Goal: Task Accomplishment & Management: Manage account settings

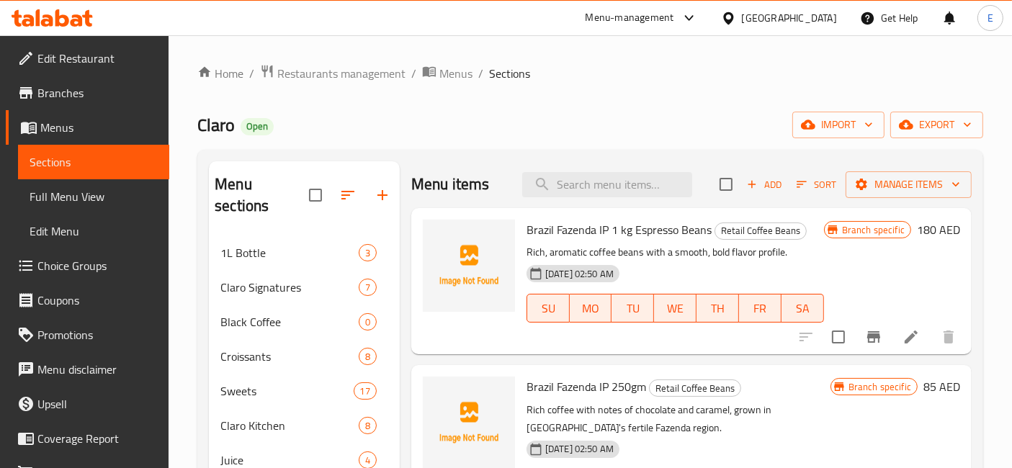
click at [670, 14] on div "Menu-management" at bounding box center [630, 17] width 89 height 17
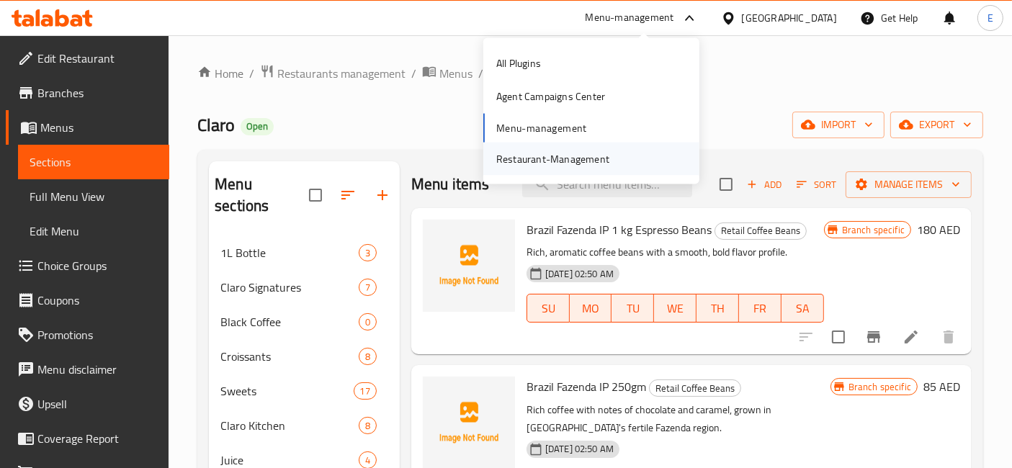
click at [548, 164] on div "Restaurant-Management" at bounding box center [552, 159] width 113 height 16
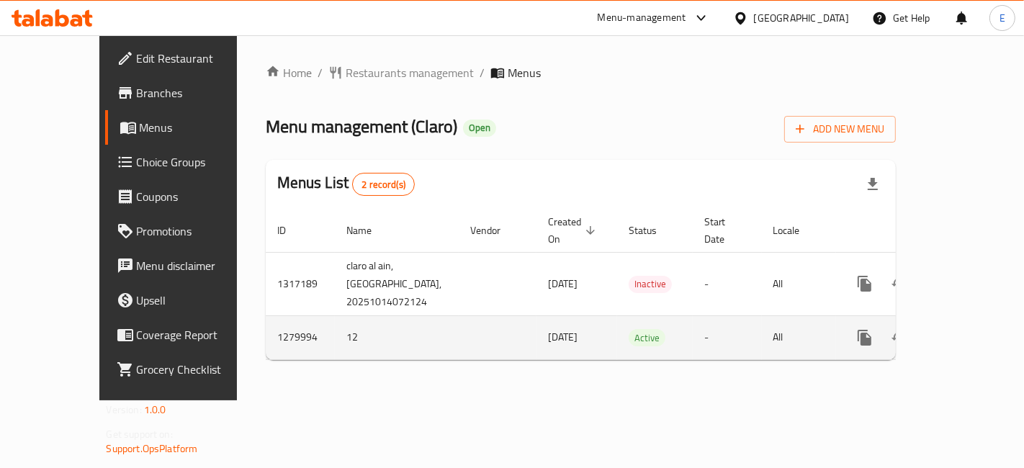
click at [967, 338] on icon "enhanced table" at bounding box center [969, 337] width 13 height 13
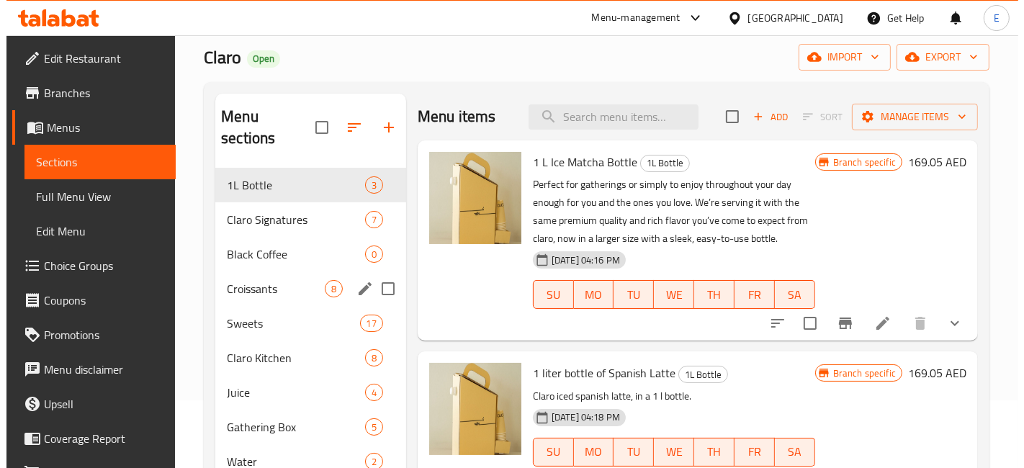
scroll to position [89, 0]
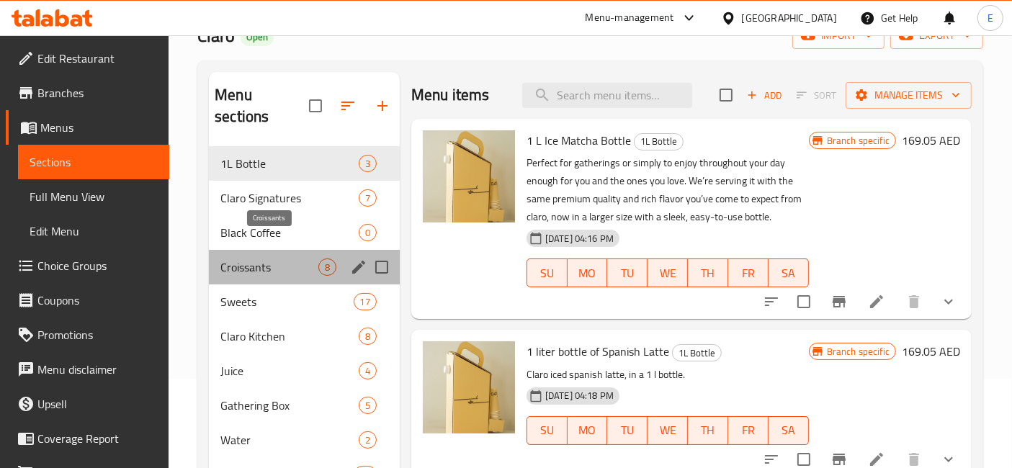
click at [282, 259] on span "Croissants" at bounding box center [269, 267] width 98 height 17
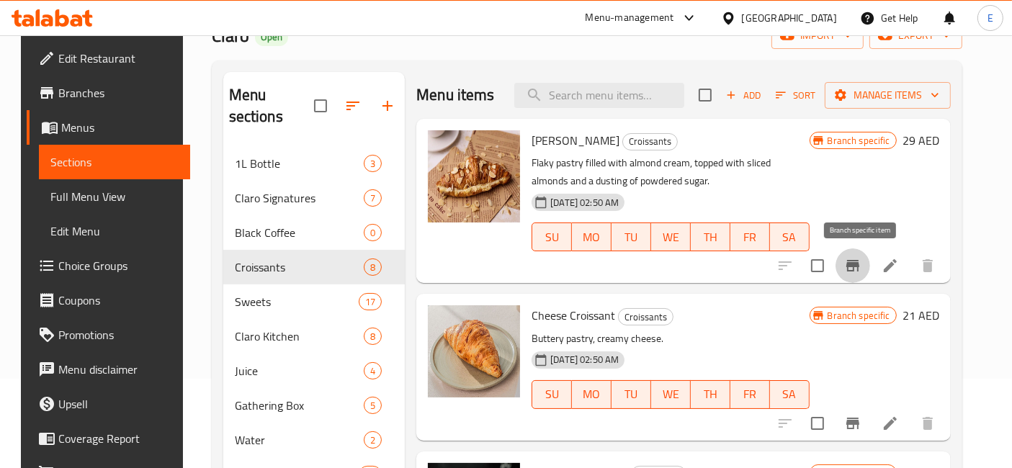
click at [859, 262] on icon "Branch-specific-item" at bounding box center [853, 266] width 13 height 12
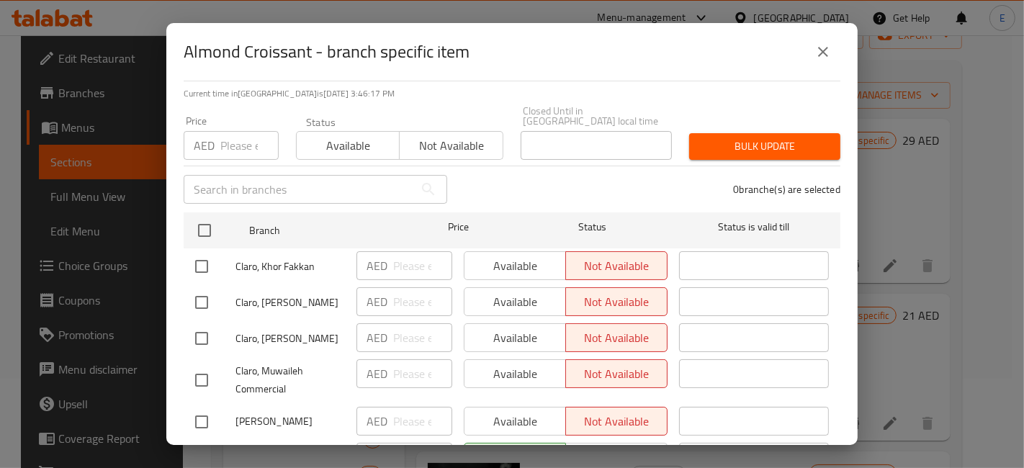
scroll to position [183, 0]
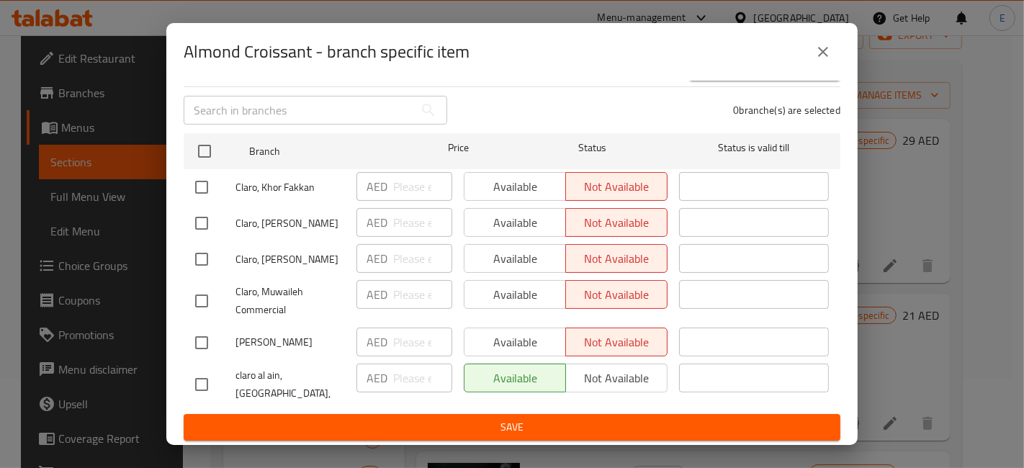
click at [204, 187] on input "checkbox" at bounding box center [202, 187] width 30 height 30
checkbox input "true"
click at [202, 241] on div "Claro, [PERSON_NAME]" at bounding box center [269, 259] width 161 height 42
click at [200, 230] on input "checkbox" at bounding box center [202, 223] width 30 height 30
checkbox input "true"
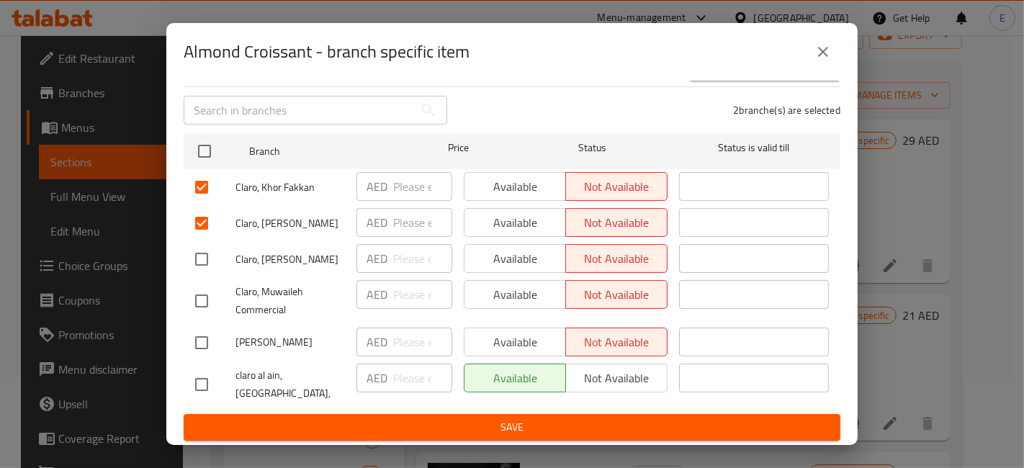
click at [200, 256] on input "checkbox" at bounding box center [202, 259] width 30 height 30
checkbox input "true"
click at [195, 184] on input "checkbox" at bounding box center [202, 187] width 30 height 30
click at [205, 187] on input "checkbox" at bounding box center [202, 187] width 30 height 30
checkbox input "true"
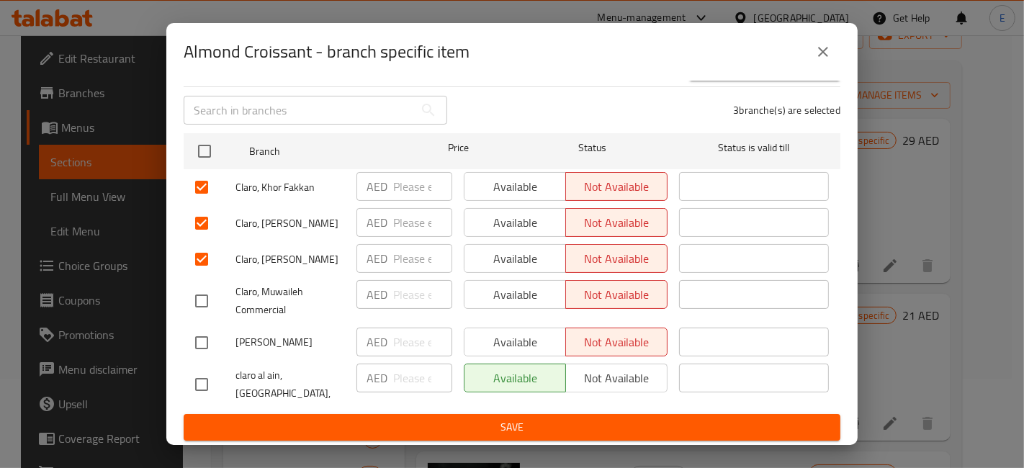
click at [203, 299] on input "checkbox" at bounding box center [202, 301] width 30 height 30
checkbox input "true"
click at [200, 352] on input "checkbox" at bounding box center [202, 343] width 30 height 30
checkbox input "true"
click at [447, 421] on span "Save" at bounding box center [512, 428] width 634 height 18
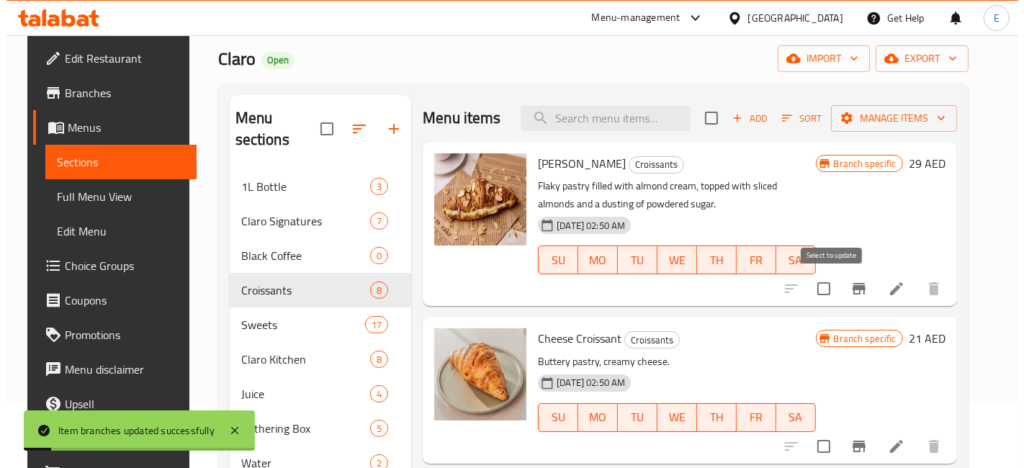
scroll to position [57, 0]
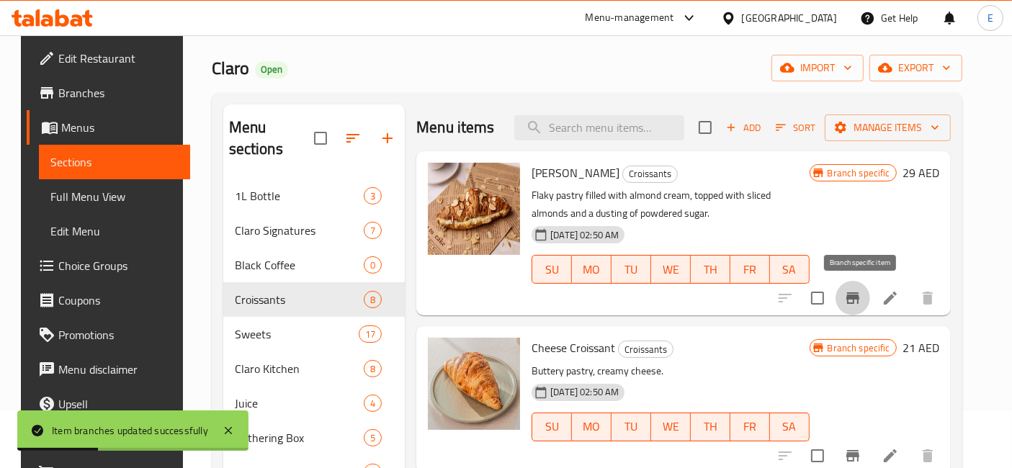
click at [859, 296] on icon "Branch-specific-item" at bounding box center [853, 298] width 13 height 12
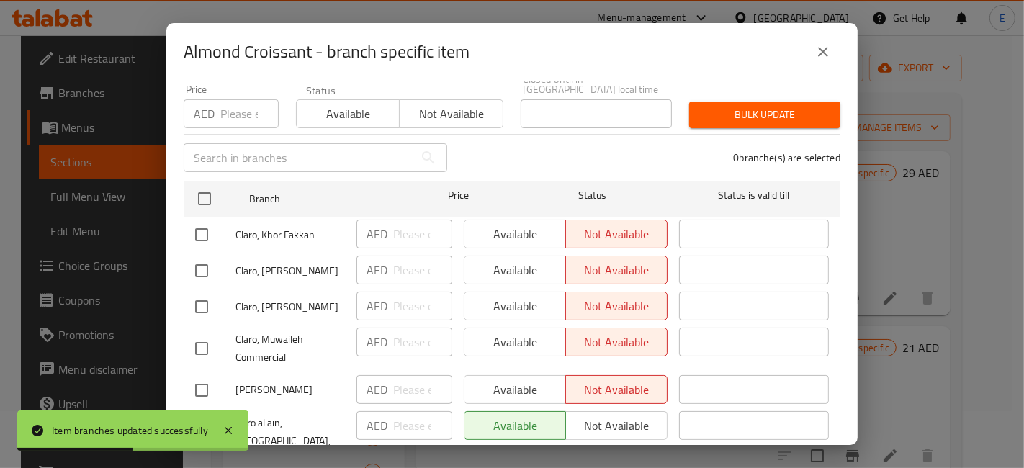
scroll to position [137, 0]
click at [207, 228] on input "checkbox" at bounding box center [202, 233] width 30 height 30
checkbox input "true"
click at [202, 263] on input "checkbox" at bounding box center [202, 269] width 30 height 30
checkbox input "true"
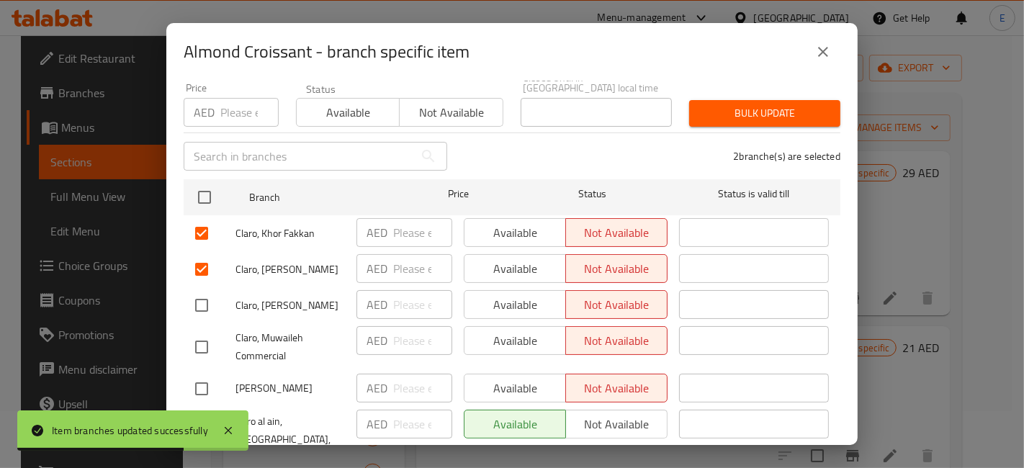
click at [202, 311] on input "checkbox" at bounding box center [202, 305] width 30 height 30
checkbox input "true"
click at [201, 342] on input "checkbox" at bounding box center [202, 347] width 30 height 30
checkbox input "true"
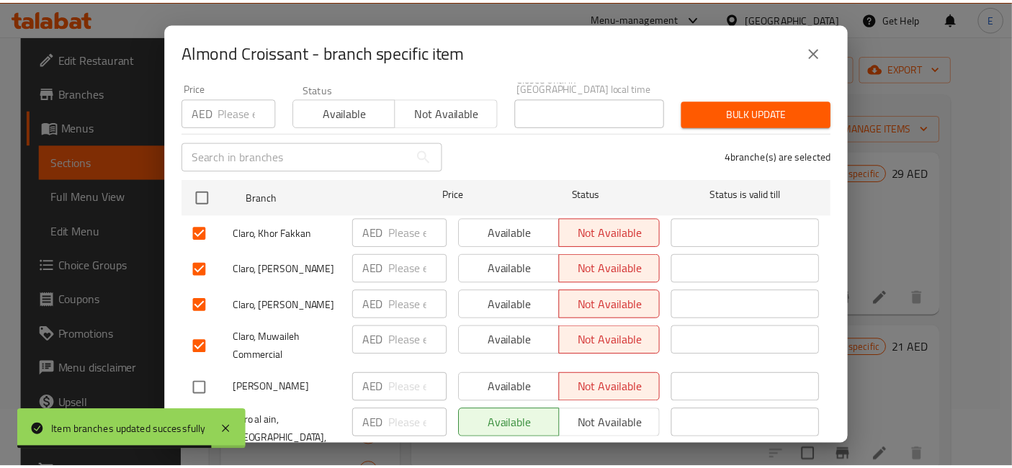
scroll to position [183, 0]
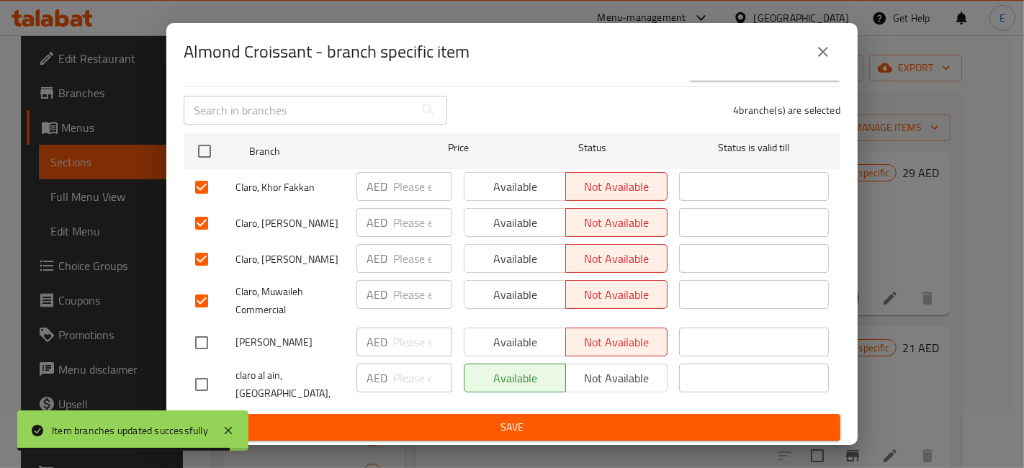
click at [201, 342] on input "checkbox" at bounding box center [202, 343] width 30 height 30
checkbox input "true"
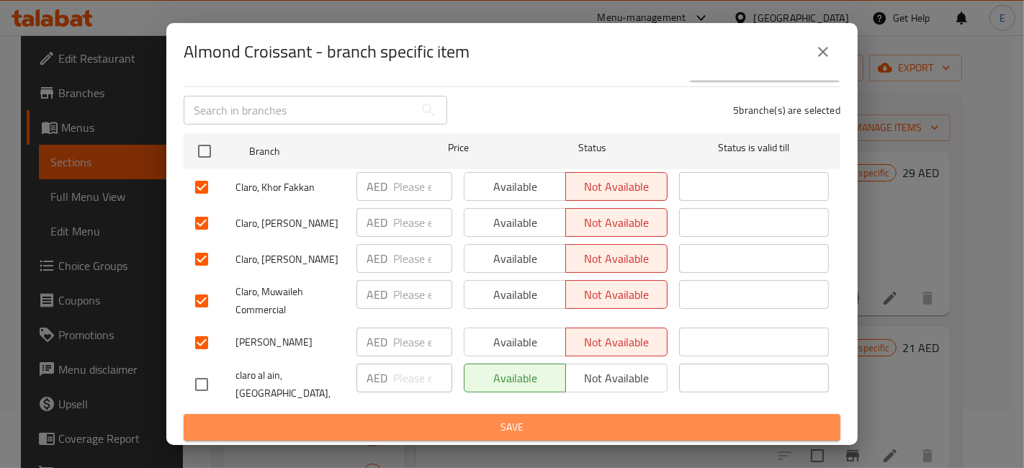
click at [599, 421] on span "Save" at bounding box center [512, 428] width 634 height 18
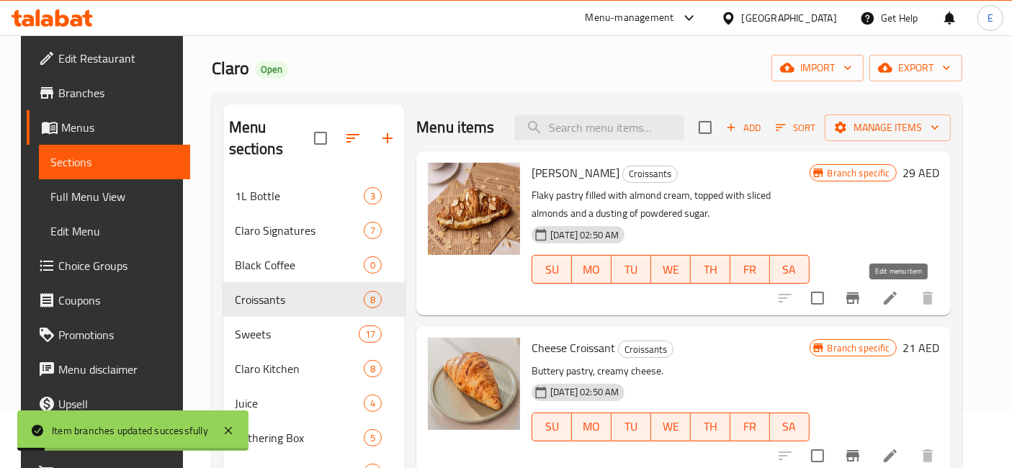
click at [910, 295] on li at bounding box center [890, 298] width 40 height 26
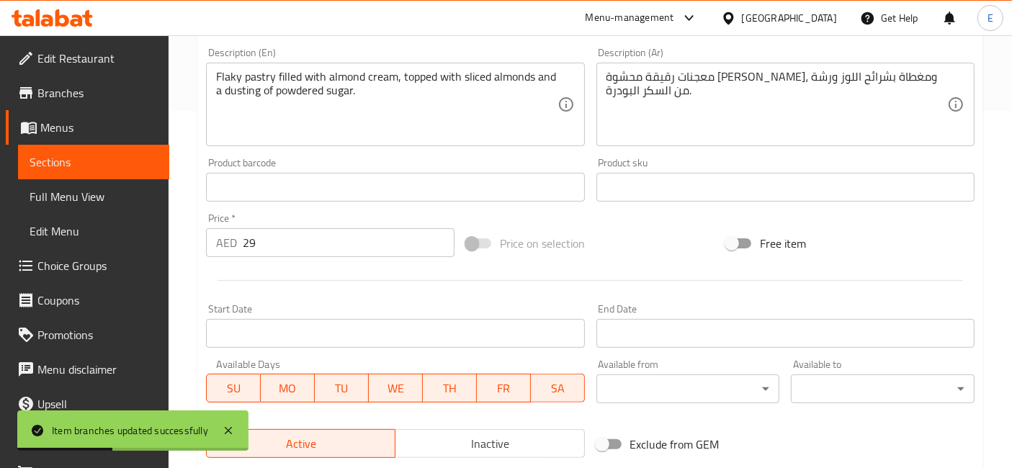
scroll to position [354, 0]
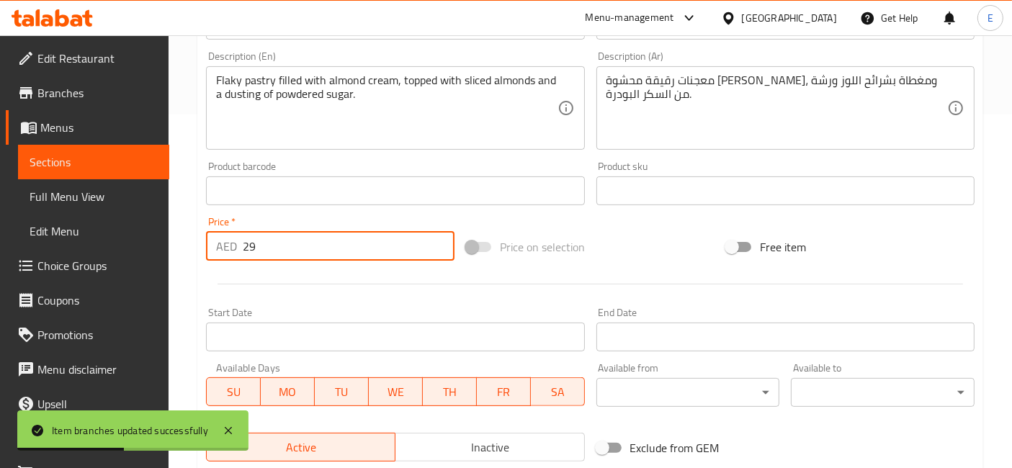
click at [289, 250] on input "29" at bounding box center [349, 246] width 212 height 29
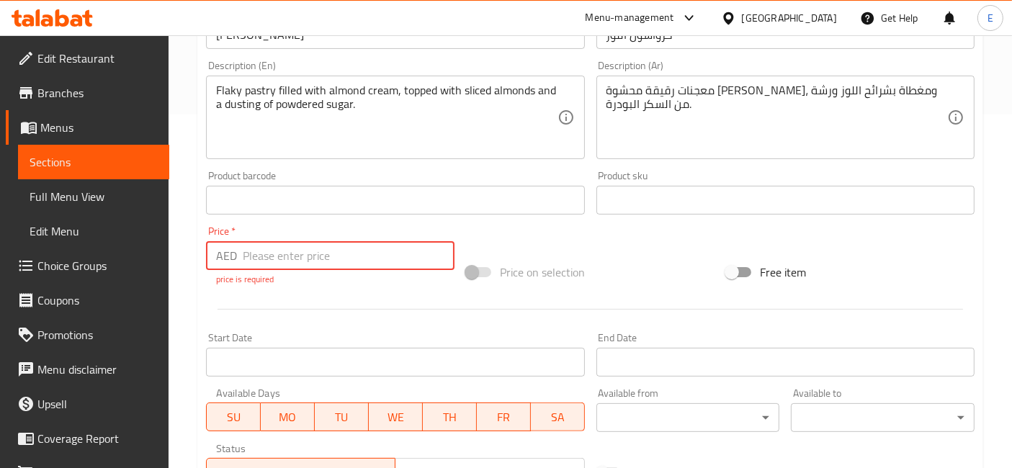
click at [509, 309] on hr at bounding box center [591, 309] width 746 height 1
click at [304, 258] on input "number" at bounding box center [349, 255] width 212 height 29
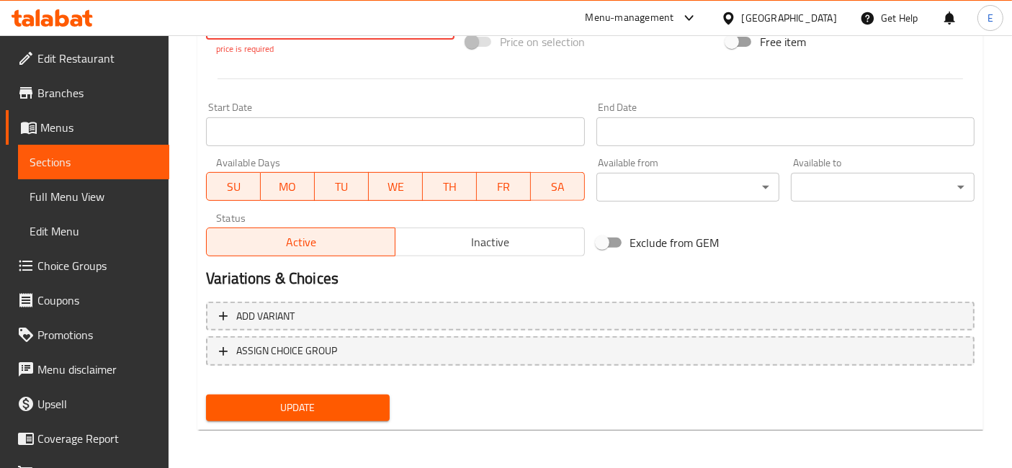
type input "34.22"
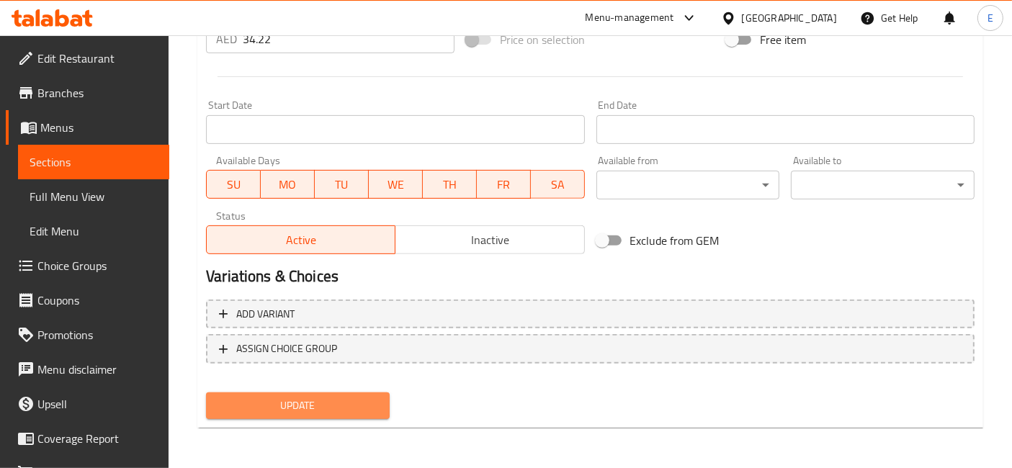
scroll to position [568, 0]
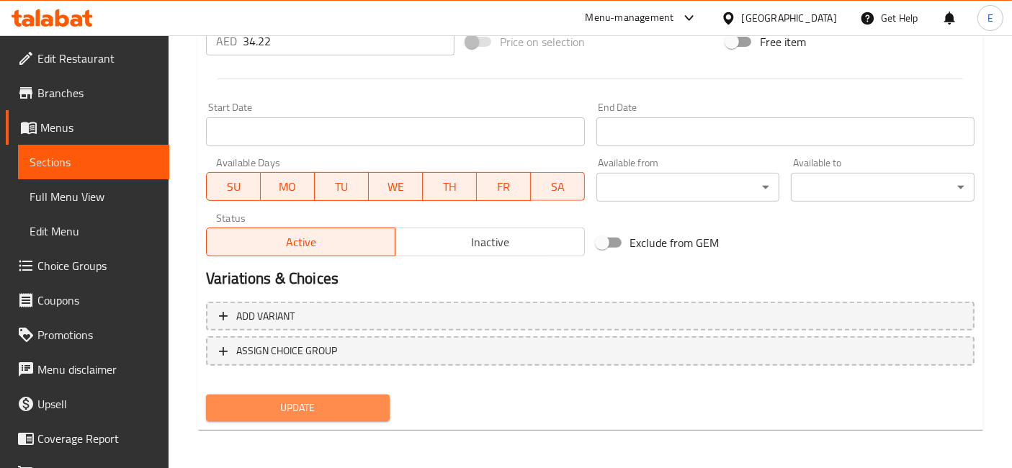
click at [328, 395] on button "Update" at bounding box center [298, 408] width 184 height 27
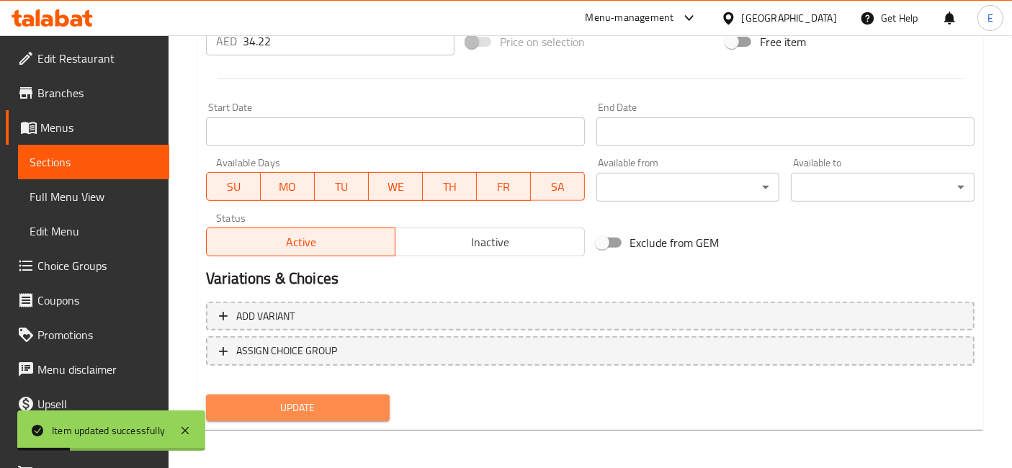
click at [328, 401] on span "Update" at bounding box center [298, 408] width 161 height 18
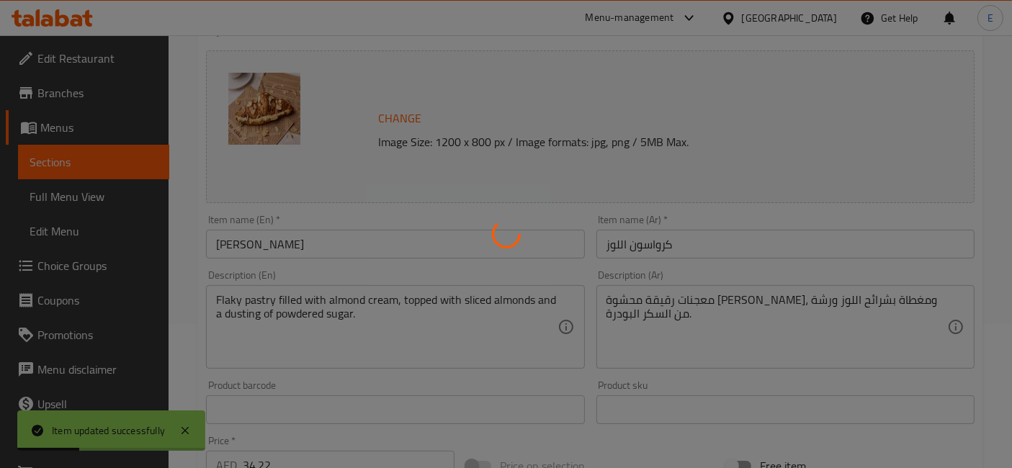
scroll to position [0, 0]
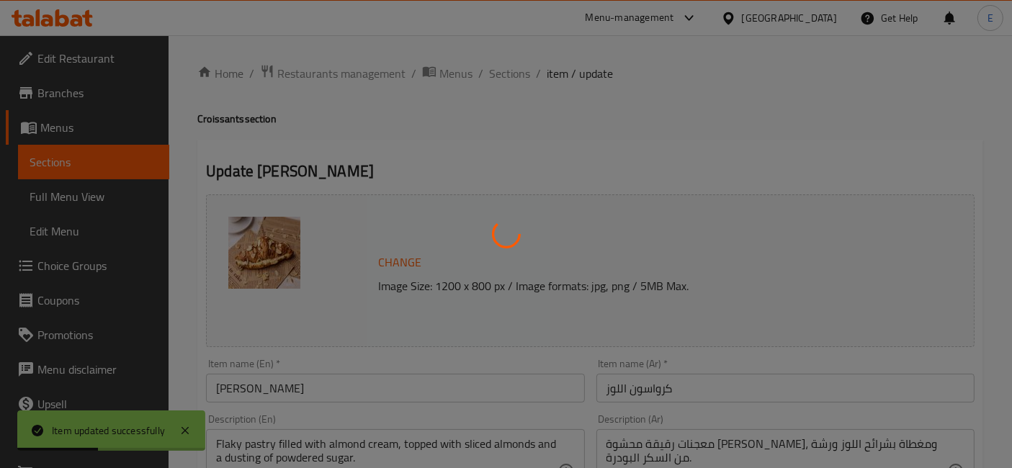
click at [508, 76] on div at bounding box center [506, 234] width 1012 height 468
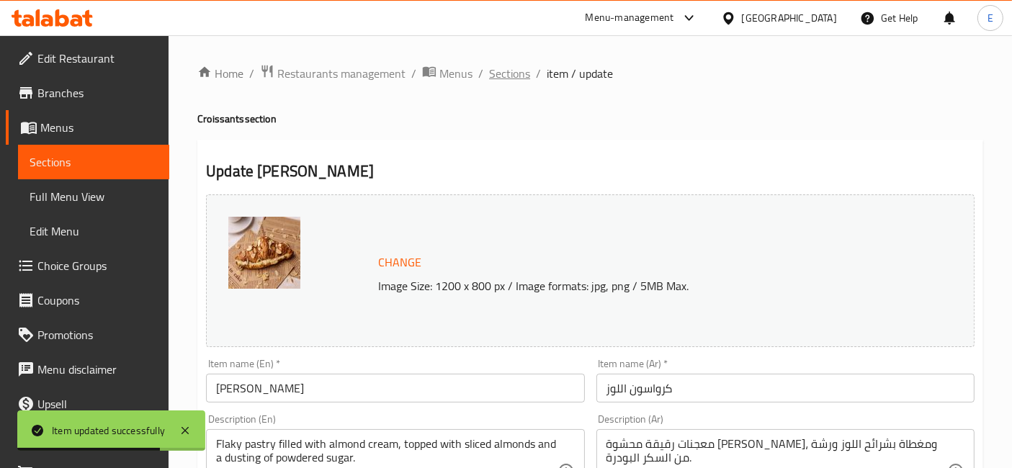
click at [499, 78] on span "Sections" at bounding box center [509, 73] width 41 height 17
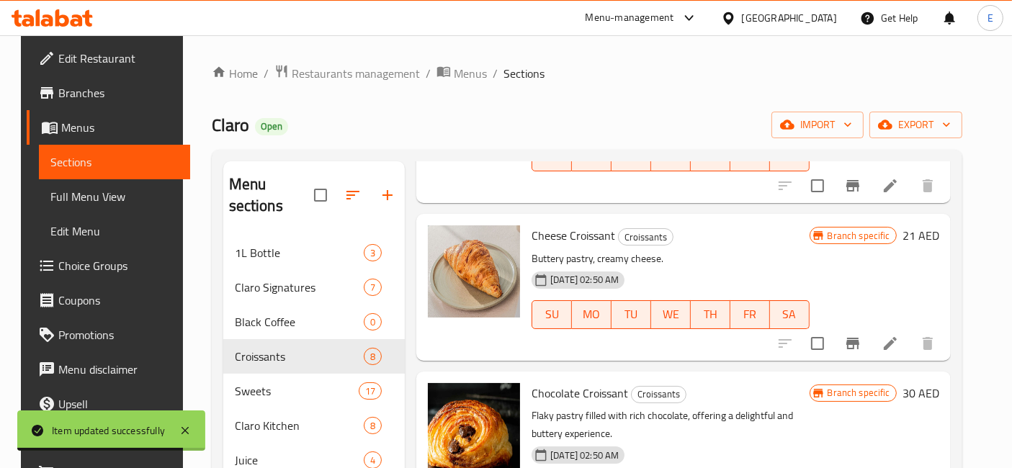
scroll to position [185, 0]
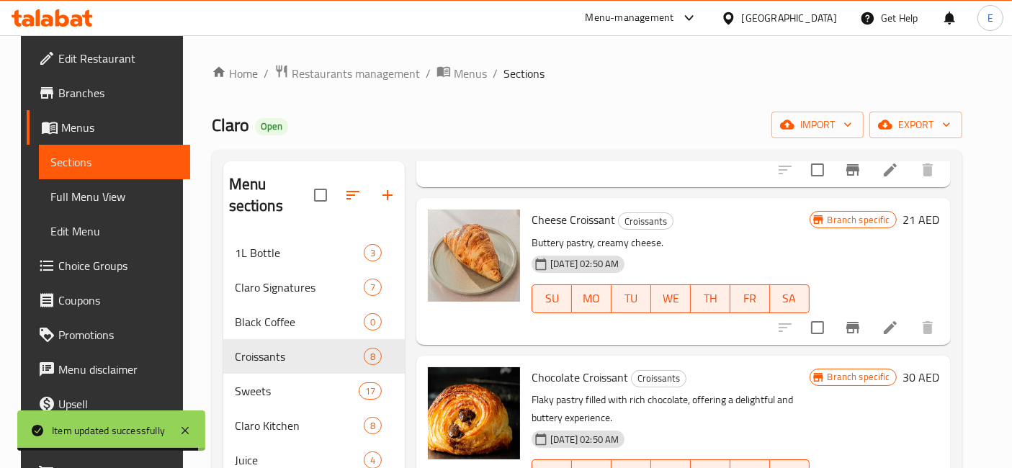
click at [885, 331] on li at bounding box center [890, 328] width 40 height 26
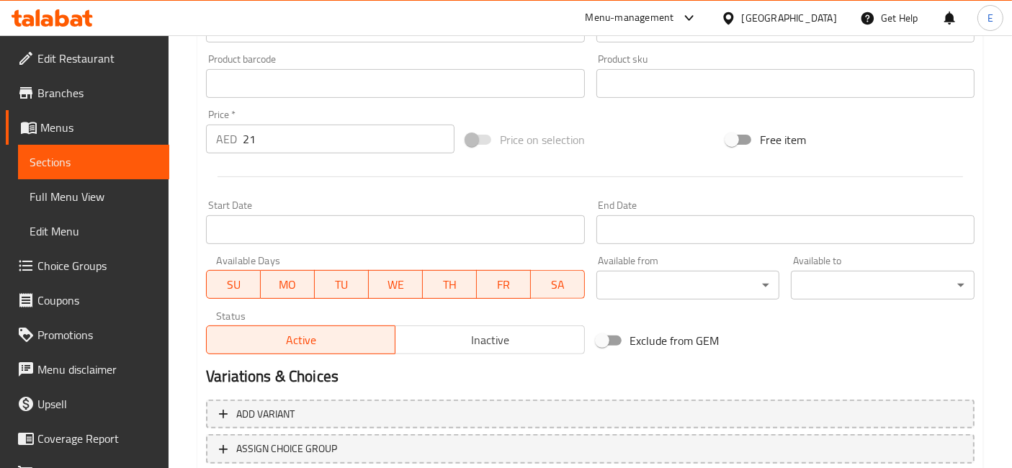
scroll to position [477, 0]
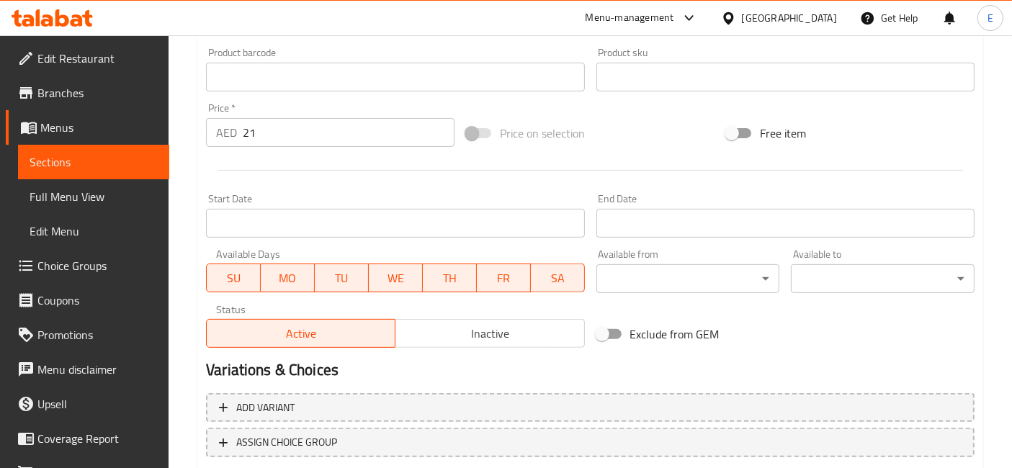
click at [265, 135] on input "21" at bounding box center [349, 132] width 212 height 29
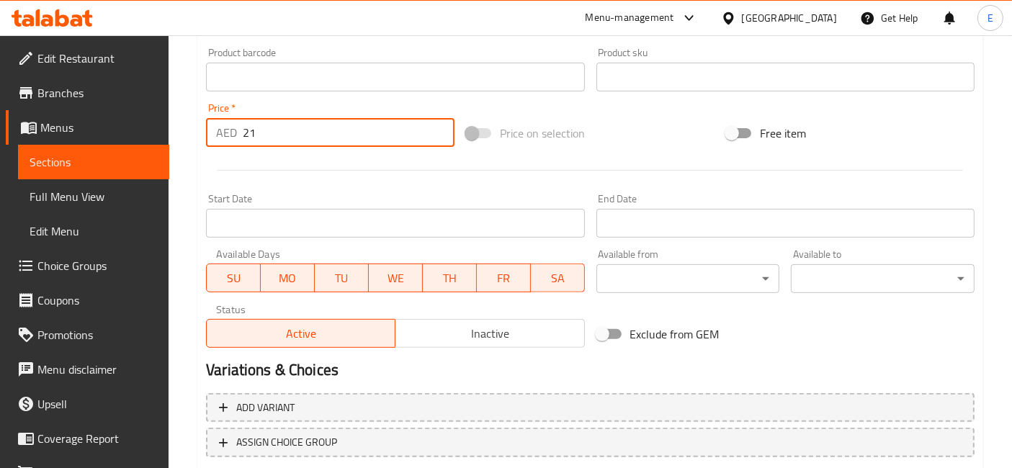
click at [265, 135] on input "21" at bounding box center [349, 132] width 212 height 29
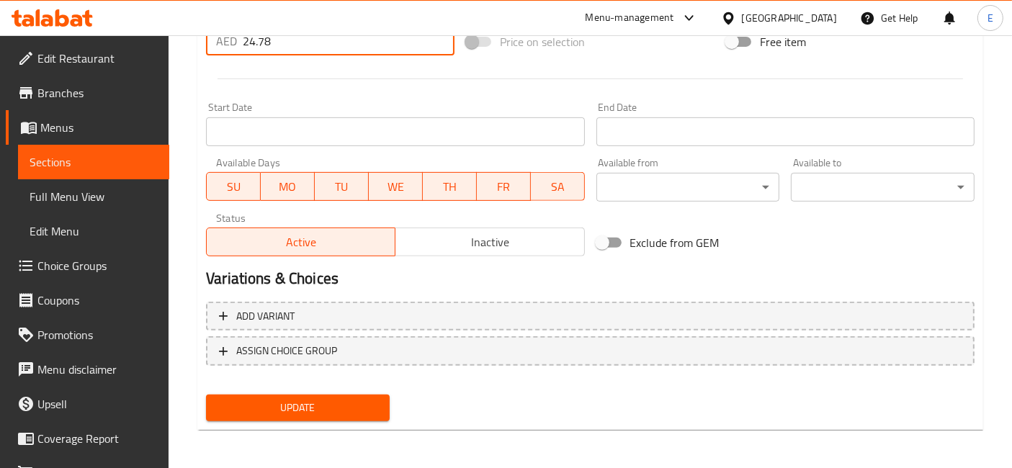
type input "24.78"
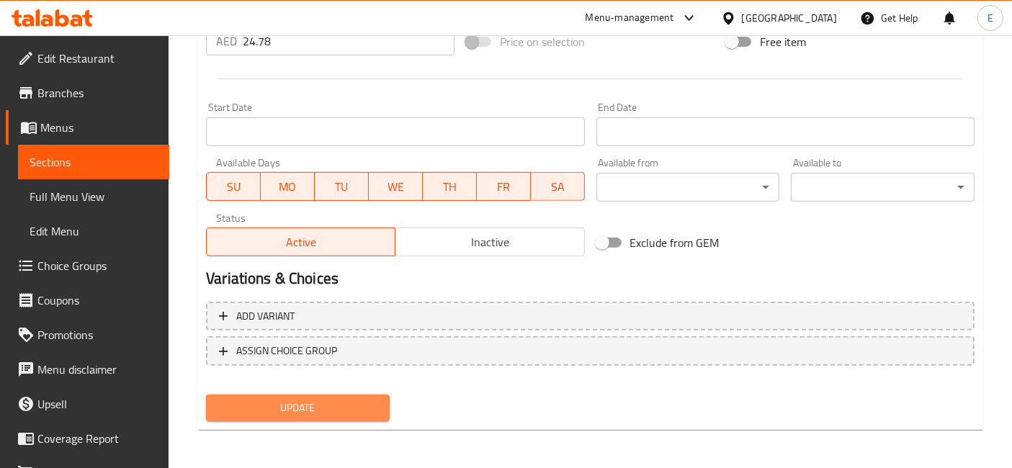
click at [324, 399] on span "Update" at bounding box center [298, 408] width 161 height 18
click at [363, 399] on span "Update" at bounding box center [298, 408] width 161 height 18
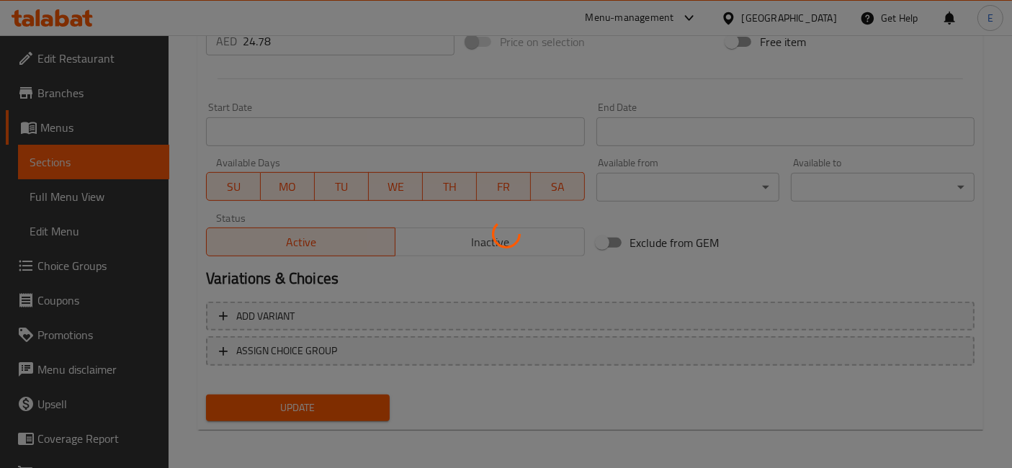
scroll to position [0, 0]
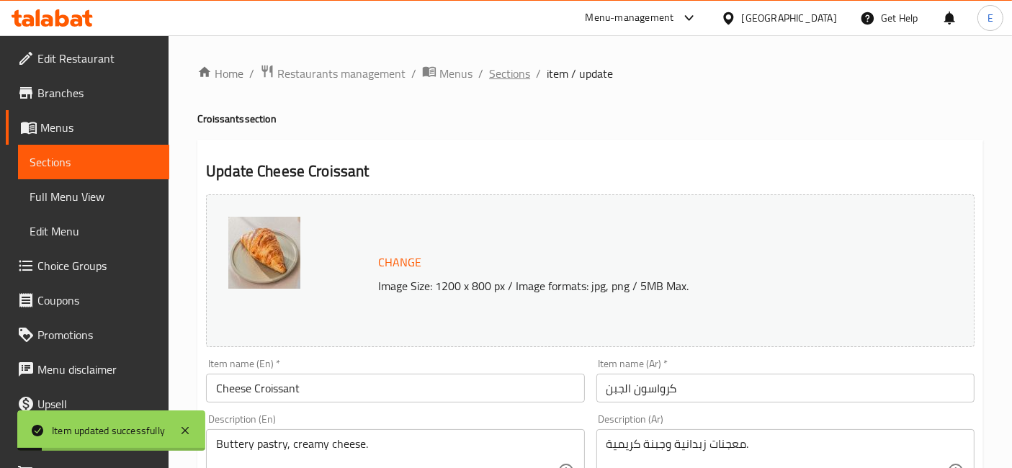
click at [497, 79] on span "Sections" at bounding box center [509, 73] width 41 height 17
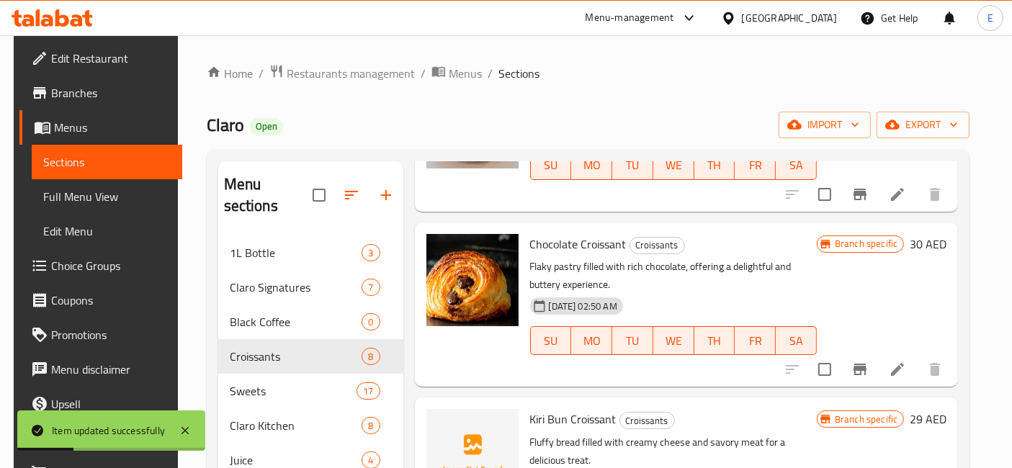
scroll to position [320, 0]
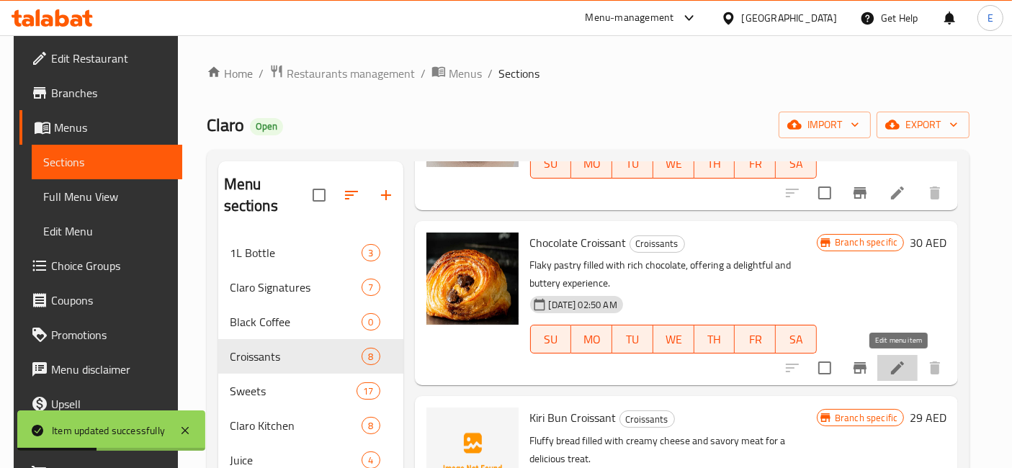
click at [900, 372] on icon at bounding box center [897, 368] width 17 height 17
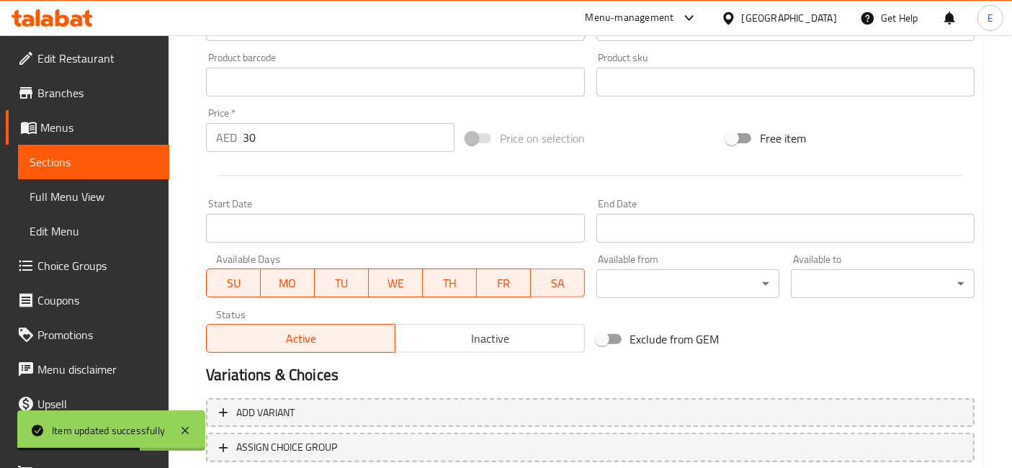
scroll to position [476, 0]
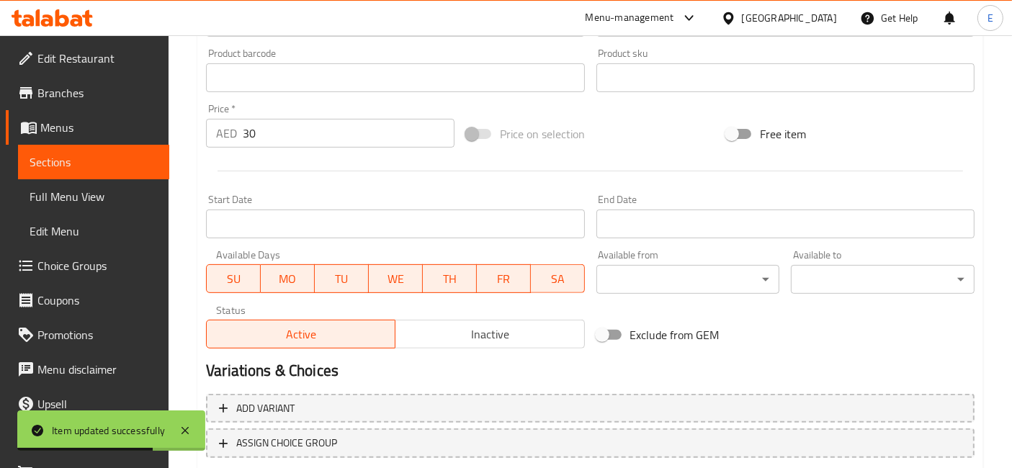
click at [366, 140] on input "30" at bounding box center [349, 133] width 212 height 29
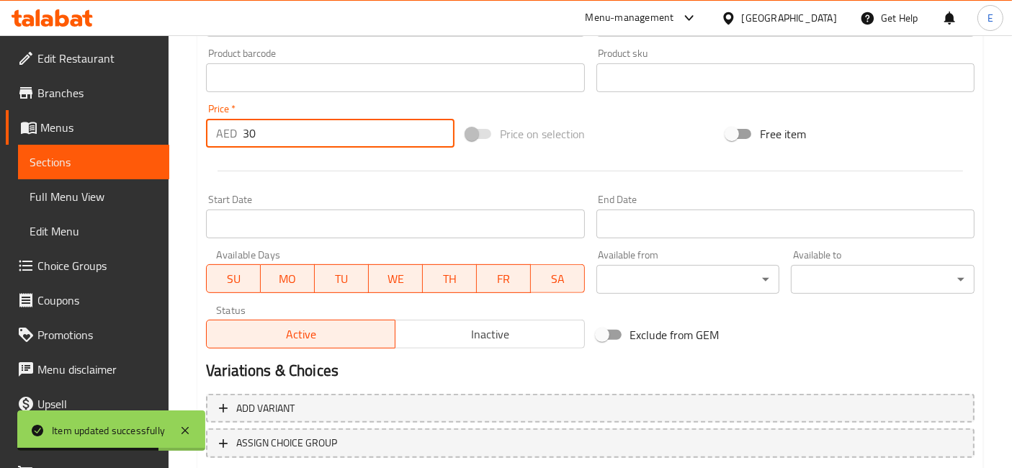
click at [366, 140] on input "30" at bounding box center [349, 133] width 212 height 29
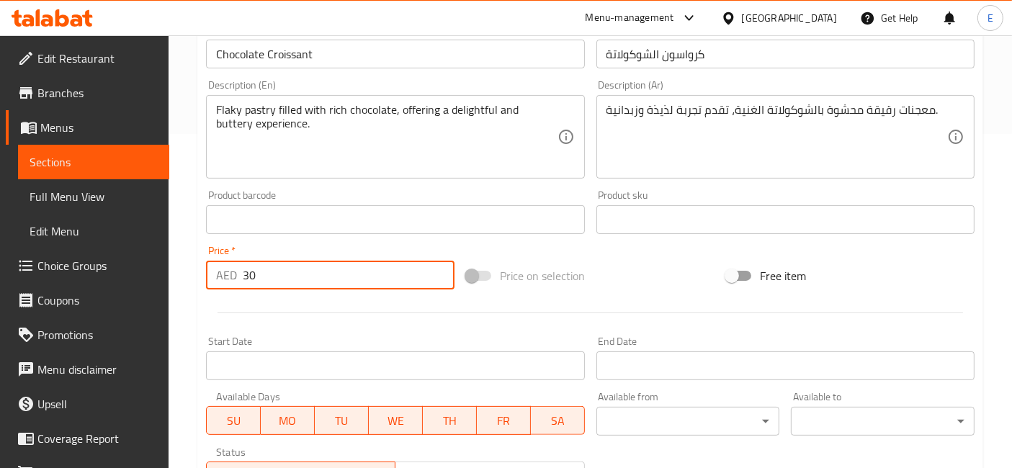
scroll to position [339, 0]
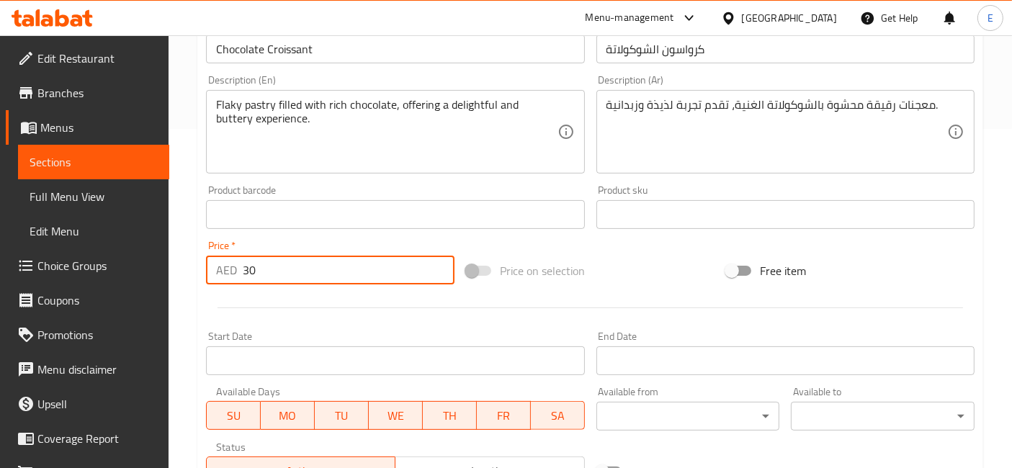
click at [254, 277] on input "30" at bounding box center [349, 270] width 212 height 29
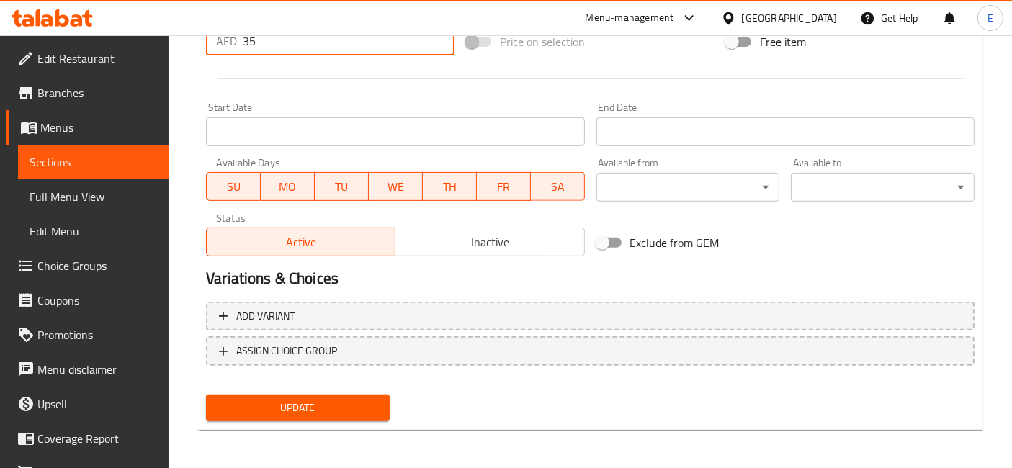
type input "35"
click at [326, 390] on div "Update" at bounding box center [297, 408] width 195 height 38
click at [326, 400] on span "Update" at bounding box center [298, 408] width 161 height 18
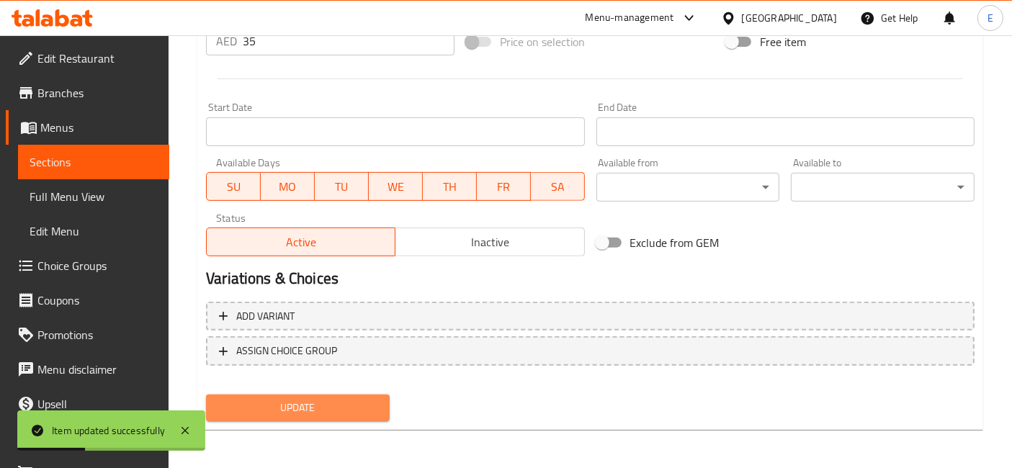
click at [313, 408] on span "Update" at bounding box center [298, 408] width 161 height 18
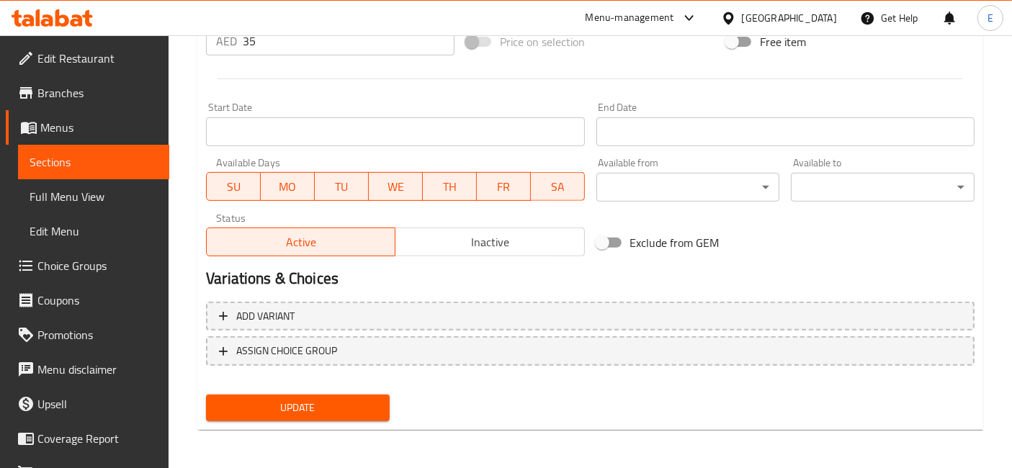
click at [360, 399] on span "Update" at bounding box center [298, 408] width 161 height 18
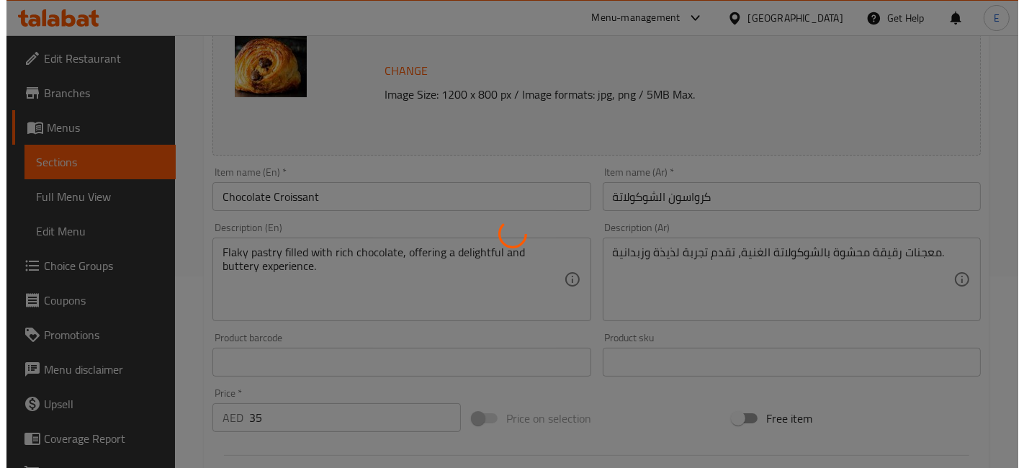
scroll to position [0, 0]
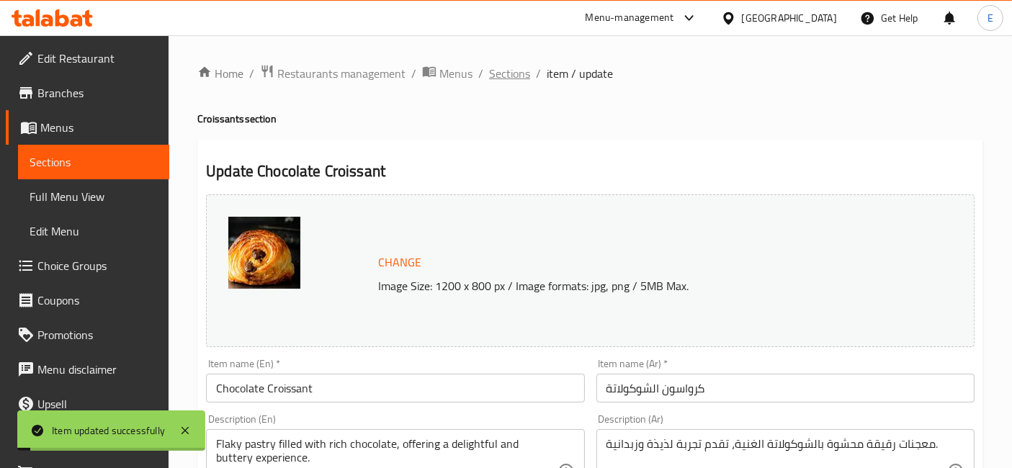
click at [523, 77] on span "Sections" at bounding box center [509, 73] width 41 height 17
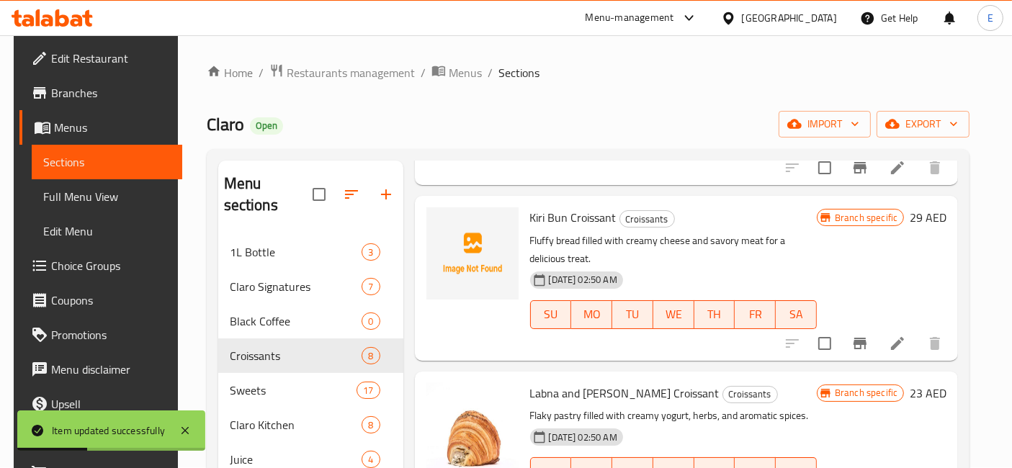
scroll to position [578, 0]
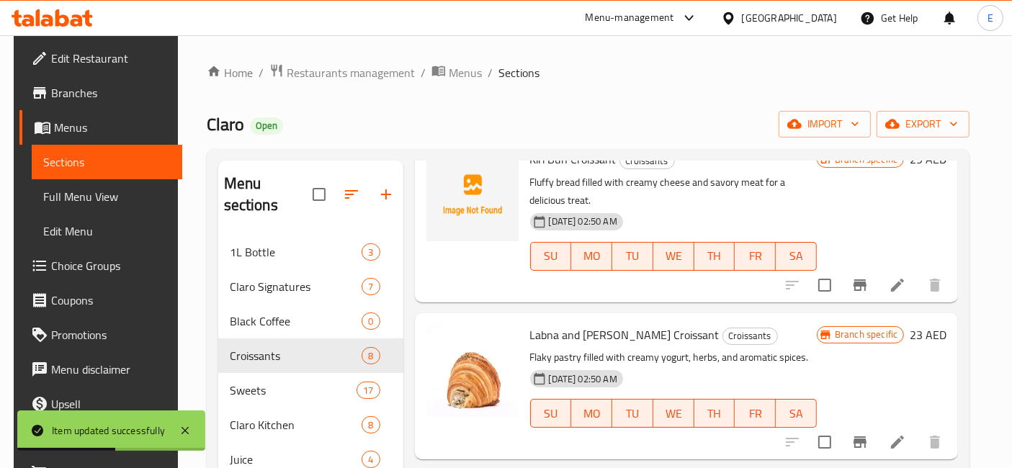
click at [906, 281] on icon at bounding box center [897, 285] width 17 height 17
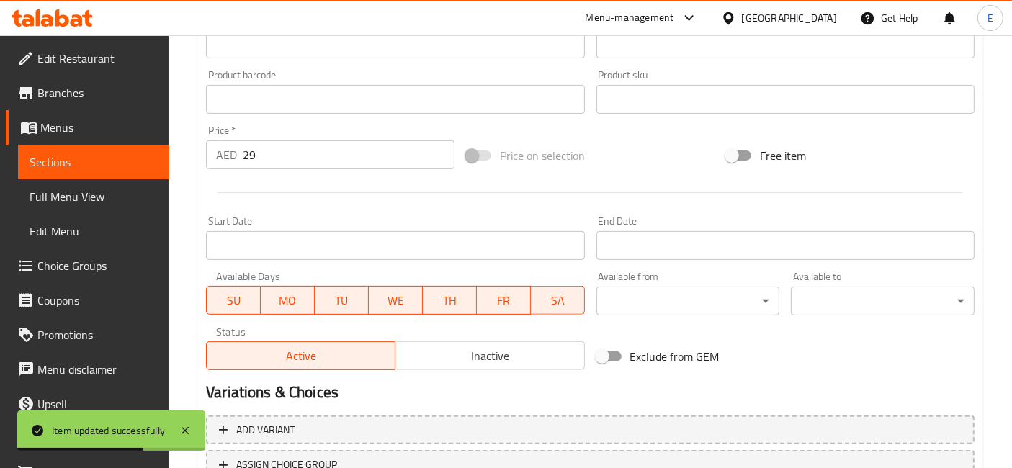
scroll to position [465, 0]
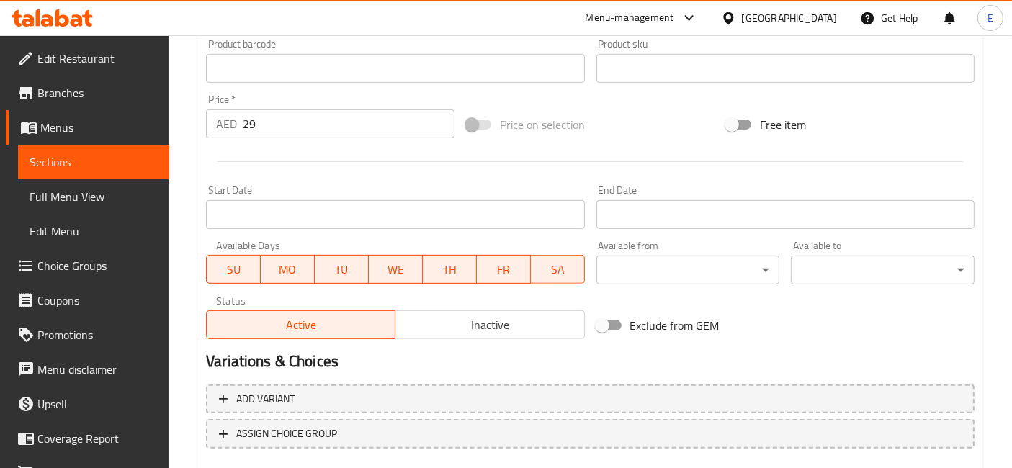
click at [259, 122] on input "29" at bounding box center [349, 124] width 212 height 29
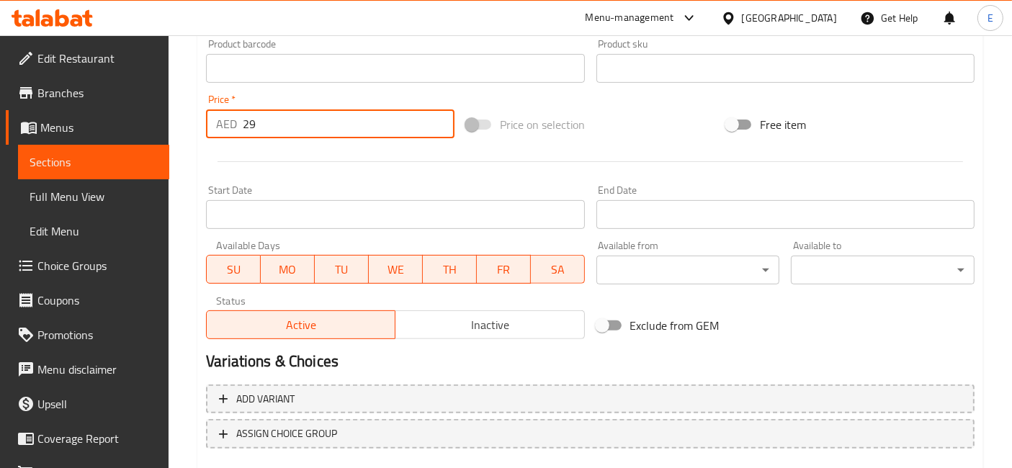
click at [259, 122] on input "29" at bounding box center [349, 124] width 212 height 29
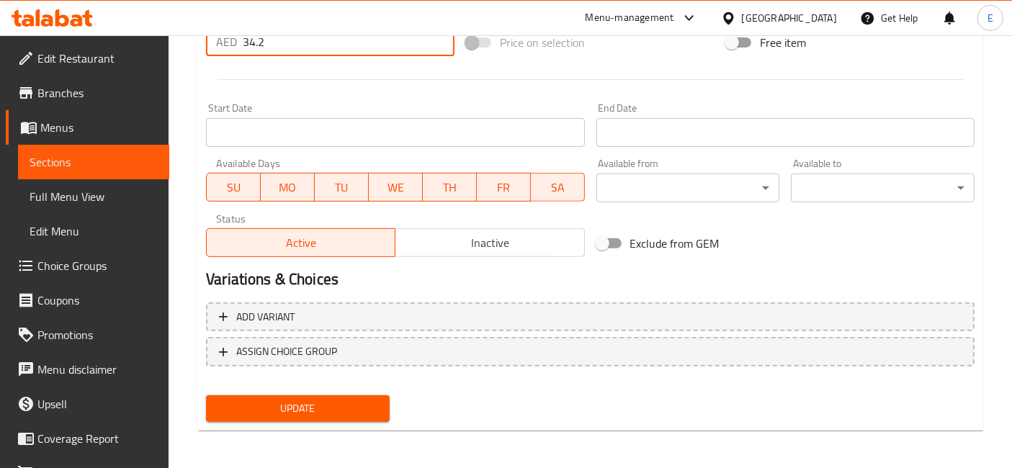
type input "34.2"
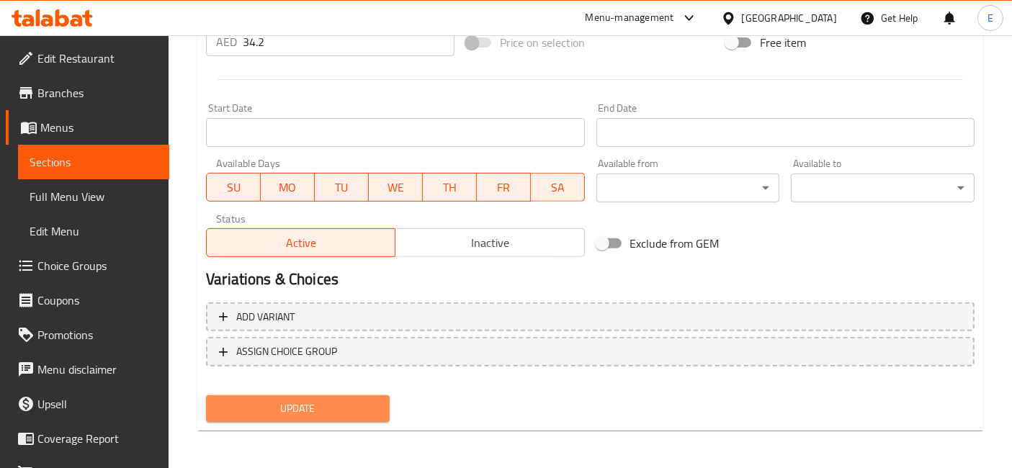
click at [317, 406] on span "Update" at bounding box center [298, 409] width 161 height 18
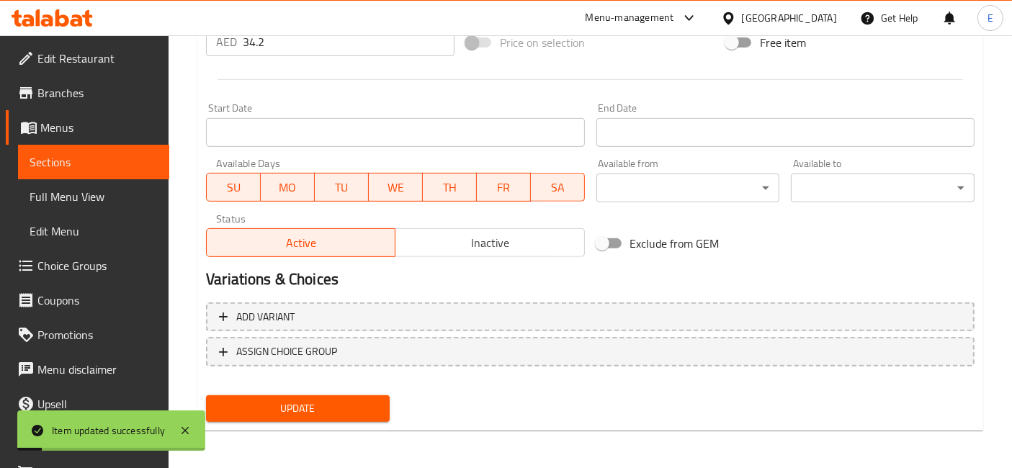
scroll to position [0, 0]
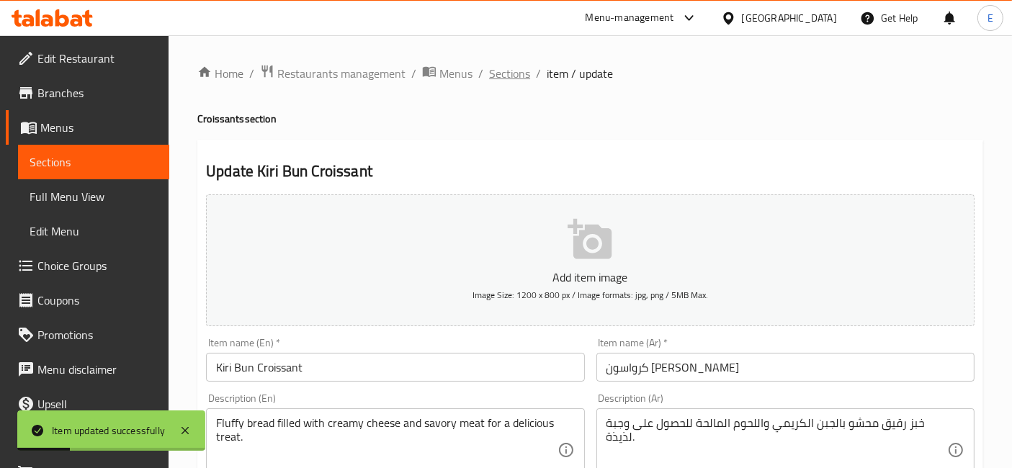
click at [494, 68] on span "Sections" at bounding box center [509, 73] width 41 height 17
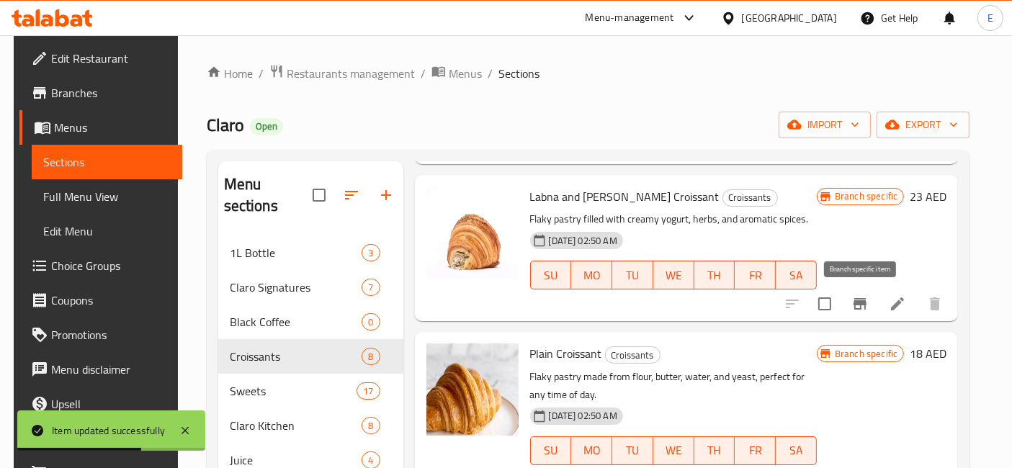
scroll to position [715, 0]
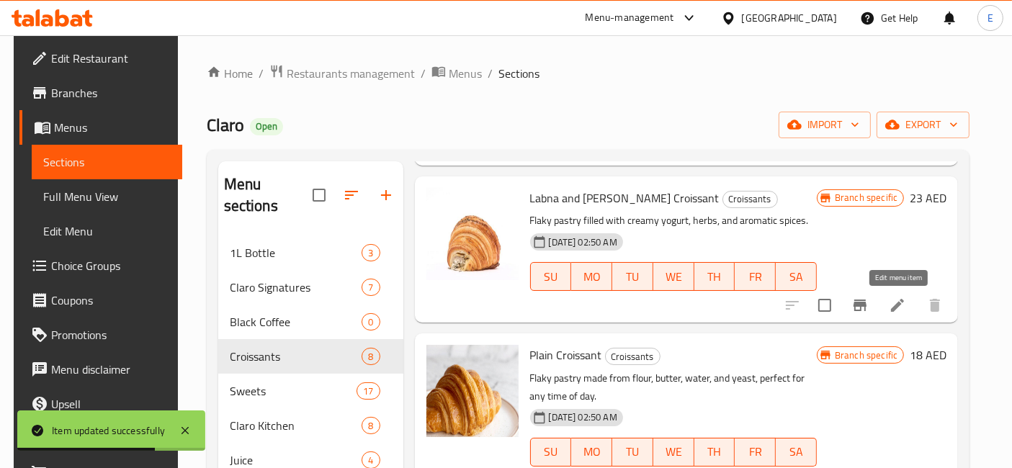
click at [901, 308] on icon at bounding box center [897, 305] width 17 height 17
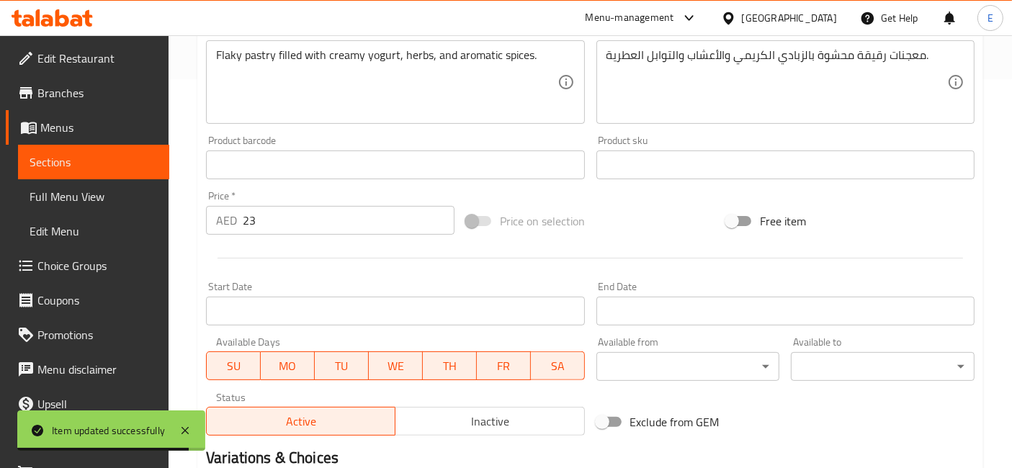
scroll to position [390, 0]
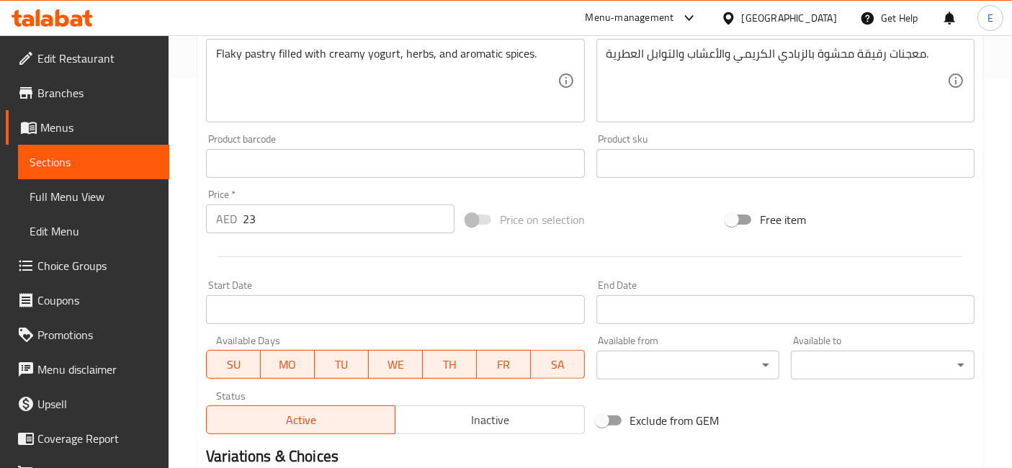
click at [321, 225] on input "23" at bounding box center [349, 219] width 212 height 29
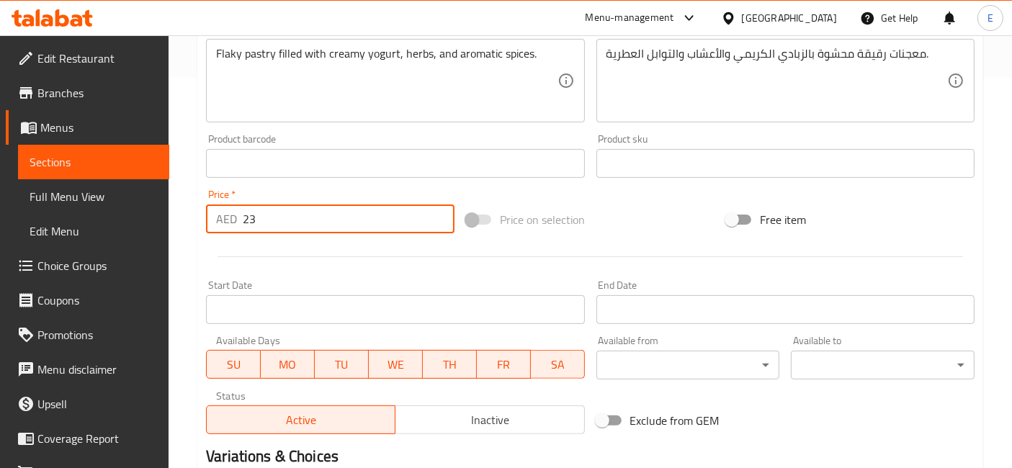
click at [321, 225] on input "23" at bounding box center [349, 219] width 212 height 29
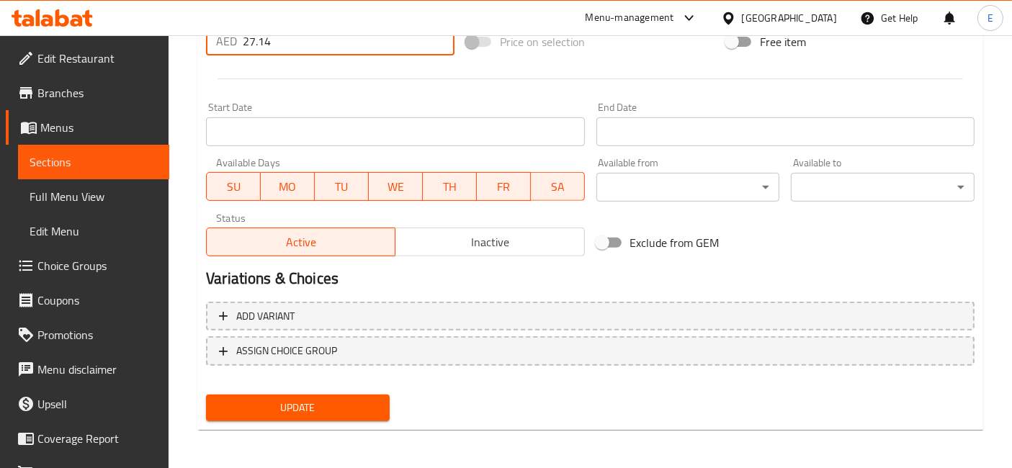
type input "27.14"
click at [294, 399] on span "Update" at bounding box center [298, 408] width 161 height 18
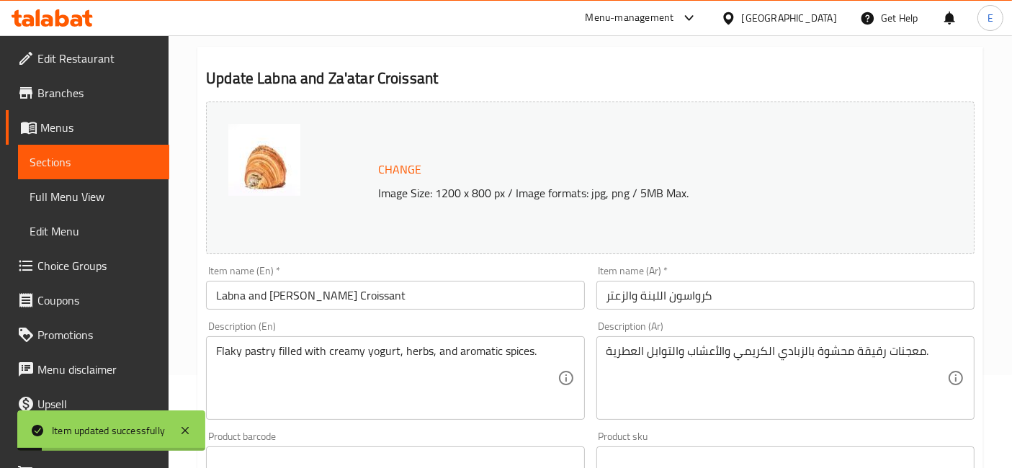
scroll to position [0, 0]
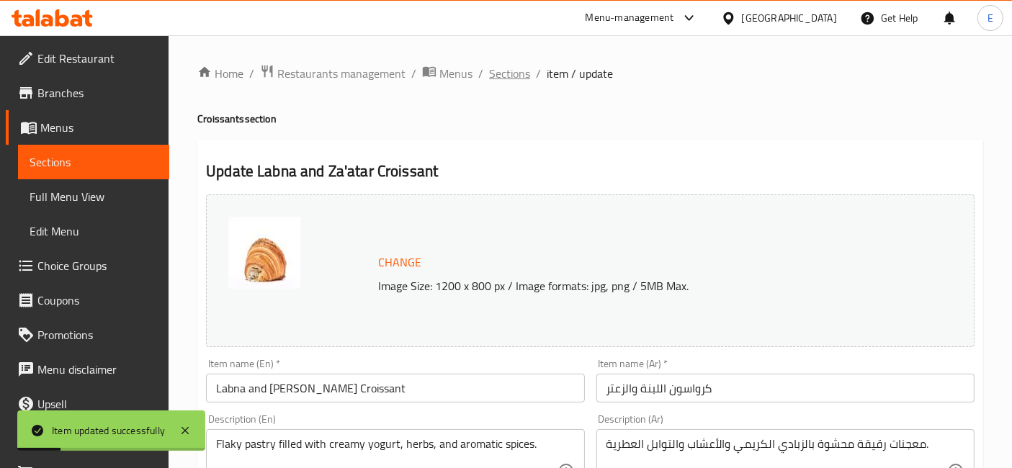
click at [504, 75] on span "Sections" at bounding box center [509, 73] width 41 height 17
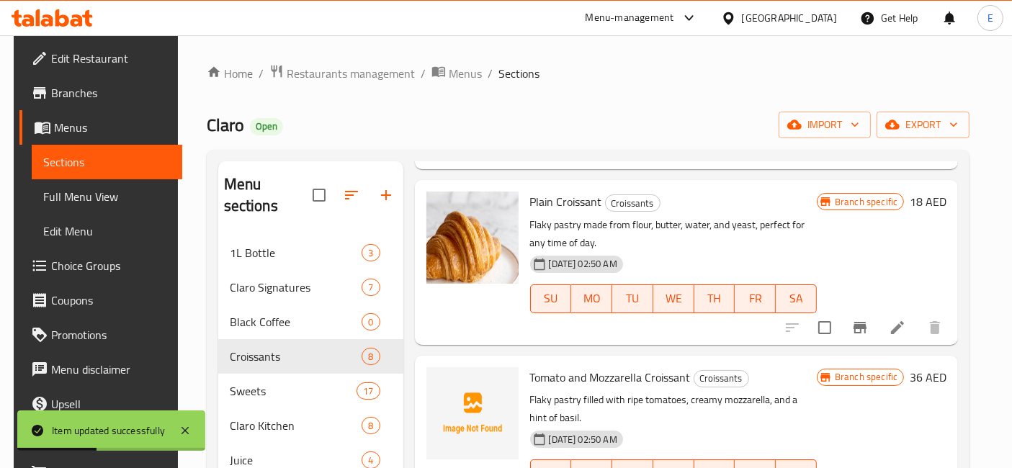
scroll to position [877, 0]
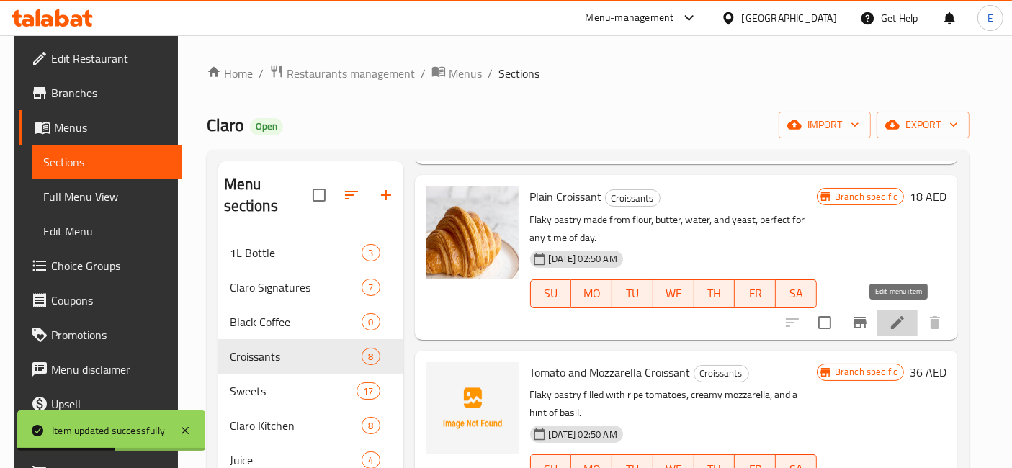
click at [903, 324] on icon at bounding box center [897, 322] width 17 height 17
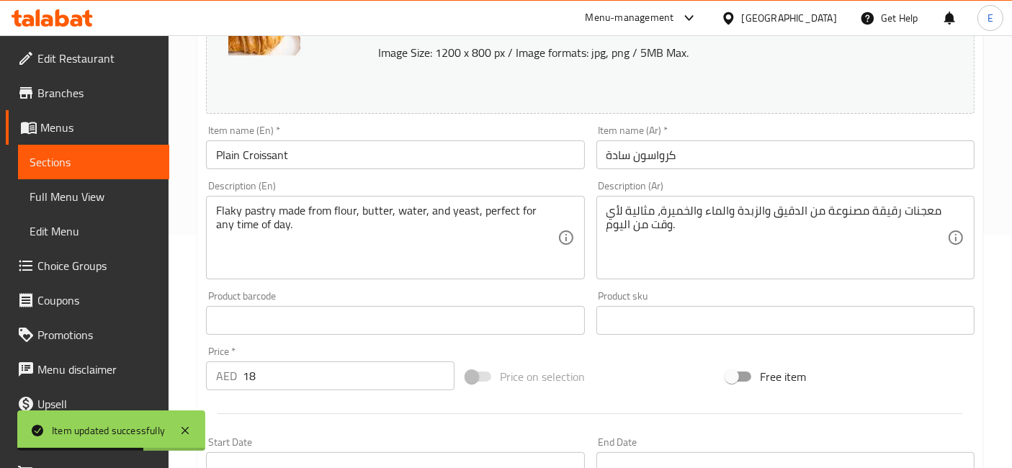
scroll to position [285, 0]
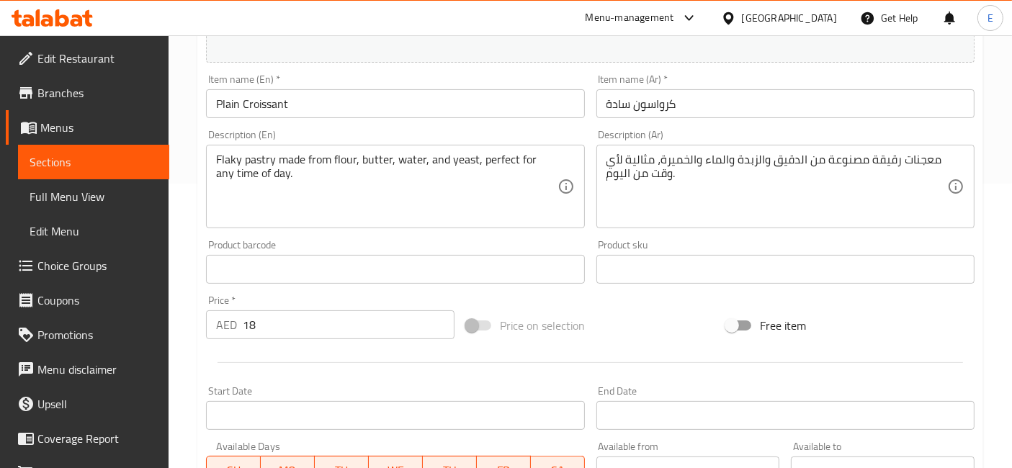
click at [275, 327] on input "18" at bounding box center [349, 325] width 212 height 29
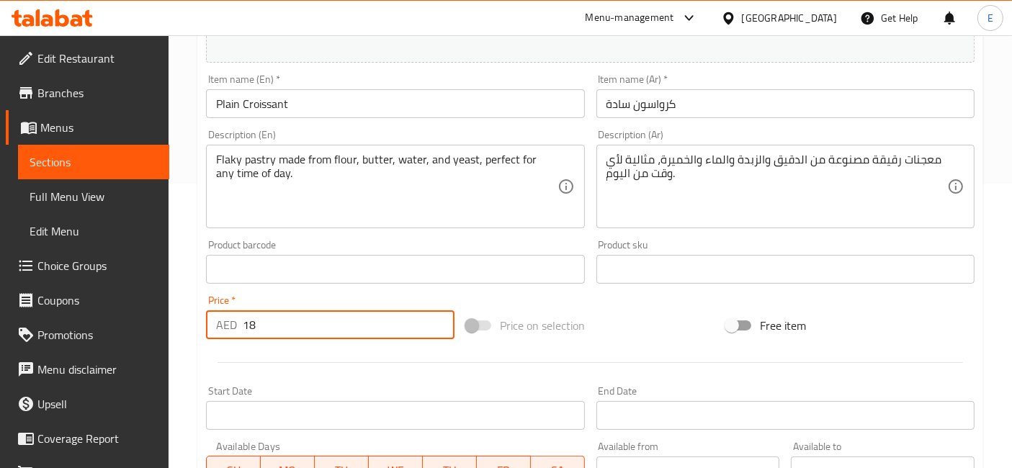
click at [275, 327] on input "18" at bounding box center [349, 325] width 212 height 29
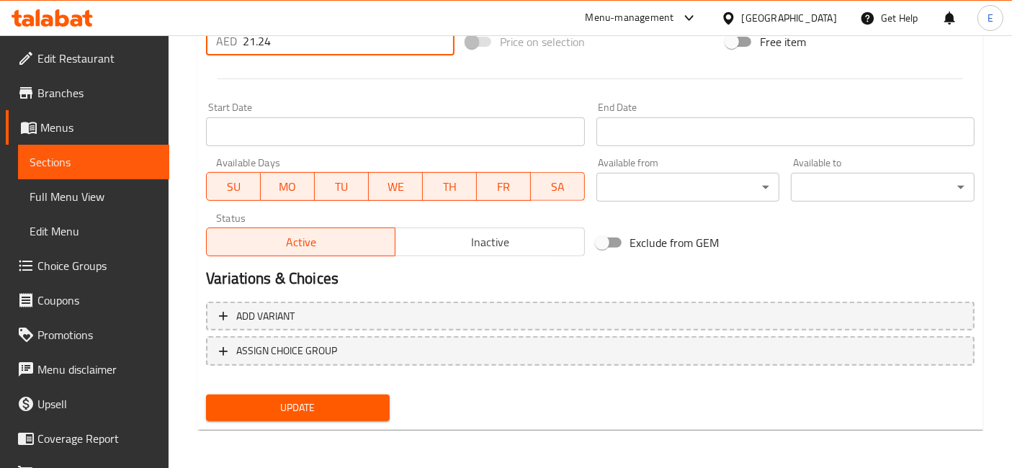
type input "21.24"
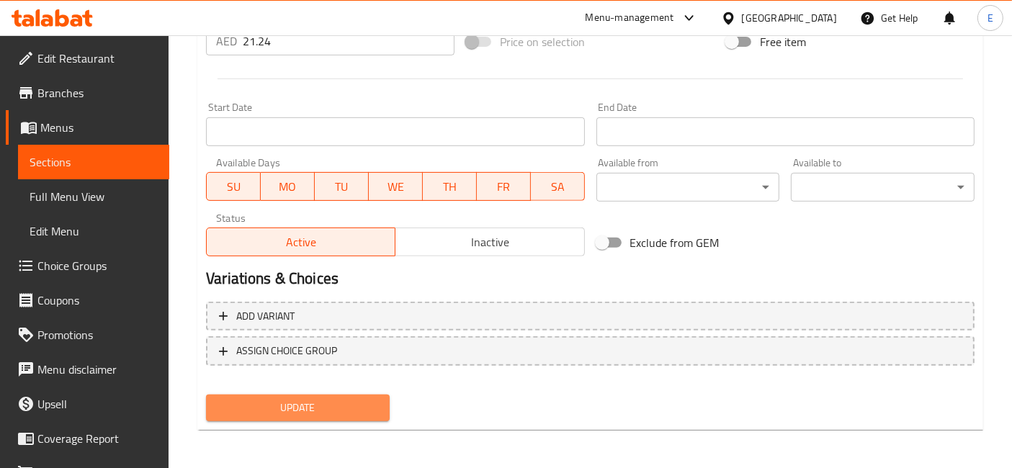
click at [308, 414] on span "Update" at bounding box center [298, 408] width 161 height 18
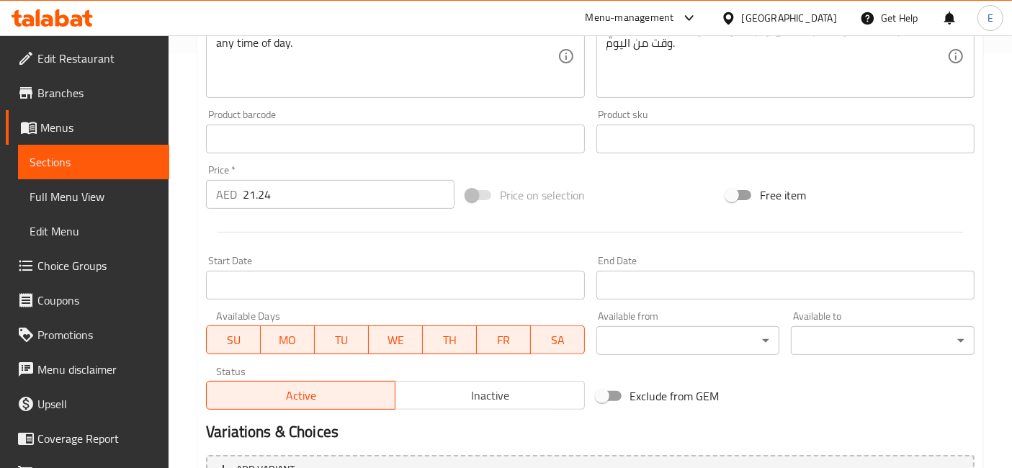
scroll to position [0, 0]
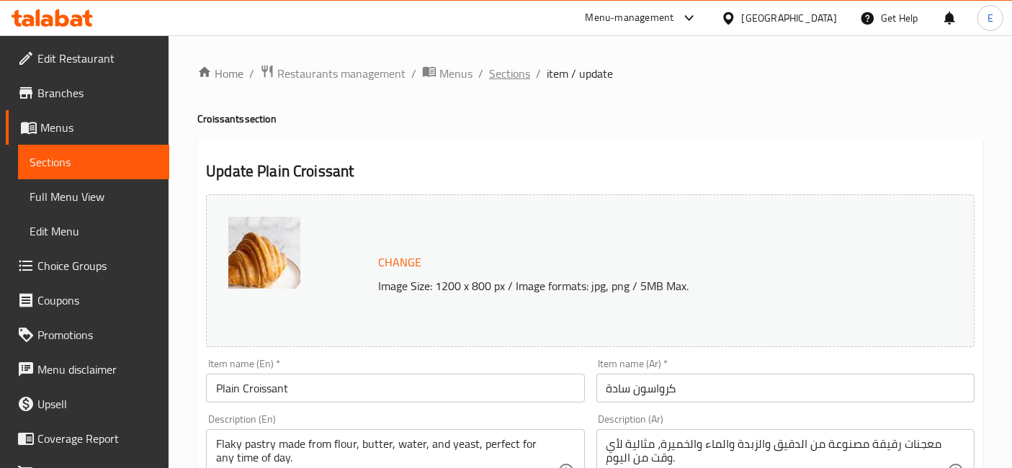
click at [515, 73] on span "Sections" at bounding box center [509, 73] width 41 height 17
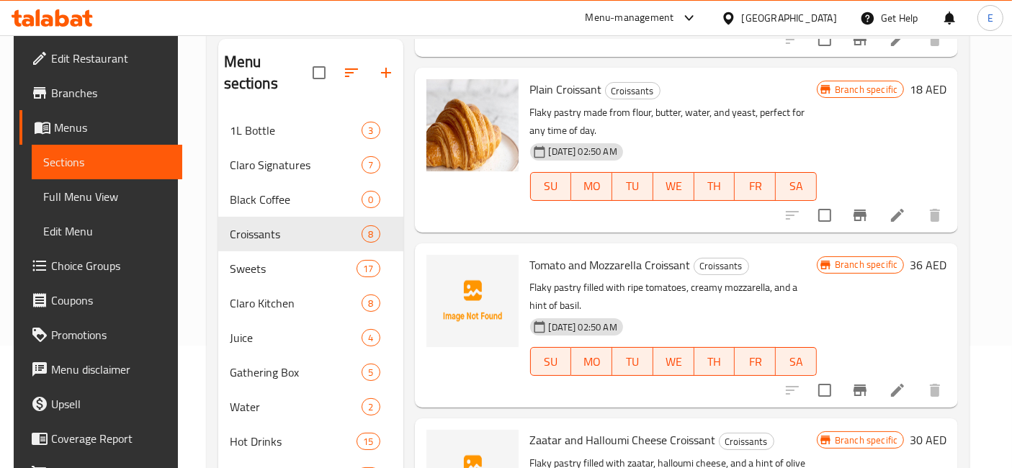
scroll to position [241, 0]
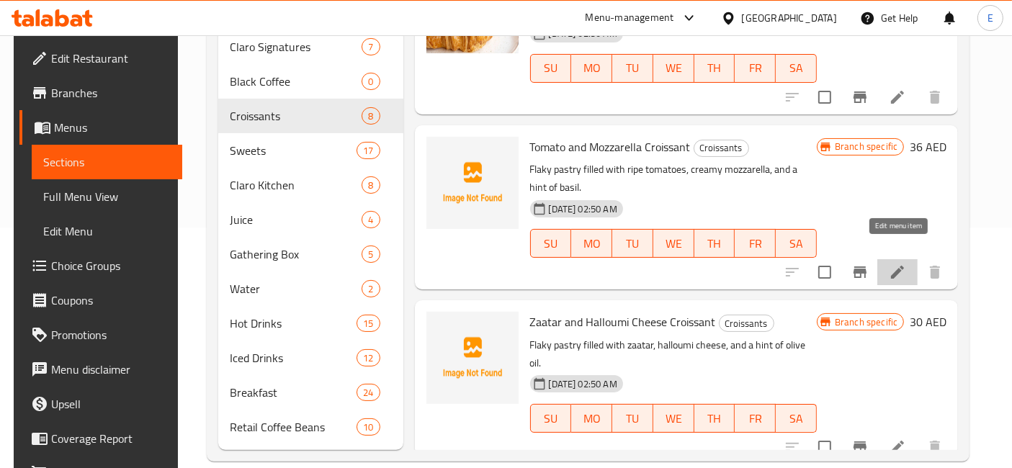
click at [898, 264] on icon at bounding box center [897, 272] width 17 height 17
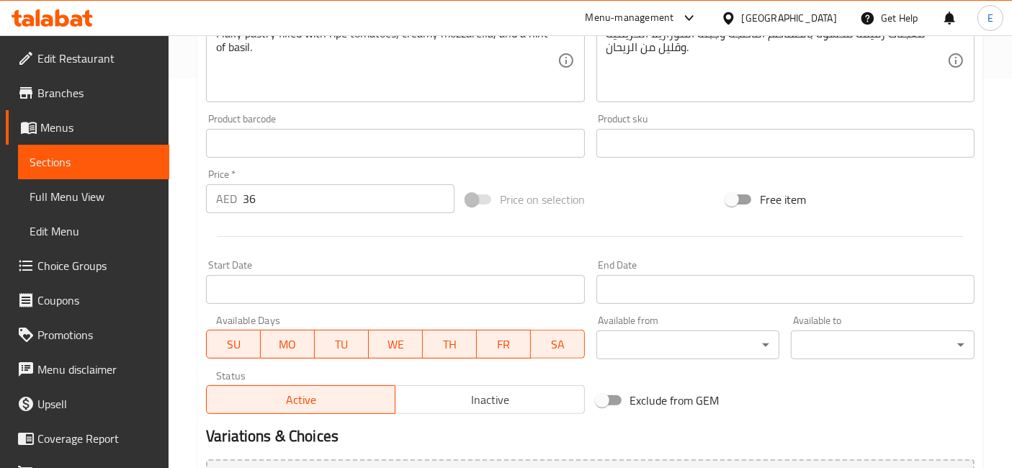
scroll to position [388, 0]
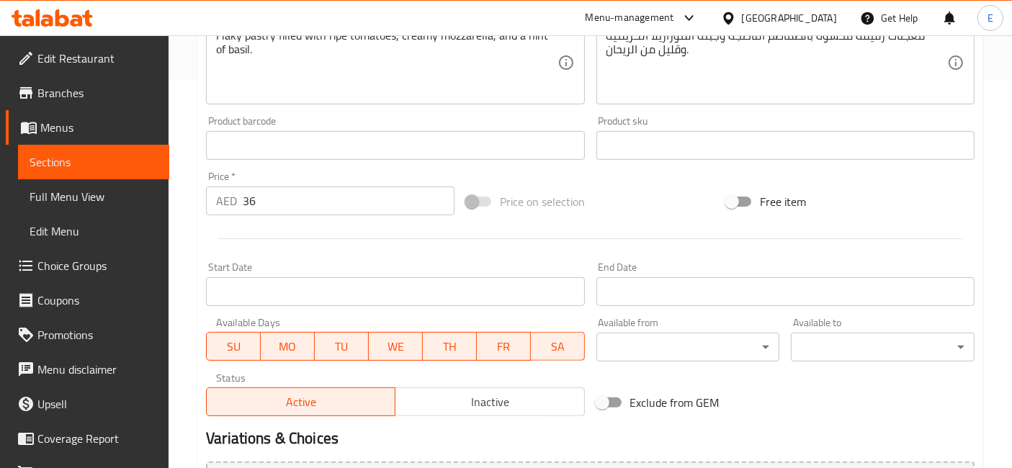
click at [275, 199] on input "36" at bounding box center [349, 201] width 212 height 29
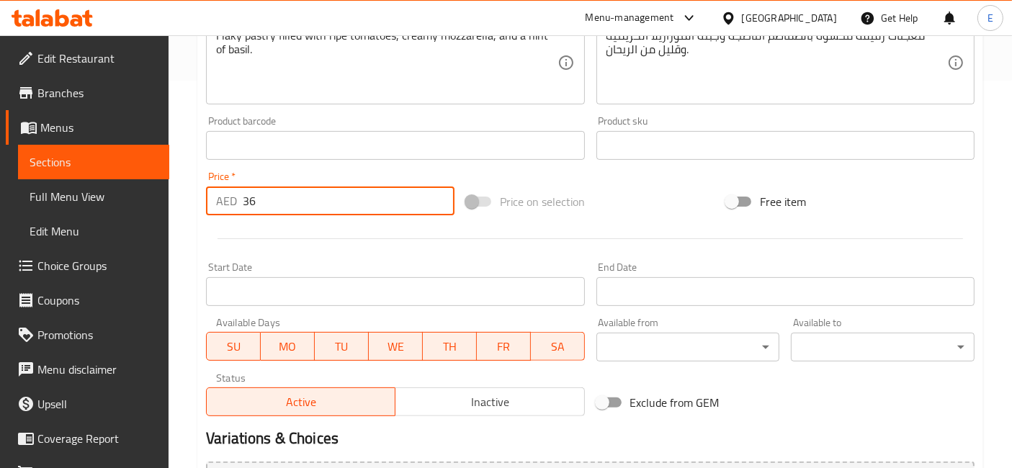
click at [275, 199] on input "36" at bounding box center [349, 201] width 212 height 29
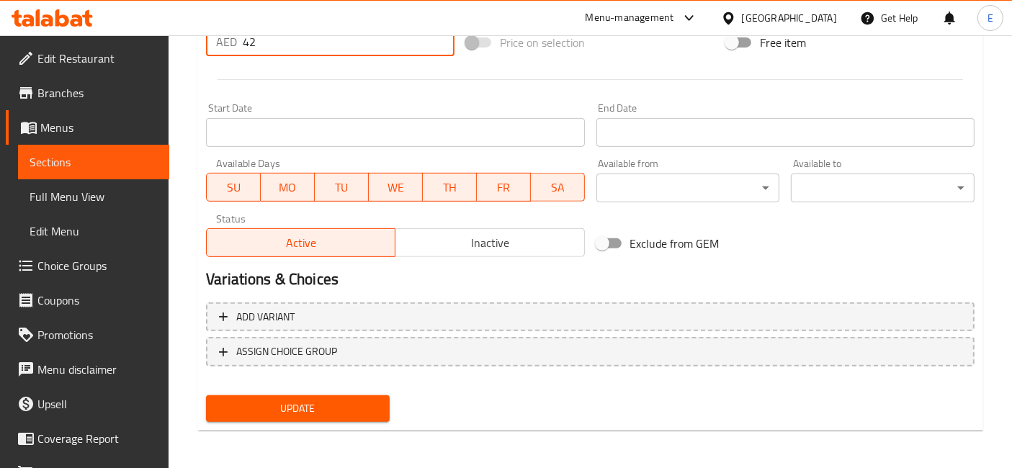
type input "42"
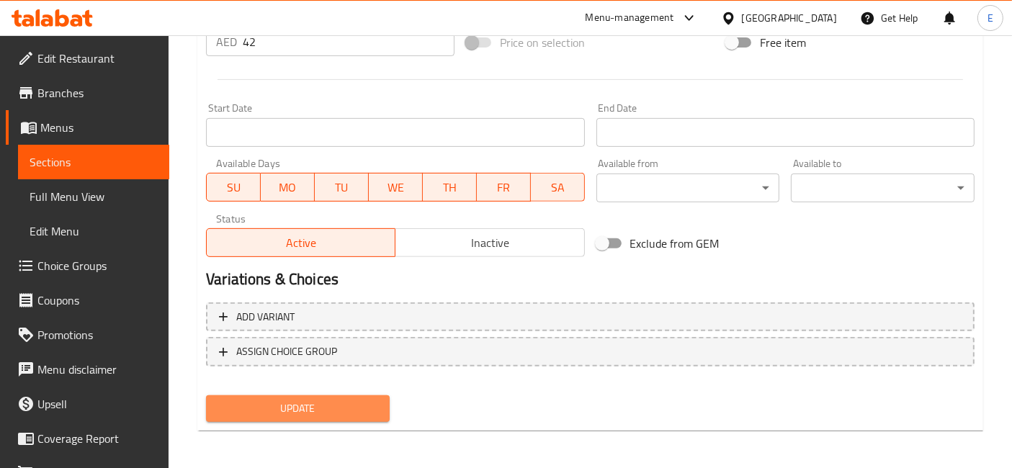
click at [289, 402] on span "Update" at bounding box center [298, 409] width 161 height 18
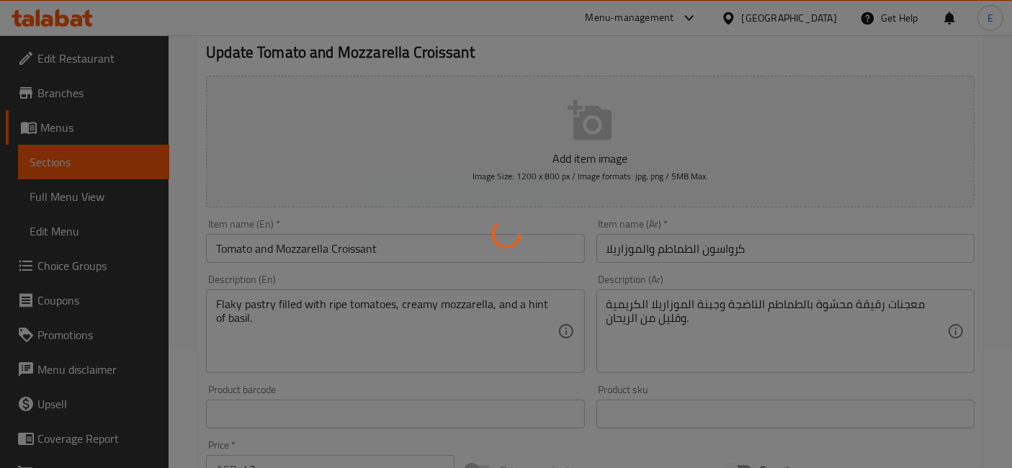
scroll to position [0, 0]
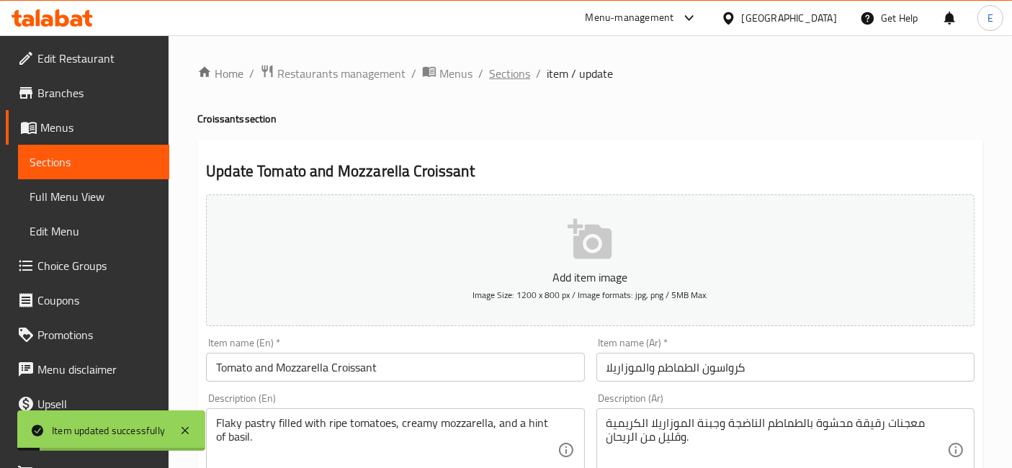
click at [498, 75] on span "Sections" at bounding box center [509, 73] width 41 height 17
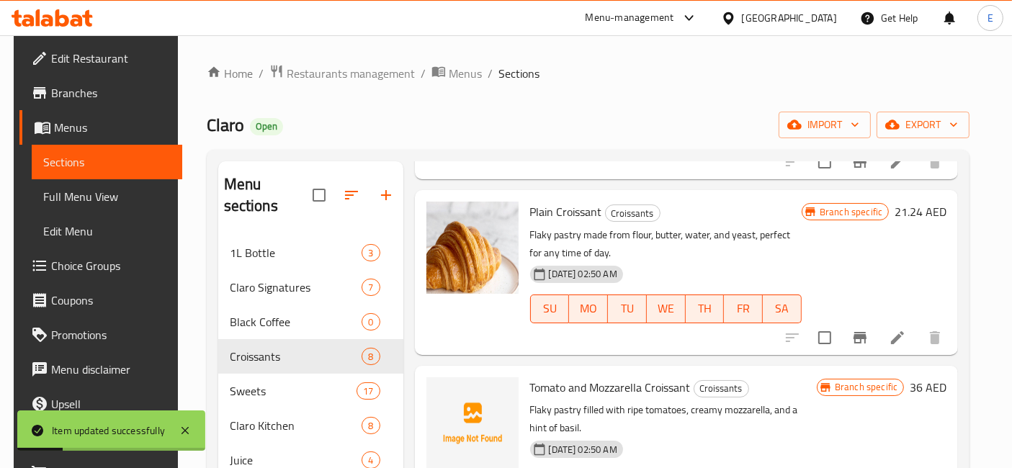
scroll to position [241, 0]
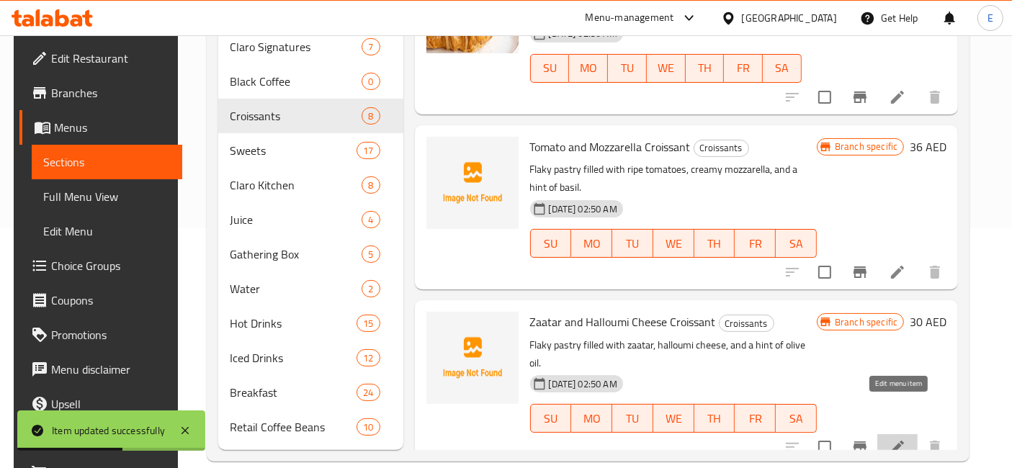
click at [903, 439] on icon at bounding box center [897, 447] width 17 height 17
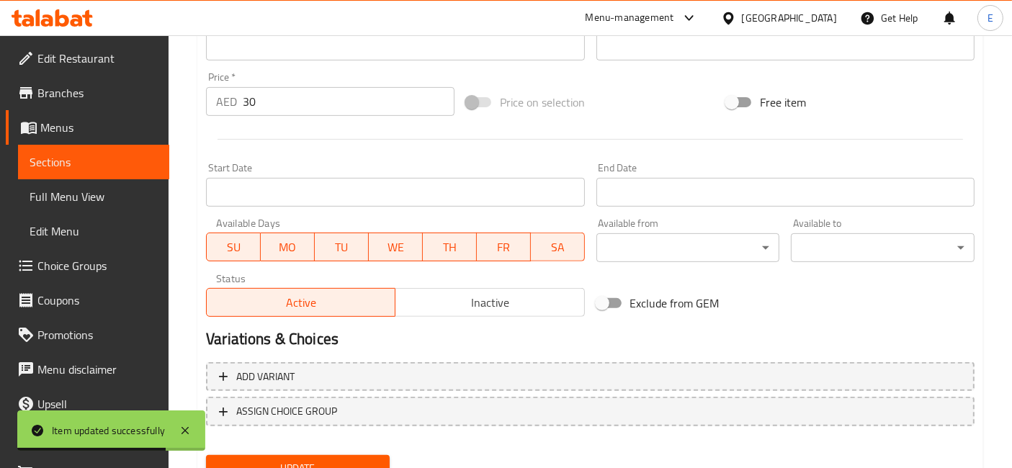
scroll to position [486, 0]
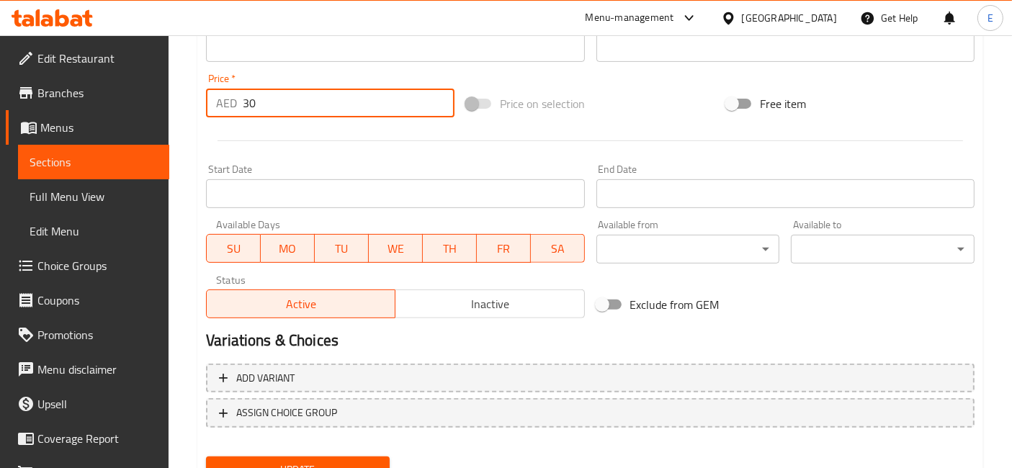
click at [288, 99] on input "30" at bounding box center [349, 103] width 212 height 29
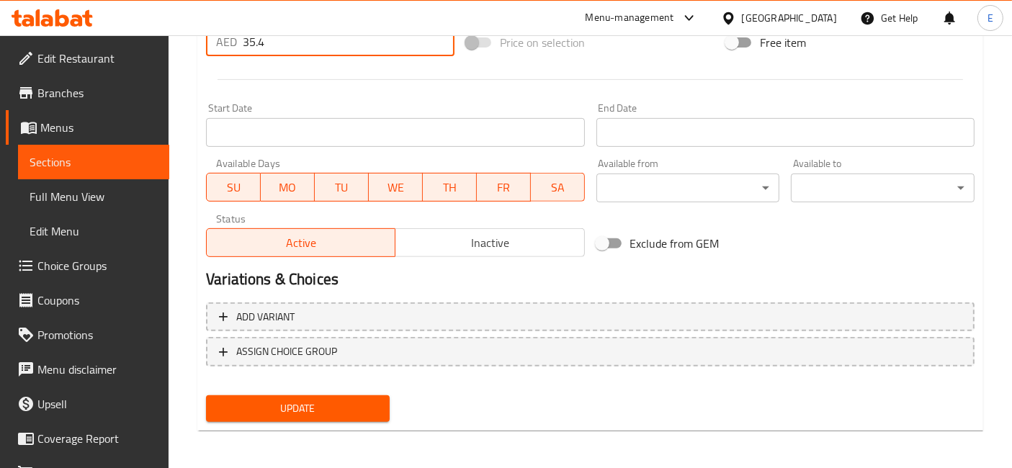
type input "35.4"
click at [303, 411] on span "Update" at bounding box center [298, 409] width 161 height 18
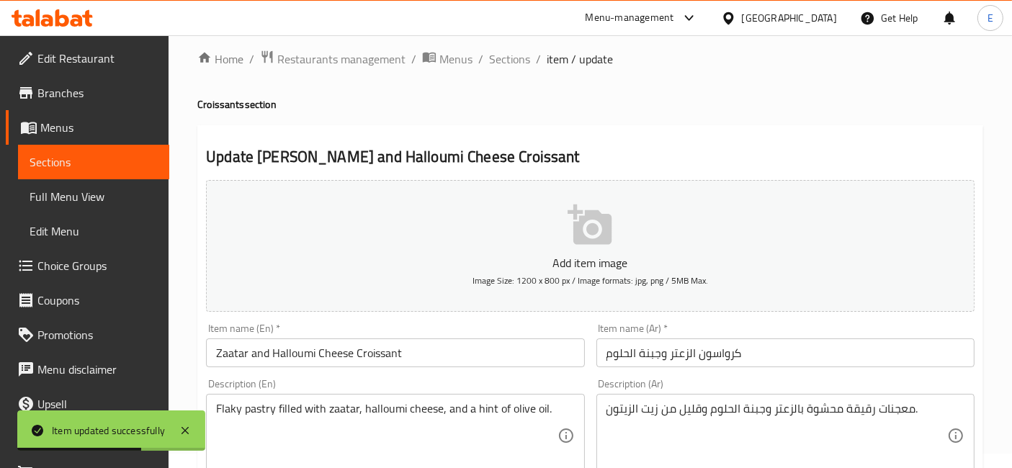
scroll to position [0, 0]
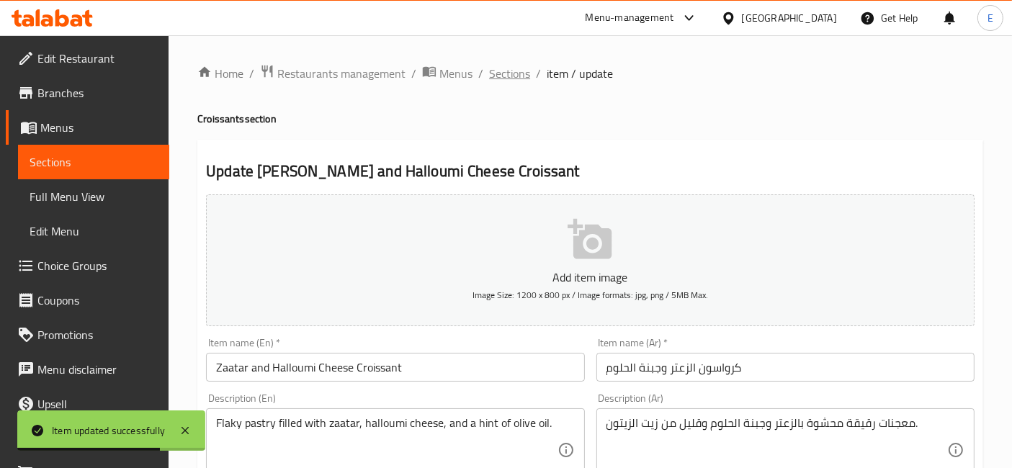
click at [519, 73] on span "Sections" at bounding box center [509, 73] width 41 height 17
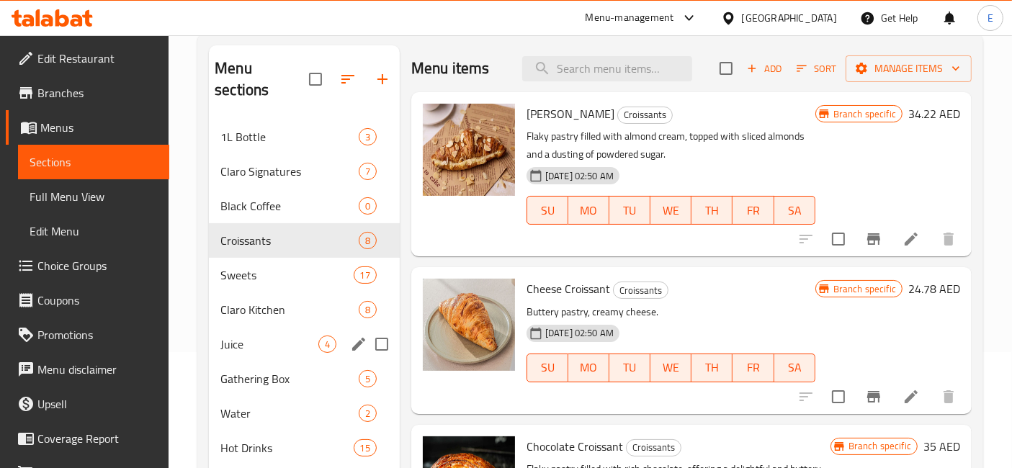
scroll to position [124, 0]
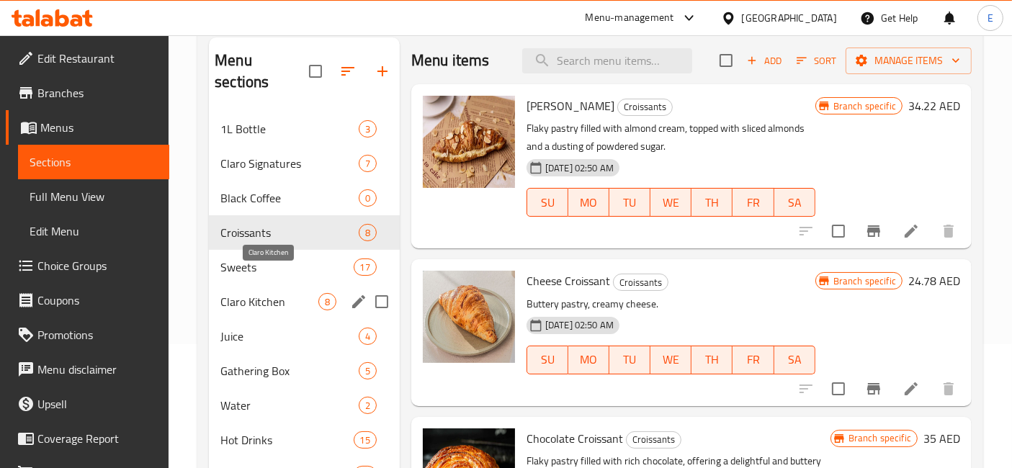
click at [275, 293] on span "Claro Kitchen" at bounding box center [269, 301] width 98 height 17
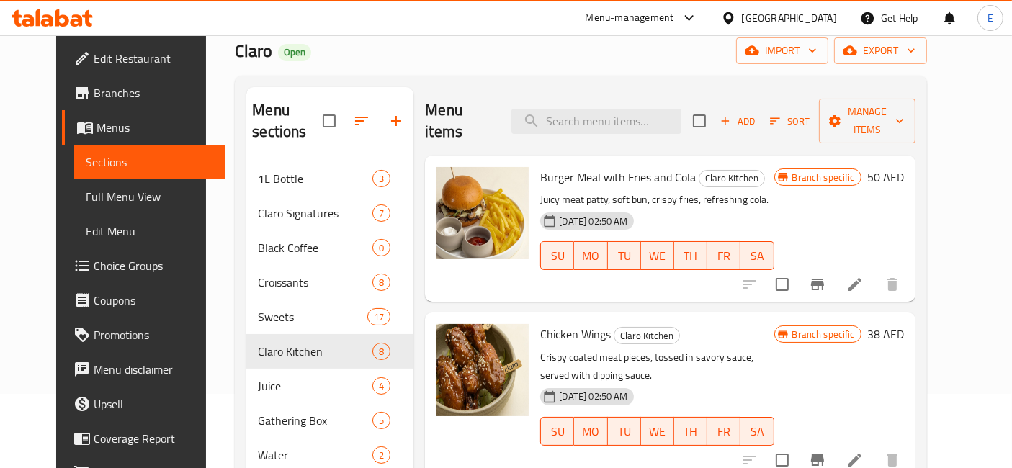
scroll to position [67, 0]
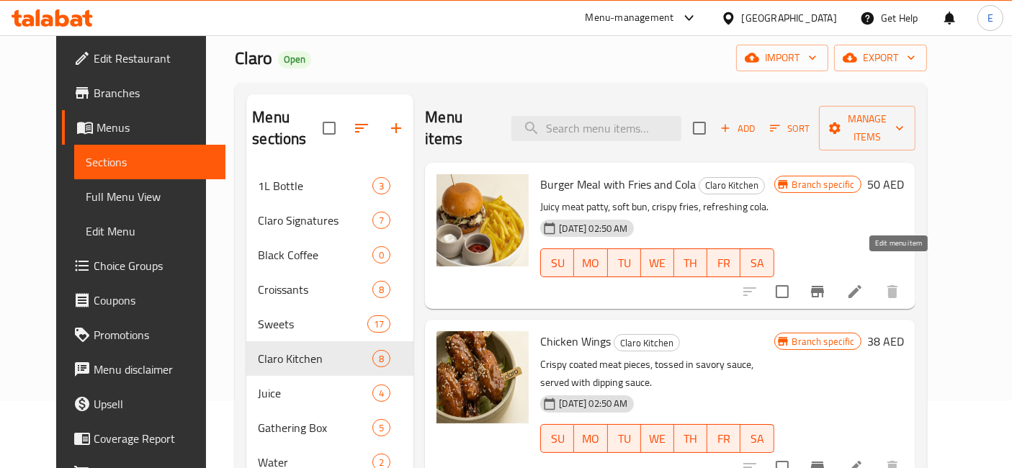
click at [862, 285] on icon at bounding box center [855, 291] width 13 height 13
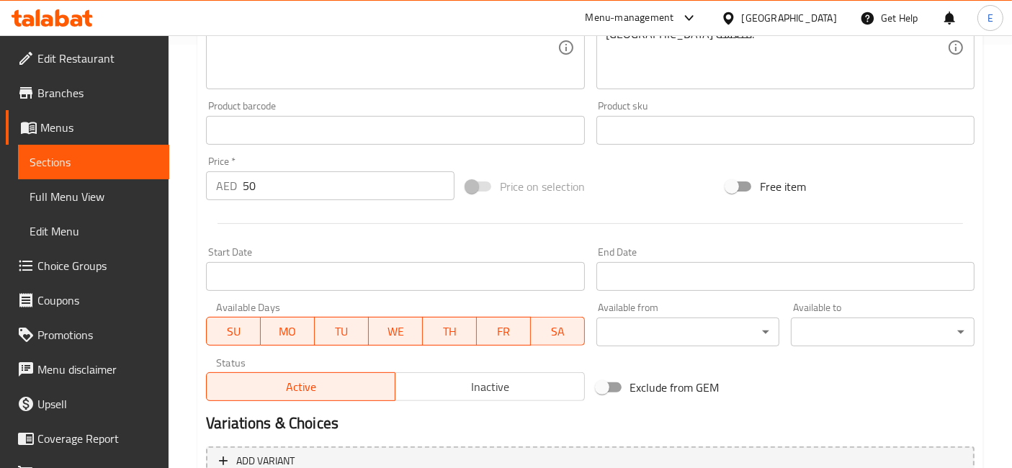
scroll to position [424, 0]
click at [383, 194] on input "50" at bounding box center [349, 185] width 212 height 29
click at [326, 187] on input "50" at bounding box center [349, 185] width 212 height 29
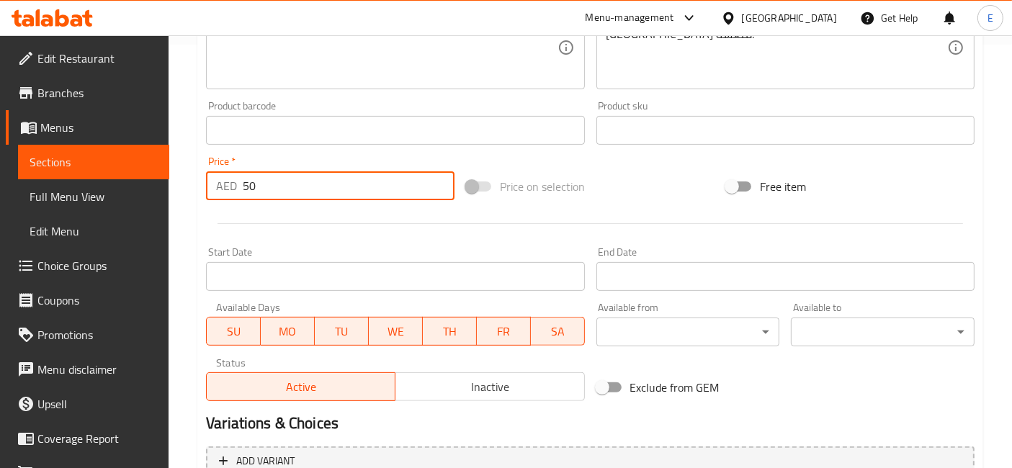
click at [326, 187] on input "50" at bounding box center [349, 185] width 212 height 29
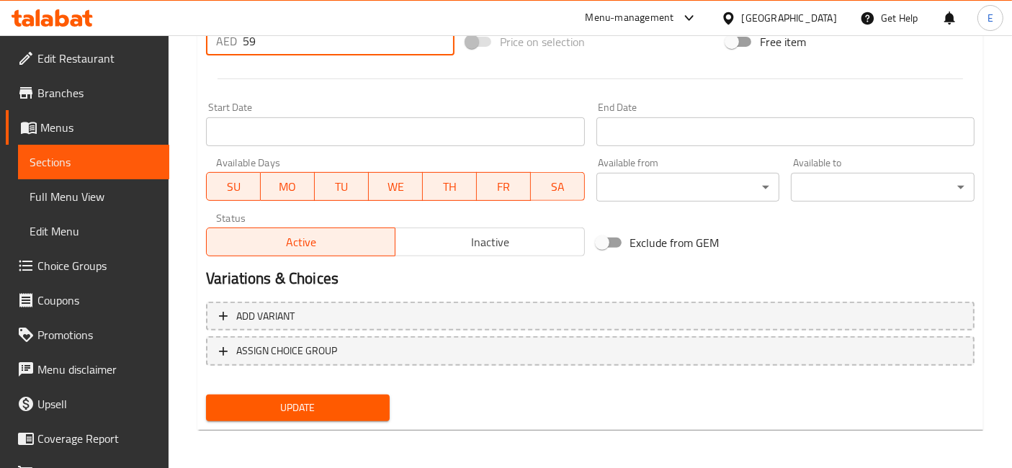
type input "59"
click at [323, 406] on span "Update" at bounding box center [298, 408] width 161 height 18
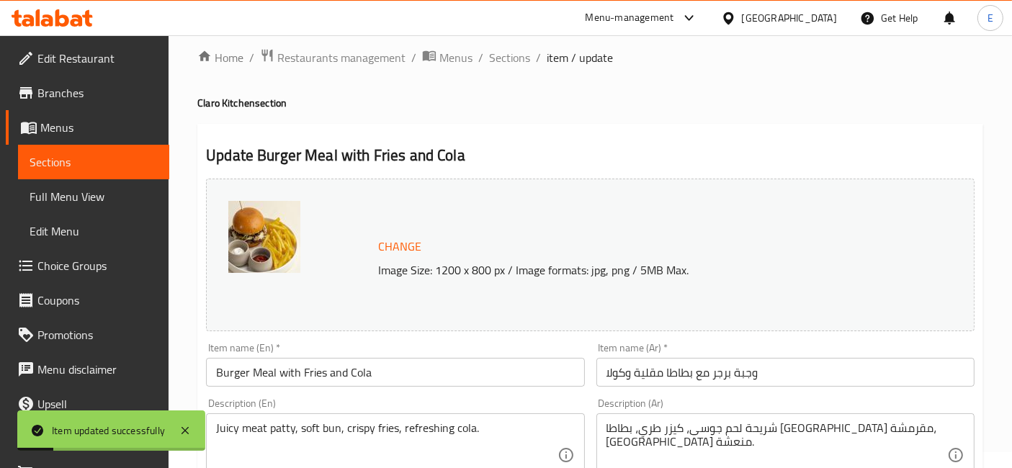
scroll to position [0, 0]
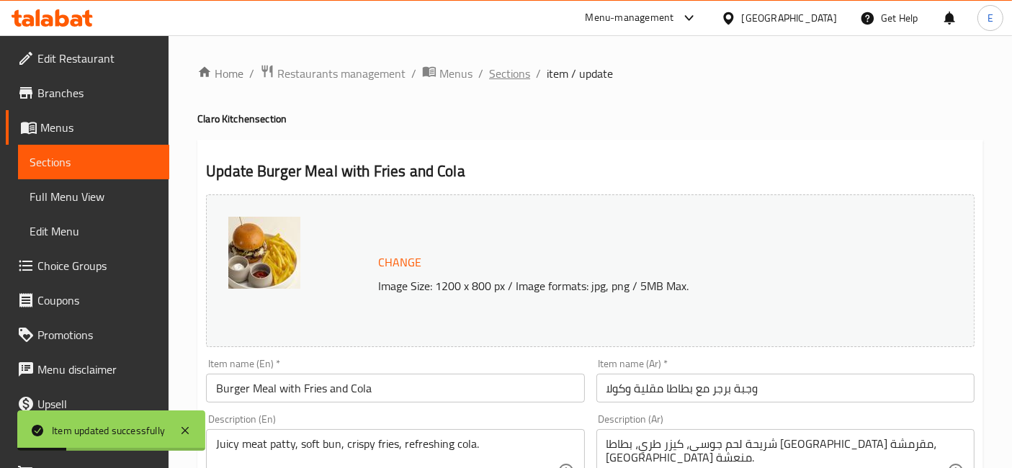
click at [517, 76] on span "Sections" at bounding box center [509, 73] width 41 height 17
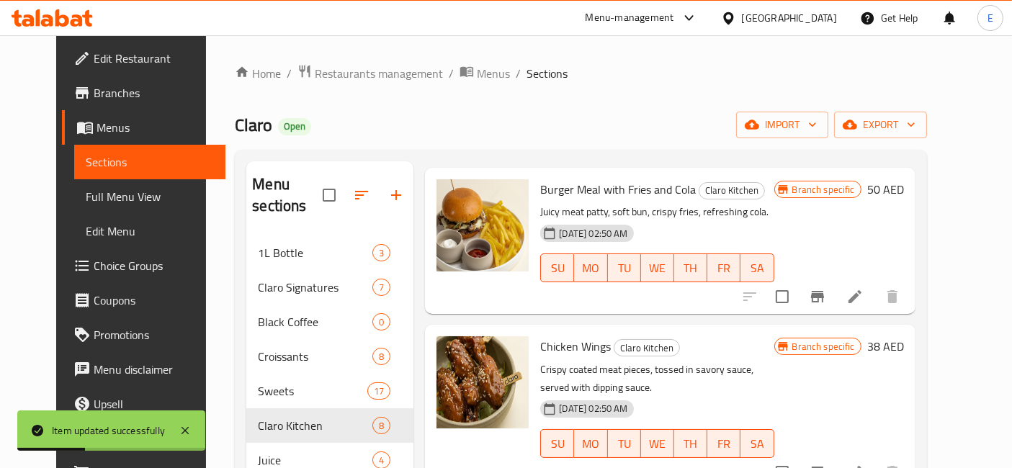
scroll to position [128, 0]
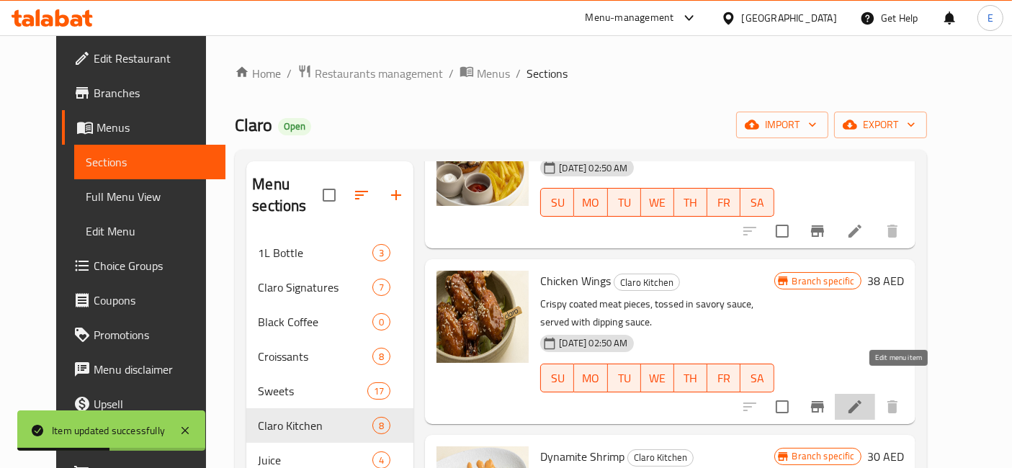
click at [862, 401] on icon at bounding box center [855, 407] width 13 height 13
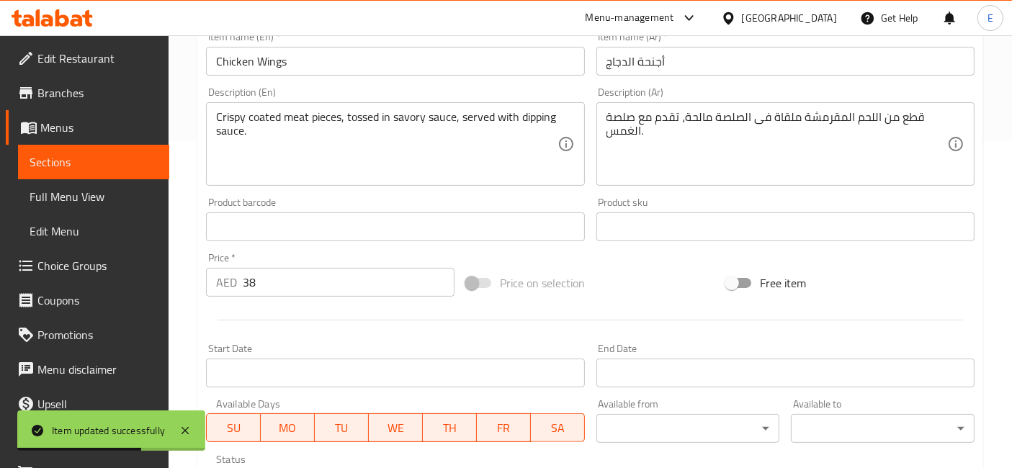
scroll to position [340, 0]
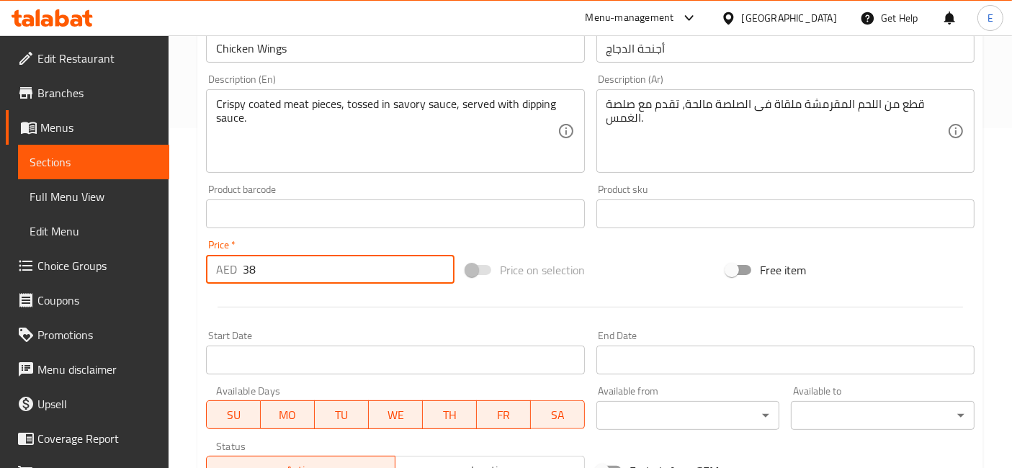
click at [311, 264] on input "38" at bounding box center [349, 269] width 212 height 29
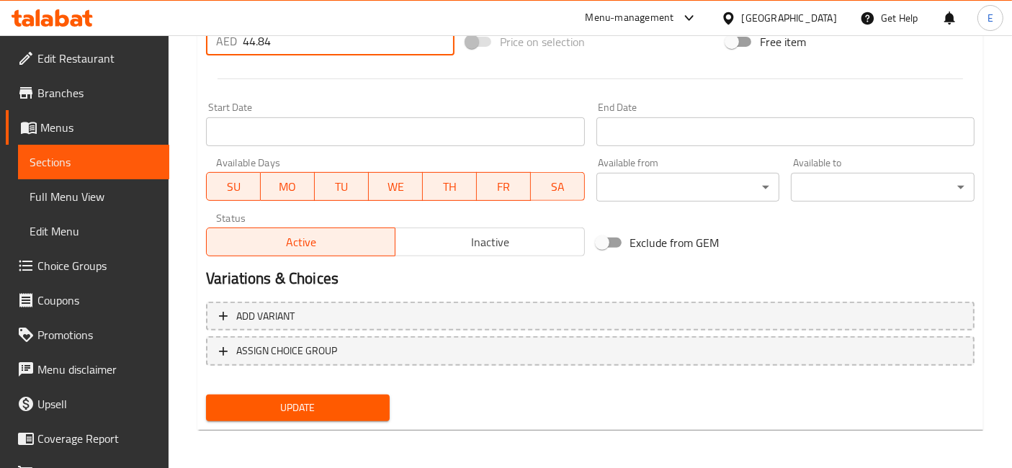
type input "44.84"
click at [307, 399] on span "Update" at bounding box center [298, 408] width 161 height 18
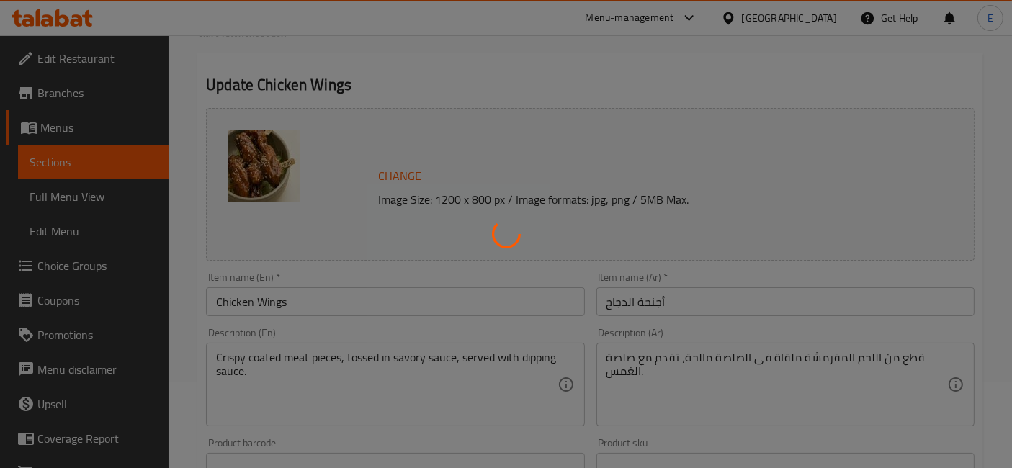
scroll to position [0, 0]
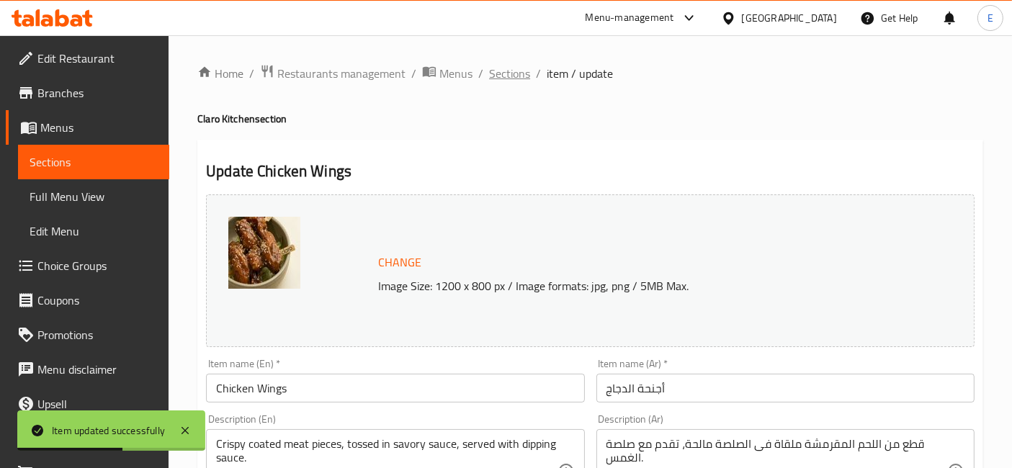
click at [519, 73] on span "Sections" at bounding box center [509, 73] width 41 height 17
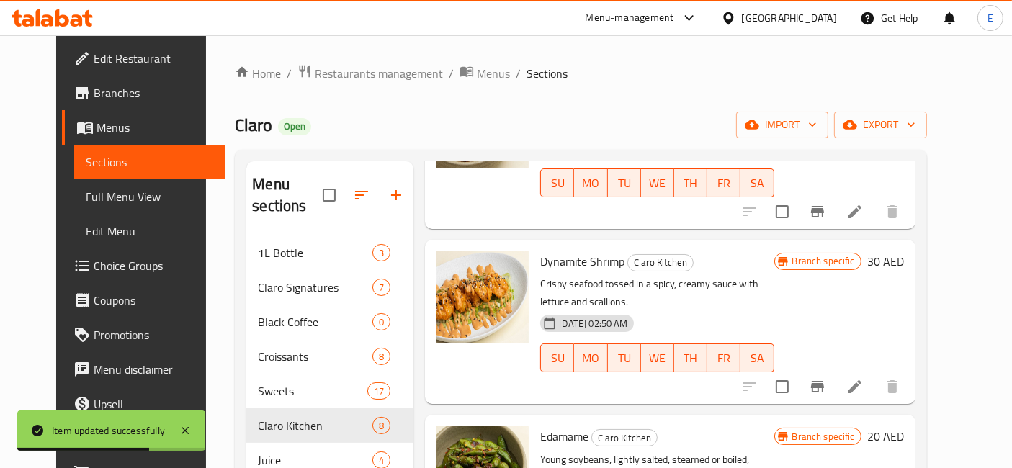
scroll to position [323, 0]
click at [862, 380] on icon at bounding box center [855, 386] width 13 height 13
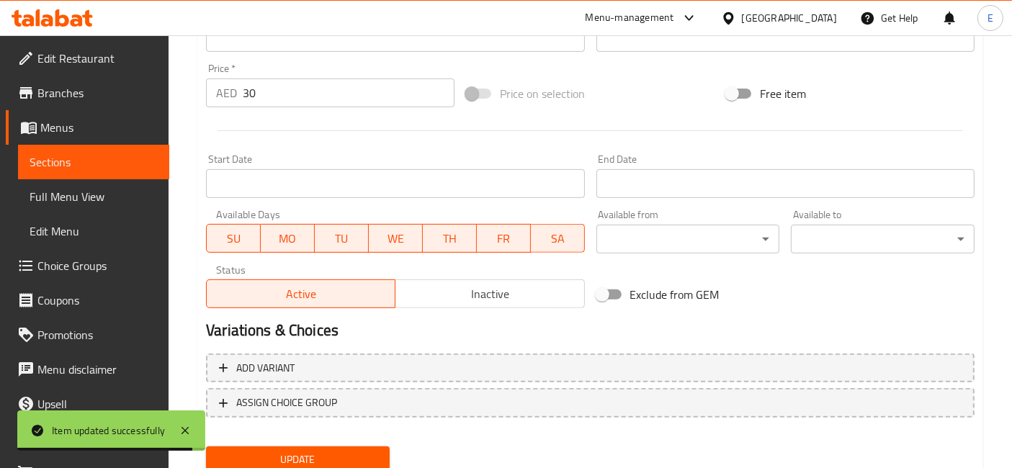
scroll to position [518, 0]
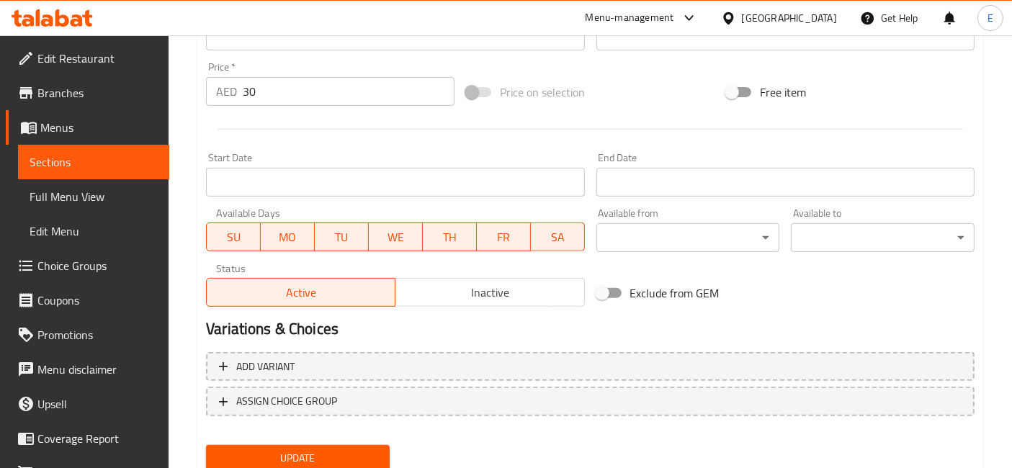
click at [352, 97] on input "30" at bounding box center [349, 91] width 212 height 29
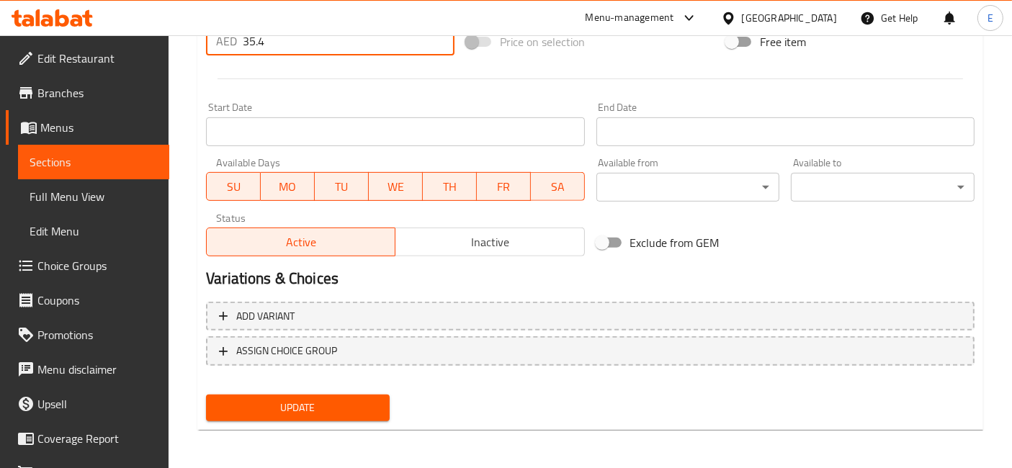
type input "35.4"
click at [313, 399] on span "Update" at bounding box center [298, 408] width 161 height 18
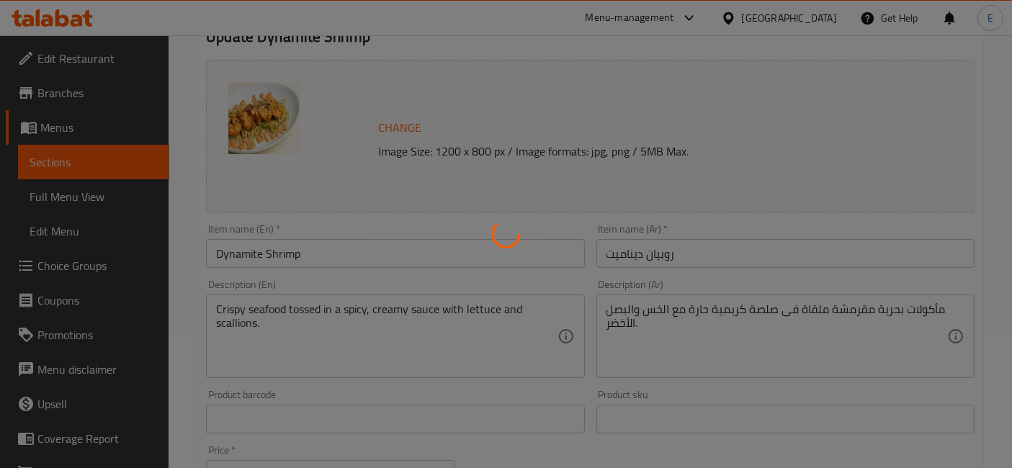
scroll to position [0, 0]
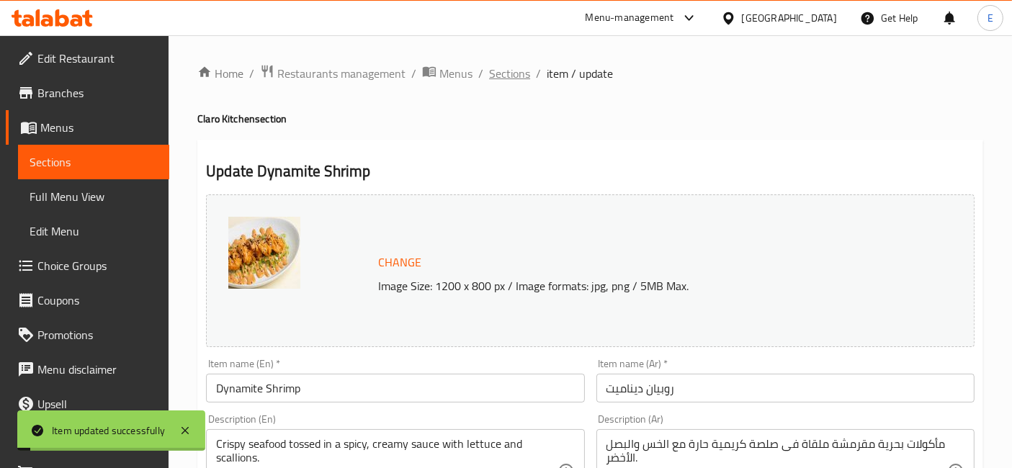
click at [500, 73] on span "Sections" at bounding box center [509, 73] width 41 height 17
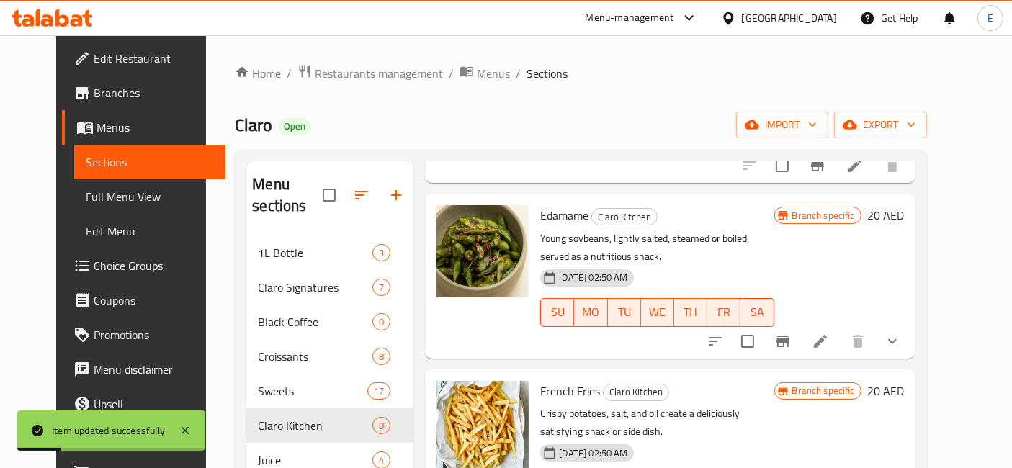
scroll to position [545, 0]
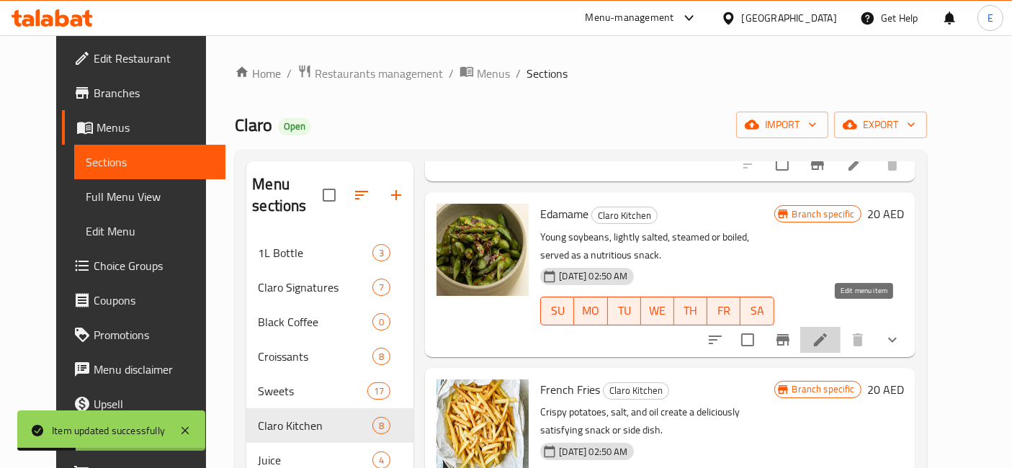
click at [827, 334] on icon at bounding box center [820, 340] width 13 height 13
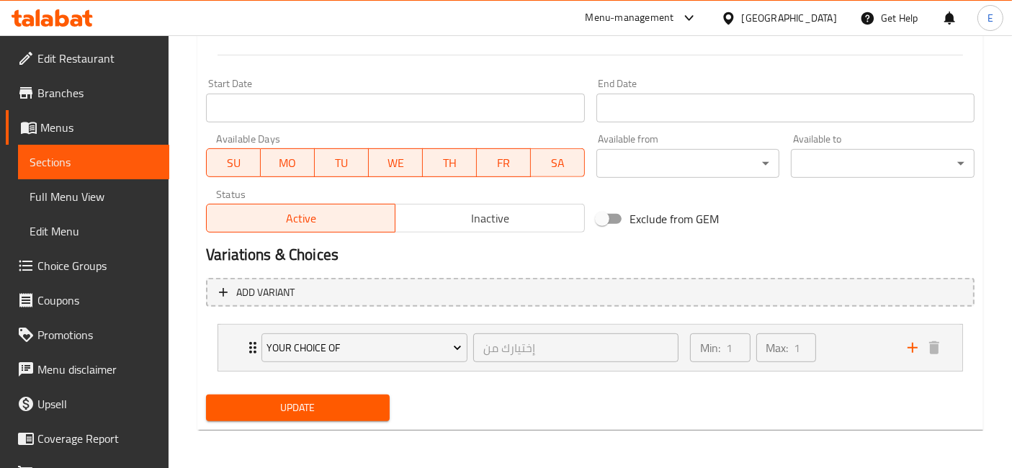
scroll to position [363, 0]
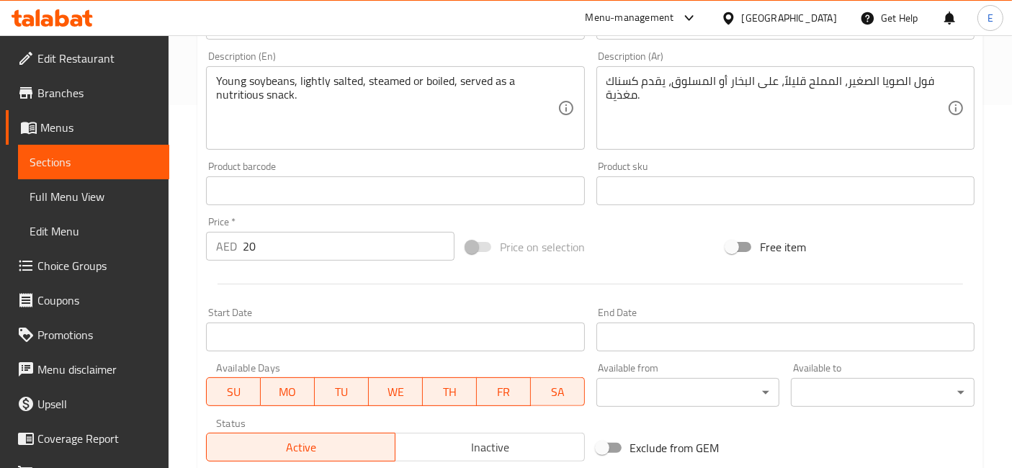
click at [290, 247] on input "20" at bounding box center [349, 246] width 212 height 29
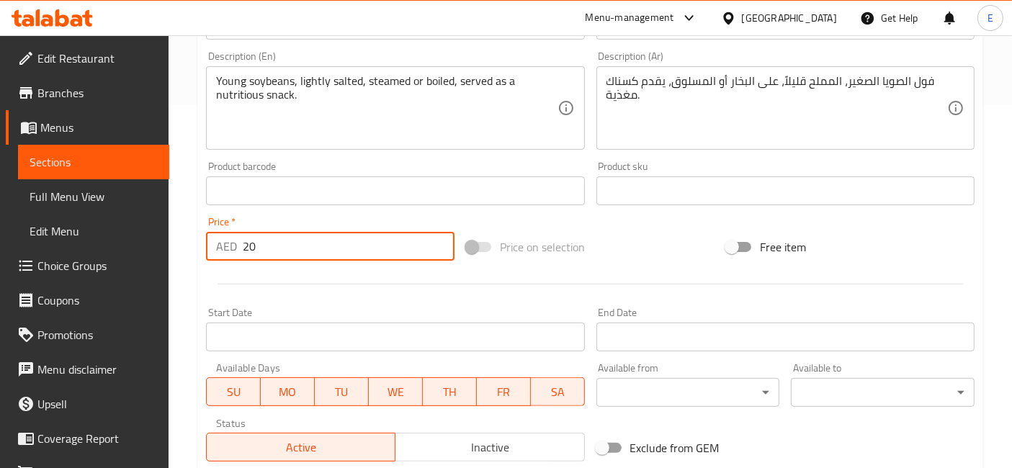
click at [290, 247] on input "20" at bounding box center [349, 246] width 212 height 29
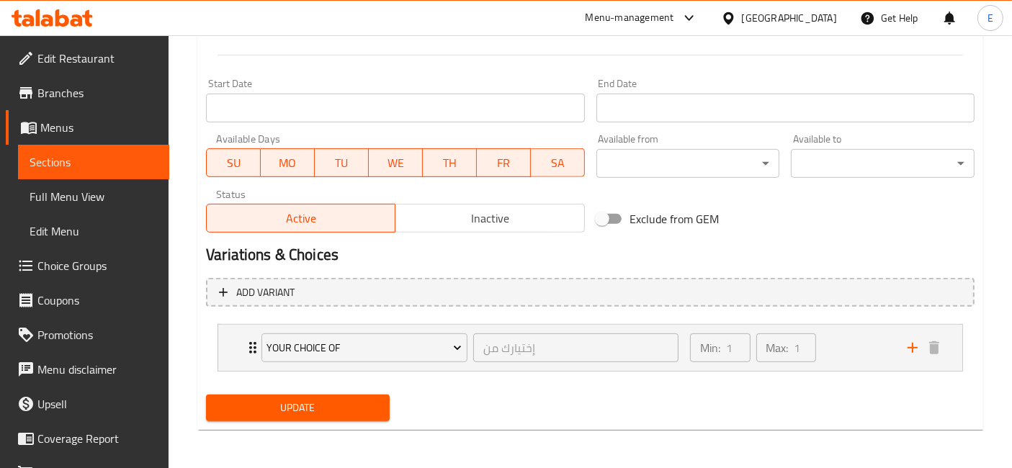
type input "23.6"
click at [306, 403] on span "Update" at bounding box center [298, 408] width 161 height 18
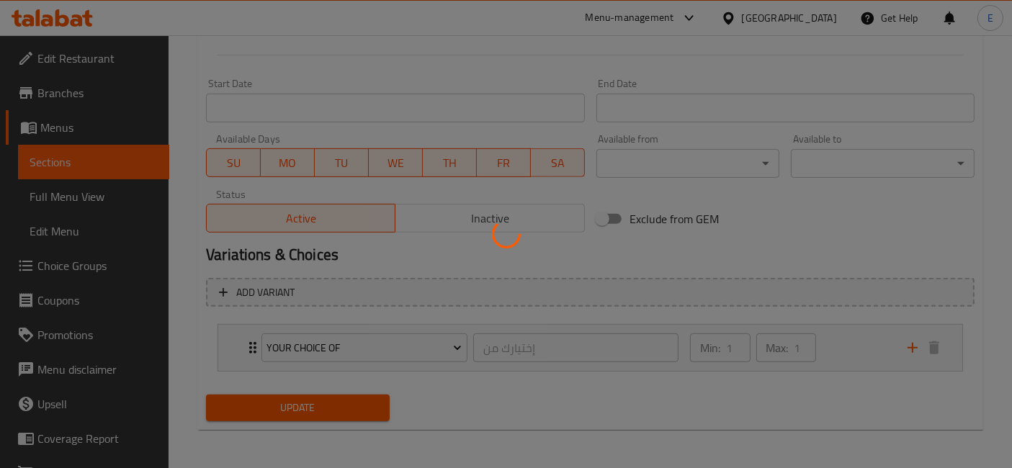
scroll to position [0, 0]
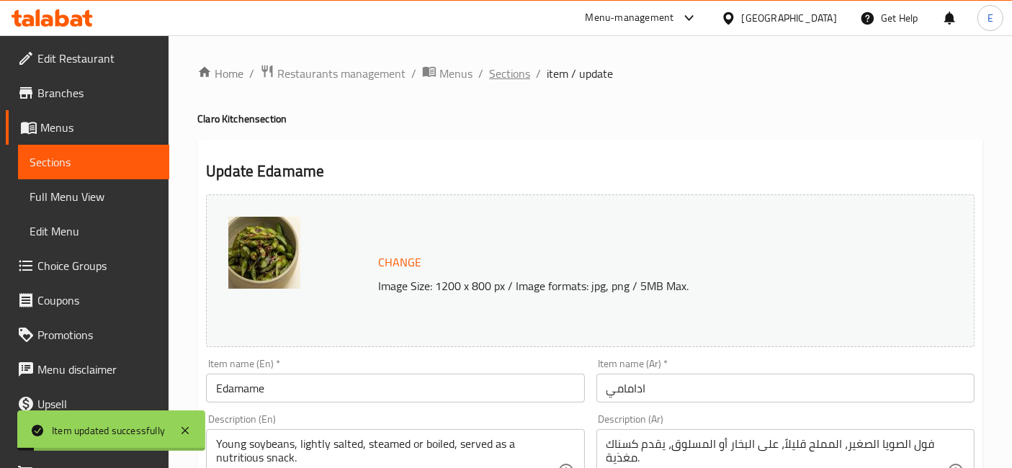
click at [508, 74] on span "Sections" at bounding box center [509, 73] width 41 height 17
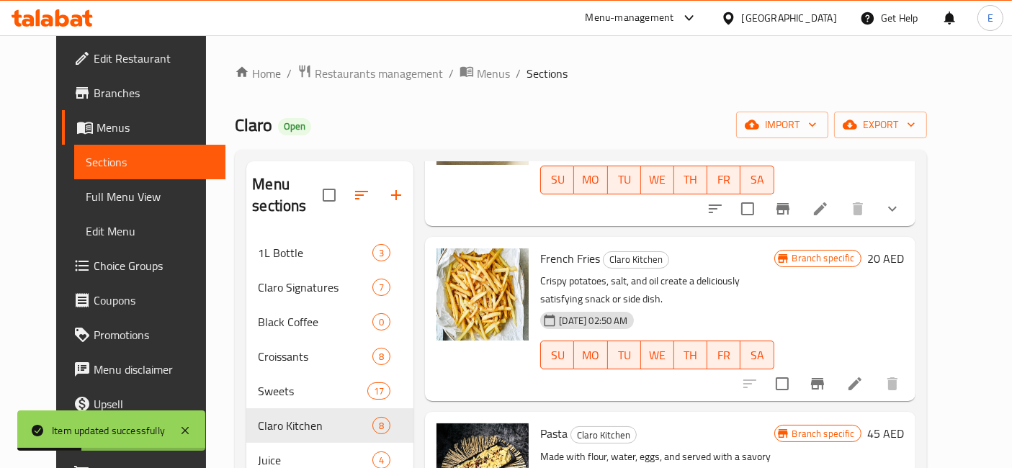
scroll to position [677, 0]
click at [864, 375] on icon at bounding box center [855, 383] width 17 height 17
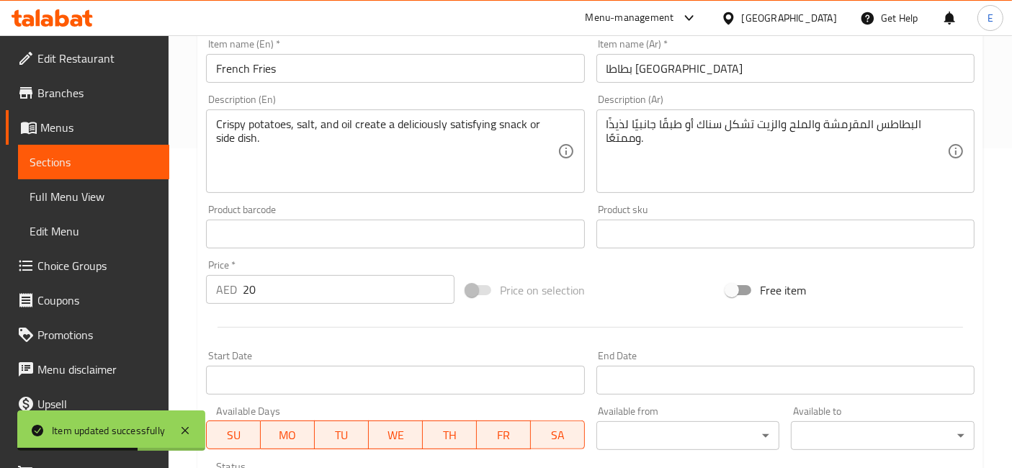
scroll to position [321, 0]
click at [326, 293] on input "20" at bounding box center [349, 288] width 212 height 29
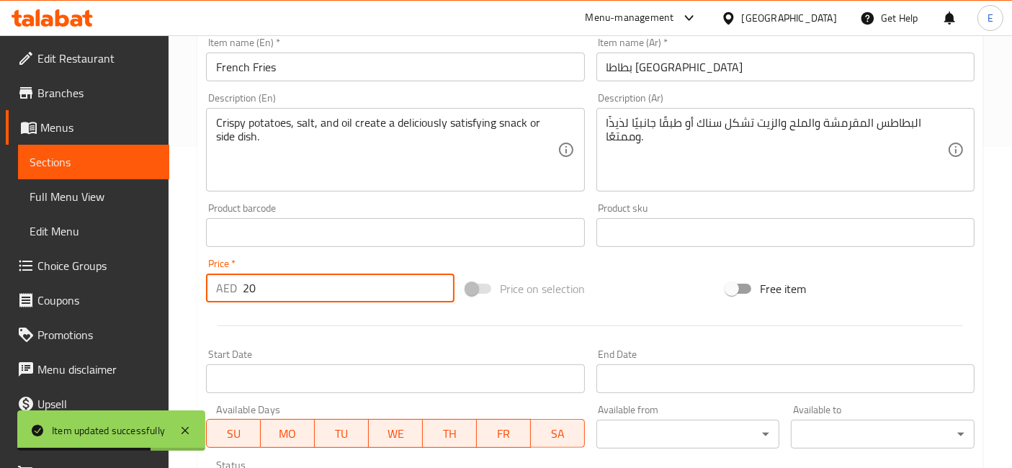
click at [326, 293] on input "20" at bounding box center [349, 288] width 212 height 29
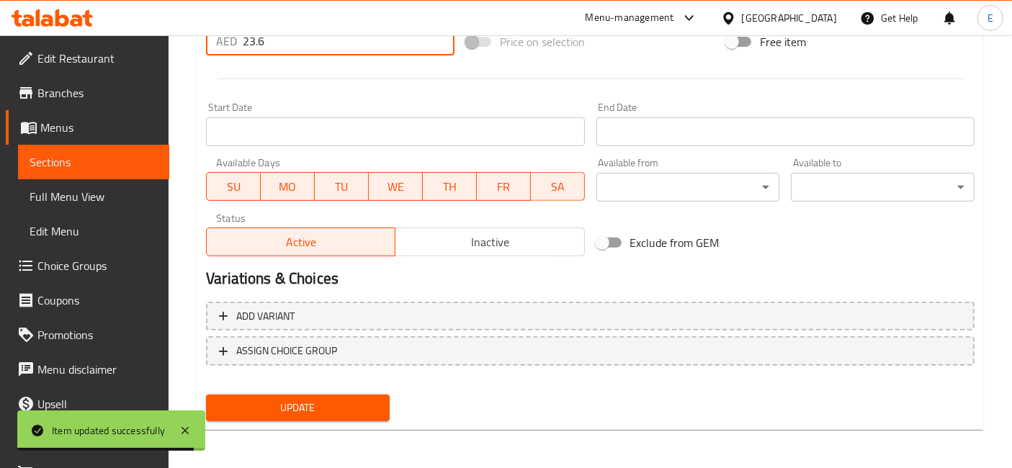
type input "23.6"
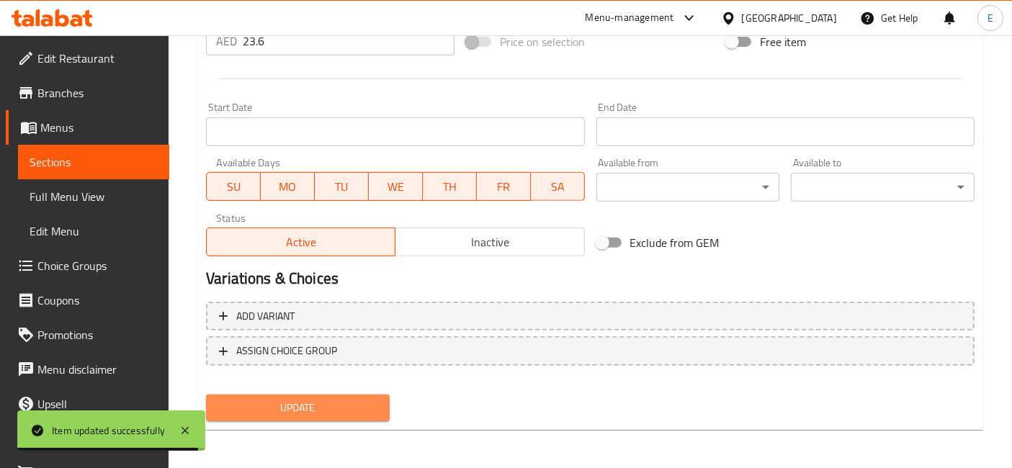
click at [317, 408] on span "Update" at bounding box center [298, 408] width 161 height 18
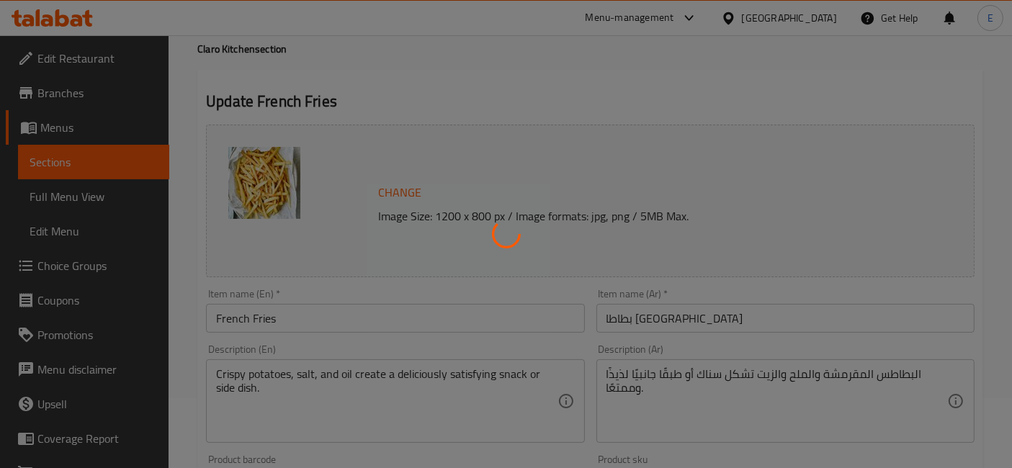
scroll to position [0, 0]
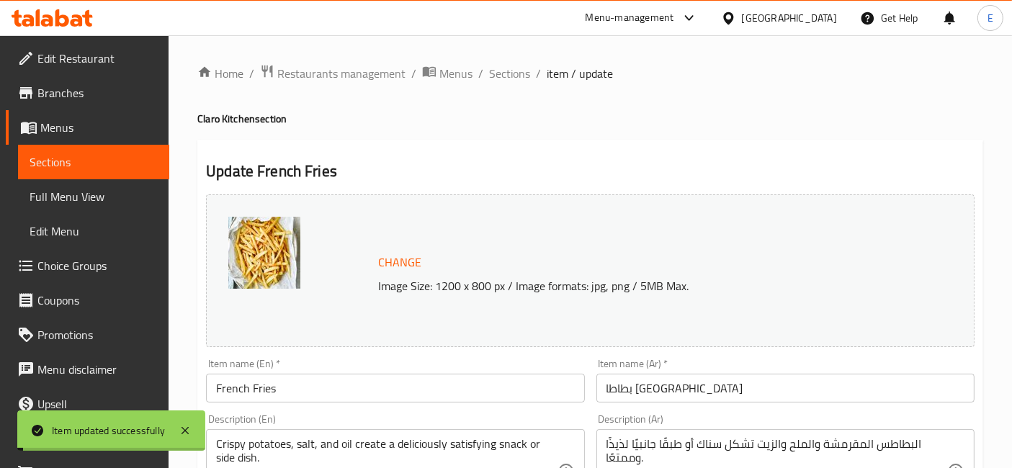
click at [504, 77] on span "Sections" at bounding box center [509, 73] width 41 height 17
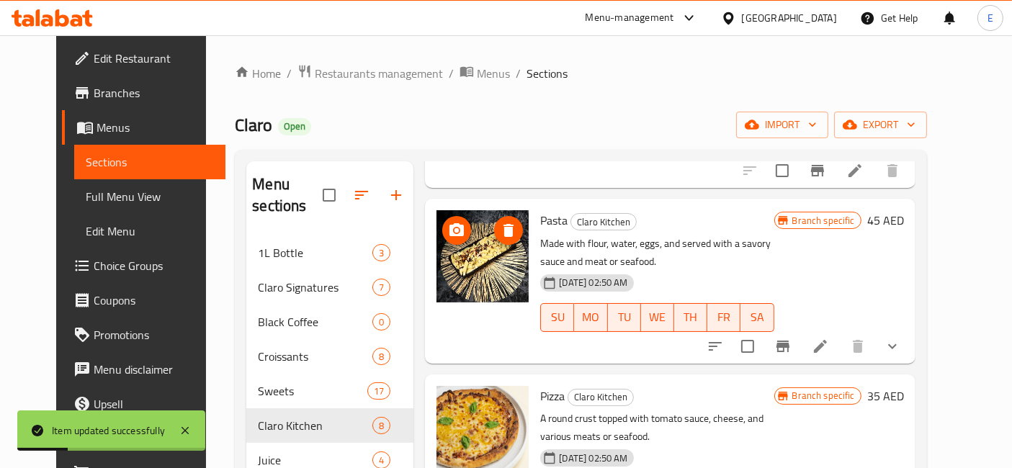
scroll to position [906, 0]
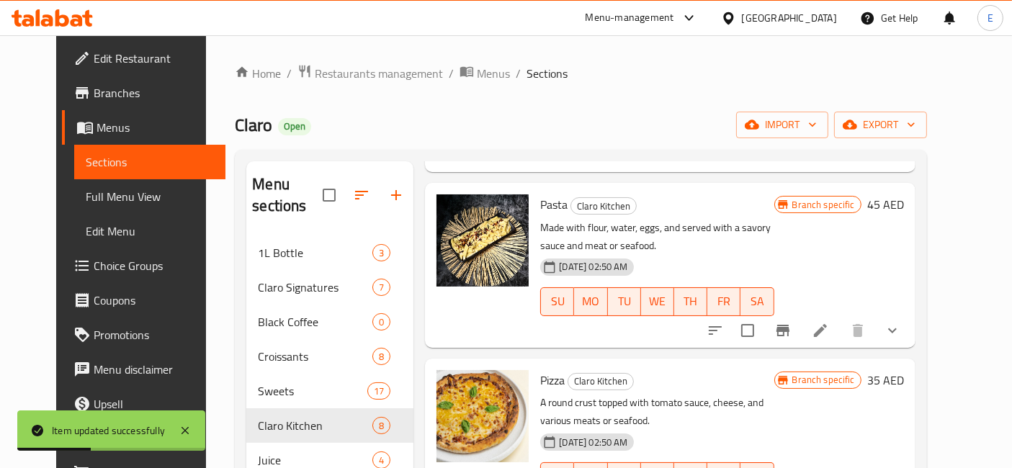
click at [829, 322] on icon at bounding box center [820, 330] width 17 height 17
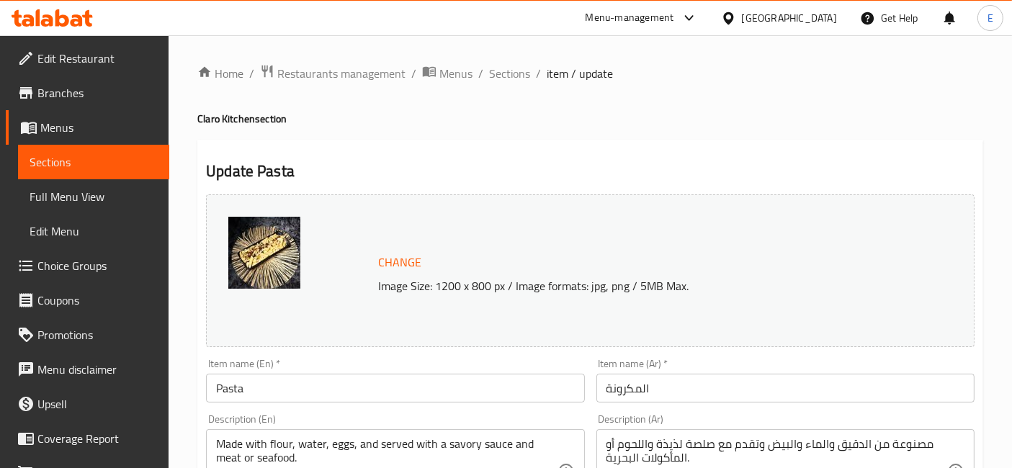
scroll to position [245, 0]
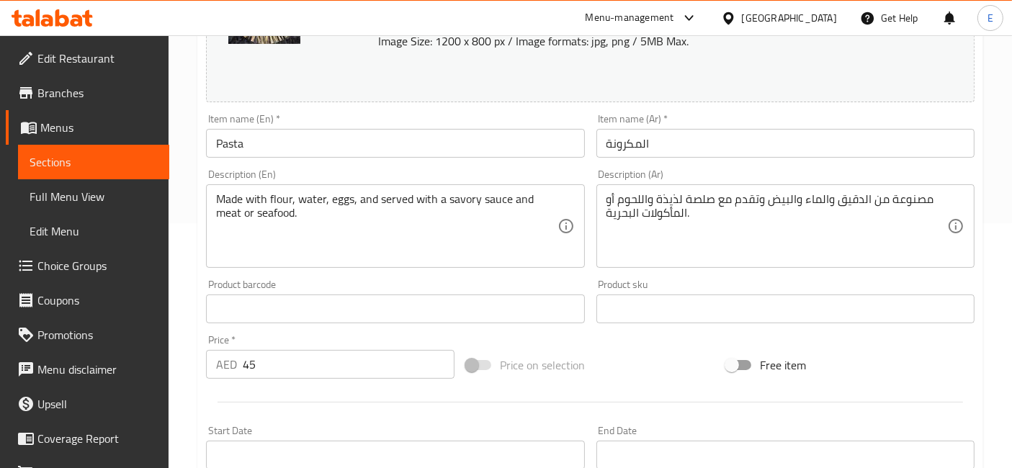
click at [272, 359] on input "45" at bounding box center [349, 364] width 212 height 29
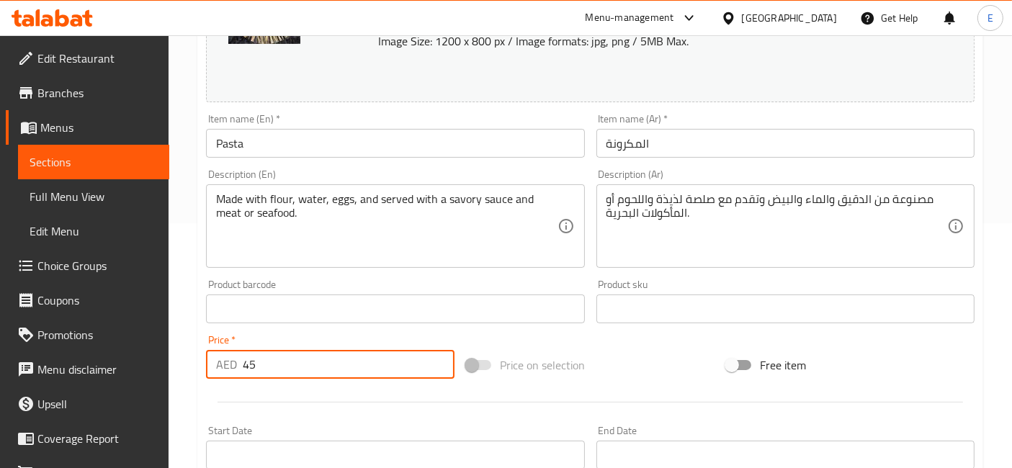
click at [272, 359] on input "45" at bounding box center [349, 364] width 212 height 29
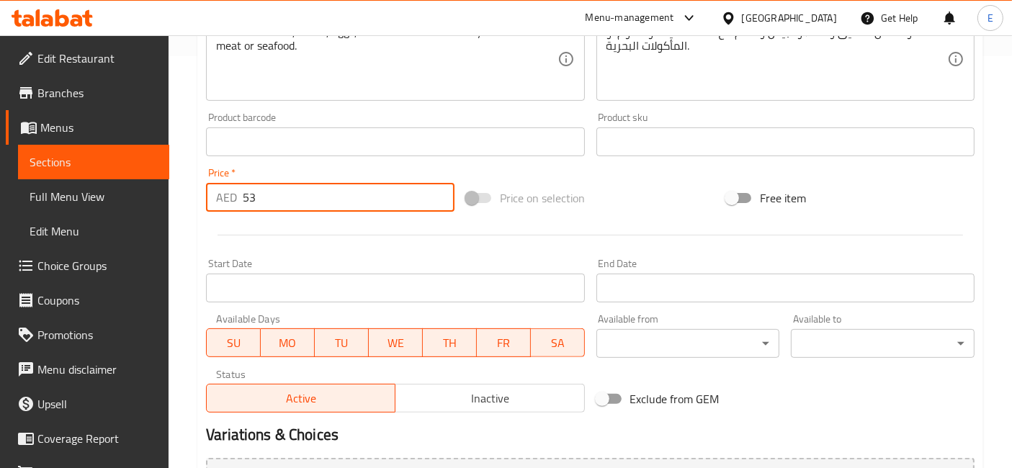
scroll to position [592, 0]
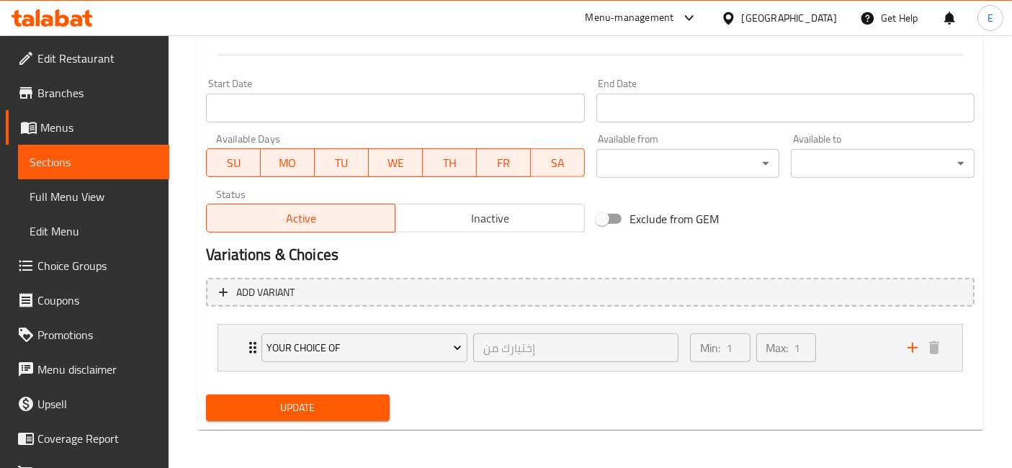
type input "53"
click at [280, 401] on span "Update" at bounding box center [298, 408] width 161 height 18
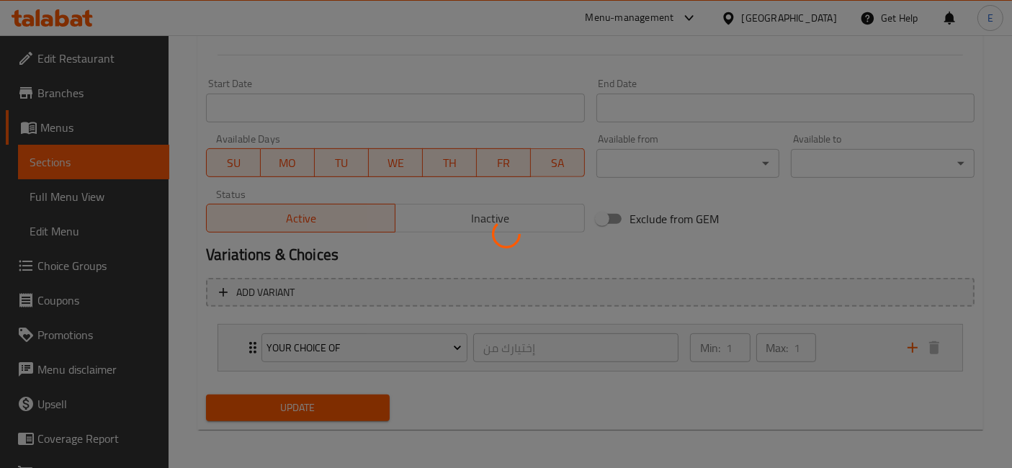
scroll to position [0, 0]
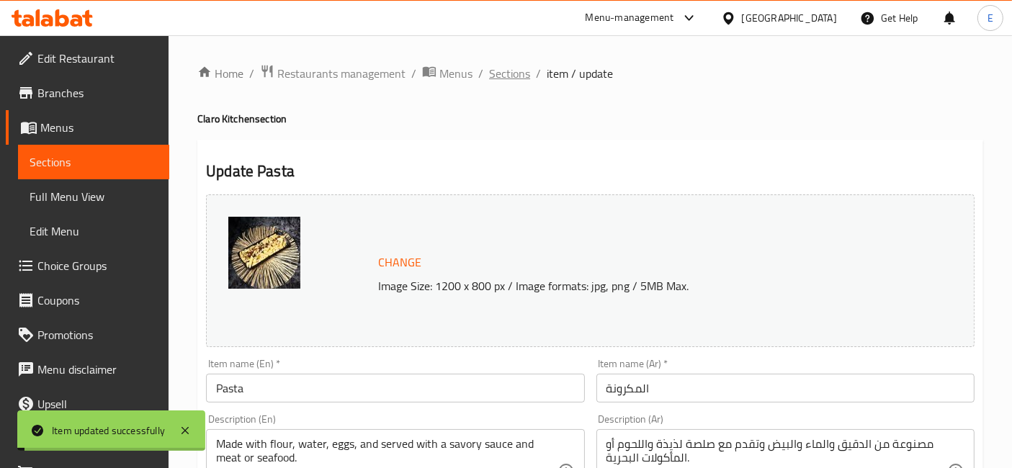
click at [522, 79] on span "Sections" at bounding box center [509, 73] width 41 height 17
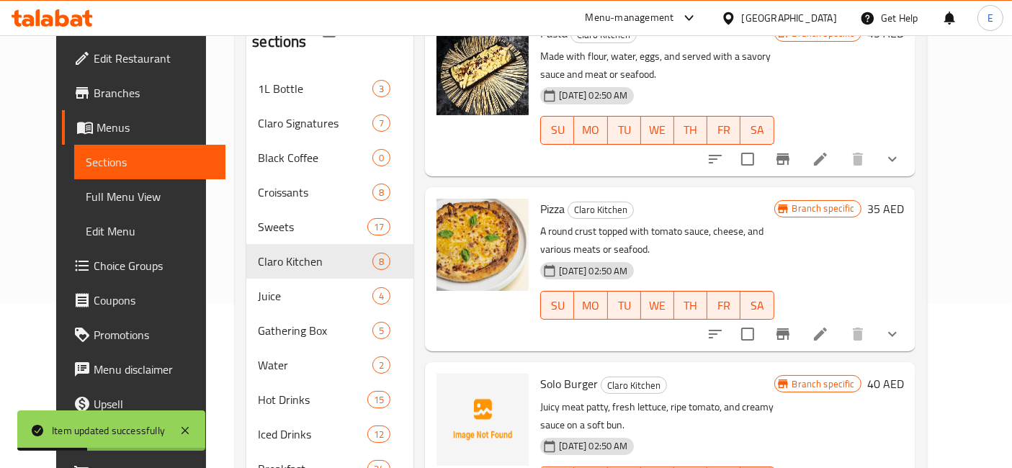
scroll to position [179, 0]
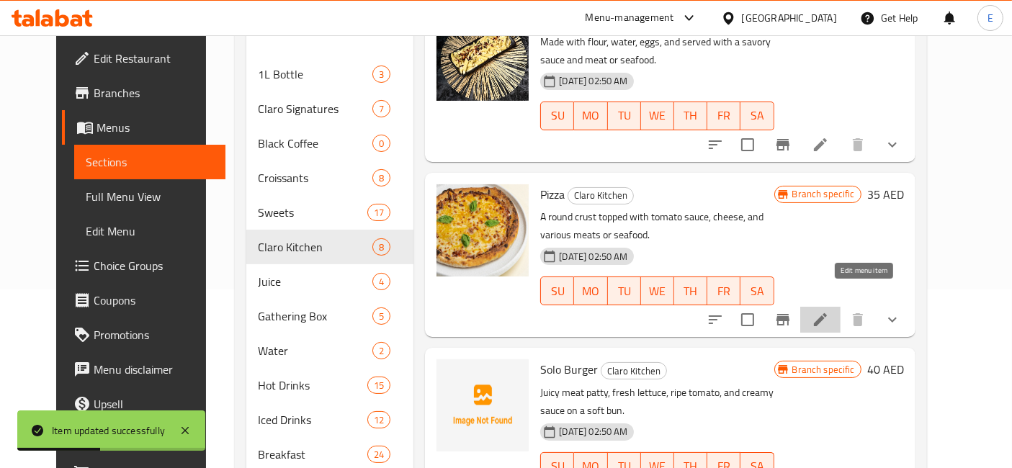
click at [829, 311] on icon at bounding box center [820, 319] width 17 height 17
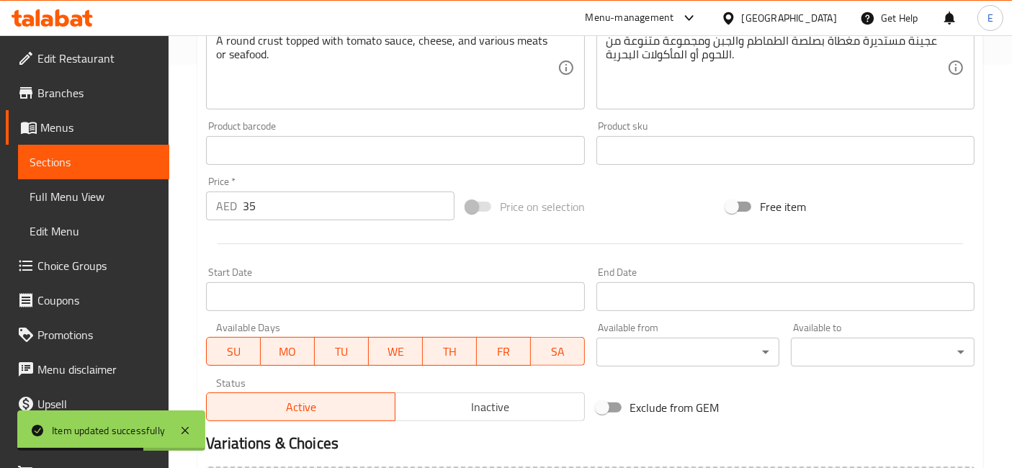
scroll to position [404, 0]
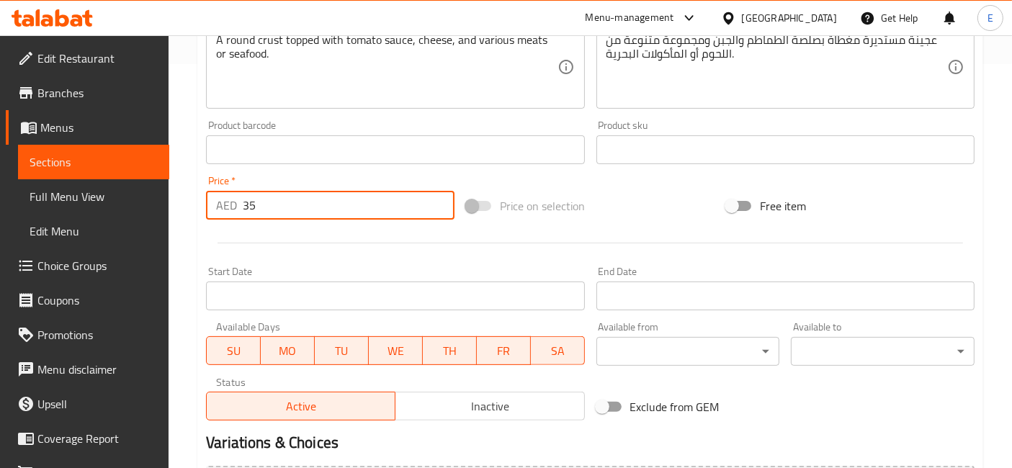
click at [288, 207] on input "35" at bounding box center [349, 205] width 212 height 29
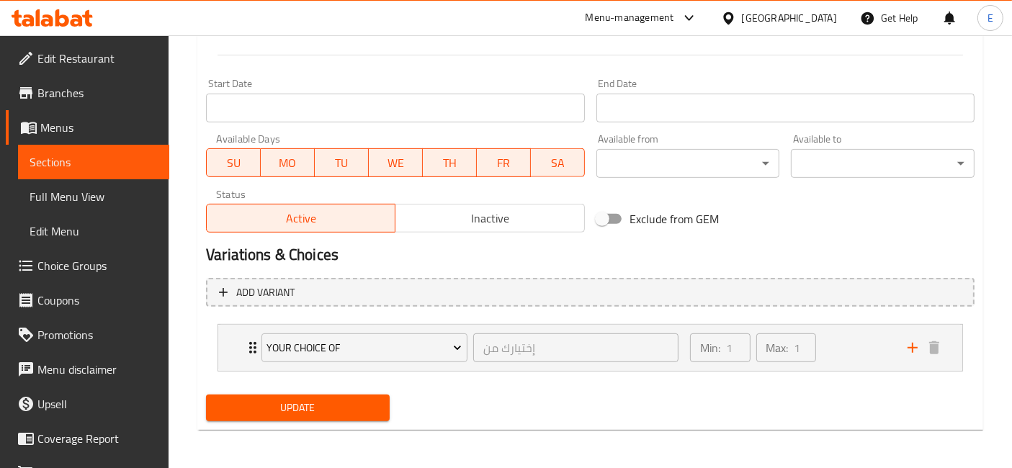
type input "41"
click at [315, 403] on span "Update" at bounding box center [298, 408] width 161 height 18
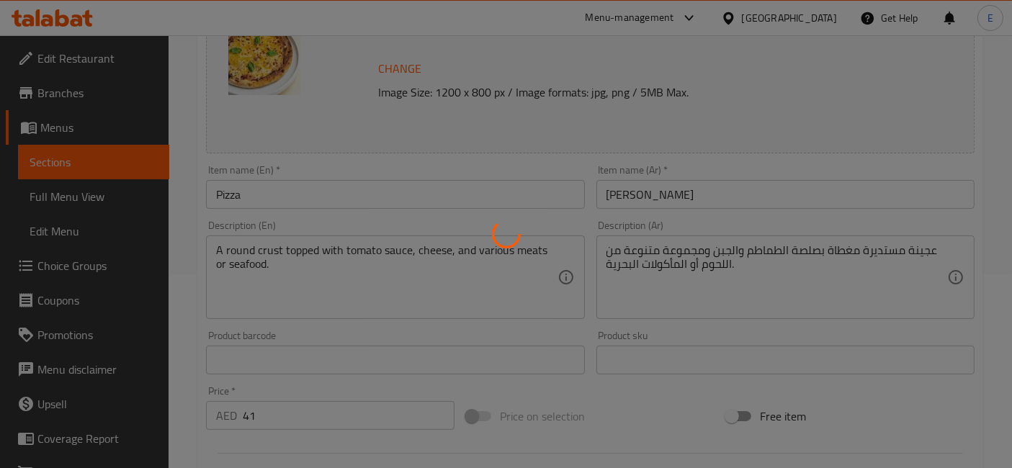
scroll to position [0, 0]
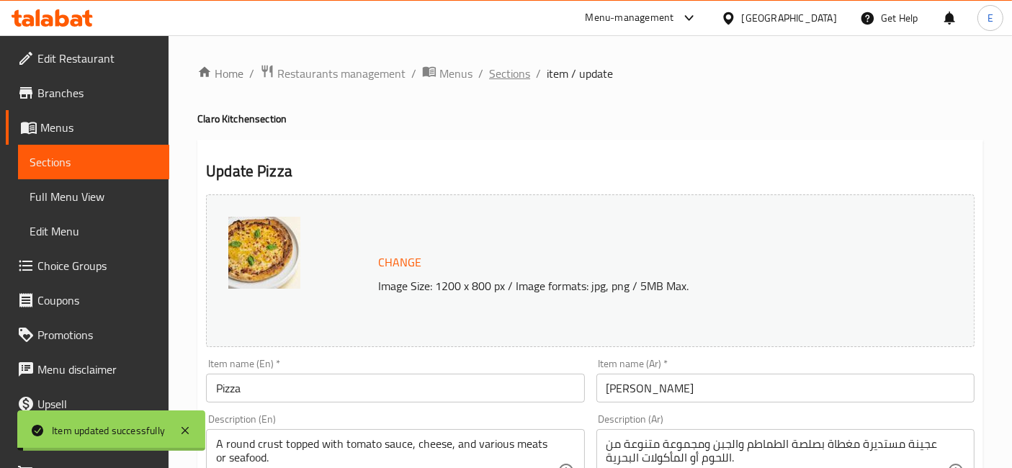
click at [502, 75] on span "Sections" at bounding box center [509, 73] width 41 height 17
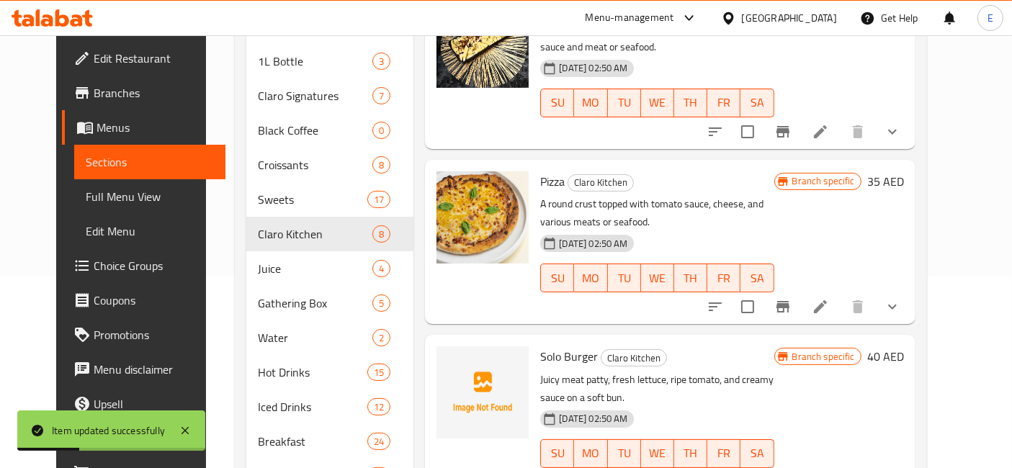
scroll to position [241, 0]
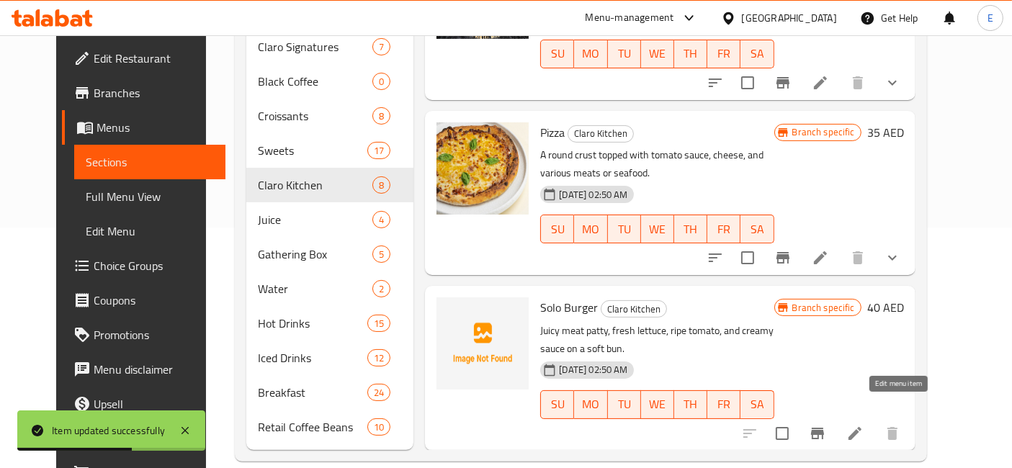
click at [864, 425] on icon at bounding box center [855, 433] width 17 height 17
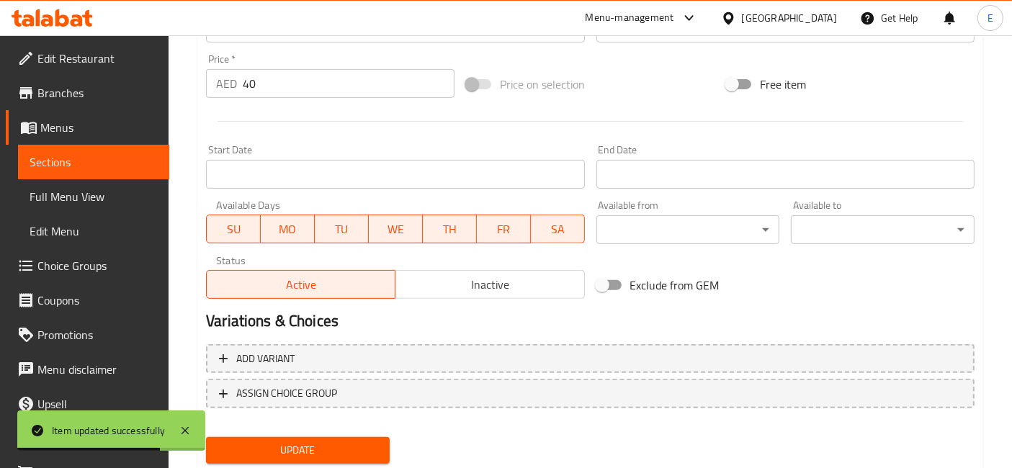
scroll to position [506, 0]
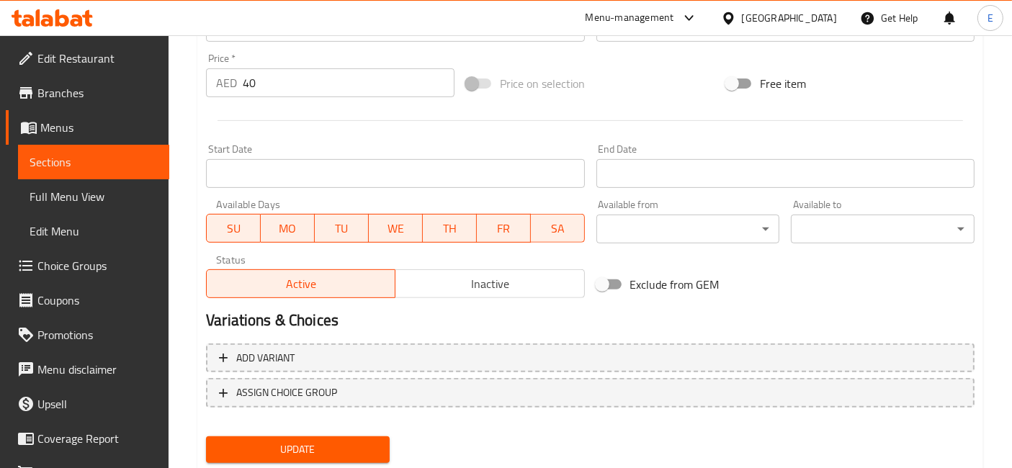
click at [267, 83] on input "40" at bounding box center [349, 82] width 212 height 29
type input "47"
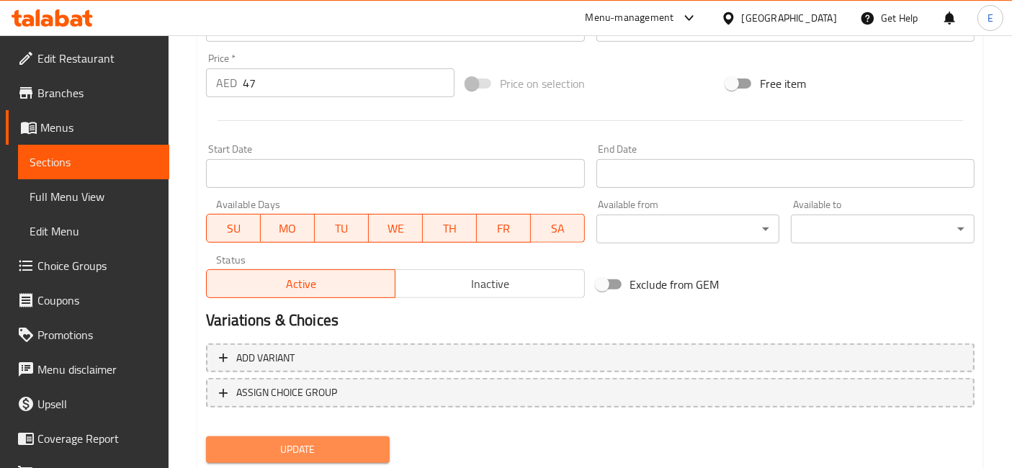
click at [339, 453] on span "Update" at bounding box center [298, 450] width 161 height 18
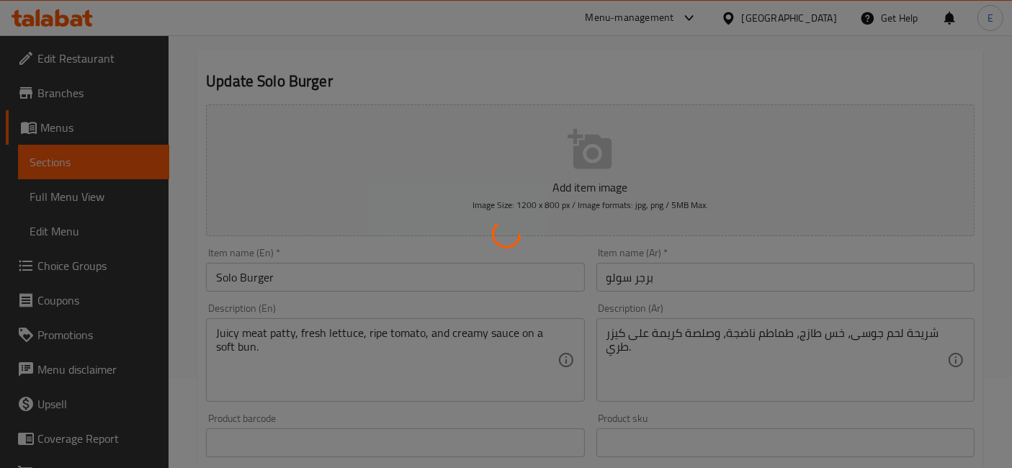
scroll to position [0, 0]
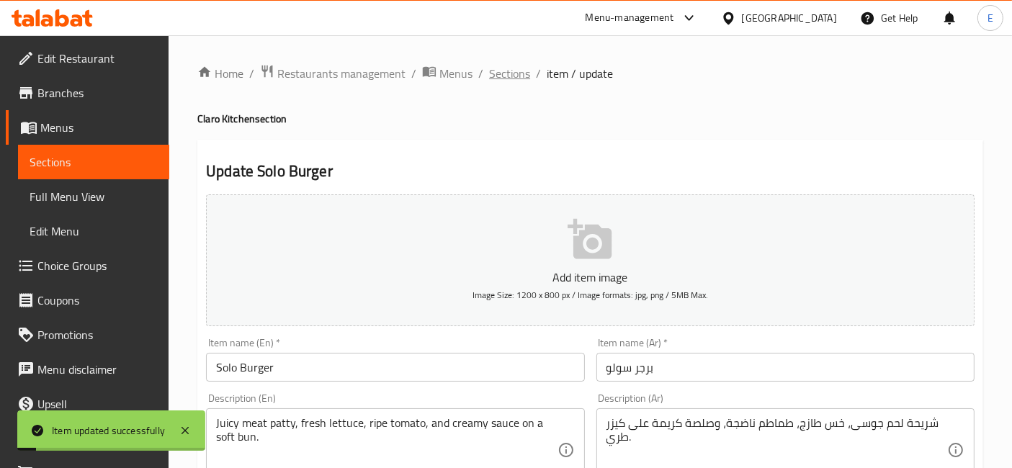
click at [509, 79] on span "Sections" at bounding box center [509, 73] width 41 height 17
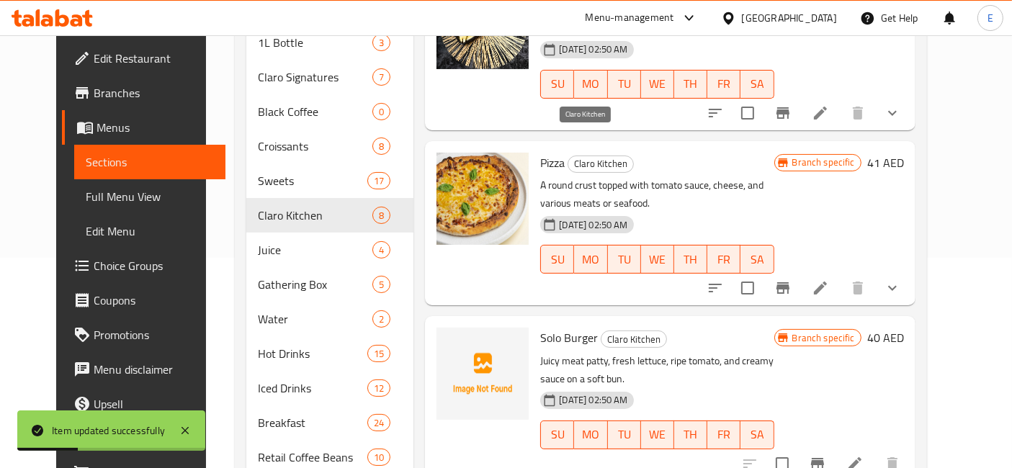
scroll to position [241, 0]
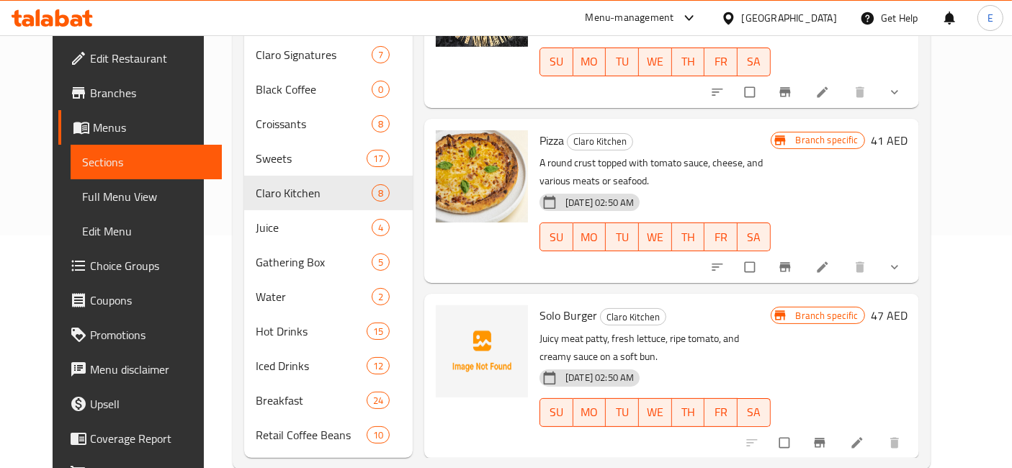
scroll to position [241, 0]
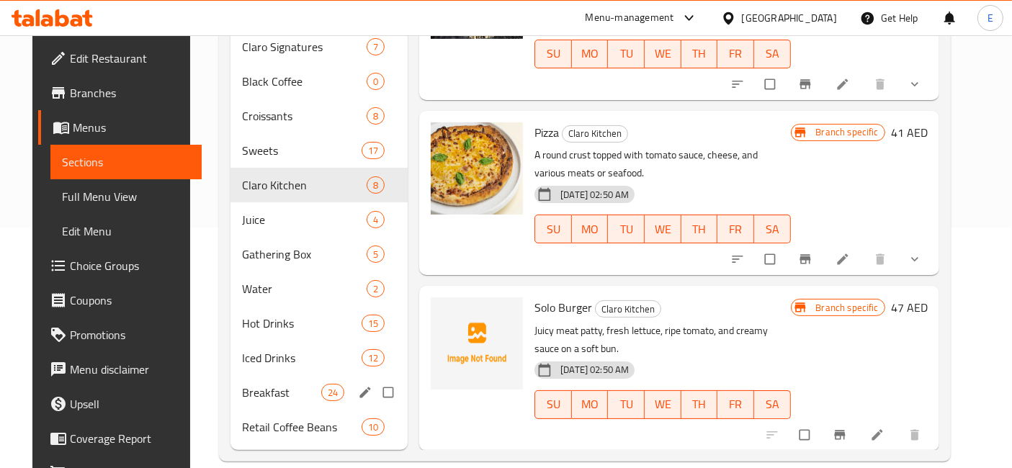
click at [274, 384] on span "Breakfast" at bounding box center [281, 392] width 79 height 17
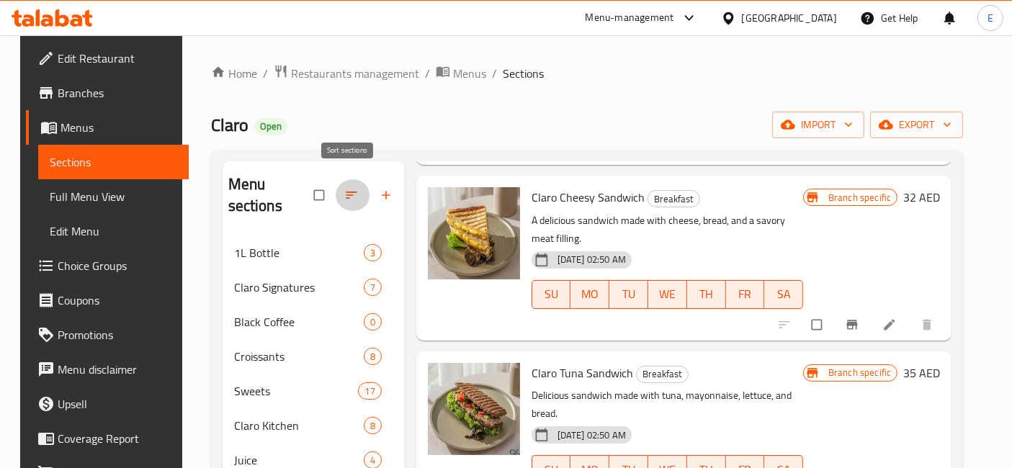
click at [341, 192] on button "button" at bounding box center [353, 195] width 35 height 32
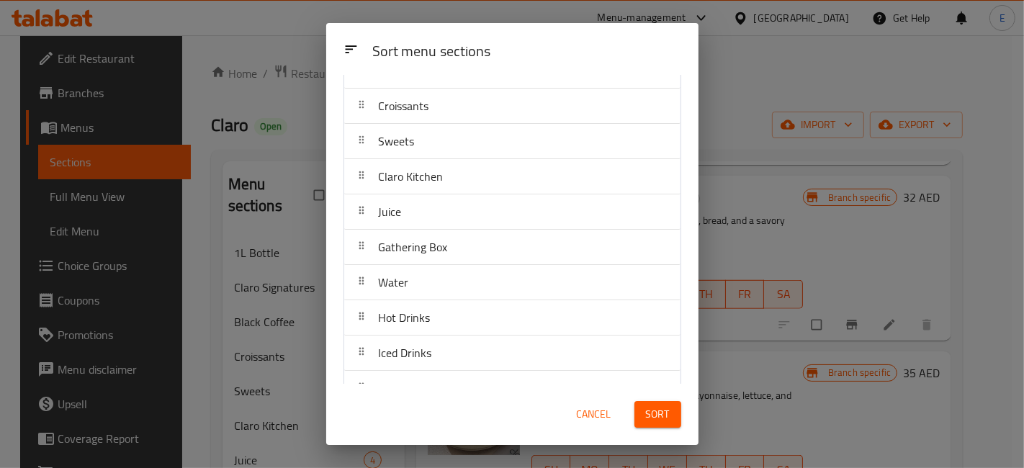
scroll to position [195, 0]
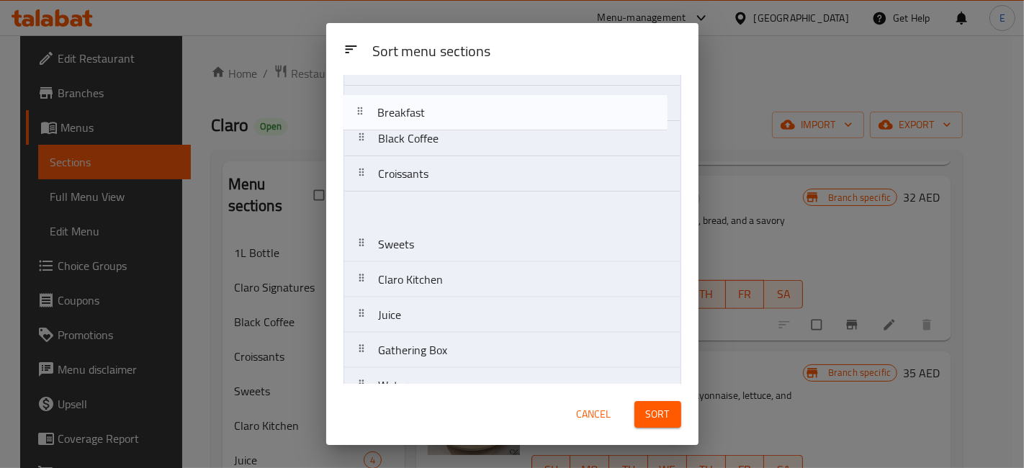
drag, startPoint x: 443, startPoint y: 330, endPoint x: 443, endPoint y: 112, distance: 218.3
click at [443, 112] on nav "1L Bottle Claro Signatures Black Coffee Croissants Sweets Claro Kitchen Juice G…" at bounding box center [513, 280] width 338 height 460
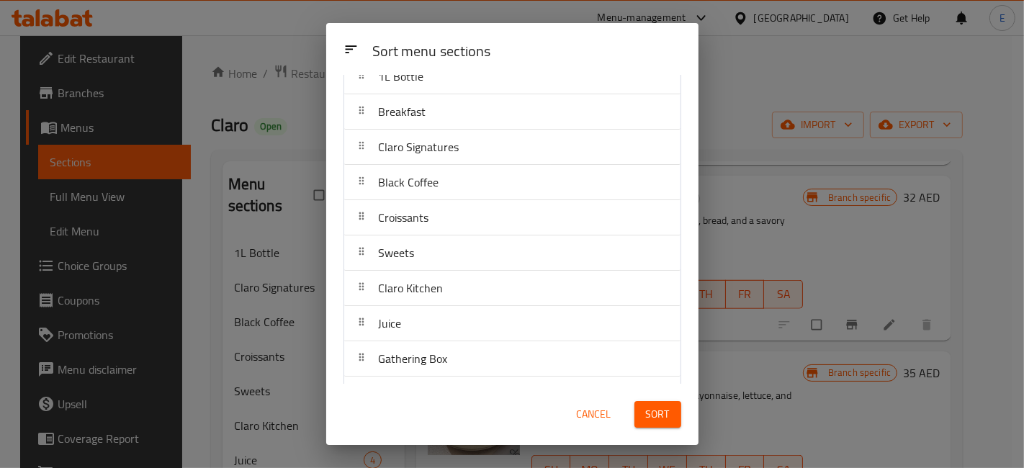
scroll to position [0, 0]
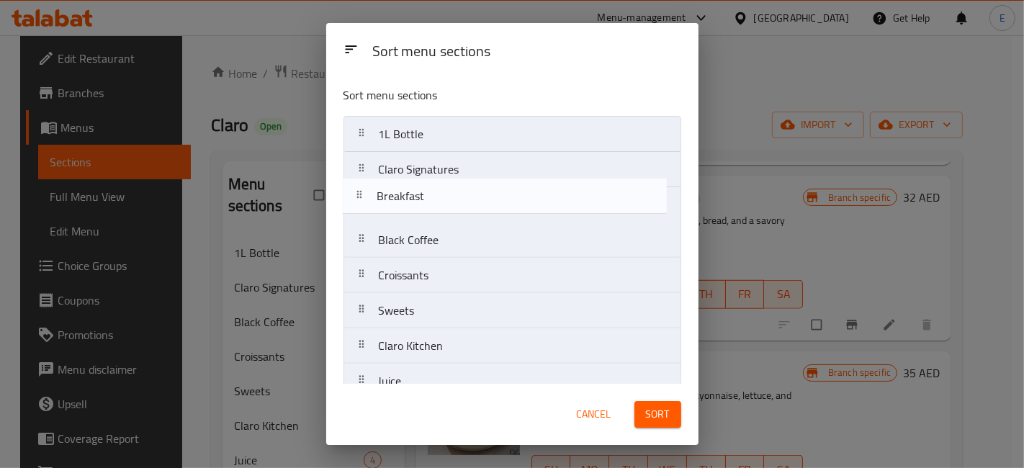
drag, startPoint x: 434, startPoint y: 172, endPoint x: 433, endPoint y: 202, distance: 30.3
click at [433, 202] on nav "1L Bottle Breakfast Claro Signatures Black Coffee Croissants Sweets Claro Kitch…" at bounding box center [513, 346] width 338 height 460
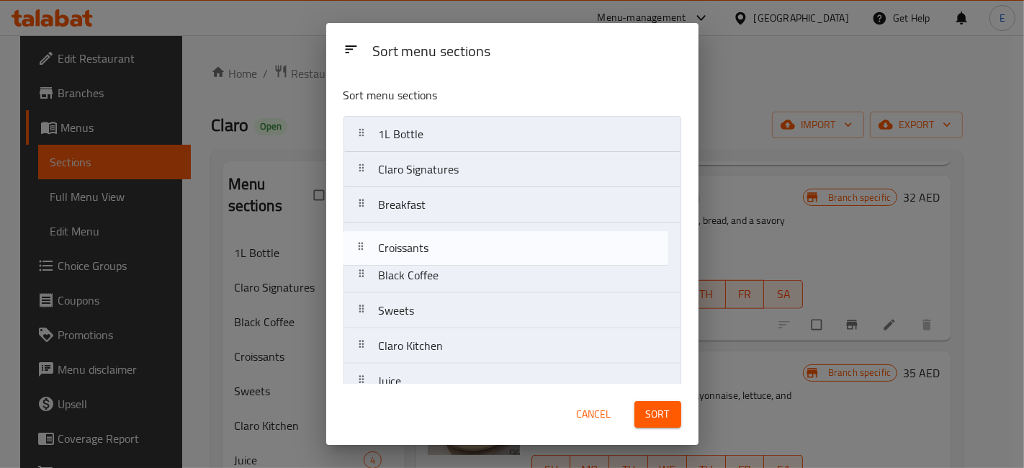
drag, startPoint x: 446, startPoint y: 278, endPoint x: 447, endPoint y: 247, distance: 31.0
click at [447, 247] on nav "1L Bottle Claro Signatures Breakfast Black Coffee Croissants Sweets Claro Kitch…" at bounding box center [513, 346] width 338 height 460
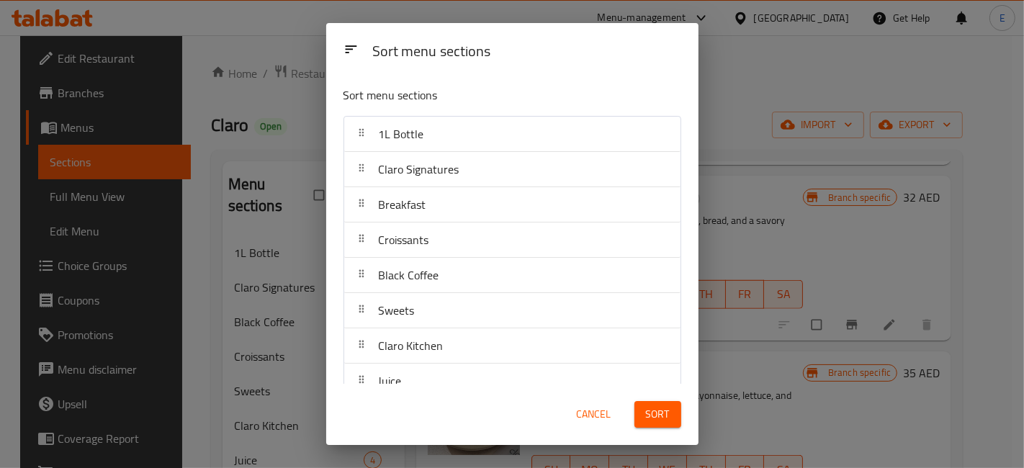
drag, startPoint x: 434, startPoint y: 289, endPoint x: 428, endPoint y: 75, distance: 214.0
click at [428, 75] on div "Sort menu sections" at bounding box center [512, 98] width 349 height 47
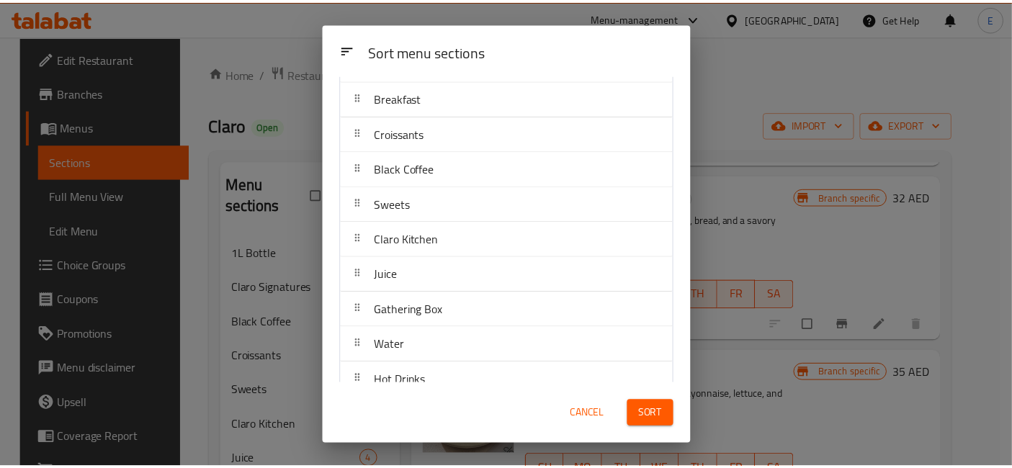
scroll to position [195, 0]
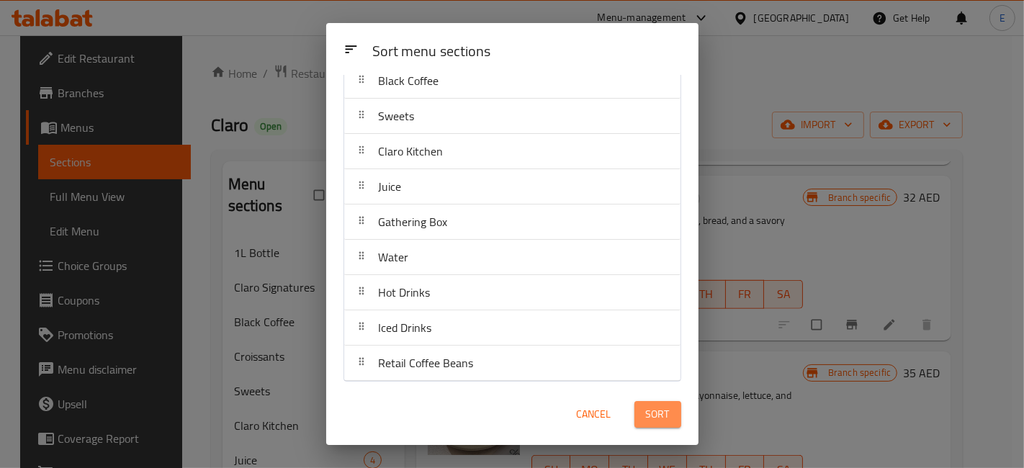
click at [660, 419] on span "Sort" at bounding box center [658, 415] width 24 height 18
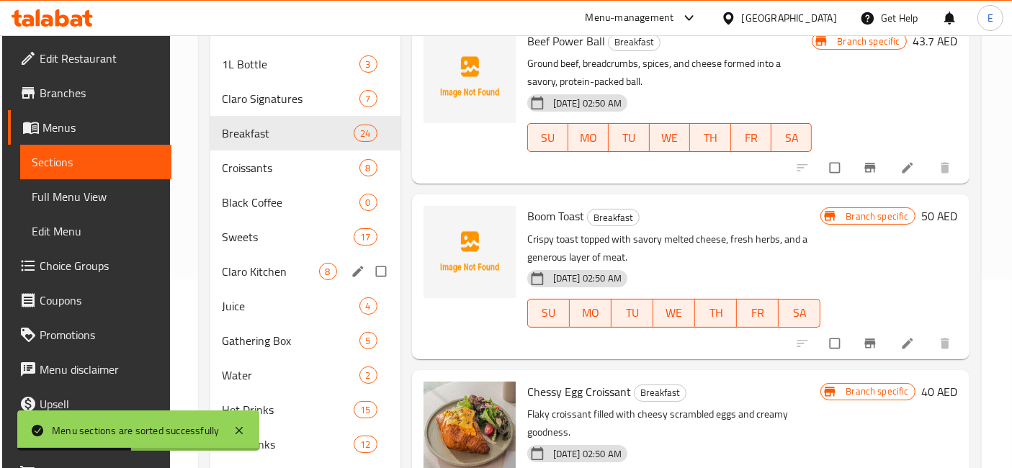
scroll to position [190, 0]
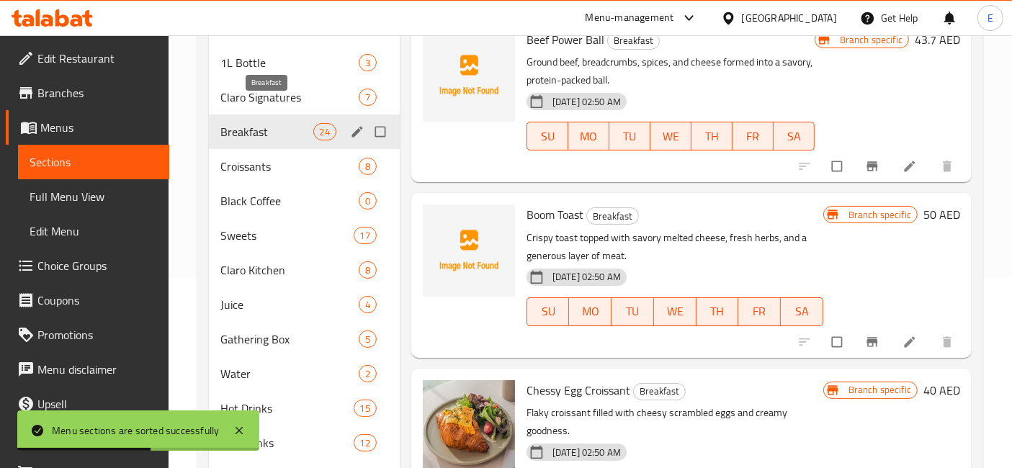
click at [282, 123] on span "Breakfast" at bounding box center [266, 131] width 92 height 17
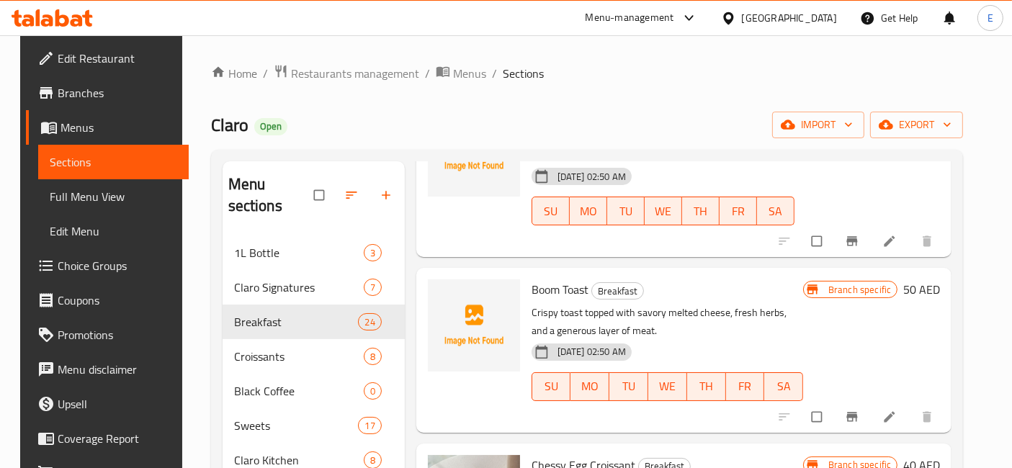
scroll to position [0, 0]
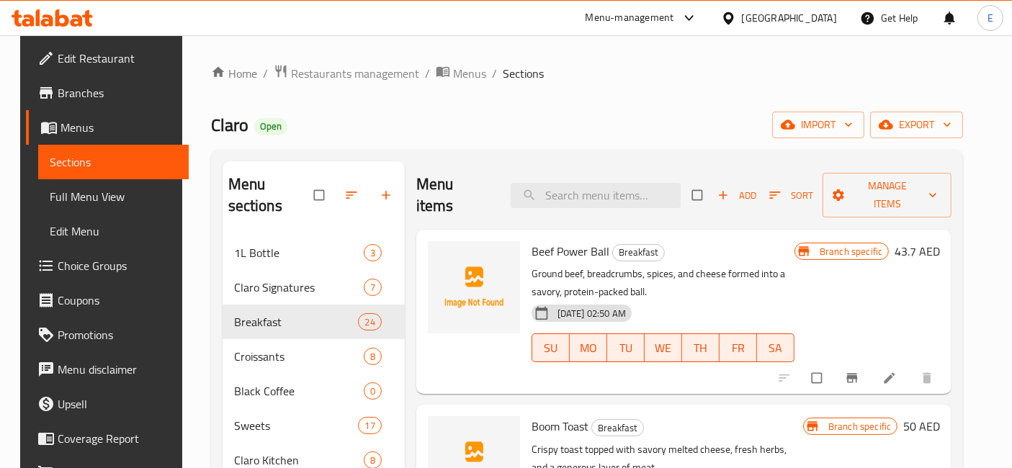
click at [889, 367] on li at bounding box center [891, 378] width 40 height 23
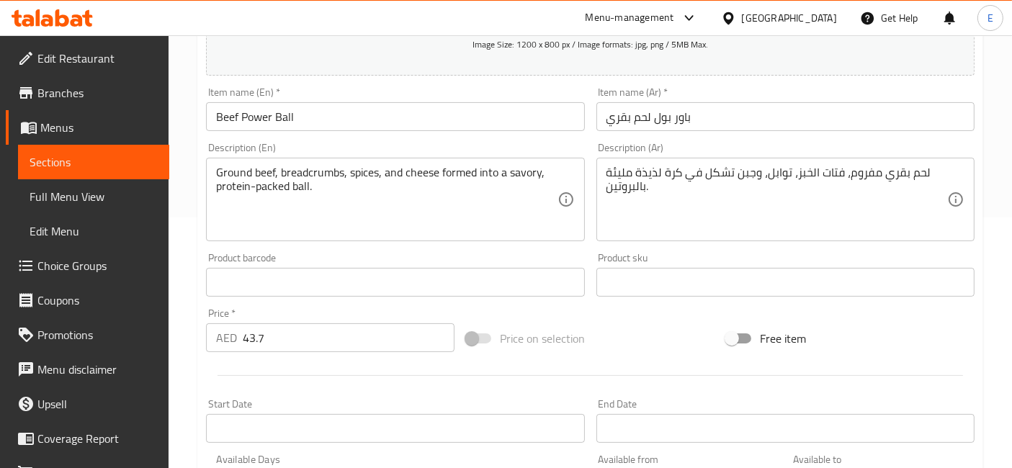
scroll to position [398, 0]
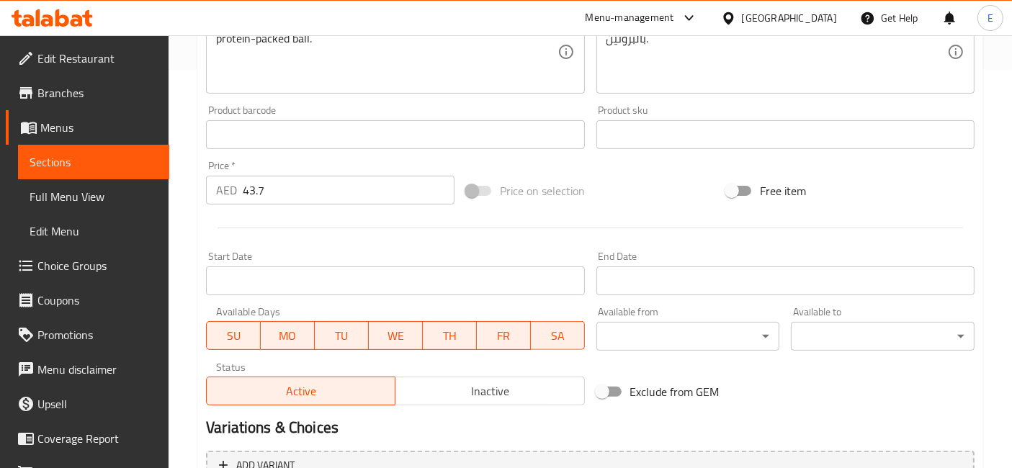
click at [308, 190] on input "43.7" at bounding box center [349, 190] width 212 height 29
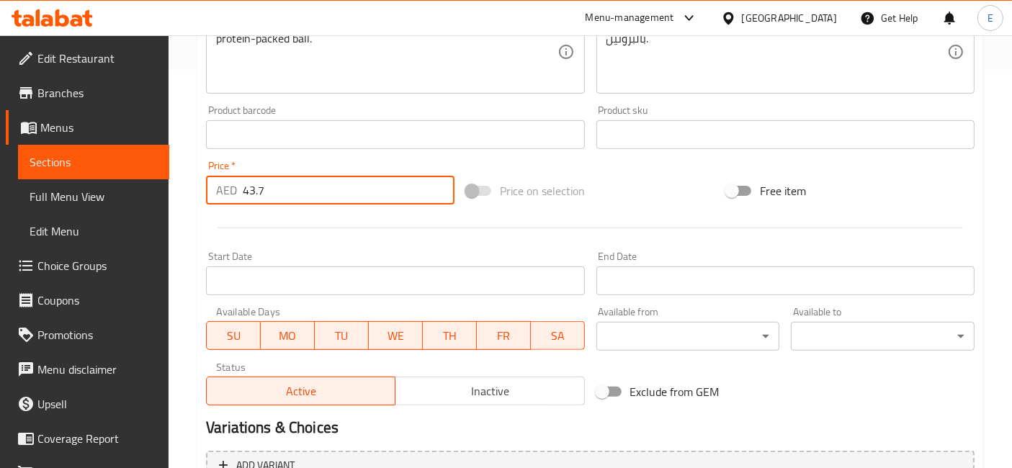
click at [308, 190] on input "43.7" at bounding box center [349, 190] width 212 height 29
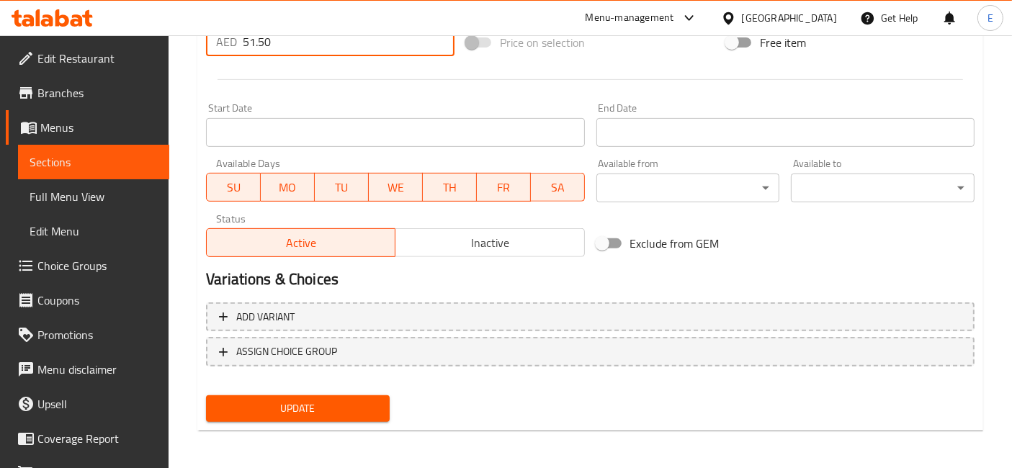
type input "51.50"
click at [310, 410] on span "Update" at bounding box center [298, 409] width 161 height 18
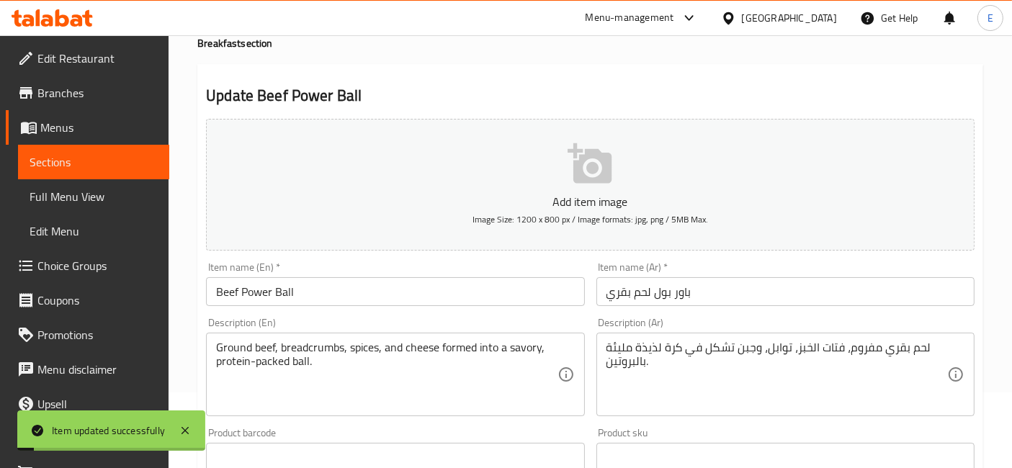
scroll to position [0, 0]
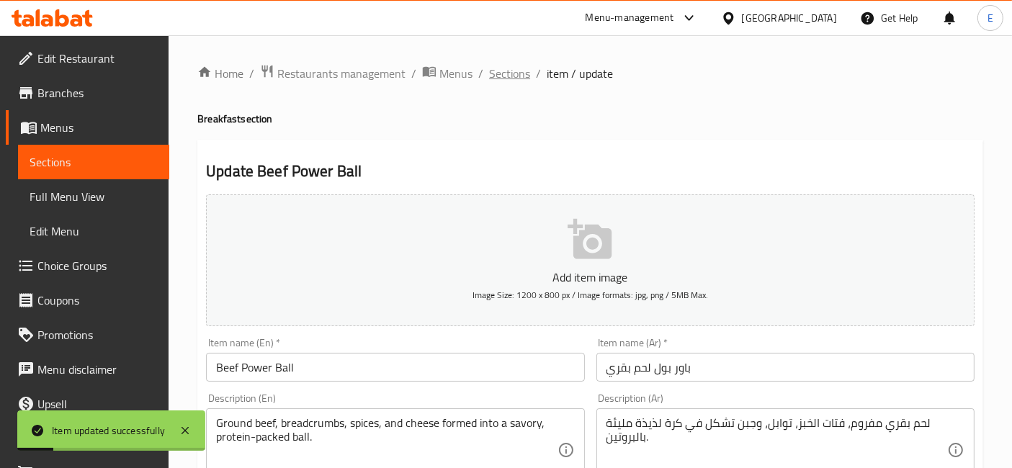
click at [513, 76] on span "Sections" at bounding box center [509, 73] width 41 height 17
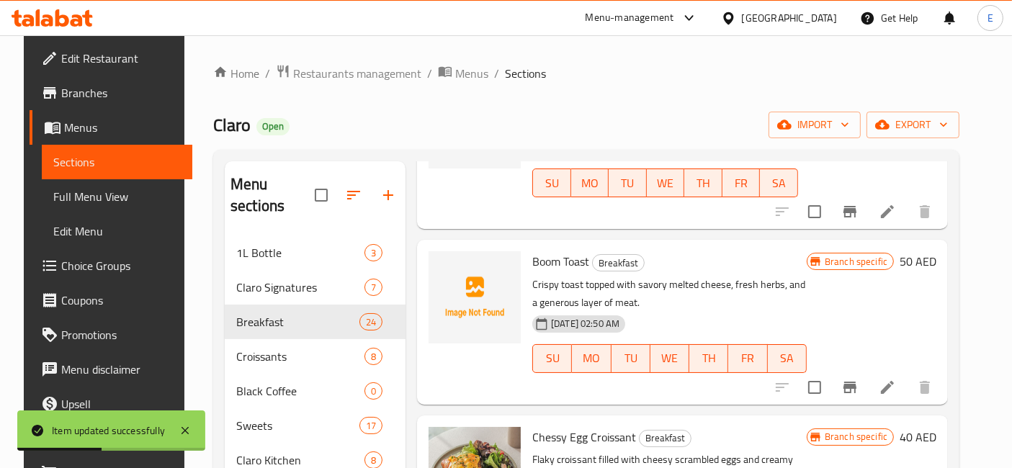
scroll to position [144, 0]
click at [893, 385] on icon at bounding box center [887, 386] width 17 height 17
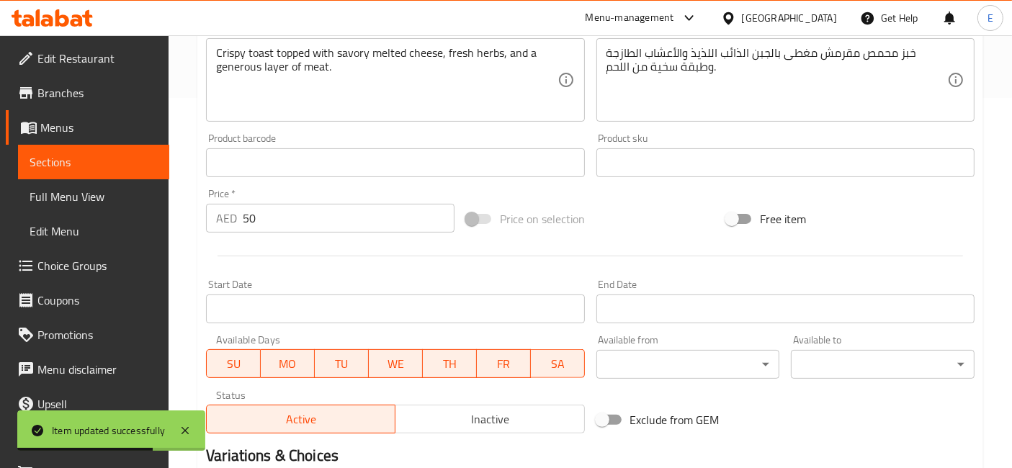
scroll to position [387, 0]
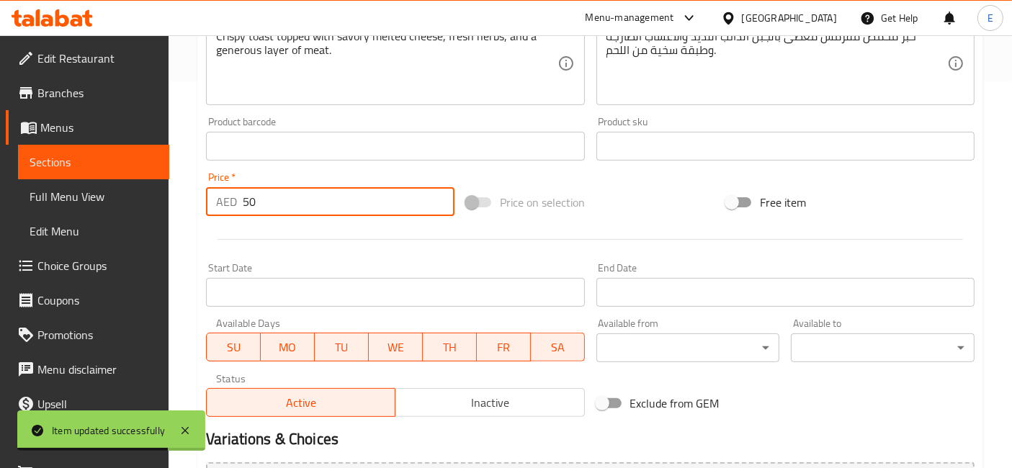
click at [325, 200] on input "50" at bounding box center [349, 201] width 212 height 29
click at [324, 198] on input "50" at bounding box center [349, 201] width 212 height 29
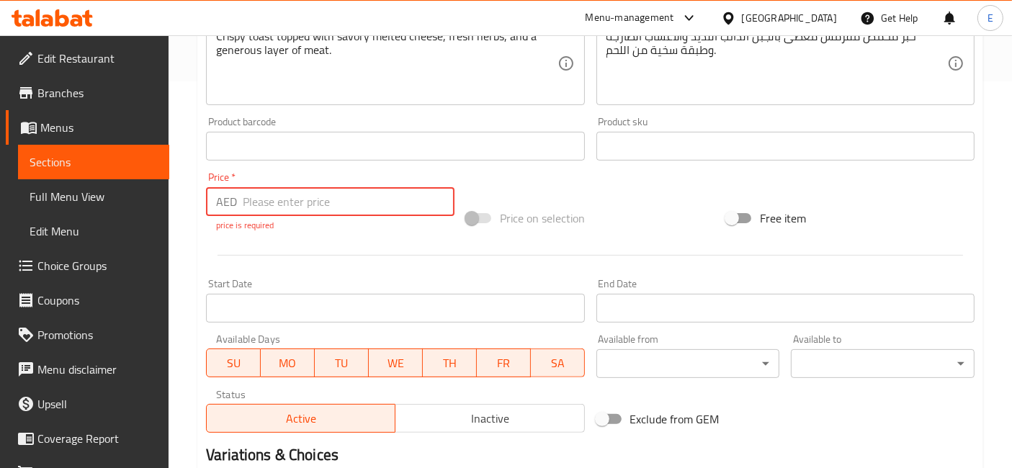
click at [329, 207] on input "number" at bounding box center [349, 201] width 212 height 29
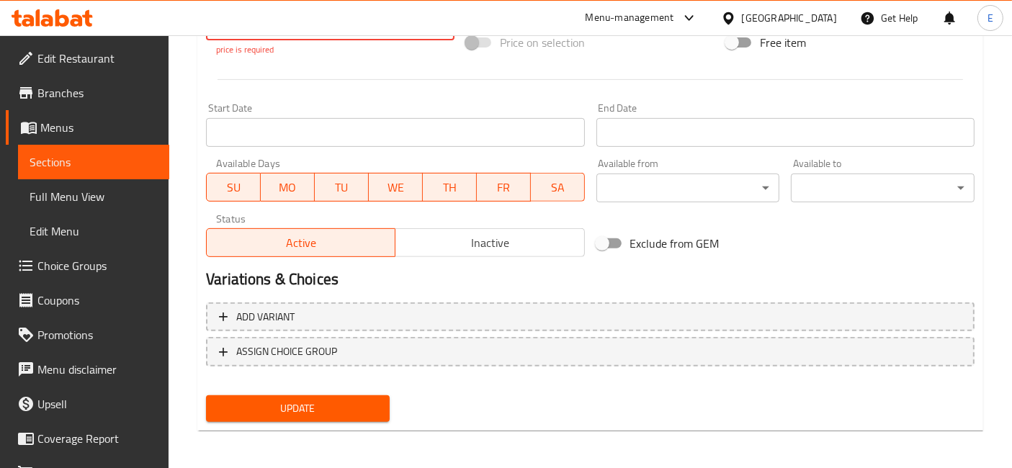
type input "59"
click at [309, 406] on span "Update" at bounding box center [298, 409] width 161 height 18
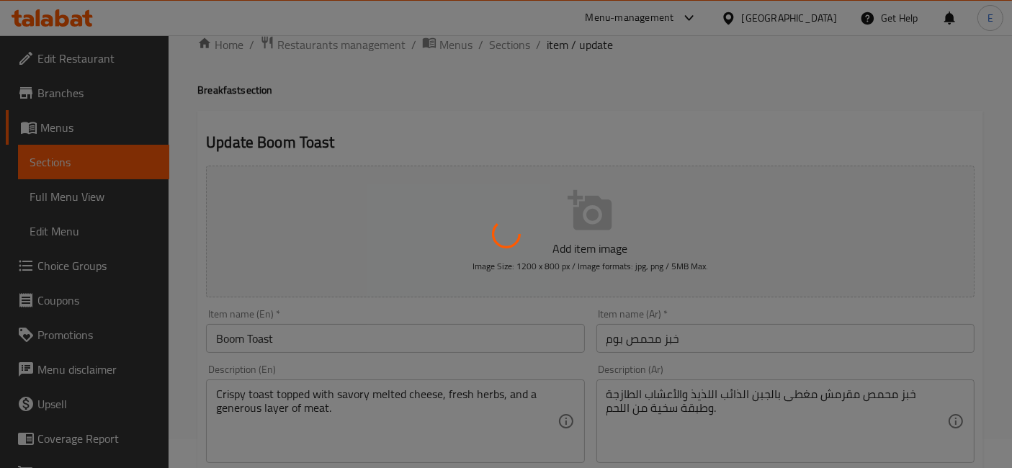
scroll to position [0, 0]
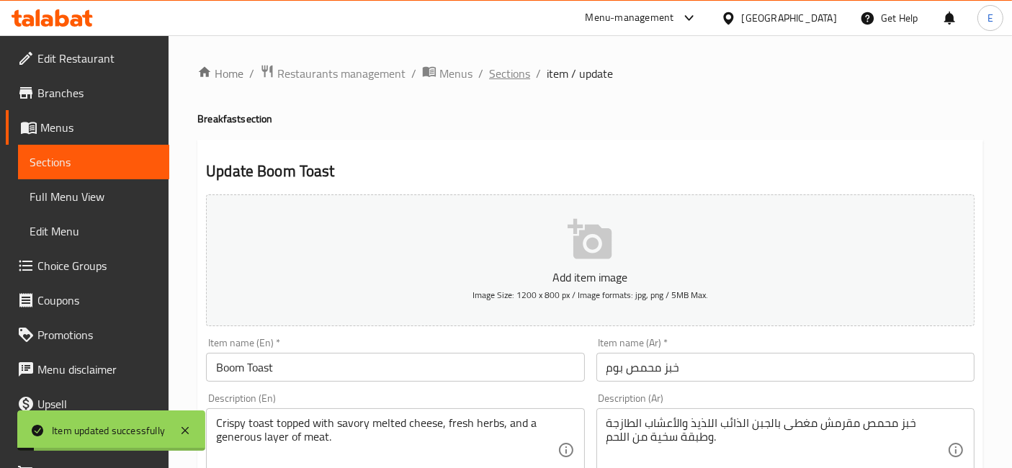
click at [508, 71] on span "Sections" at bounding box center [509, 73] width 41 height 17
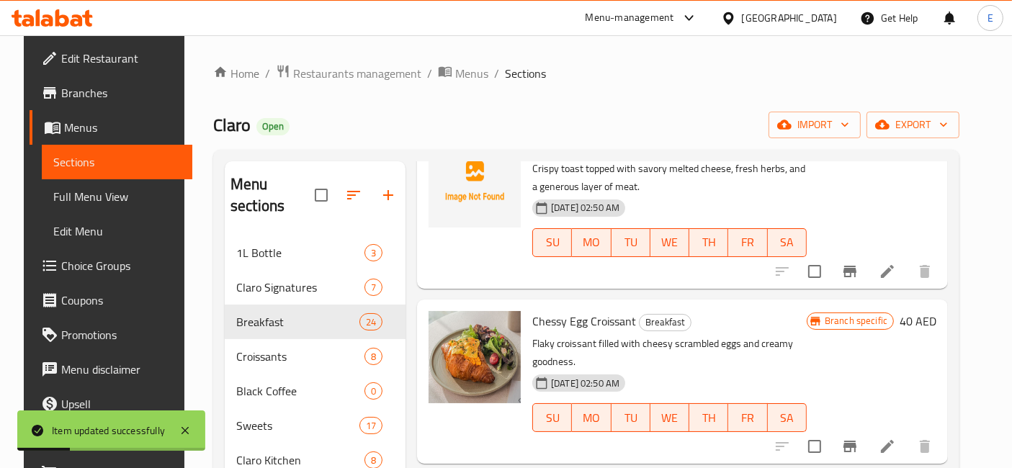
scroll to position [365, 0]
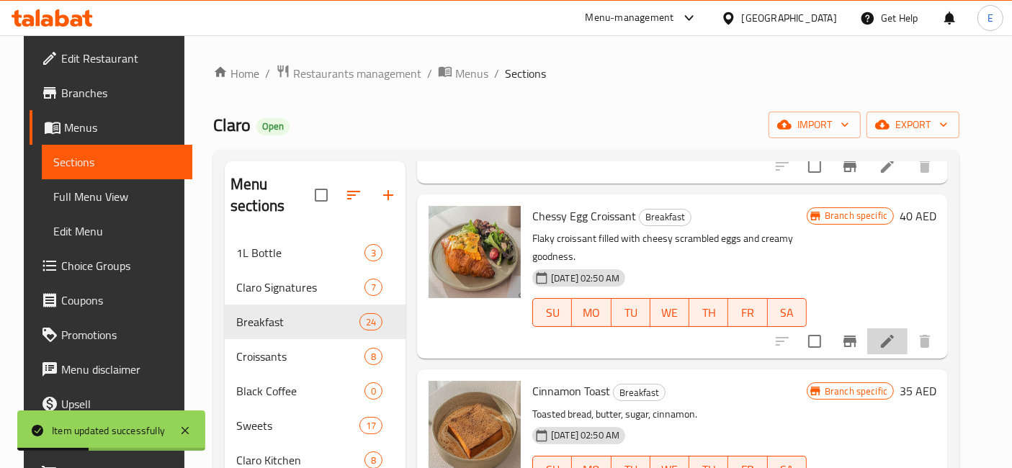
click at [896, 347] on icon at bounding box center [887, 341] width 17 height 17
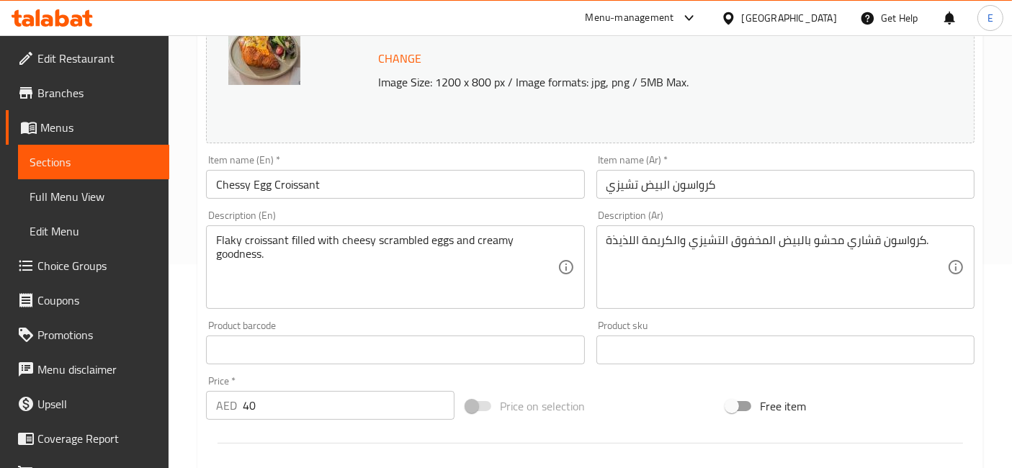
scroll to position [207, 0]
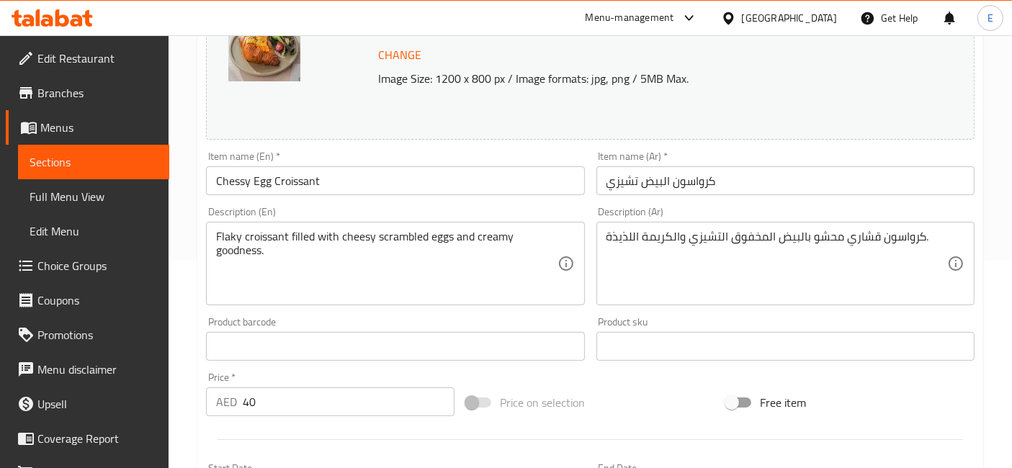
click at [287, 397] on input "40" at bounding box center [349, 402] width 212 height 29
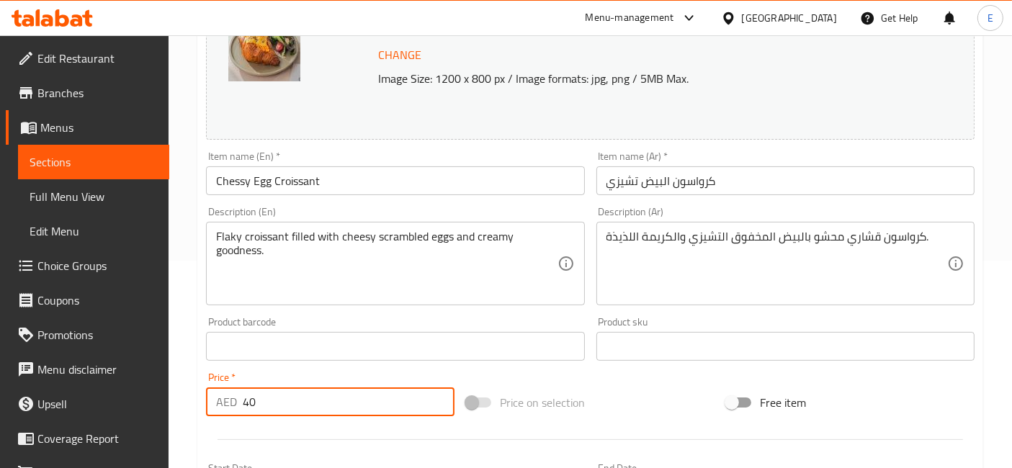
click at [287, 397] on input "40" at bounding box center [349, 402] width 212 height 29
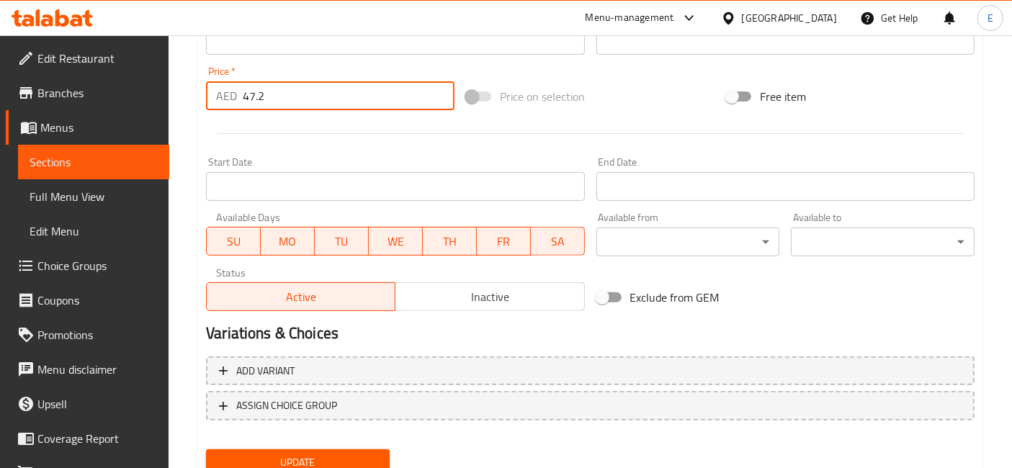
scroll to position [568, 0]
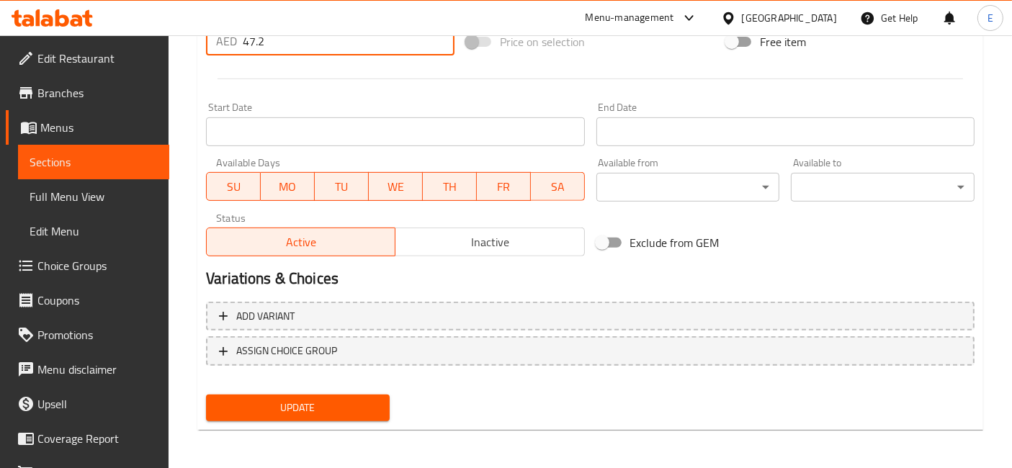
type input "47.2"
click at [288, 408] on span "Update" at bounding box center [298, 408] width 161 height 18
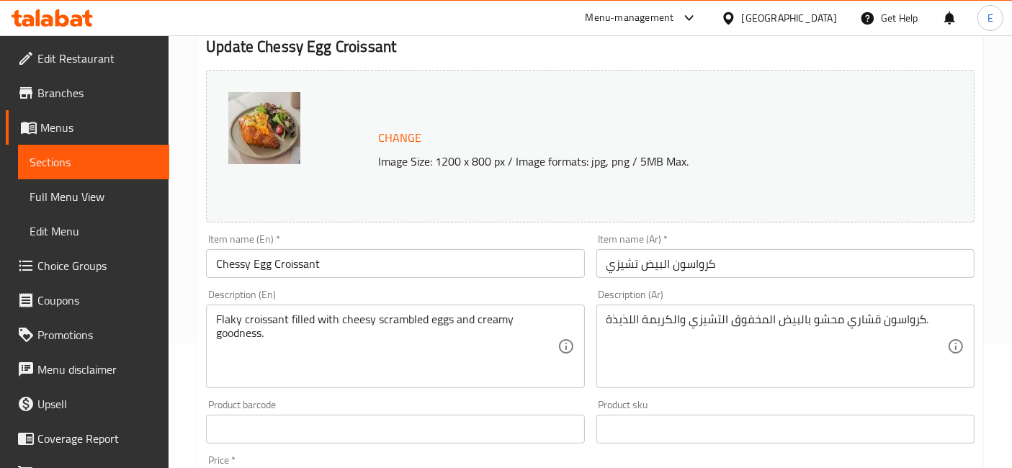
scroll to position [0, 0]
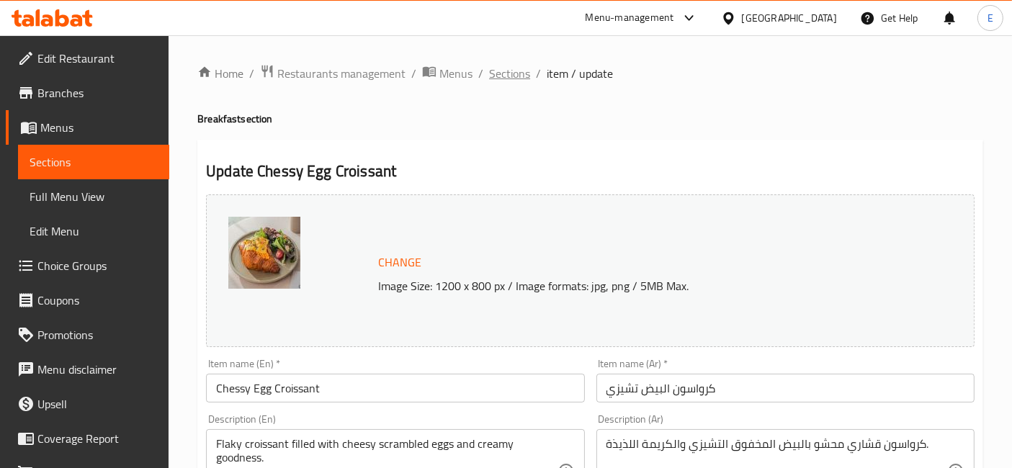
click at [505, 75] on span "Sections" at bounding box center [509, 73] width 41 height 17
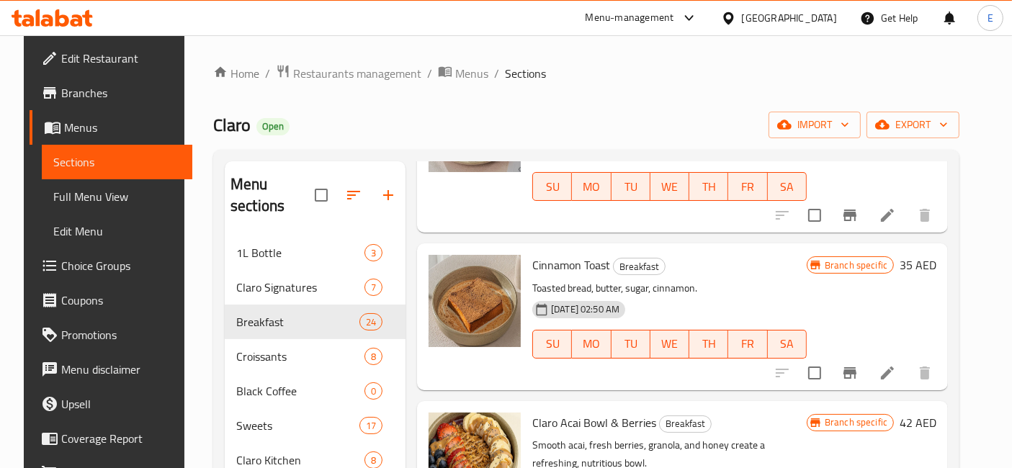
scroll to position [500, 0]
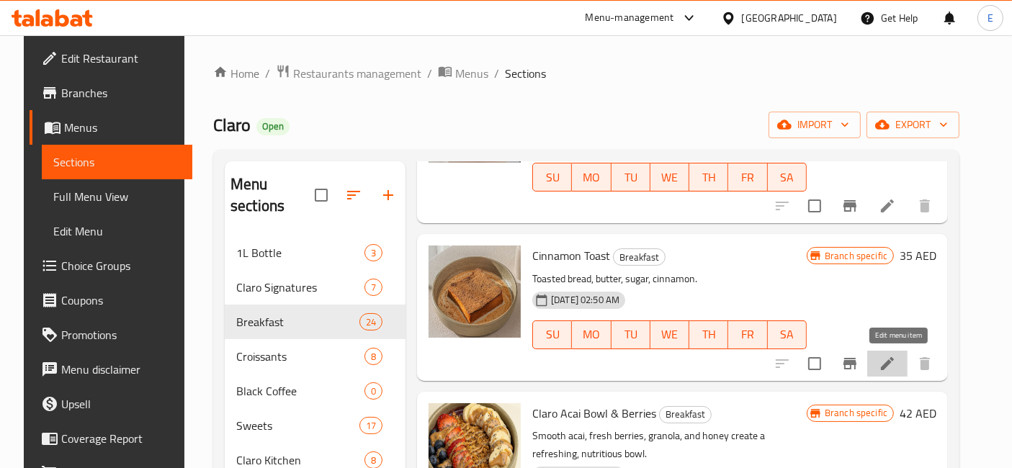
click at [894, 365] on icon at bounding box center [887, 363] width 13 height 13
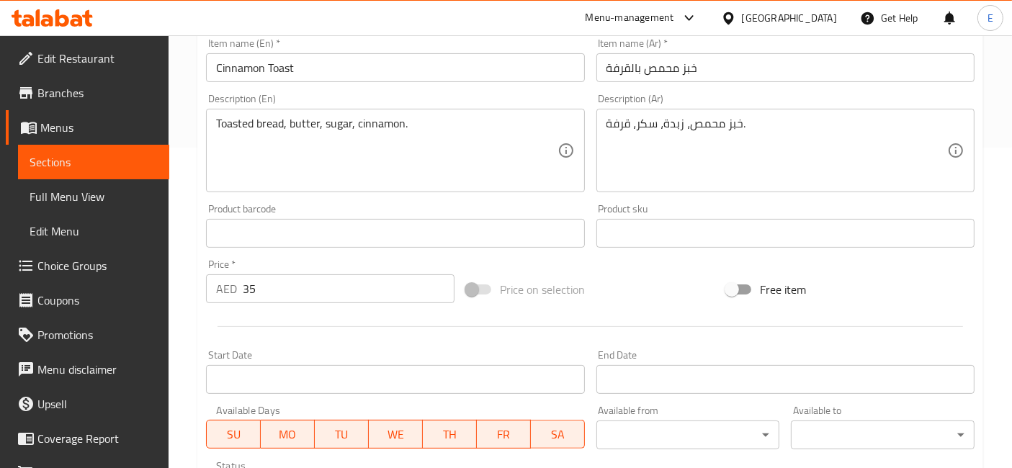
scroll to position [333, 0]
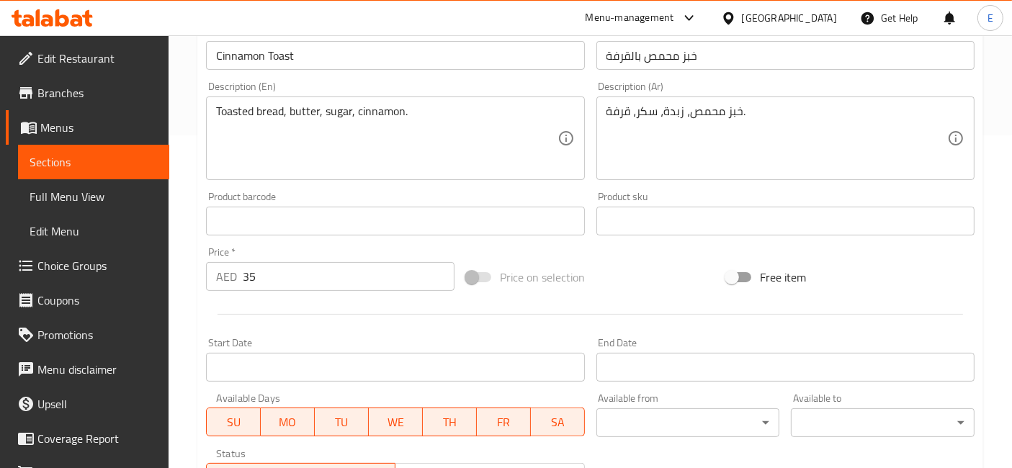
click at [355, 277] on input "35" at bounding box center [349, 276] width 212 height 29
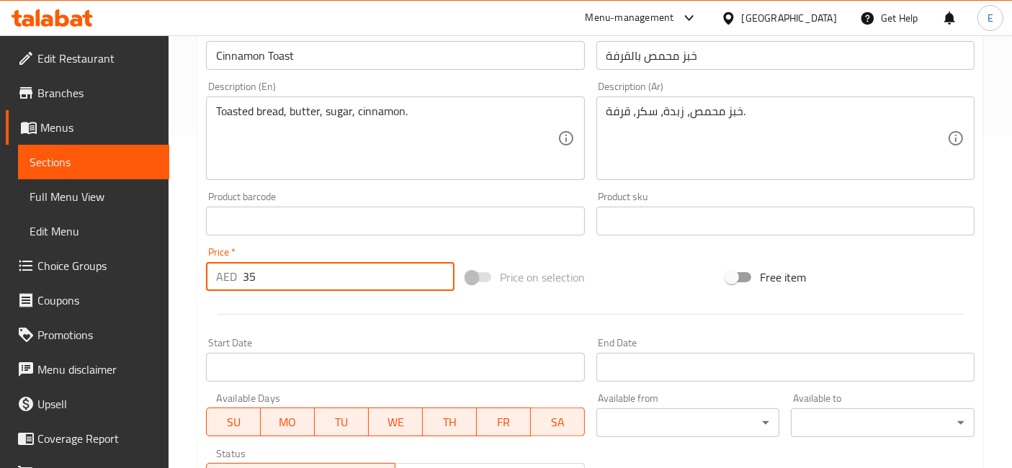
click at [355, 277] on input "35" at bounding box center [349, 276] width 212 height 29
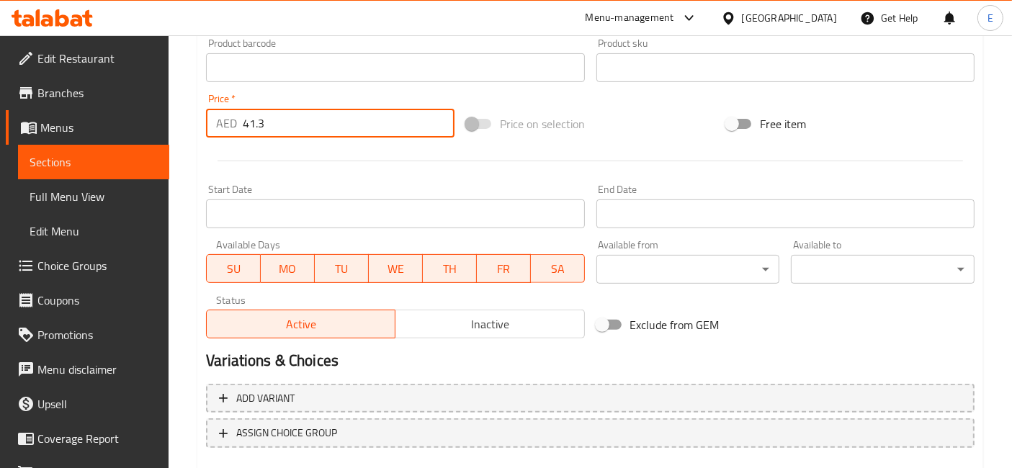
scroll to position [523, 0]
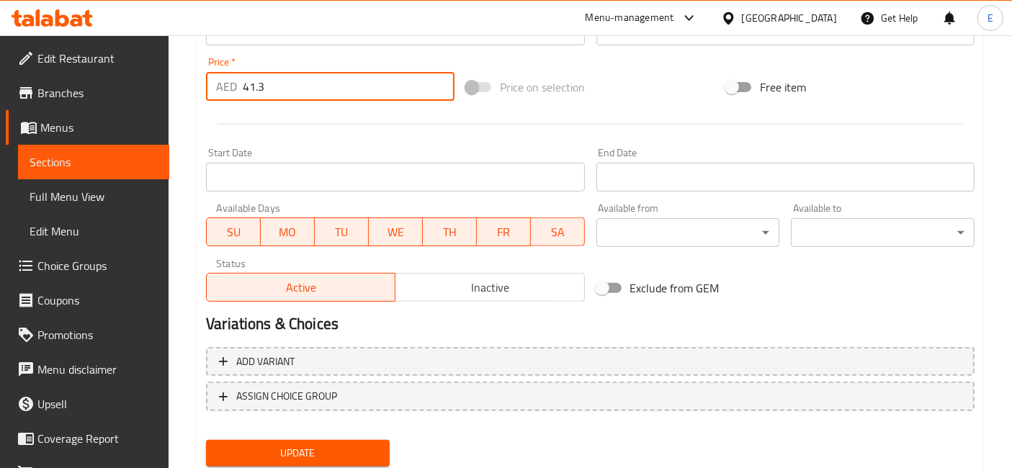
type input "41.3"
click at [335, 450] on span "Update" at bounding box center [298, 454] width 161 height 18
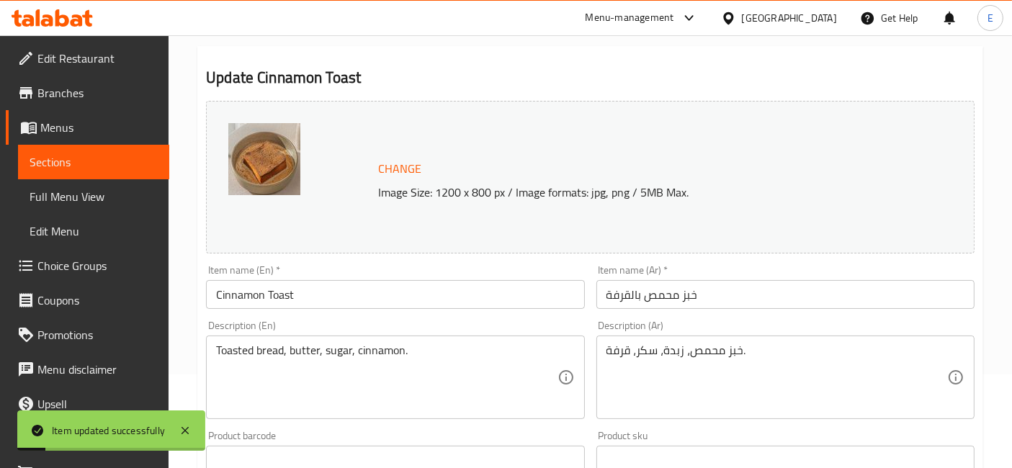
scroll to position [0, 0]
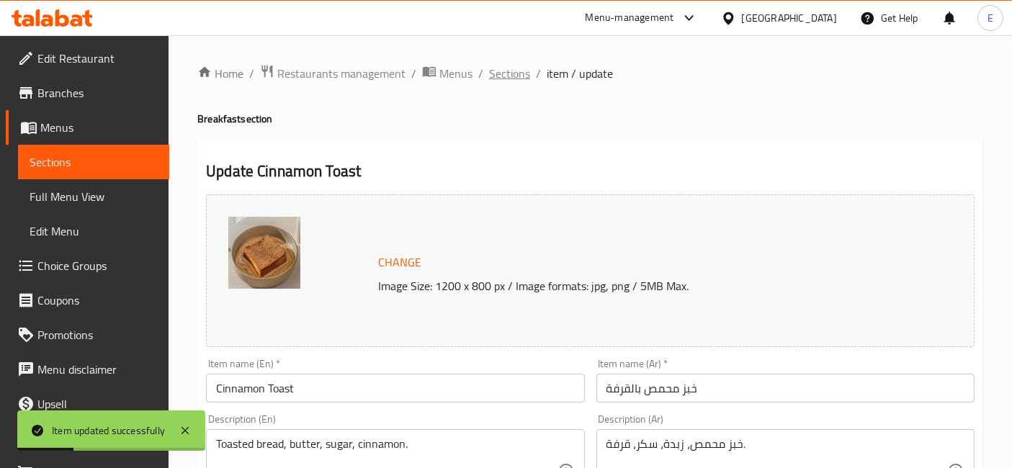
click at [519, 77] on span "Sections" at bounding box center [509, 73] width 41 height 17
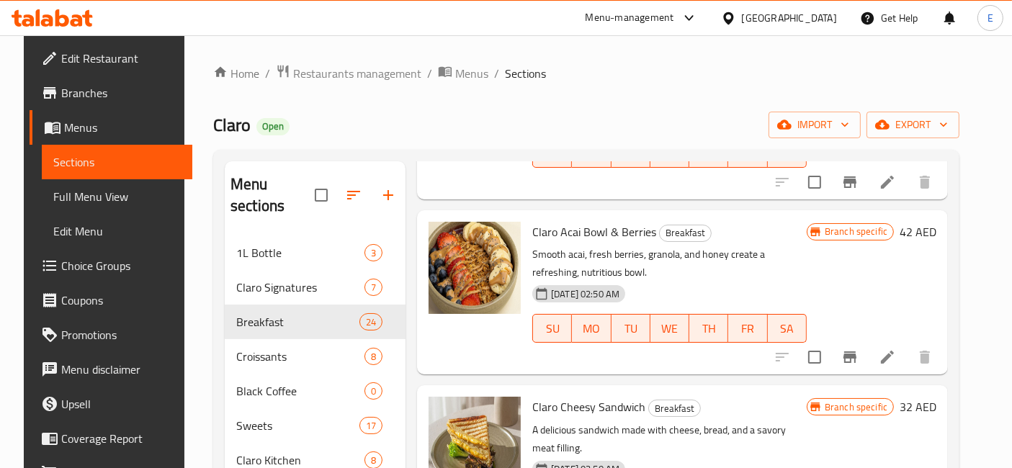
scroll to position [687, 0]
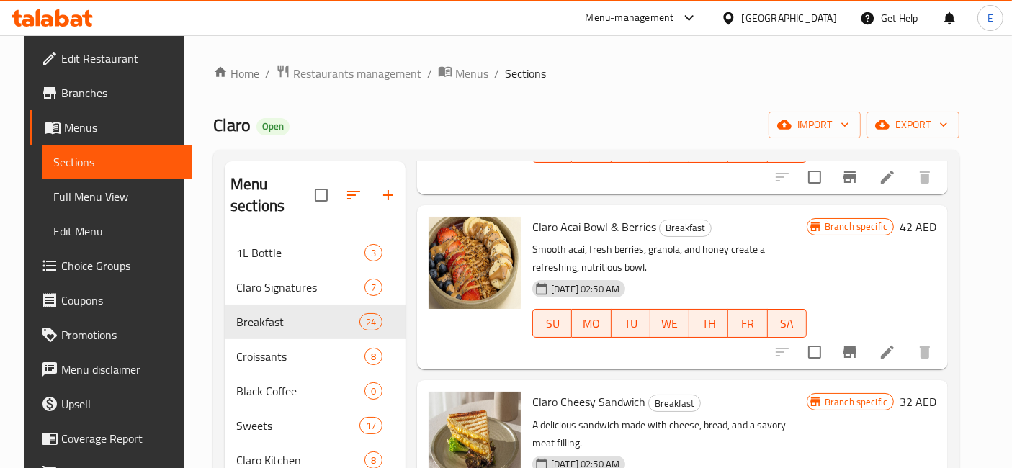
click at [896, 354] on icon at bounding box center [887, 352] width 17 height 17
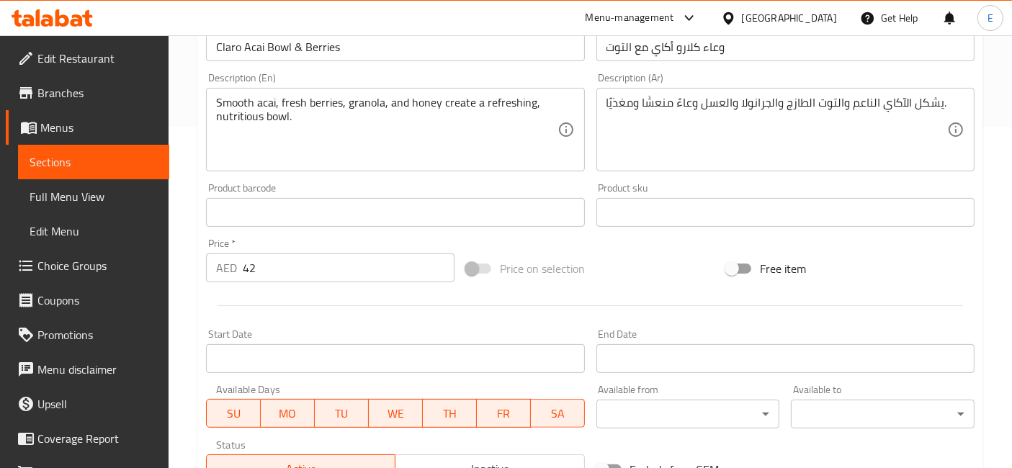
scroll to position [342, 0]
click at [305, 264] on input "42" at bounding box center [349, 267] width 212 height 29
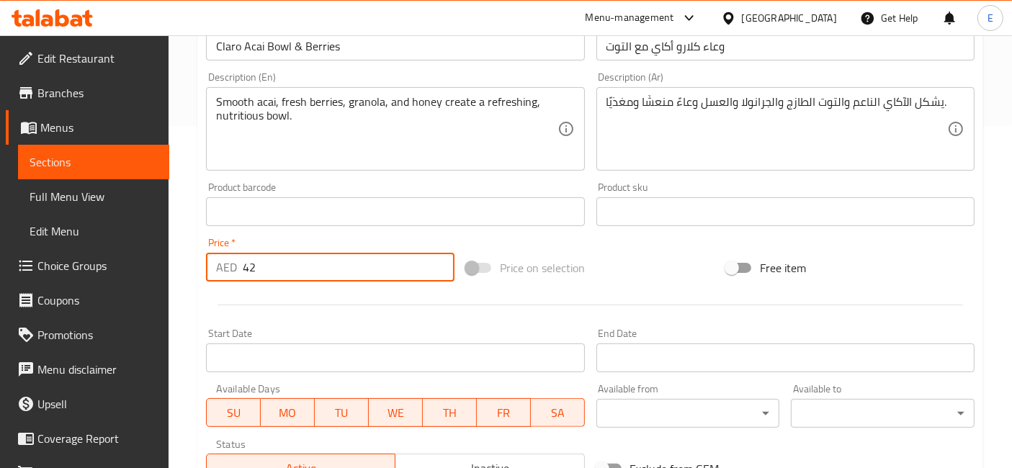
click at [305, 264] on input "42" at bounding box center [349, 267] width 212 height 29
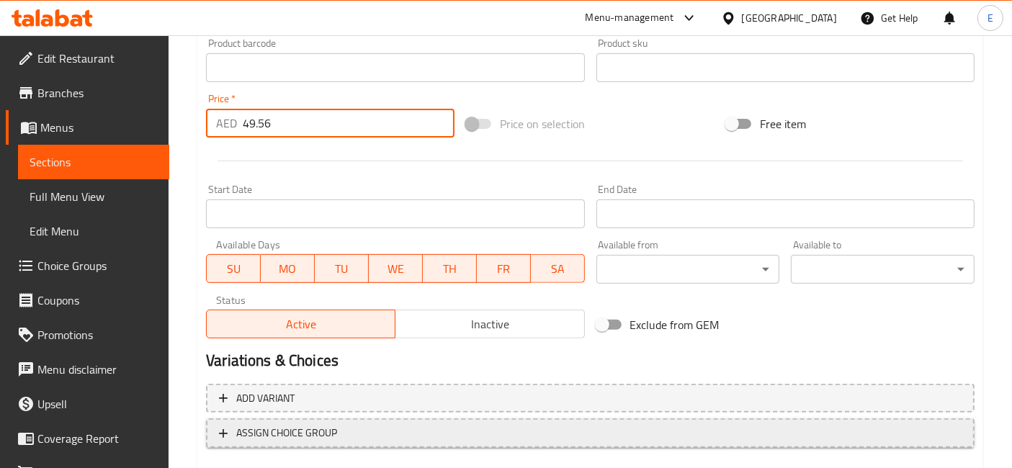
scroll to position [568, 0]
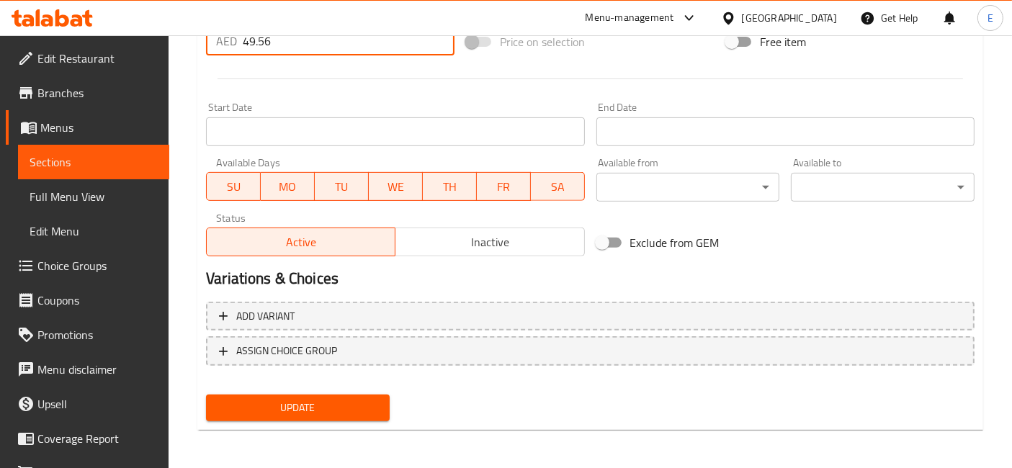
type input "49.56"
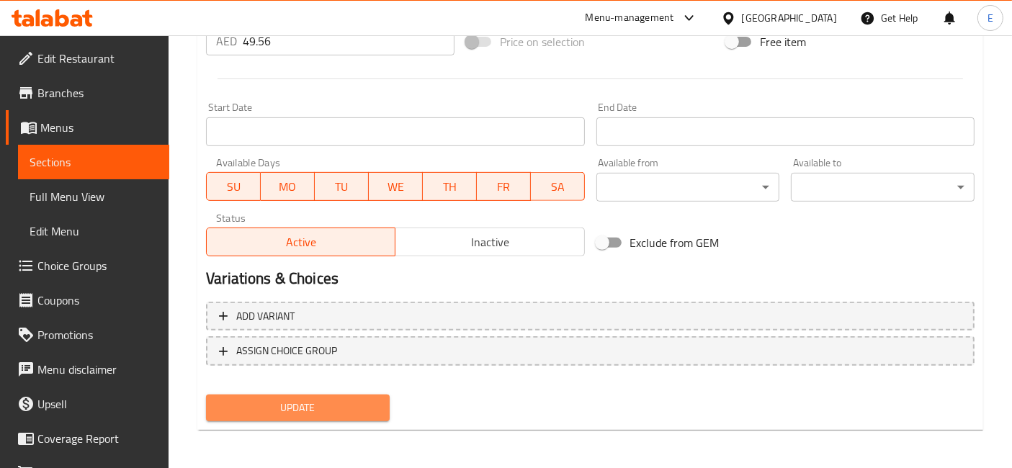
click at [303, 403] on span "Update" at bounding box center [298, 408] width 161 height 18
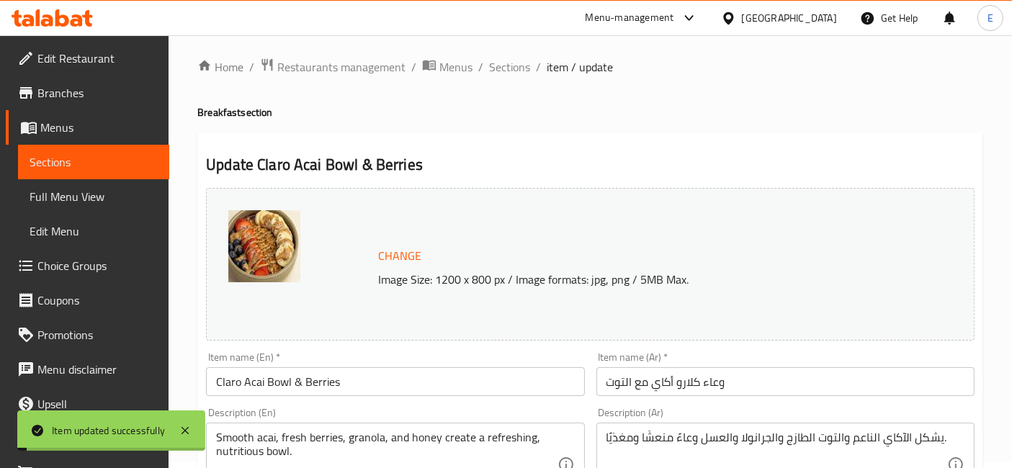
scroll to position [0, 0]
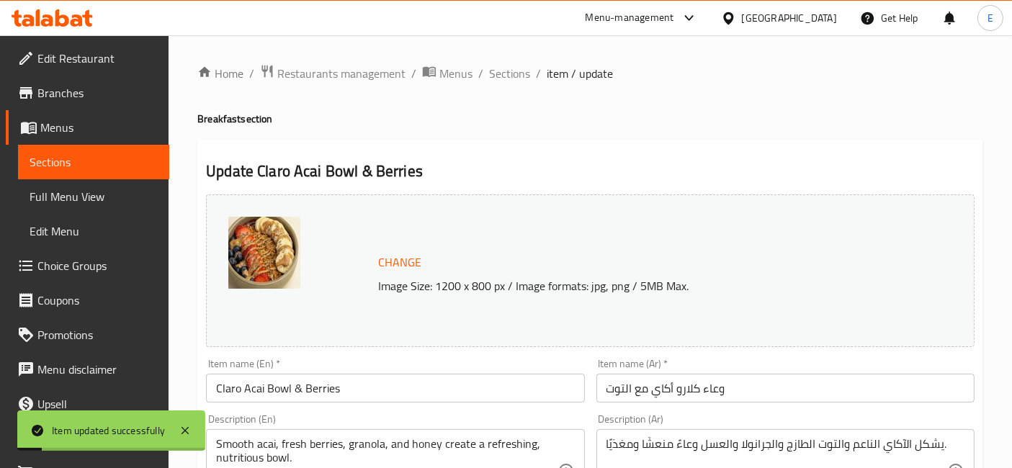
click at [504, 73] on span "Sections" at bounding box center [509, 73] width 41 height 17
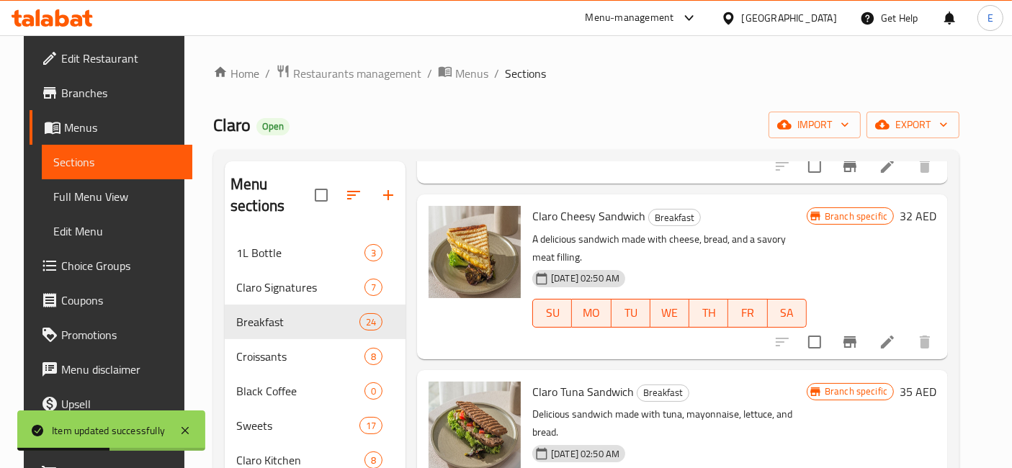
scroll to position [885, 0]
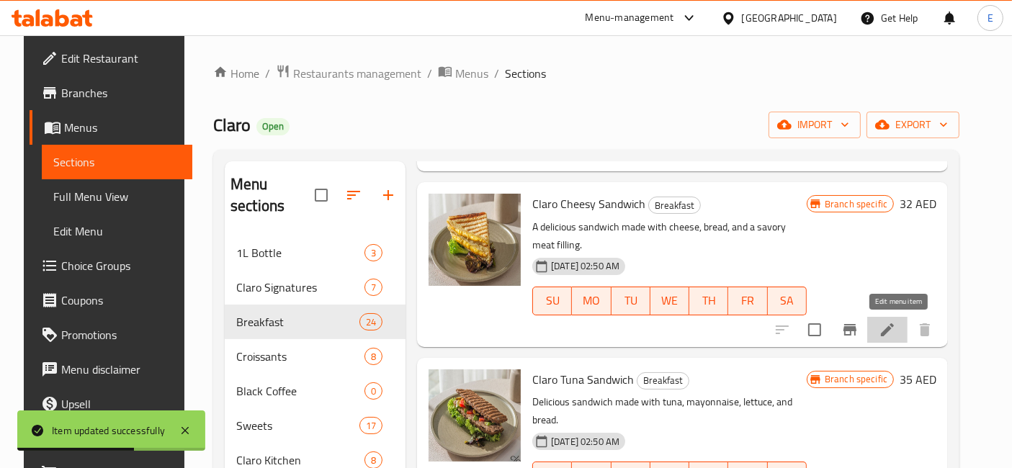
click at [896, 334] on icon at bounding box center [887, 329] width 17 height 17
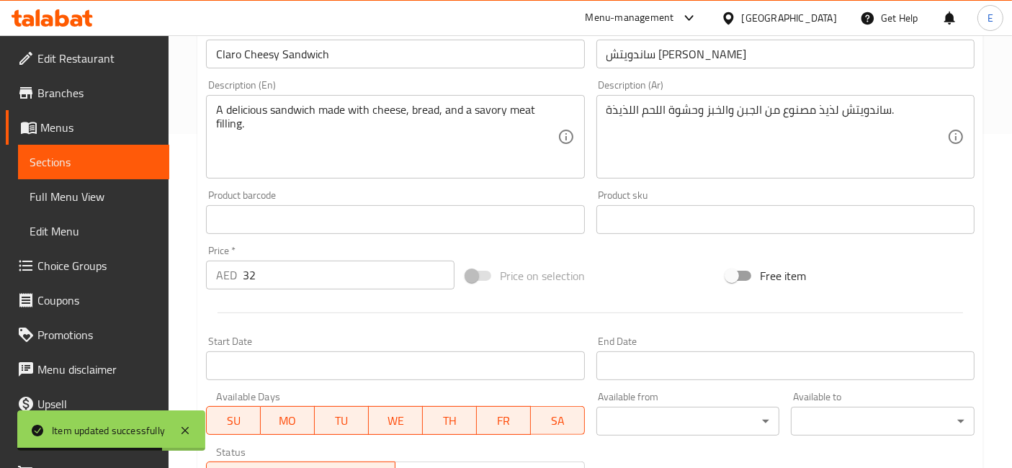
scroll to position [366, 0]
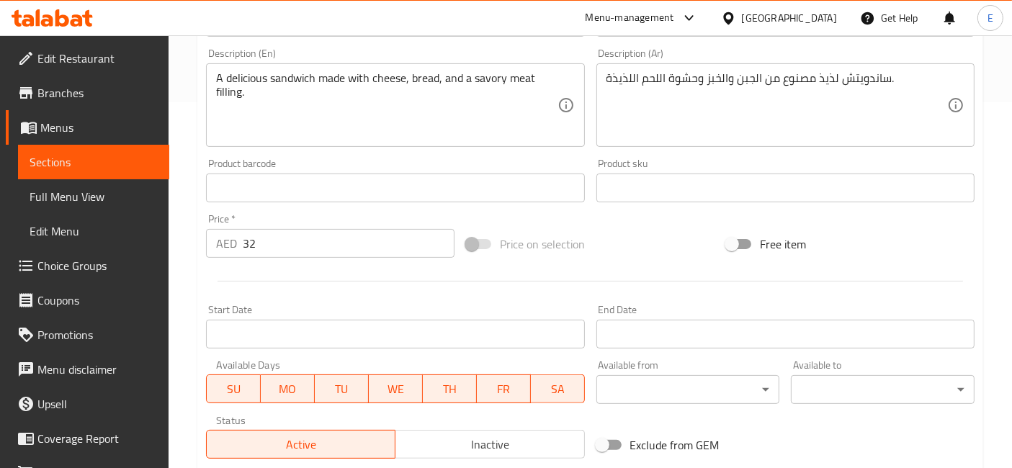
click at [269, 244] on input "32" at bounding box center [349, 243] width 212 height 29
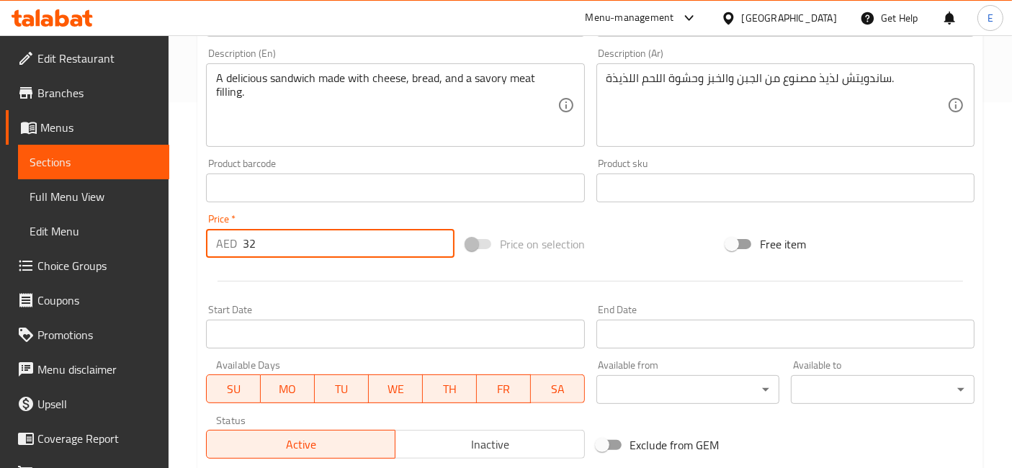
click at [269, 244] on input "32" at bounding box center [349, 243] width 212 height 29
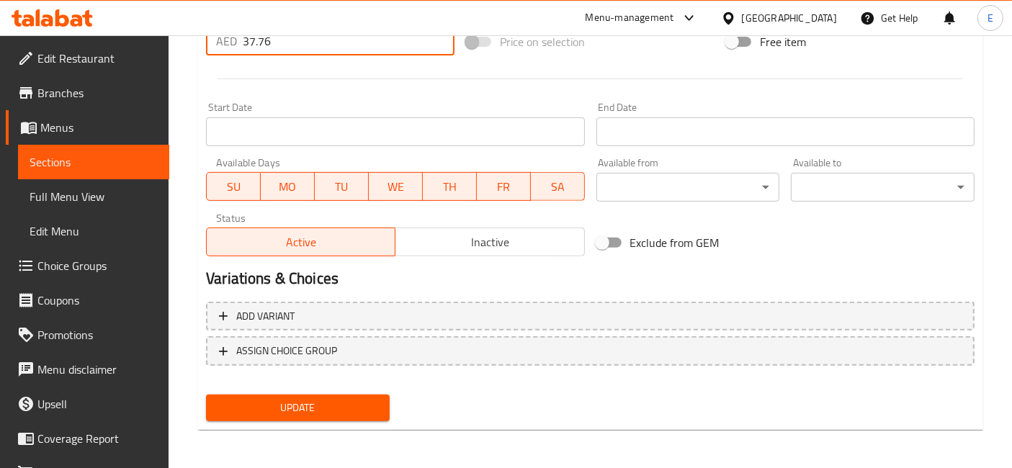
type input "37.76"
click at [284, 399] on span "Update" at bounding box center [298, 408] width 161 height 18
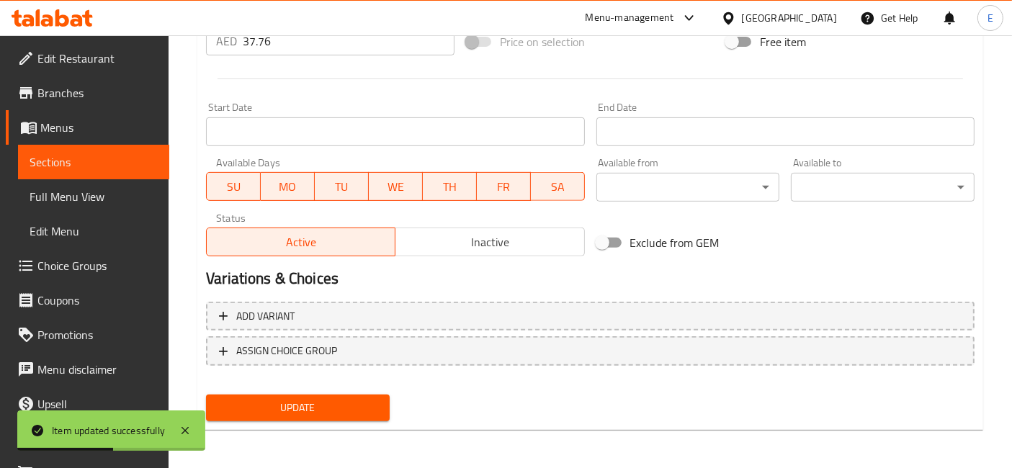
scroll to position [0, 0]
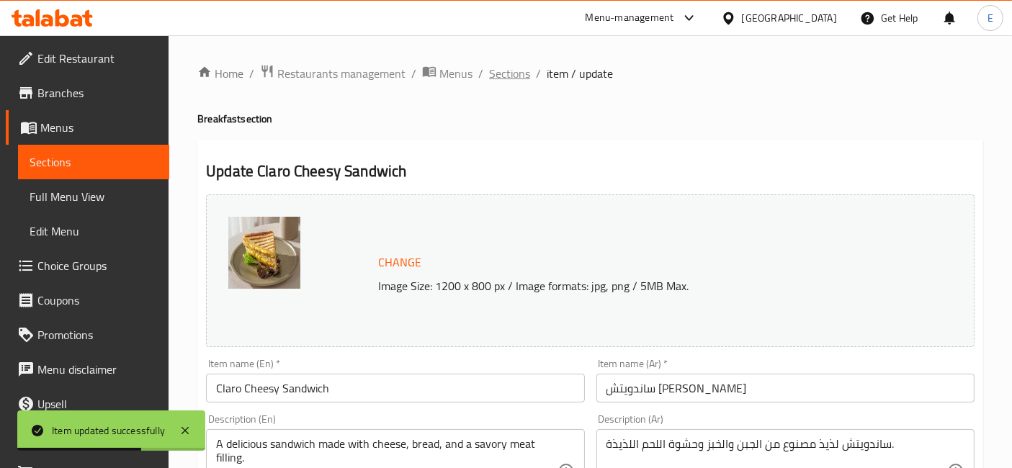
click at [505, 79] on span "Sections" at bounding box center [509, 73] width 41 height 17
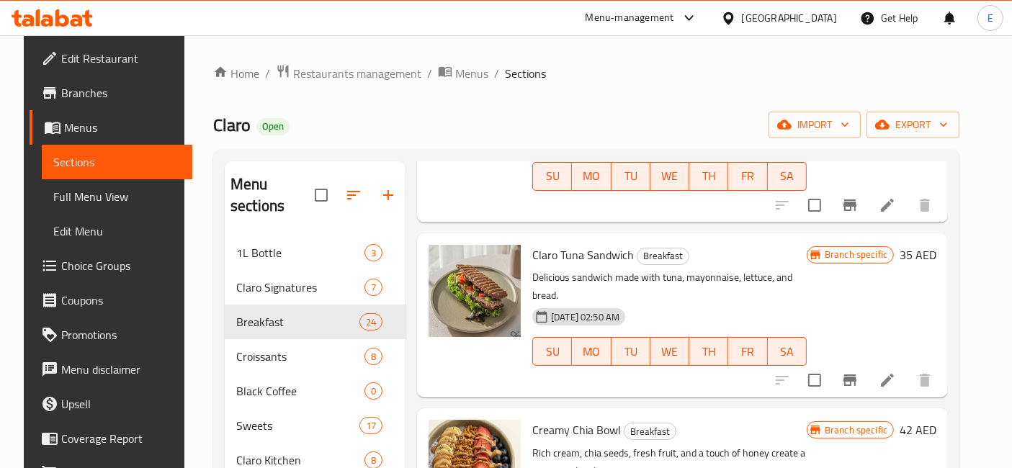
scroll to position [1066, 0]
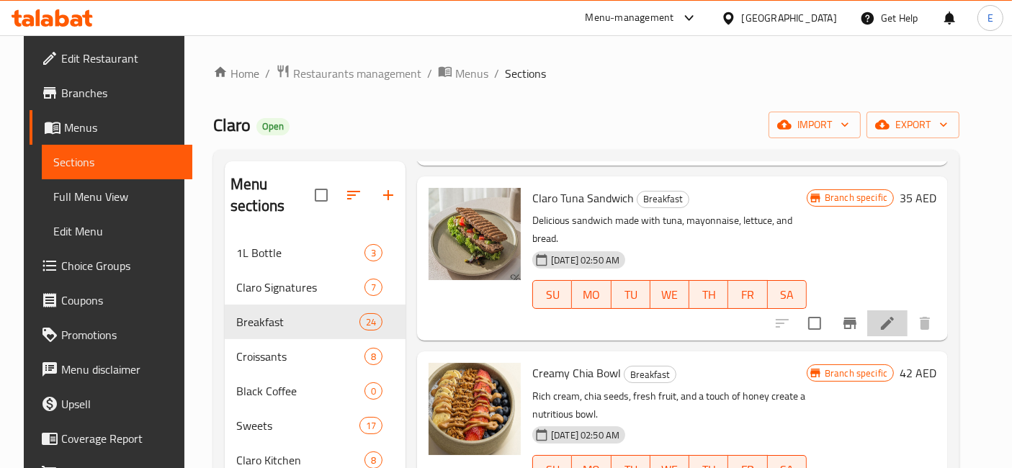
click at [908, 311] on li at bounding box center [887, 324] width 40 height 26
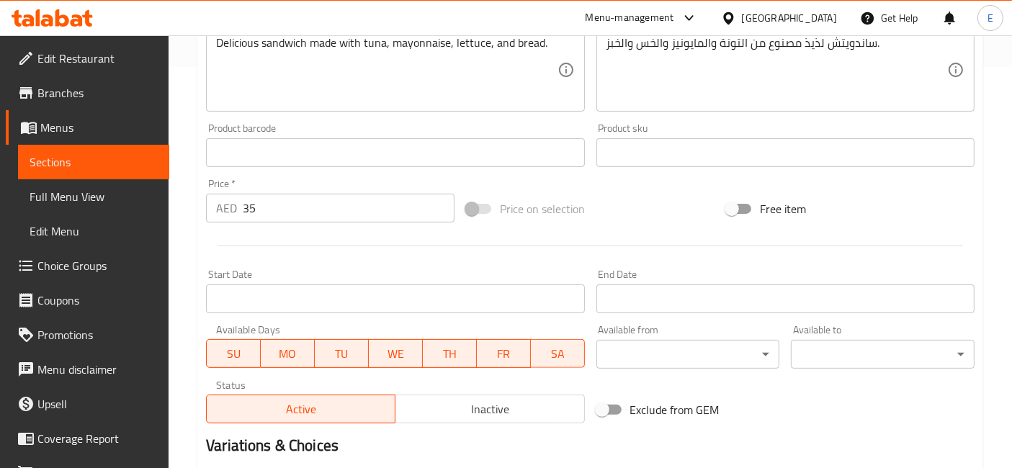
scroll to position [403, 0]
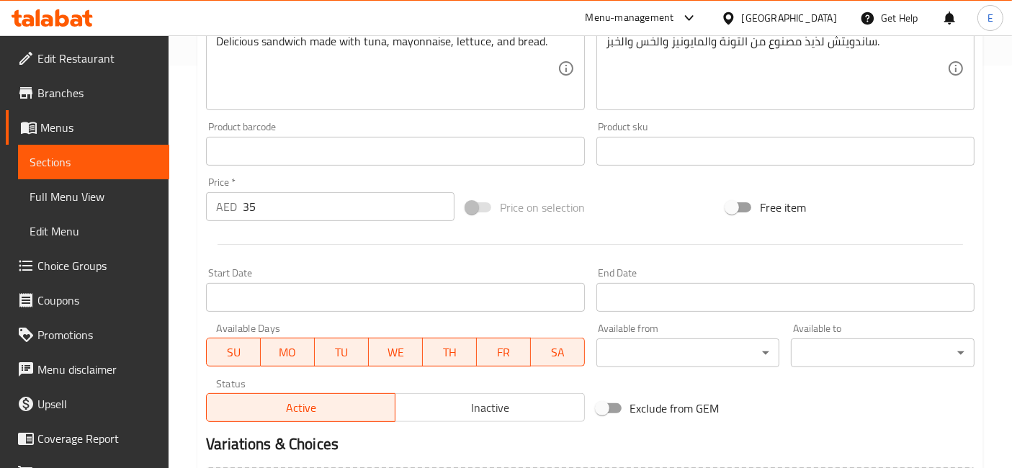
click at [355, 205] on input "35" at bounding box center [349, 206] width 212 height 29
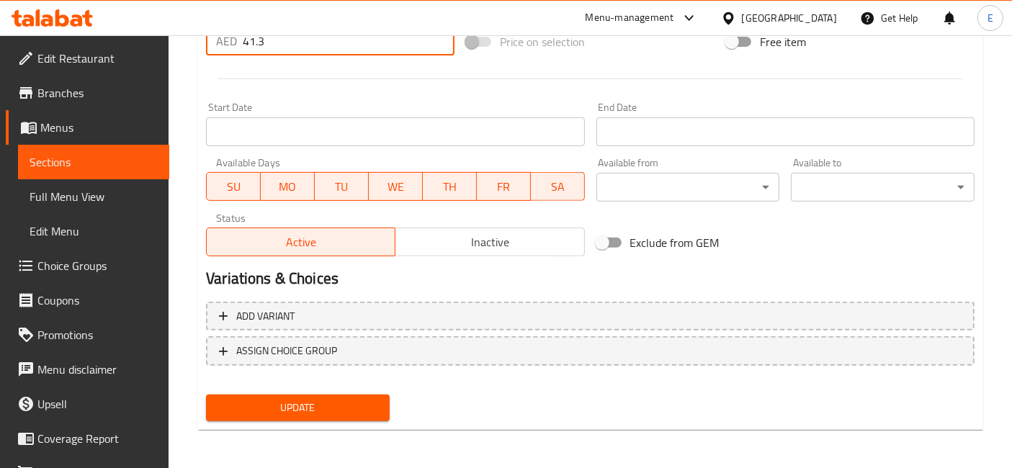
type input "41.3"
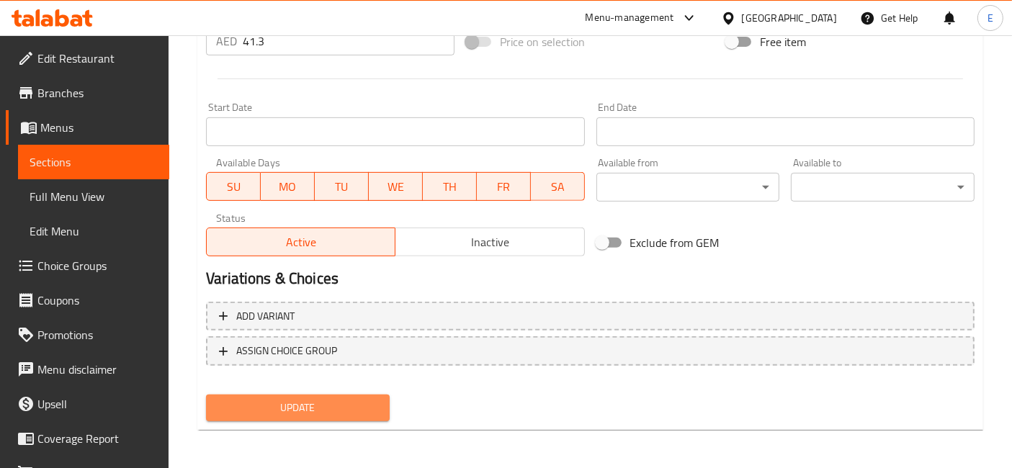
click at [313, 411] on span "Update" at bounding box center [298, 408] width 161 height 18
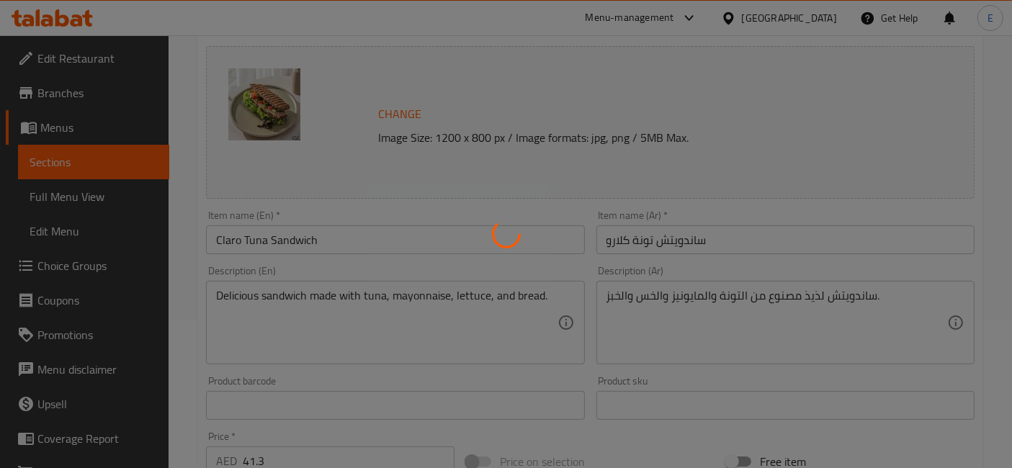
scroll to position [0, 0]
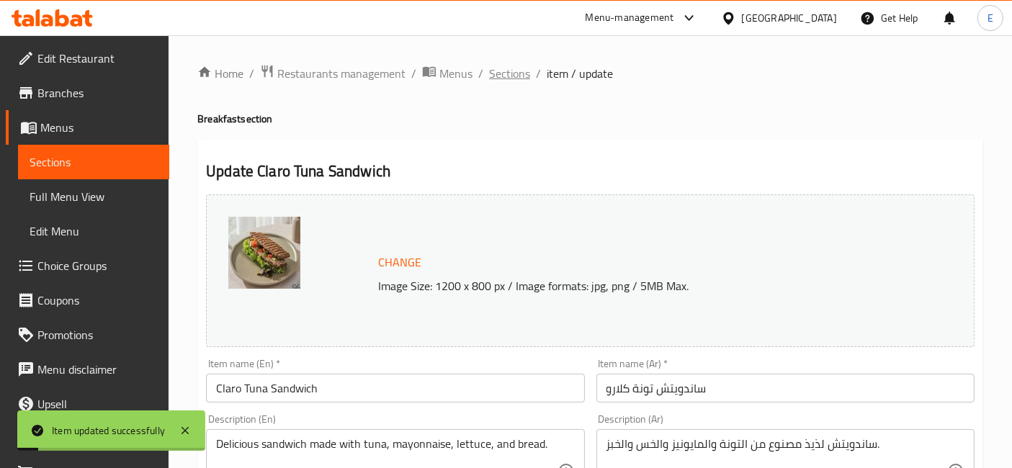
click at [523, 72] on span "Sections" at bounding box center [509, 73] width 41 height 17
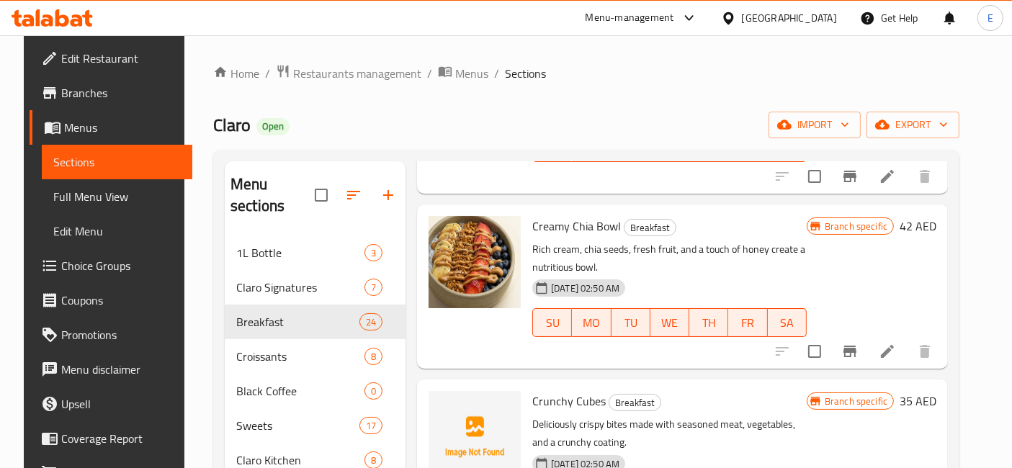
scroll to position [1214, 0]
click at [891, 342] on icon at bounding box center [887, 350] width 17 height 17
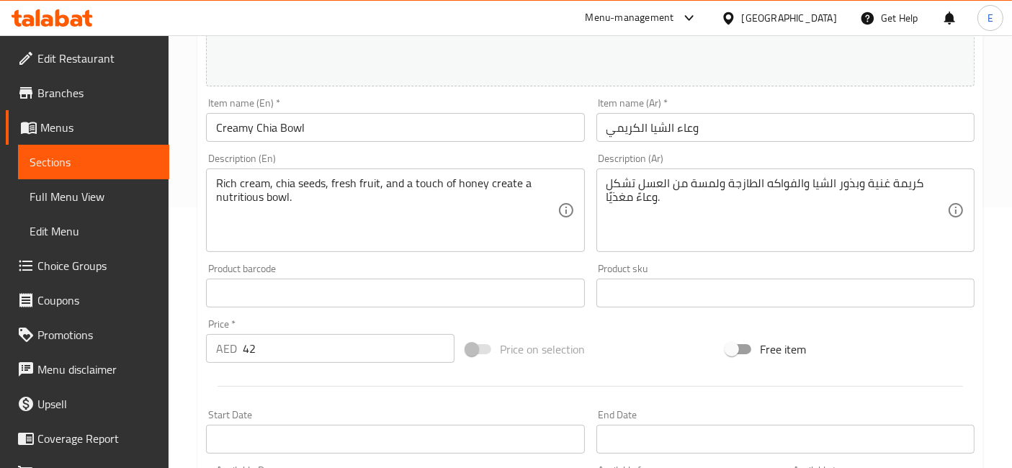
scroll to position [262, 0]
click at [274, 361] on input "42" at bounding box center [349, 348] width 212 height 29
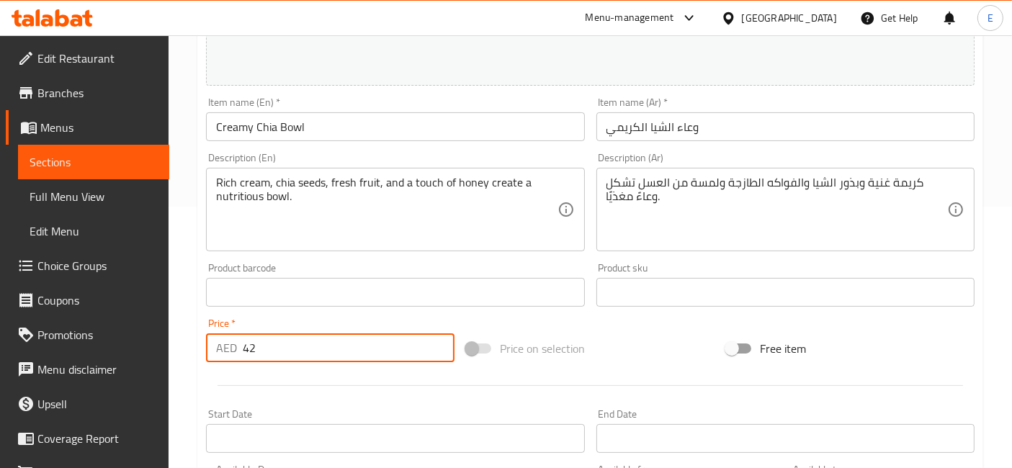
click at [272, 353] on input "42" at bounding box center [349, 348] width 212 height 29
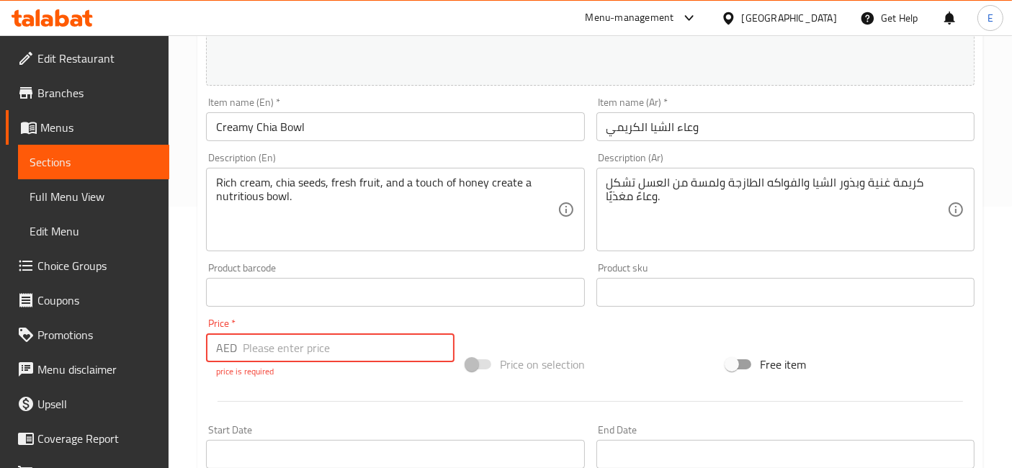
click at [282, 352] on input "number" at bounding box center [349, 348] width 212 height 29
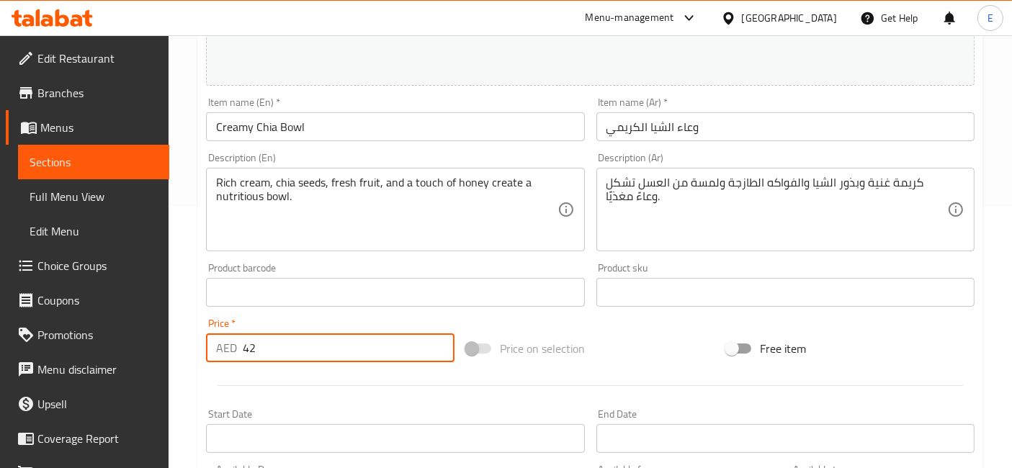
click at [325, 337] on input "42" at bounding box center [349, 348] width 212 height 29
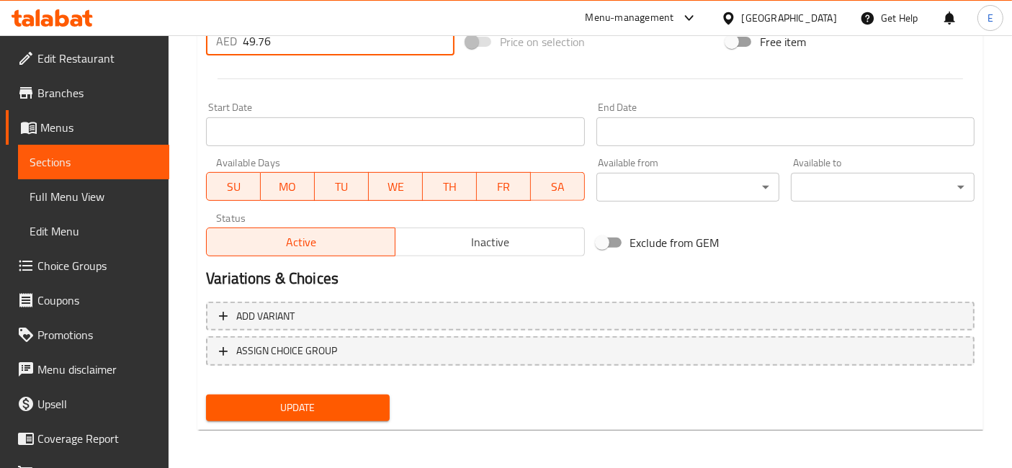
type input "49.76"
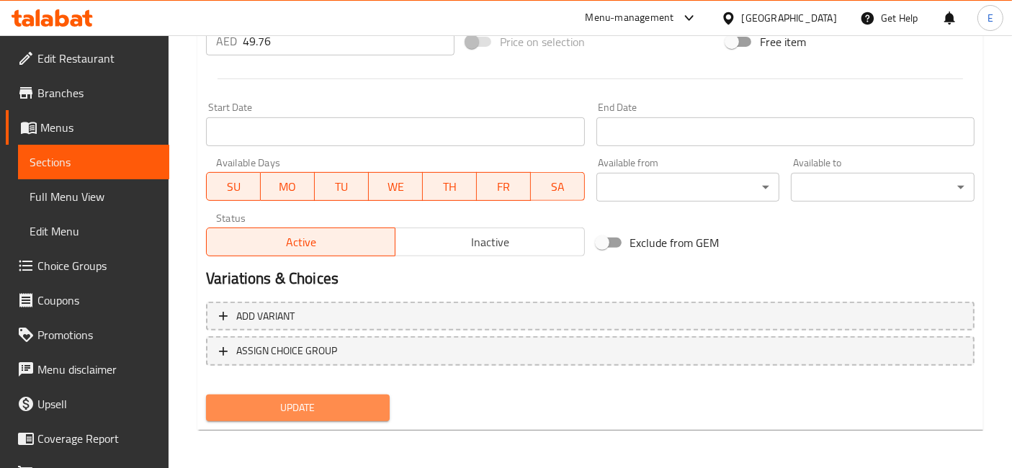
click at [329, 402] on span "Update" at bounding box center [298, 408] width 161 height 18
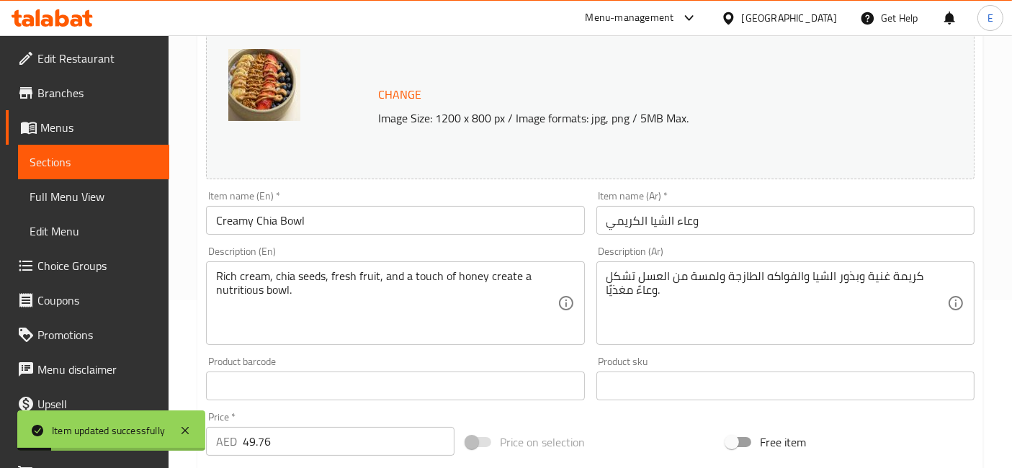
scroll to position [0, 0]
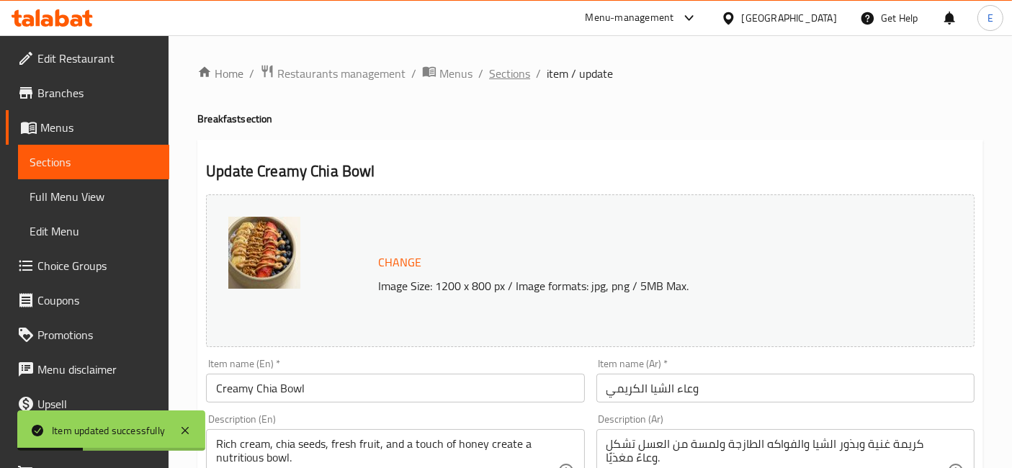
click at [522, 73] on span "Sections" at bounding box center [509, 73] width 41 height 17
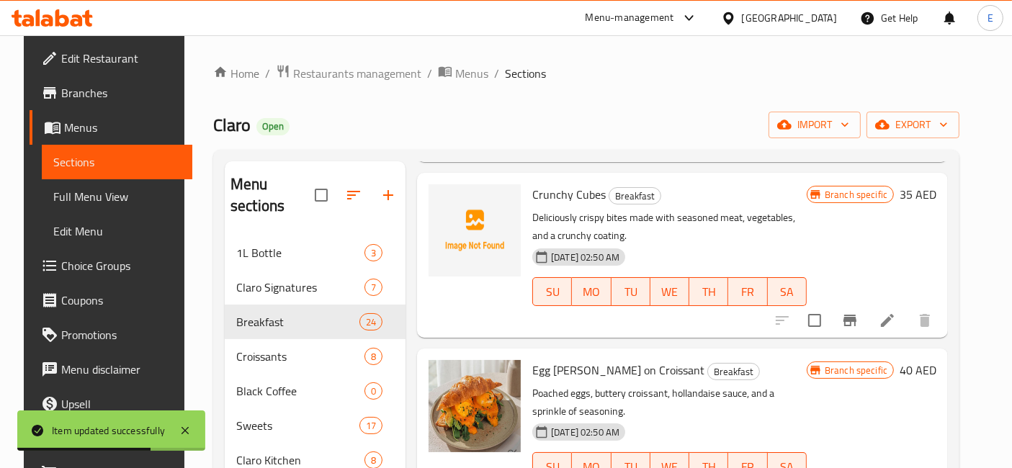
scroll to position [1421, 0]
click at [896, 322] on icon at bounding box center [887, 319] width 17 height 17
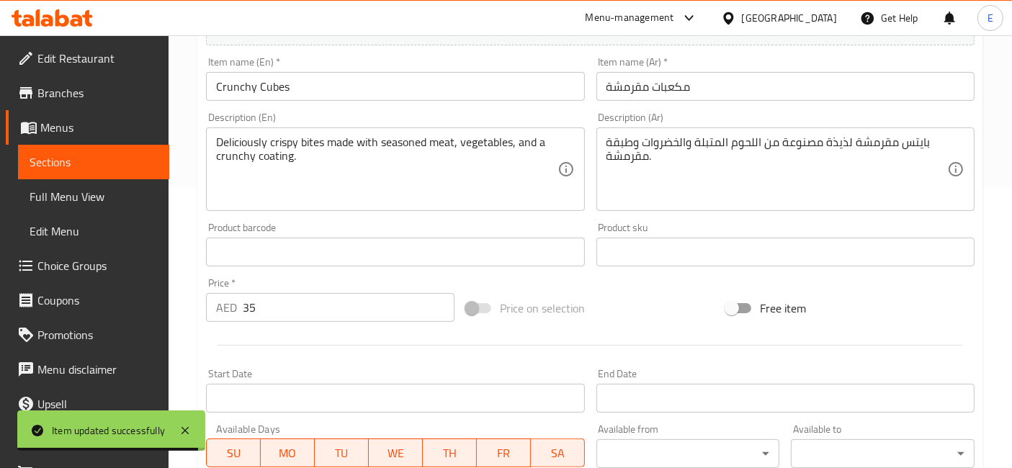
scroll to position [323, 0]
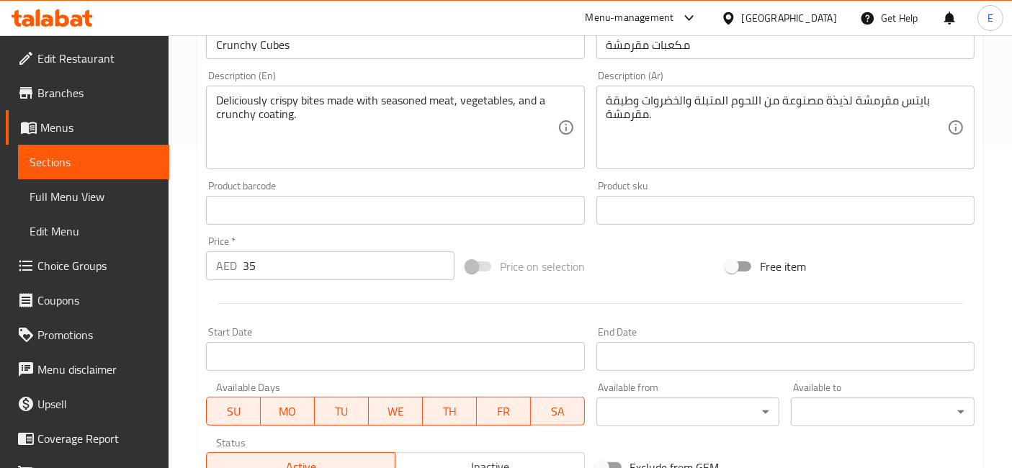
click at [290, 266] on input "35" at bounding box center [349, 265] width 212 height 29
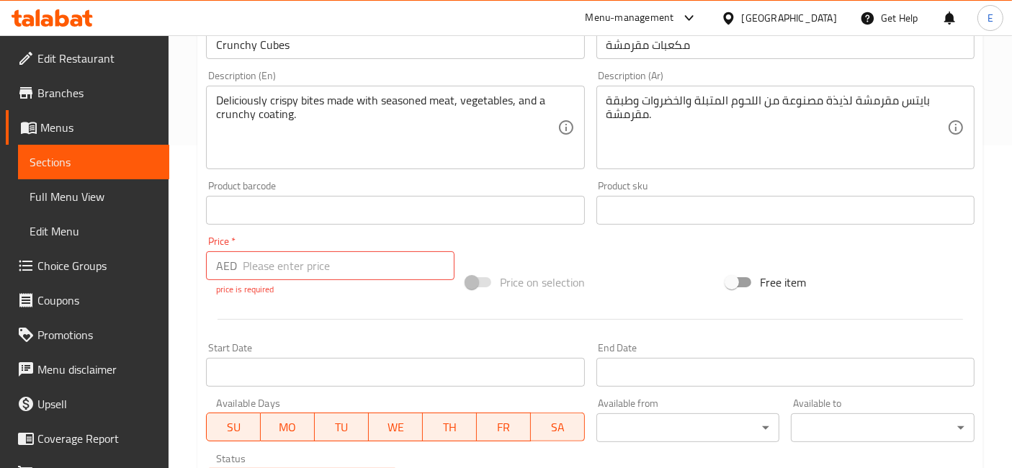
click at [362, 262] on input "number" at bounding box center [349, 265] width 212 height 29
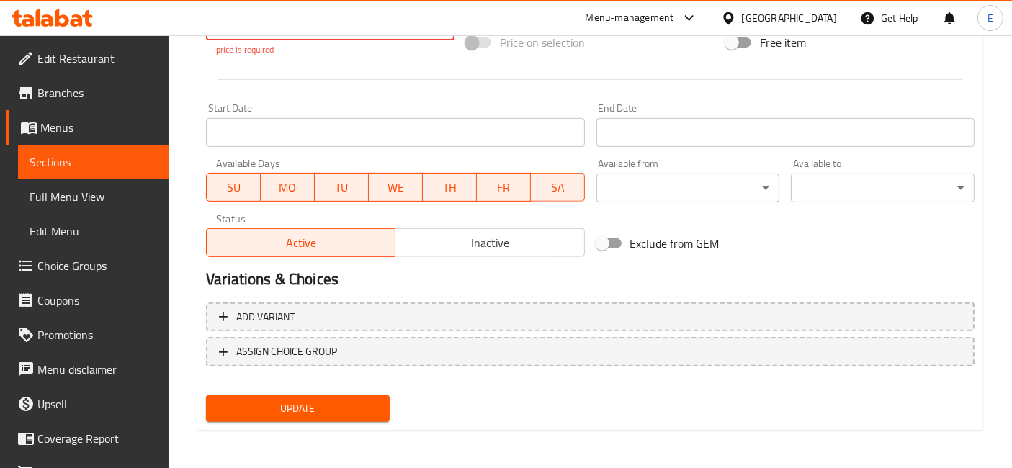
type input "41.3"
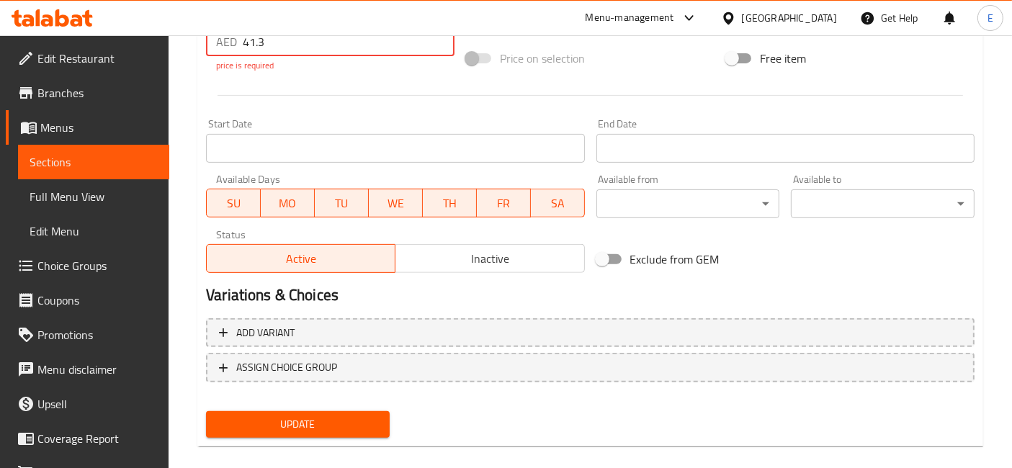
click at [342, 416] on span "Update" at bounding box center [298, 425] width 161 height 18
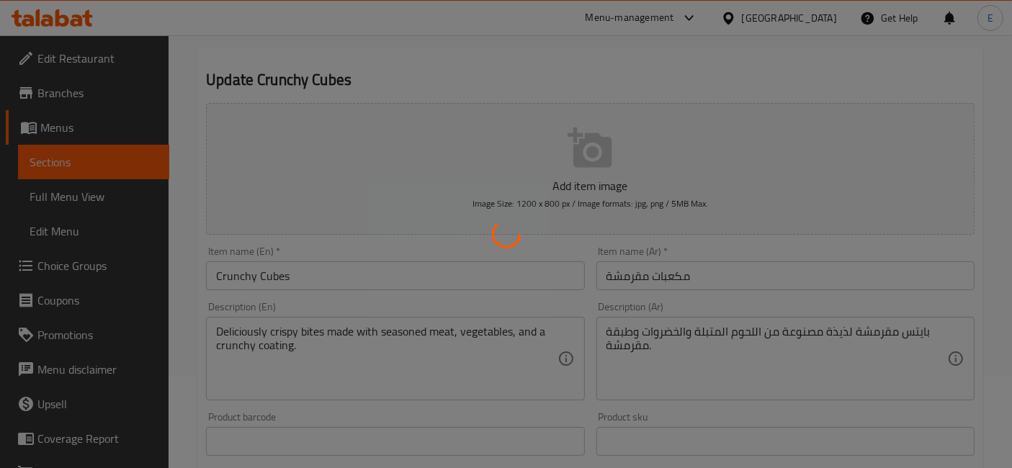
scroll to position [0, 0]
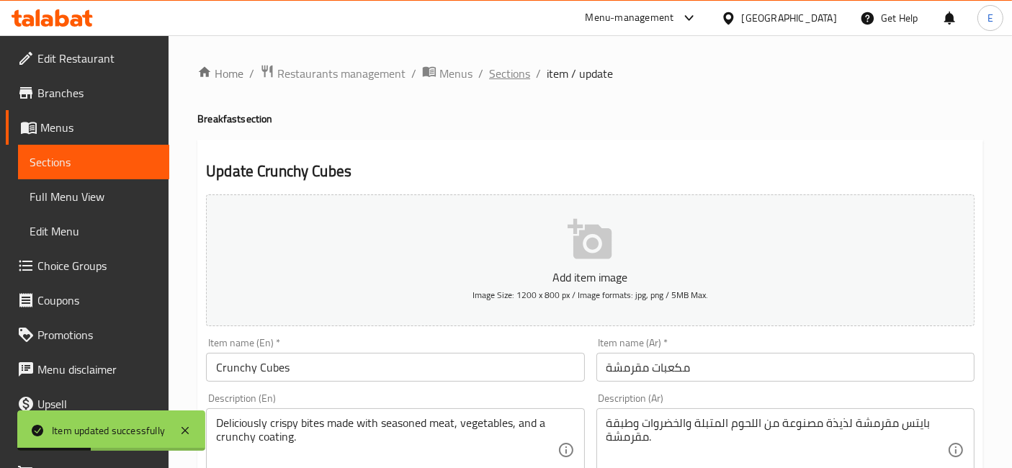
click at [497, 73] on span "Sections" at bounding box center [509, 73] width 41 height 17
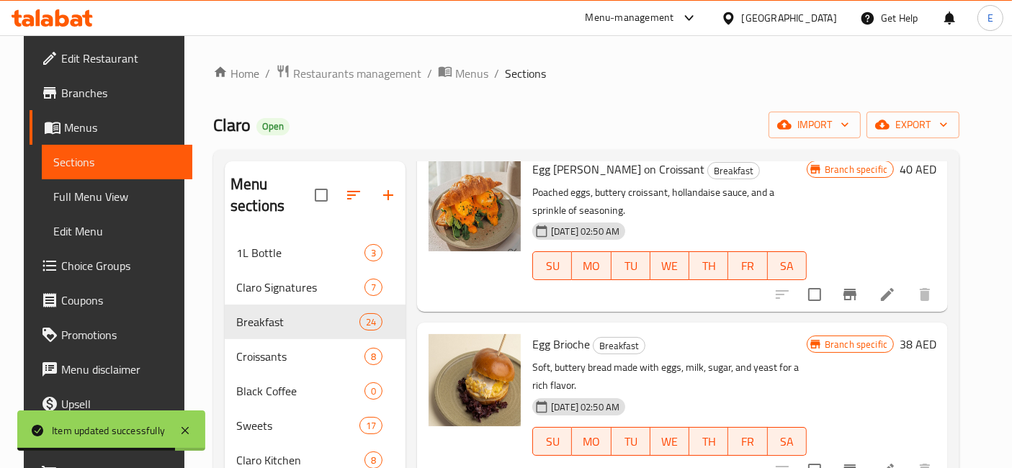
scroll to position [1622, 0]
click at [892, 295] on icon at bounding box center [887, 293] width 17 height 17
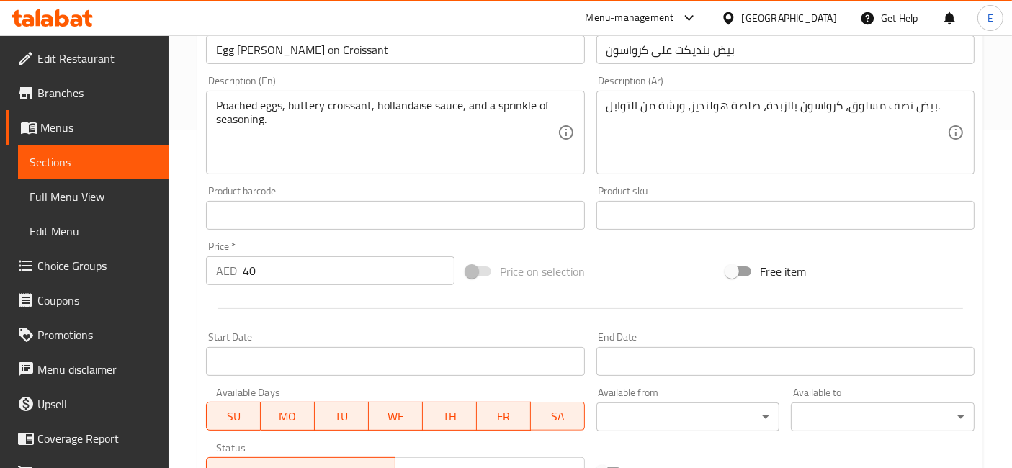
scroll to position [341, 0]
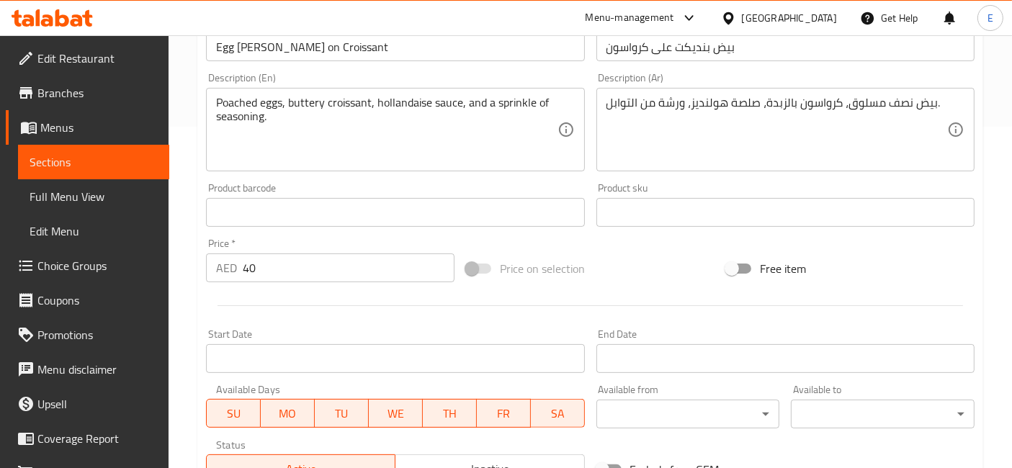
click at [375, 266] on input "40" at bounding box center [349, 268] width 212 height 29
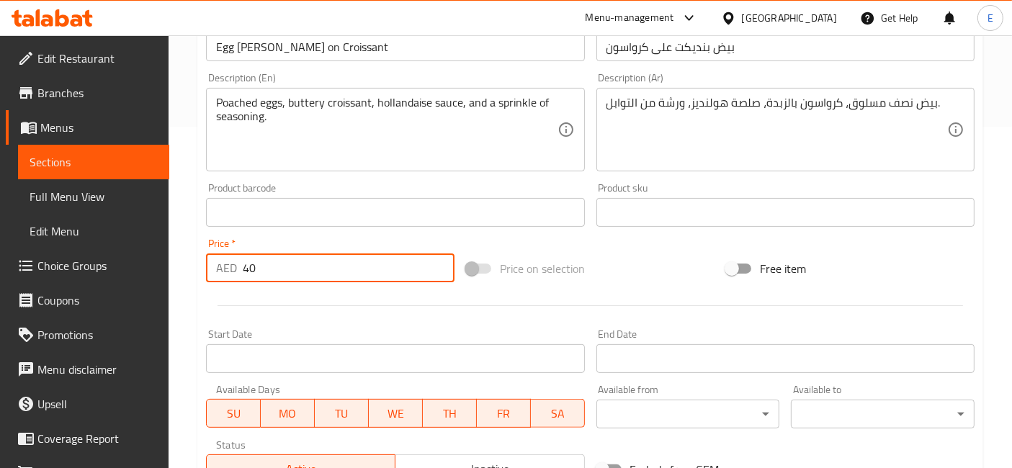
click at [375, 266] on input "40" at bounding box center [349, 268] width 212 height 29
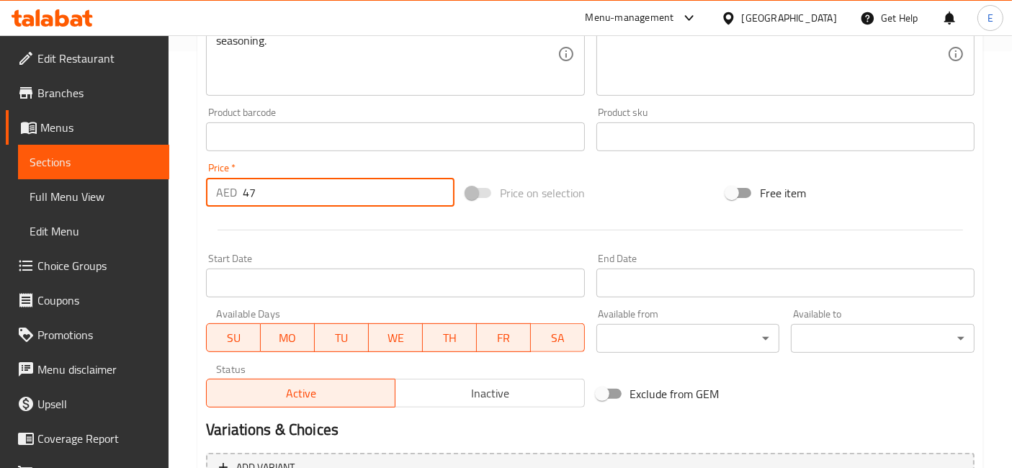
scroll to position [568, 0]
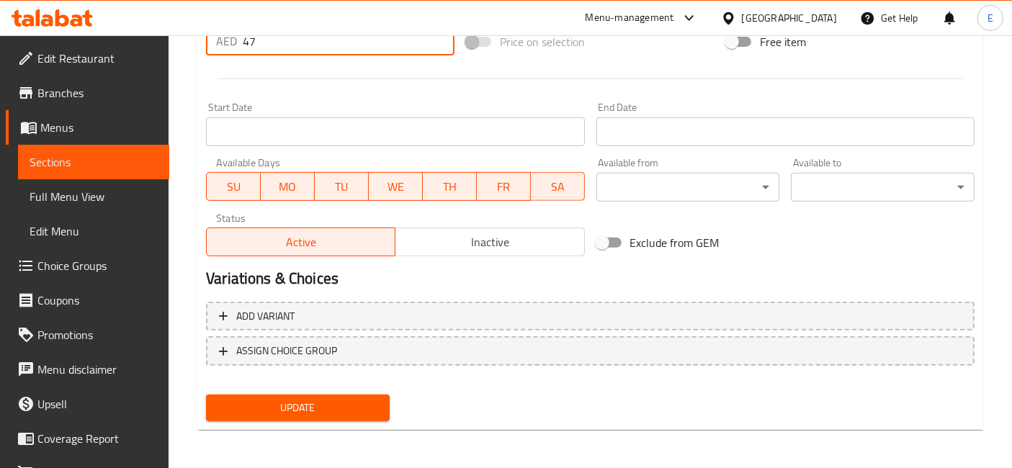
type input "47"
click at [337, 402] on span "Update" at bounding box center [298, 408] width 161 height 18
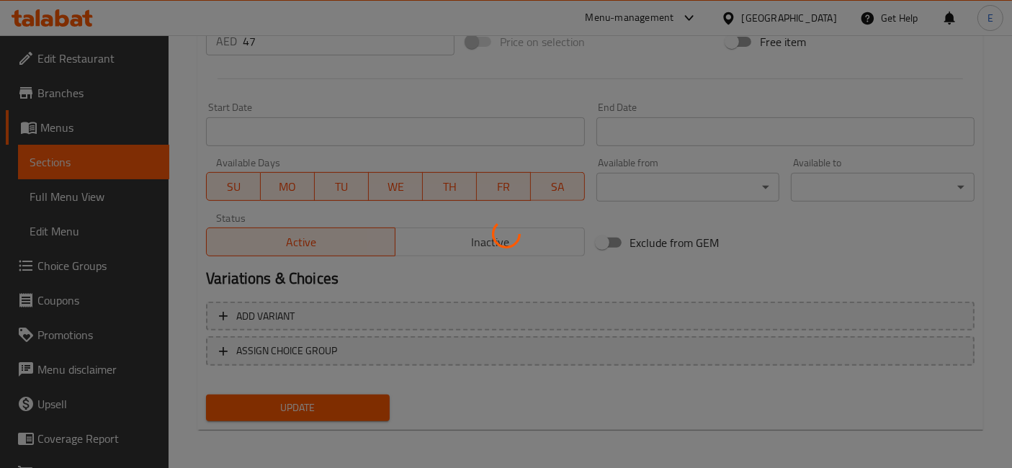
scroll to position [0, 0]
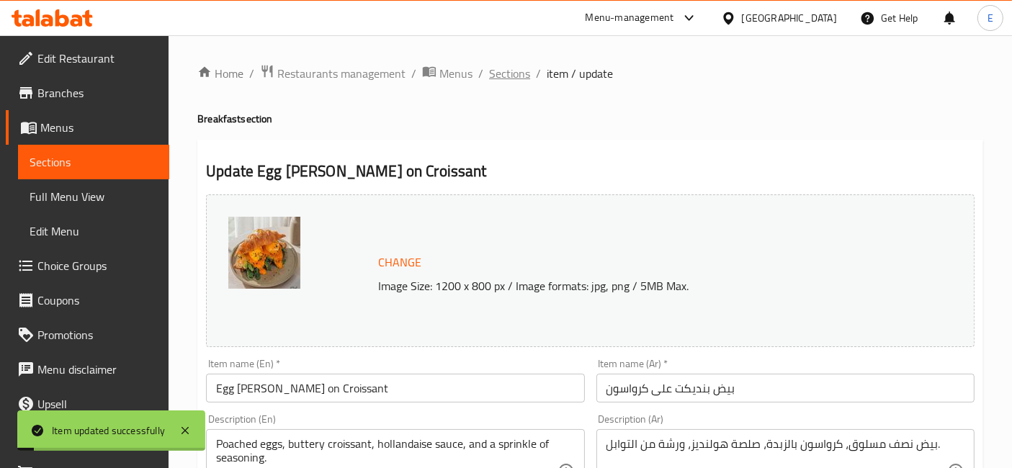
click at [520, 77] on span "Sections" at bounding box center [509, 73] width 41 height 17
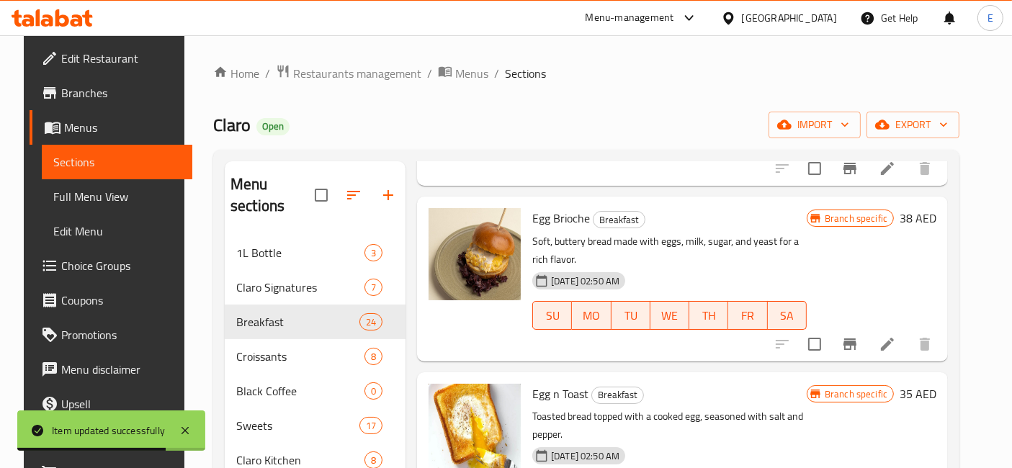
scroll to position [1748, 0]
click at [894, 343] on icon at bounding box center [887, 343] width 13 height 13
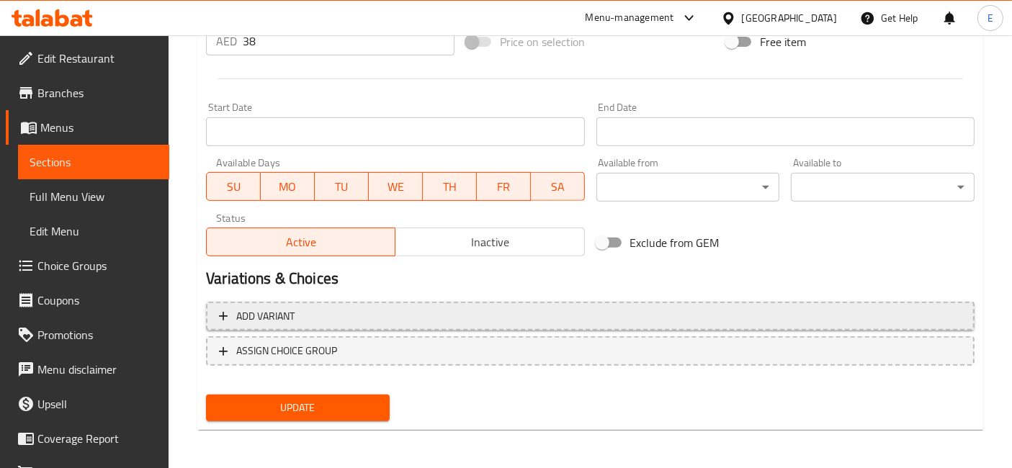
scroll to position [485, 0]
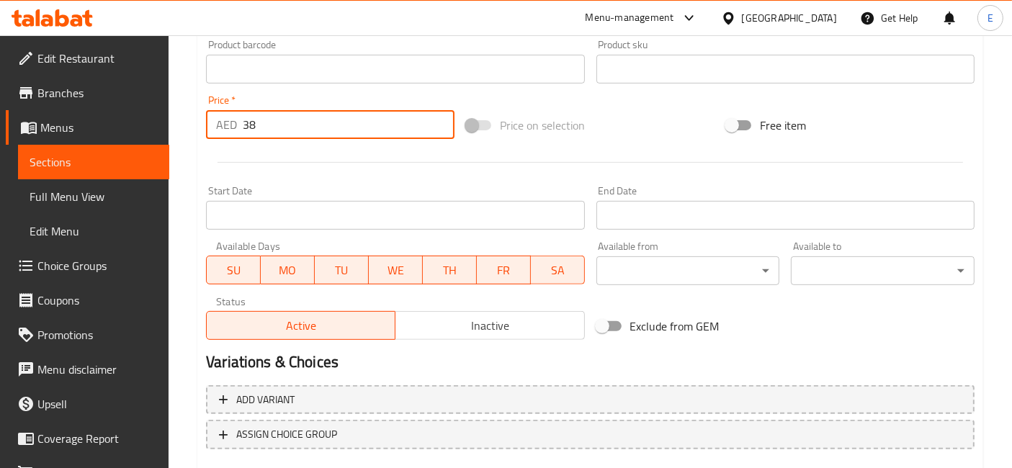
click at [318, 122] on input "38" at bounding box center [349, 124] width 212 height 29
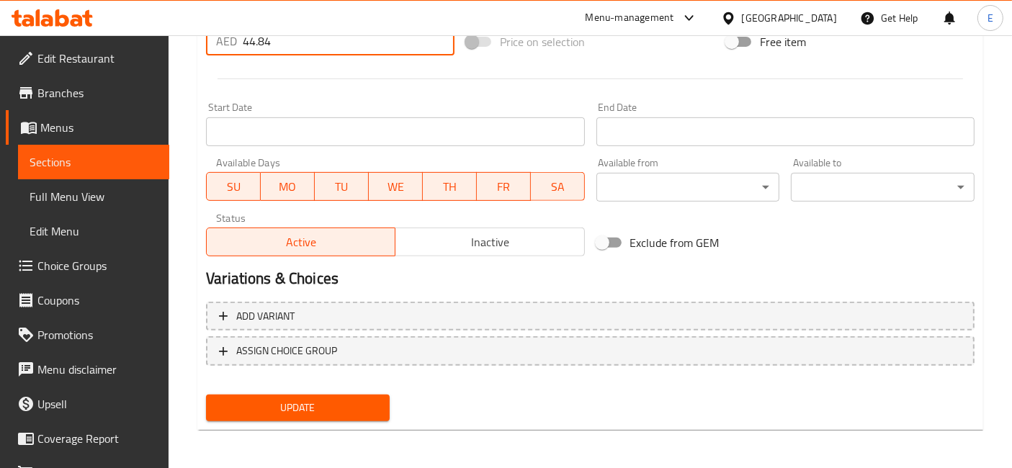
type input "44.84"
click at [308, 406] on span "Update" at bounding box center [298, 408] width 161 height 18
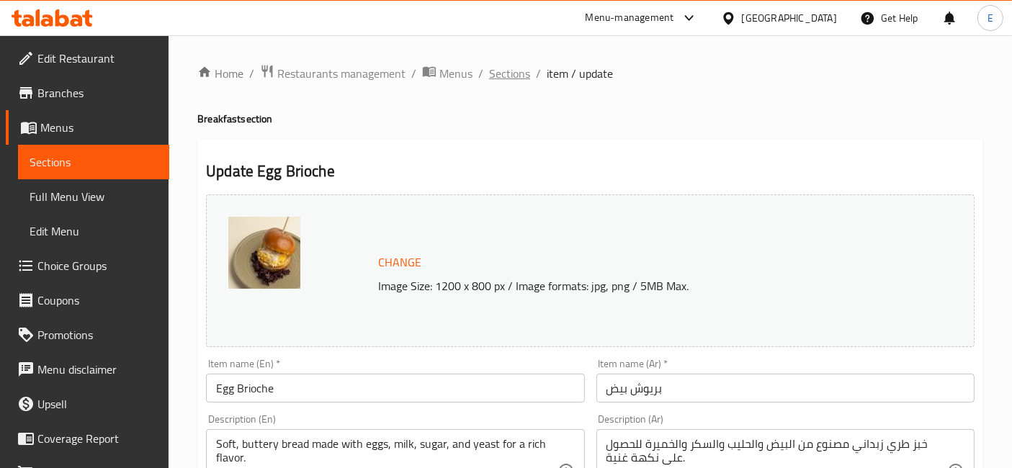
click at [503, 75] on span "Sections" at bounding box center [509, 73] width 41 height 17
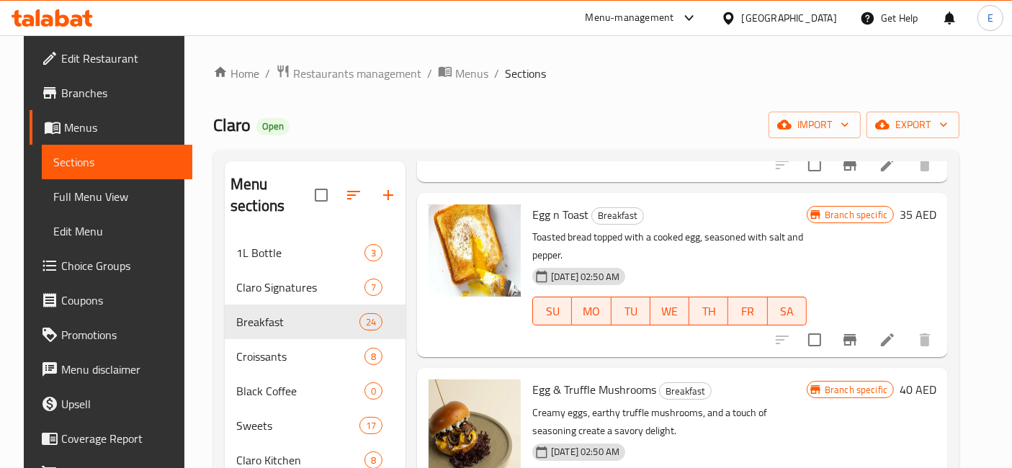
scroll to position [1930, 0]
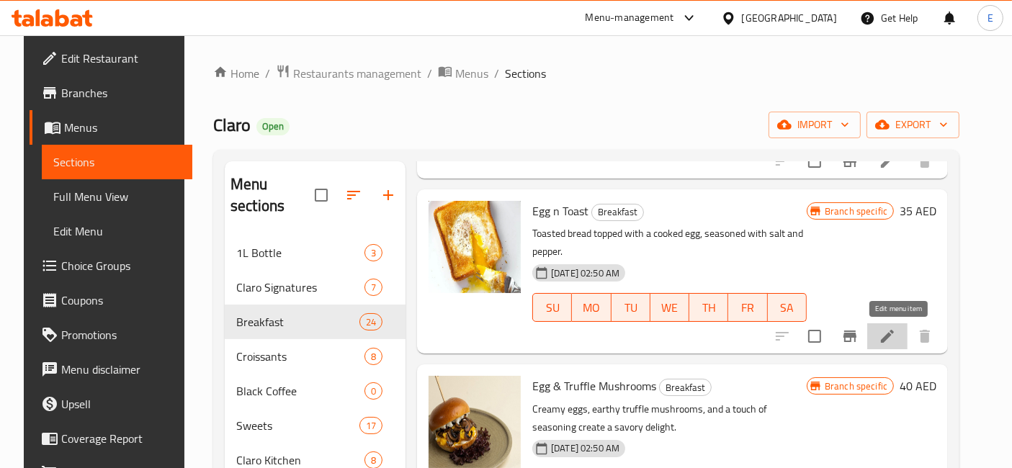
click at [896, 340] on icon at bounding box center [887, 336] width 17 height 17
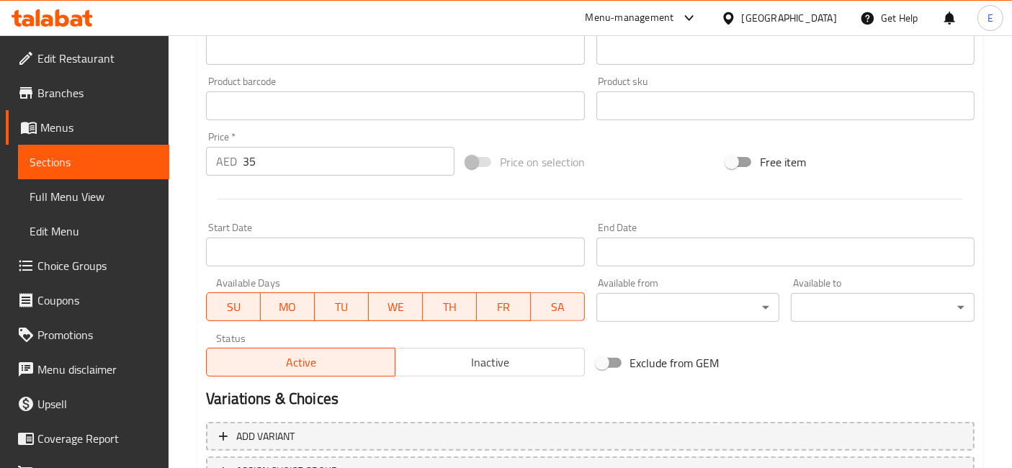
scroll to position [427, 0]
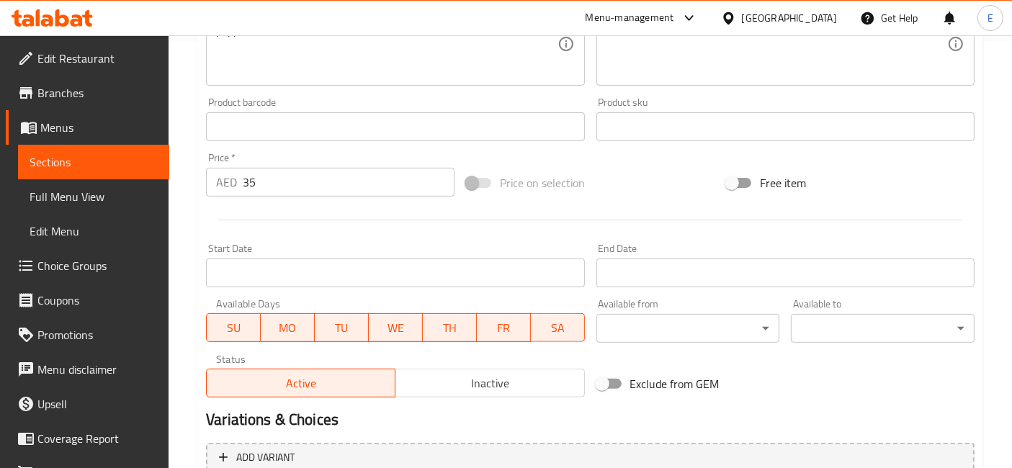
click at [314, 176] on input "35" at bounding box center [349, 182] width 212 height 29
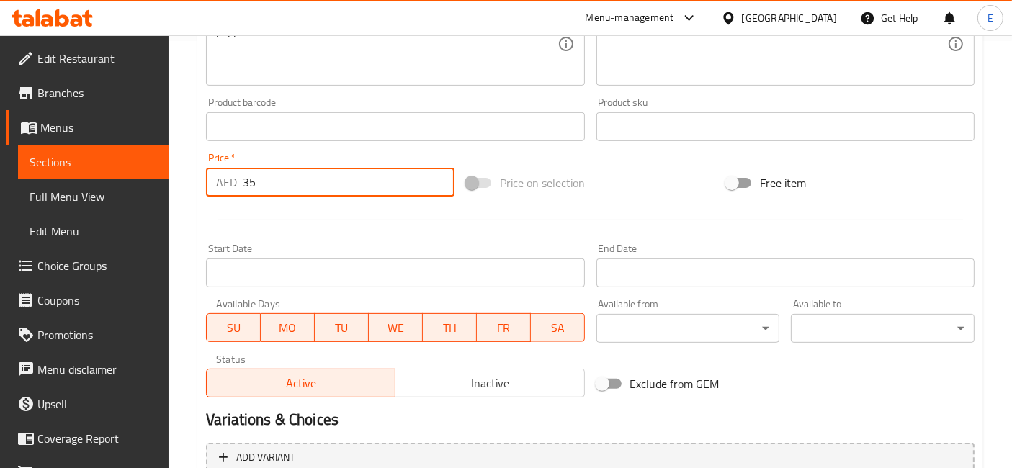
click at [314, 176] on input "35" at bounding box center [349, 182] width 212 height 29
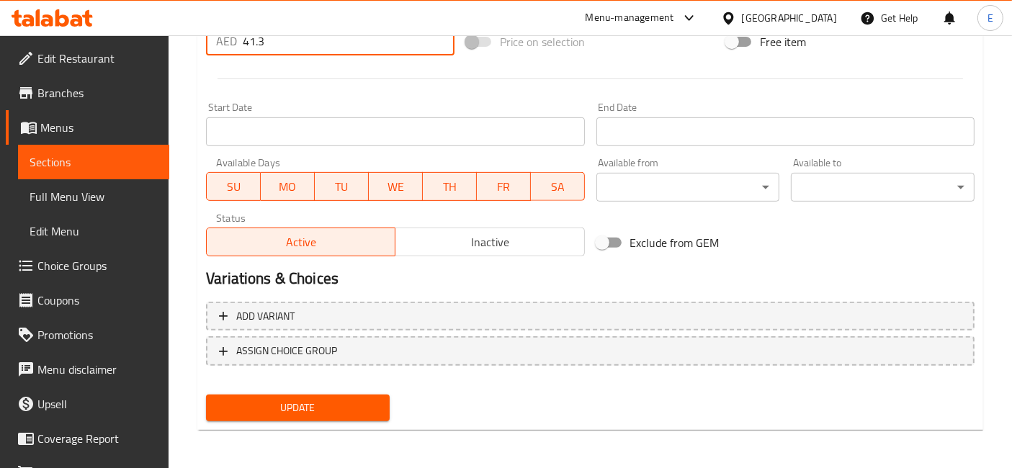
type input "41.3"
click at [274, 404] on span "Update" at bounding box center [298, 408] width 161 height 18
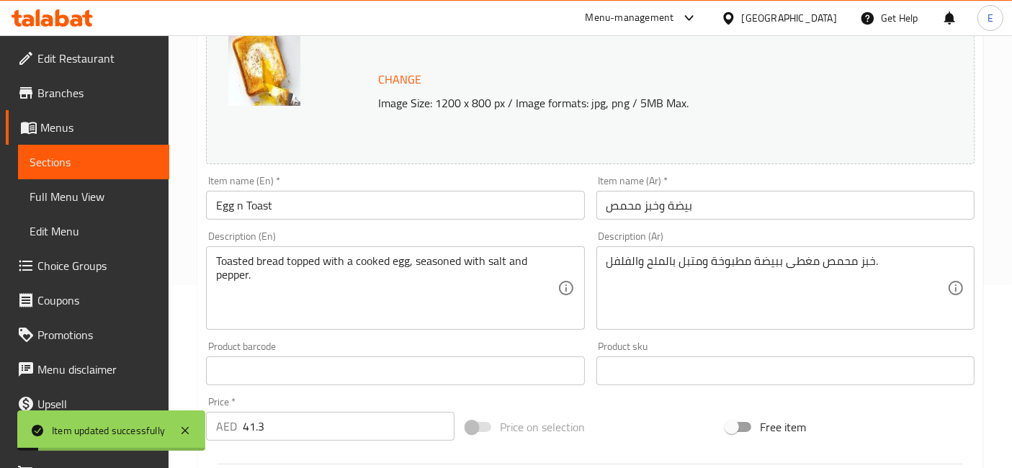
scroll to position [0, 0]
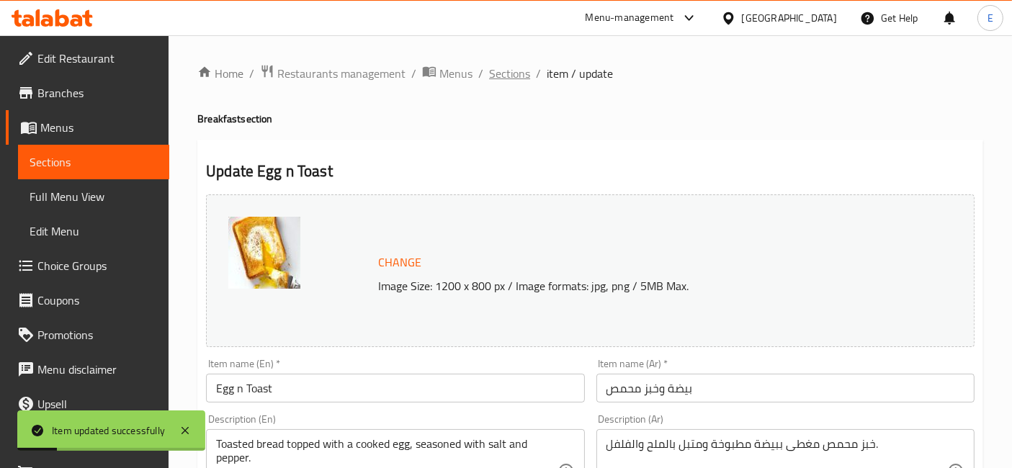
click at [511, 71] on span "Sections" at bounding box center [509, 73] width 41 height 17
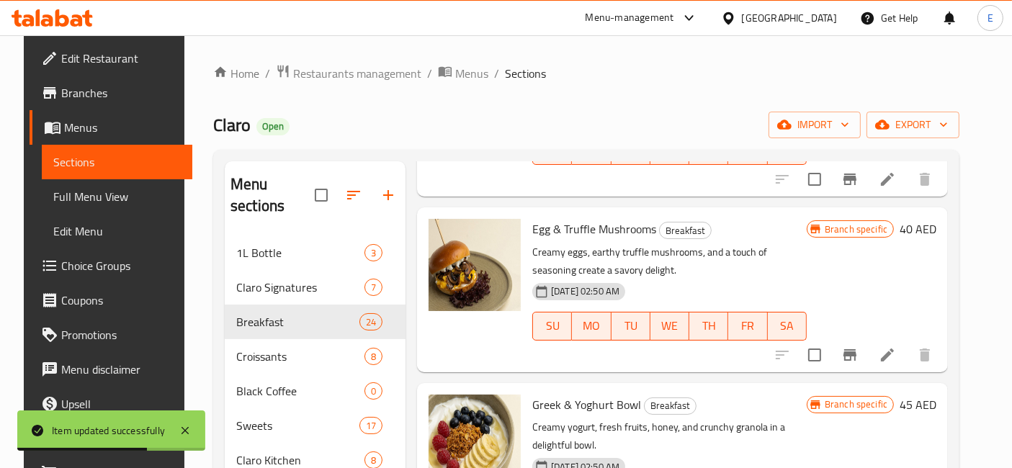
scroll to position [2087, 0]
click at [896, 361] on icon at bounding box center [887, 355] width 17 height 17
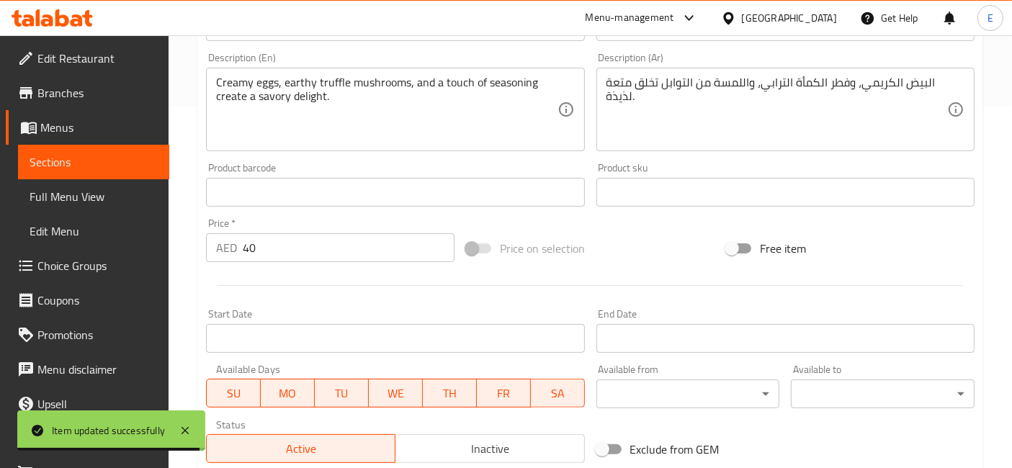
scroll to position [380, 0]
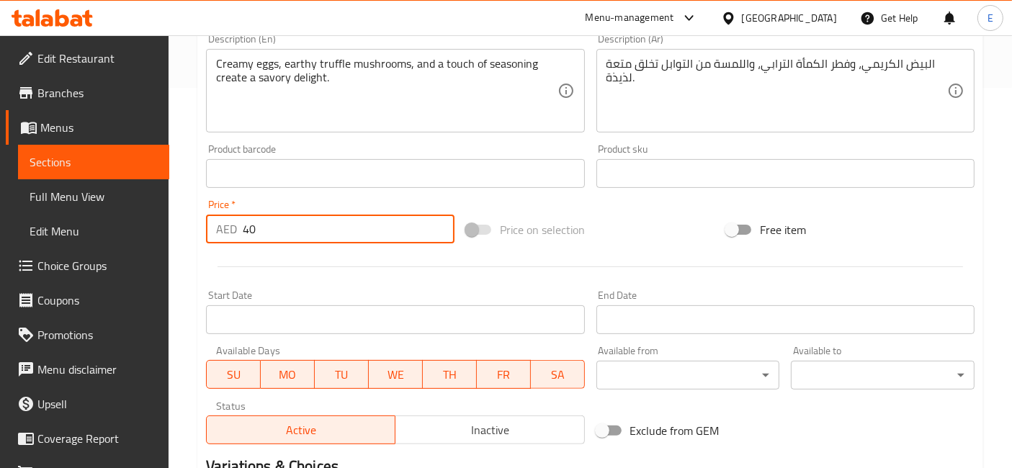
click at [295, 228] on input "40" at bounding box center [349, 229] width 212 height 29
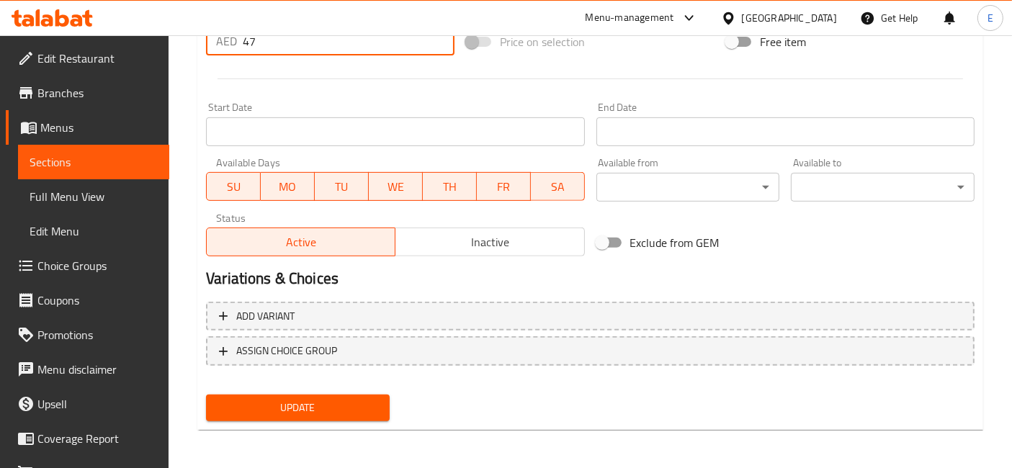
type input "47"
click at [339, 401] on span "Update" at bounding box center [298, 408] width 161 height 18
click at [304, 389] on div "Update" at bounding box center [297, 408] width 195 height 38
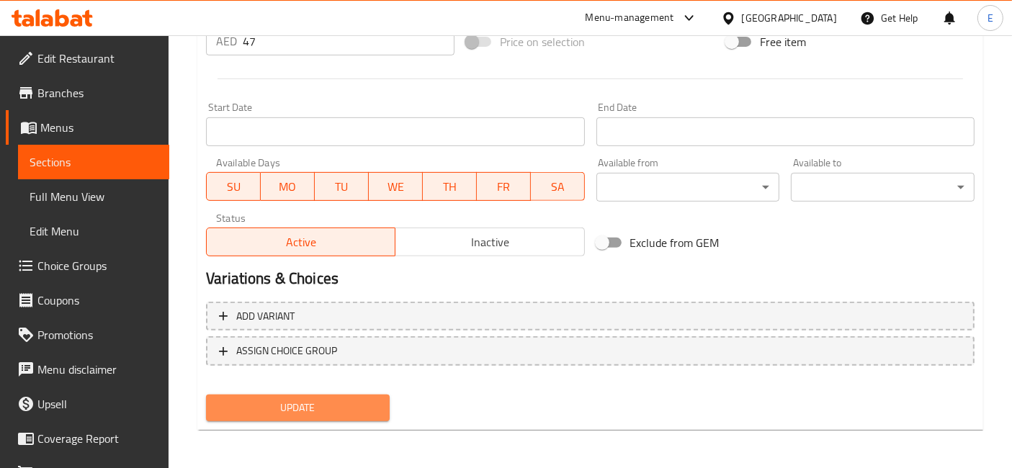
click at [304, 400] on span "Update" at bounding box center [298, 408] width 161 height 18
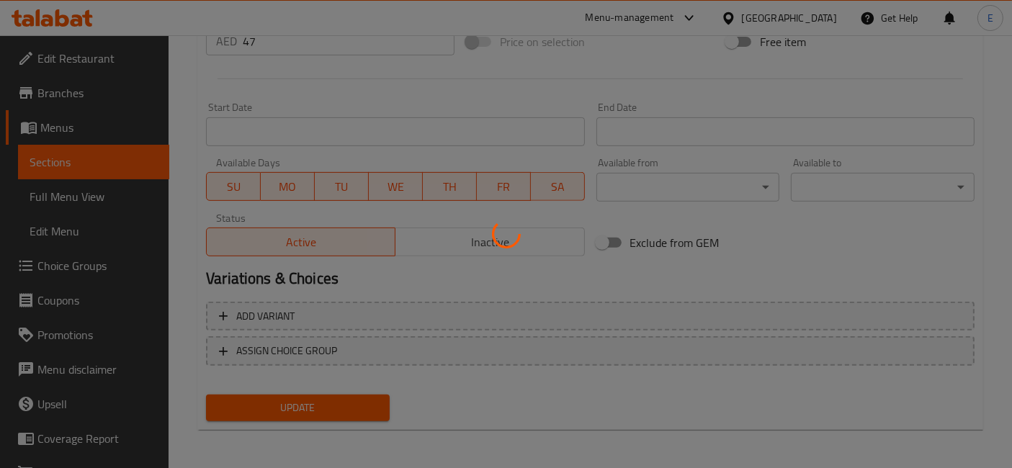
scroll to position [0, 0]
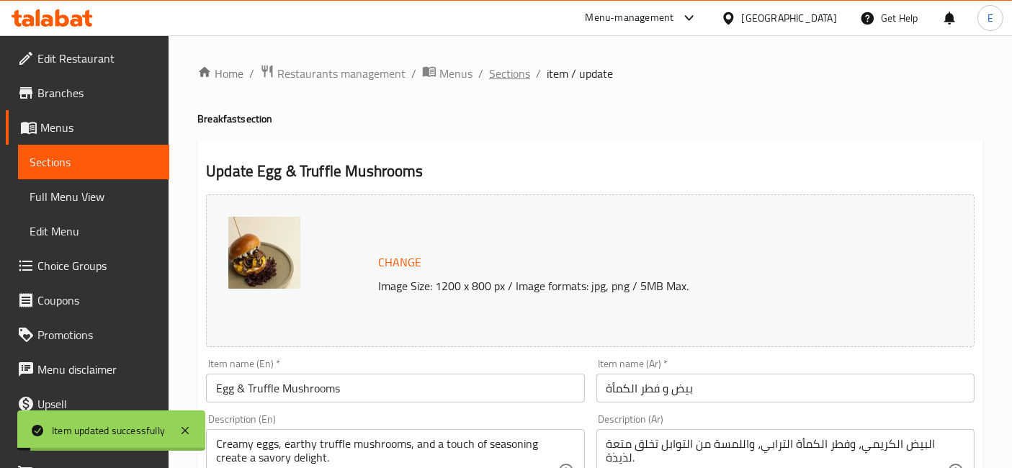
click at [495, 75] on span "Sections" at bounding box center [509, 73] width 41 height 17
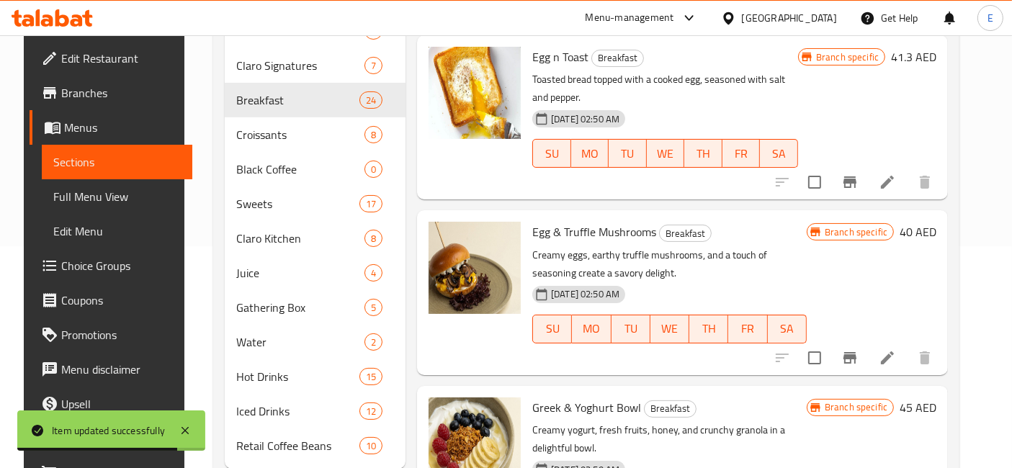
scroll to position [1863, 0]
click at [894, 353] on icon at bounding box center [887, 357] width 13 height 13
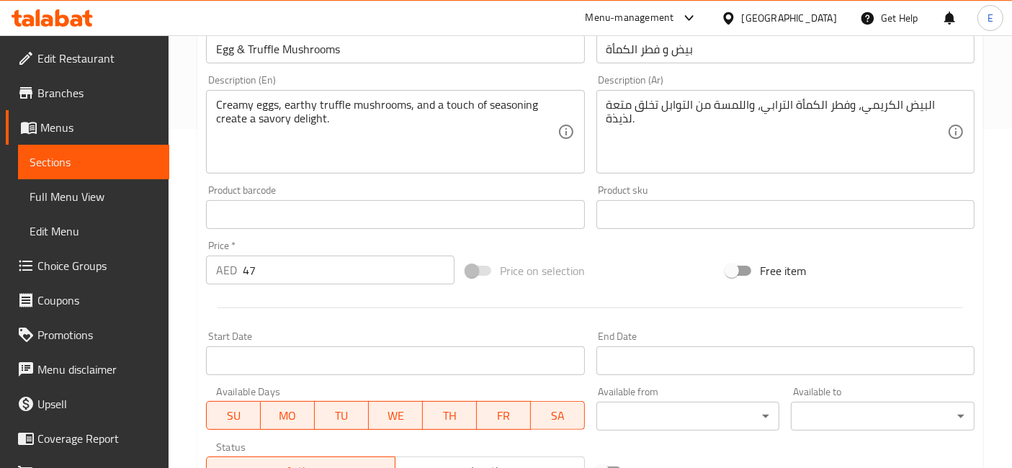
scroll to position [341, 0]
click at [308, 285] on div "Price   * AED 47 Price *" at bounding box center [330, 260] width 260 height 55
click at [305, 280] on input "47" at bounding box center [349, 268] width 212 height 29
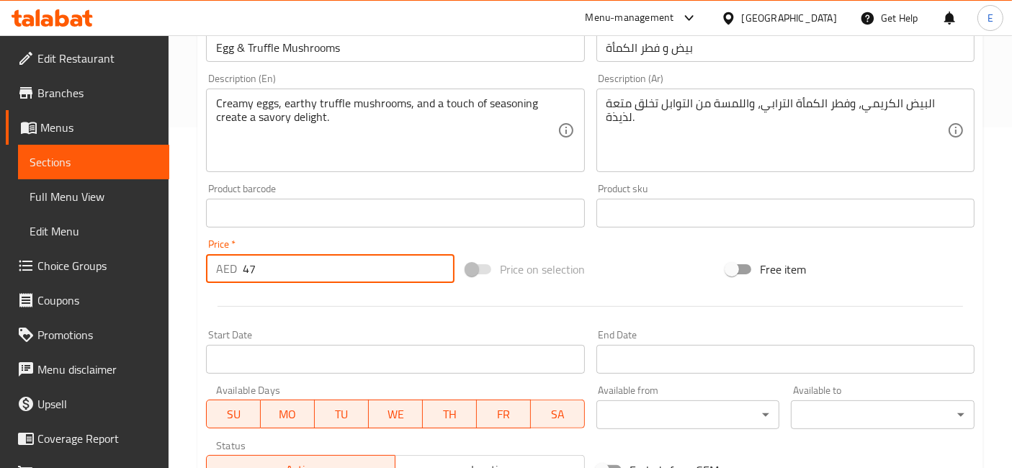
click at [305, 280] on input "47" at bounding box center [349, 268] width 212 height 29
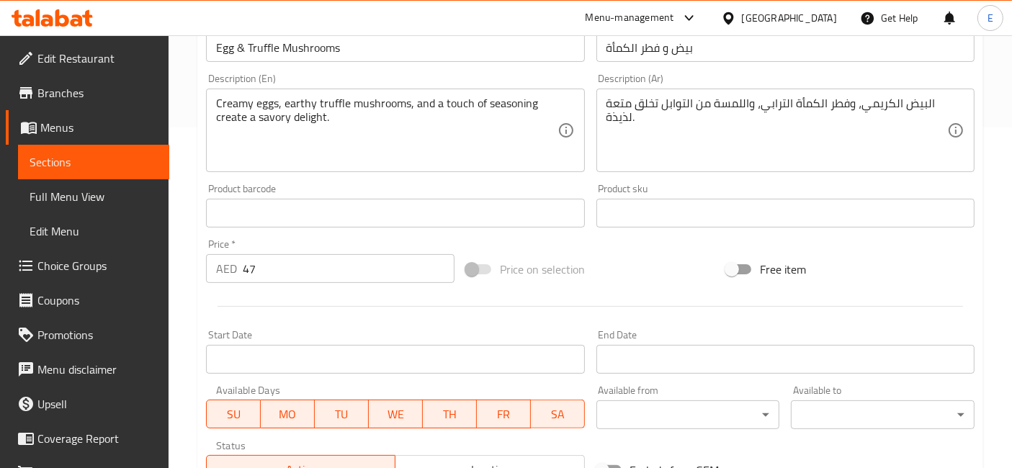
click at [296, 258] on input "47" at bounding box center [349, 268] width 212 height 29
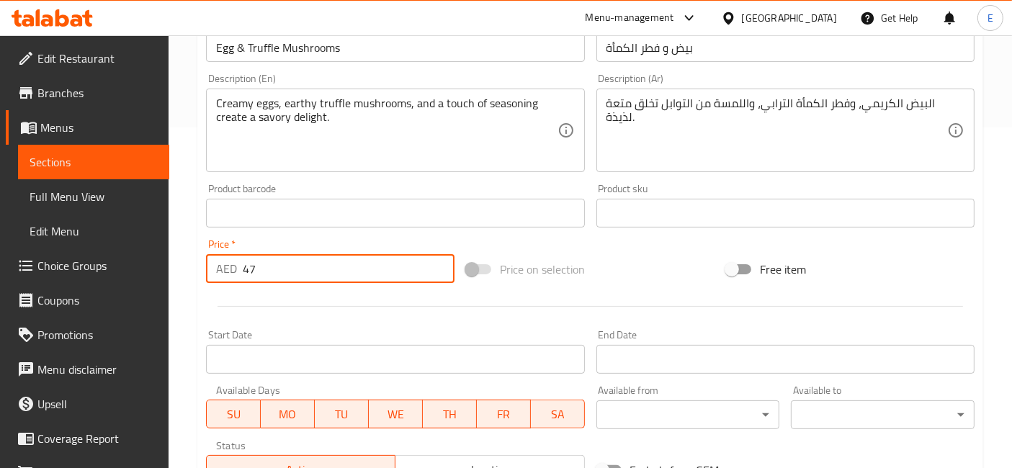
click at [296, 258] on input "47" at bounding box center [349, 268] width 212 height 29
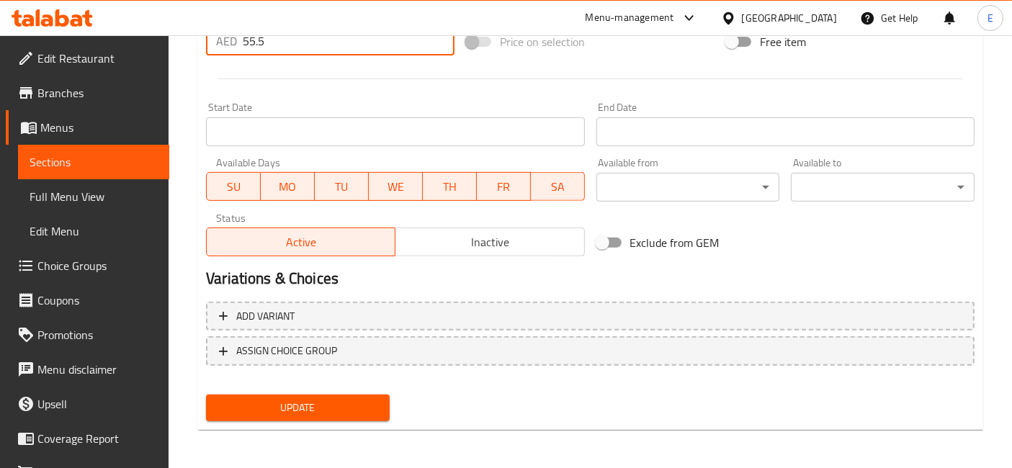
type input "55.5"
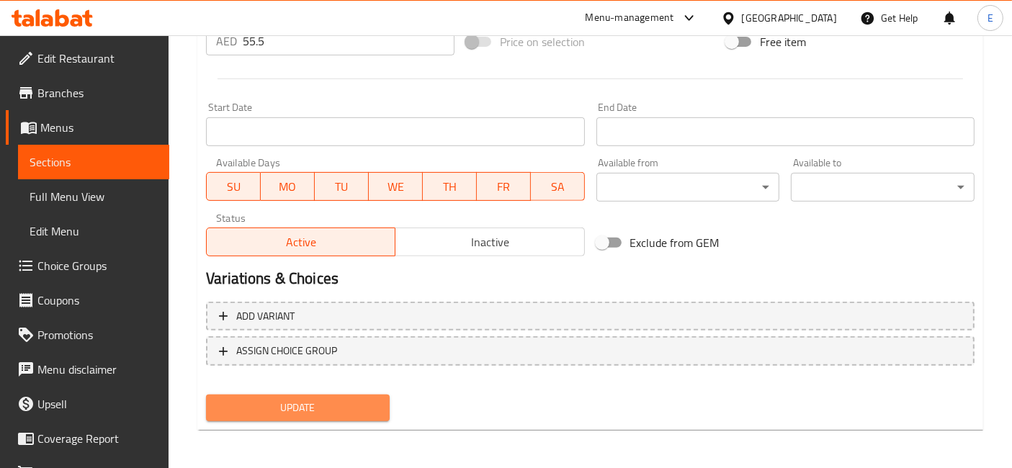
click at [303, 401] on span "Update" at bounding box center [298, 408] width 161 height 18
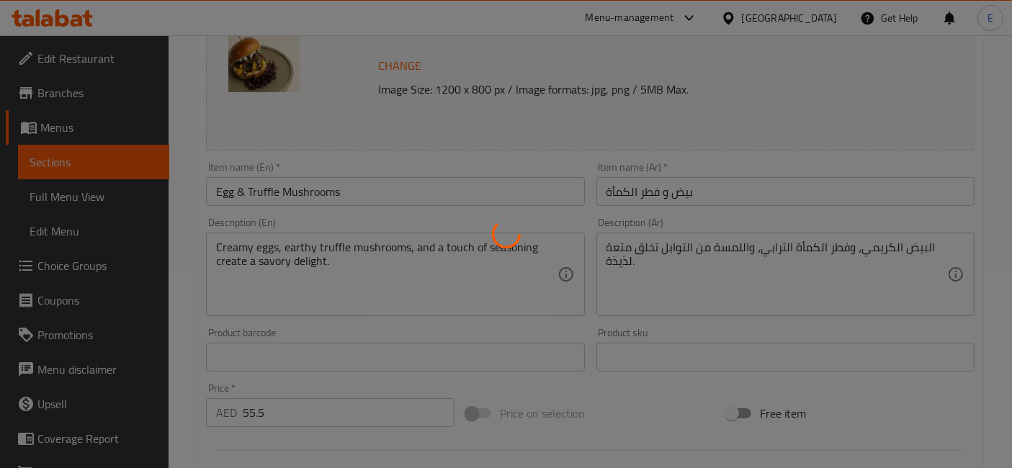
scroll to position [0, 0]
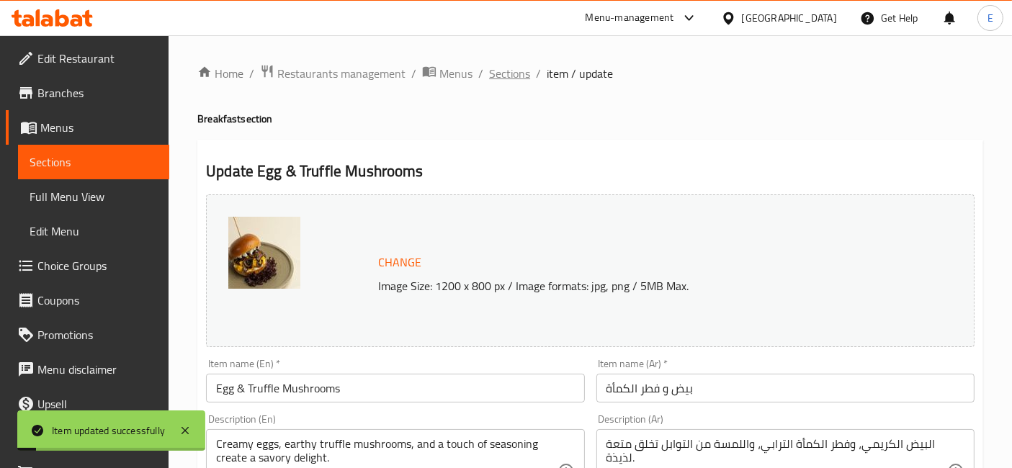
click at [493, 75] on span "Sections" at bounding box center [509, 73] width 41 height 17
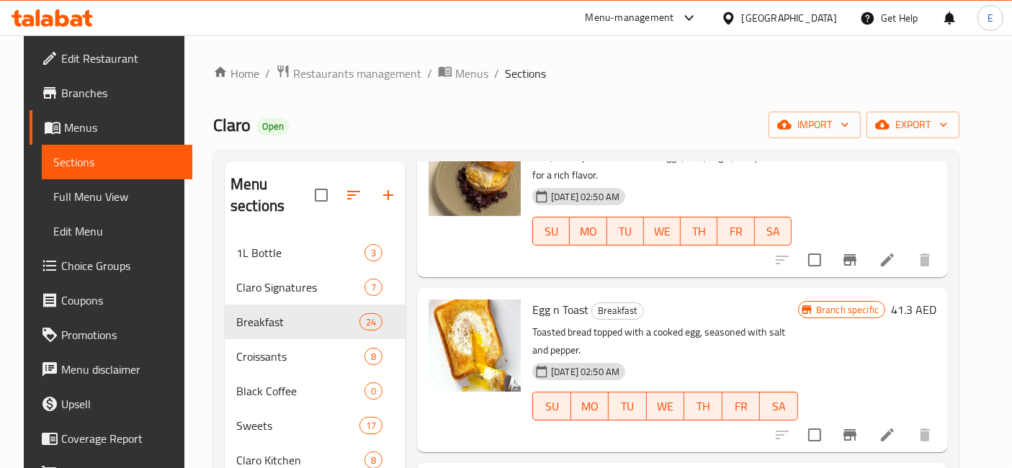
scroll to position [1831, 0]
click at [895, 434] on icon at bounding box center [887, 435] width 17 height 17
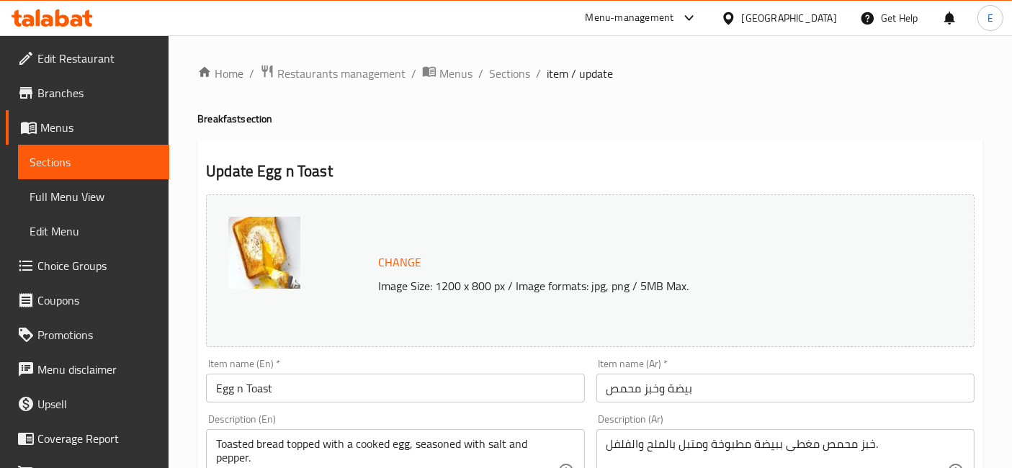
drag, startPoint x: 505, startPoint y: 75, endPoint x: 510, endPoint y: 97, distance: 22.2
click at [505, 75] on span "Sections" at bounding box center [509, 73] width 41 height 17
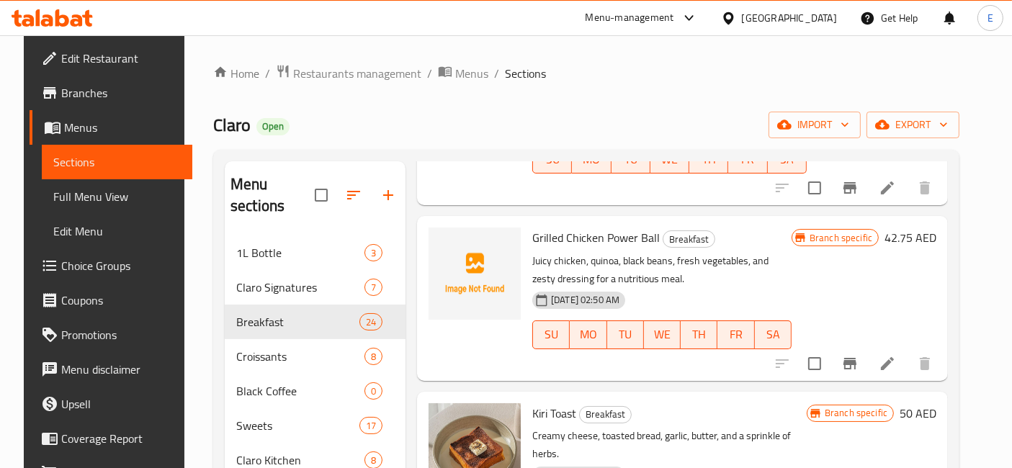
scroll to position [2431, 0]
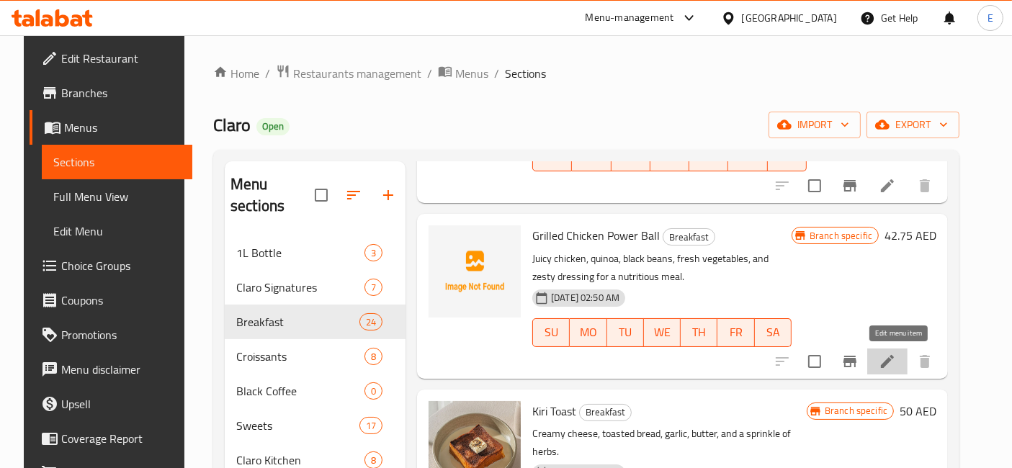
click at [894, 362] on icon at bounding box center [887, 361] width 13 height 13
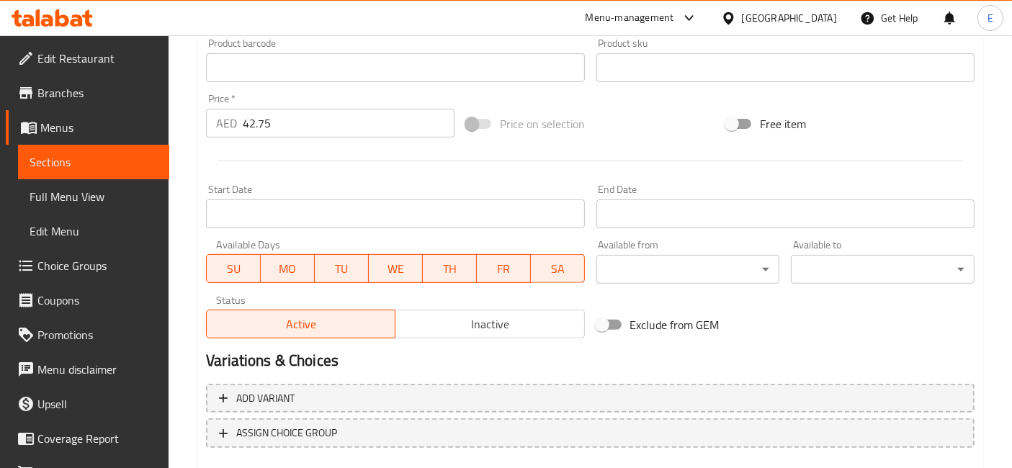
scroll to position [492, 0]
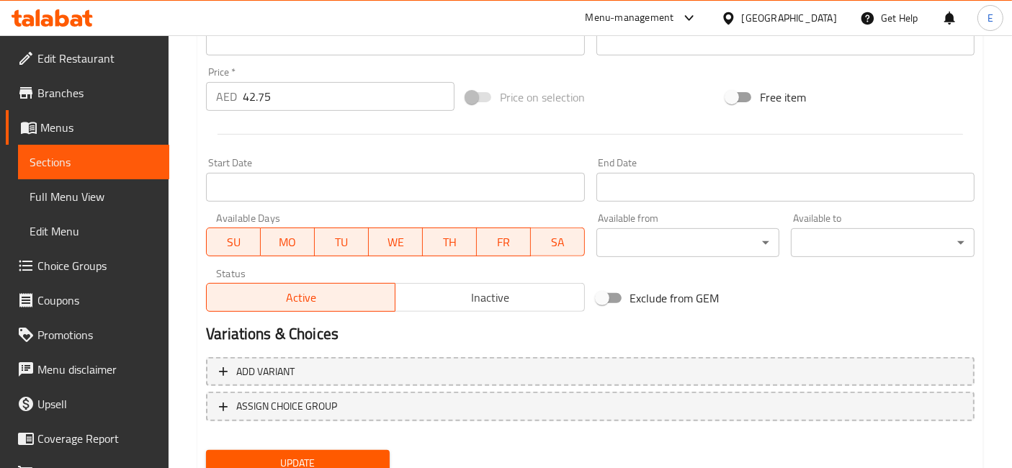
click at [244, 103] on input "42.75" at bounding box center [349, 96] width 212 height 29
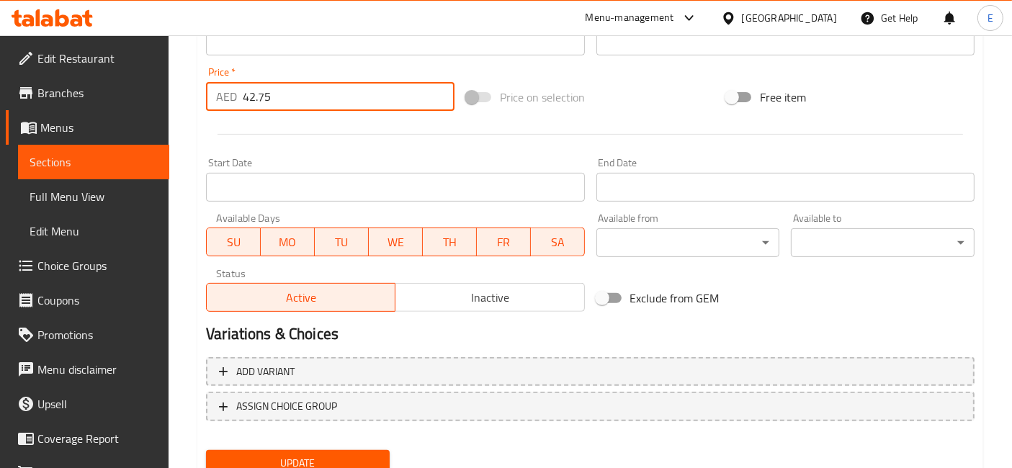
click at [244, 103] on input "42.75" at bounding box center [349, 96] width 212 height 29
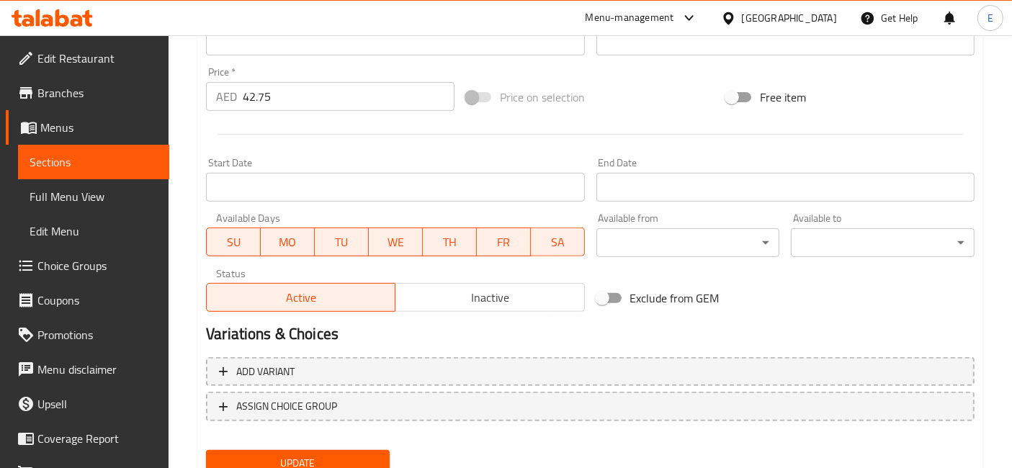
click at [319, 94] on input "42.75" at bounding box center [349, 96] width 212 height 29
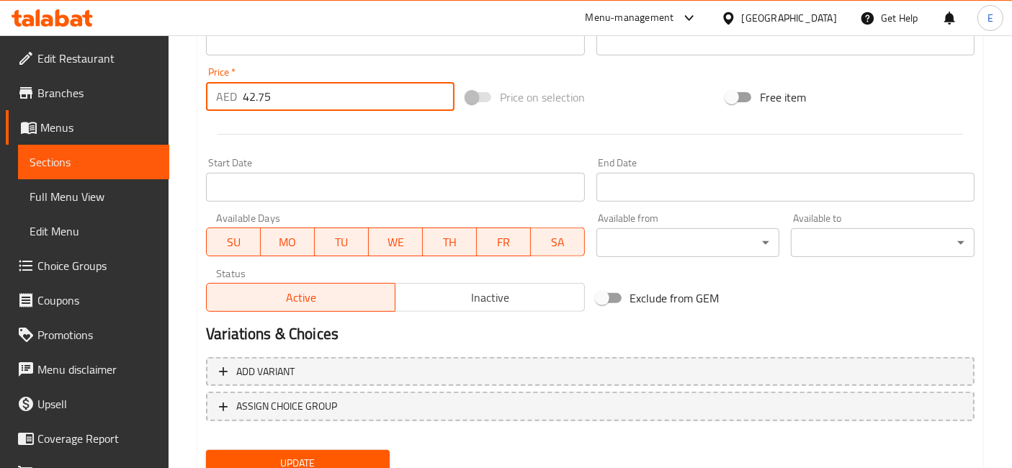
click at [319, 94] on input "42.75" at bounding box center [349, 96] width 212 height 29
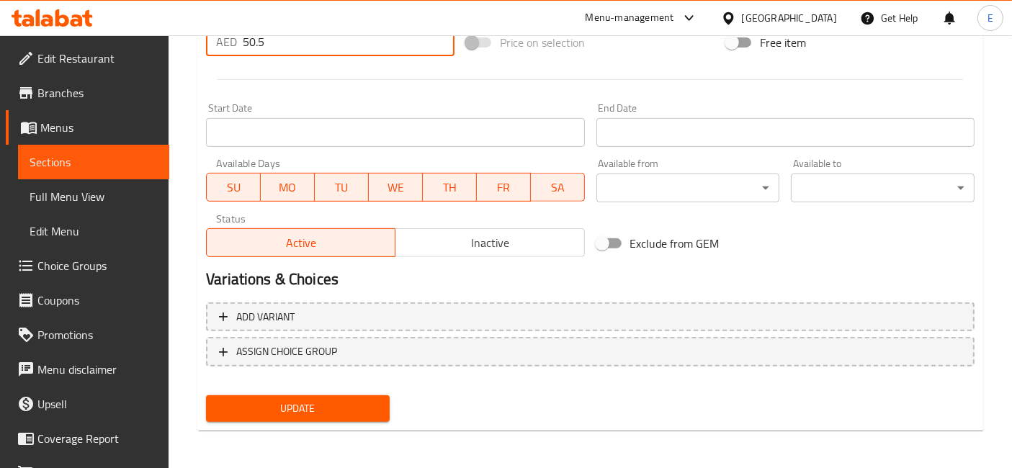
type input "50.5"
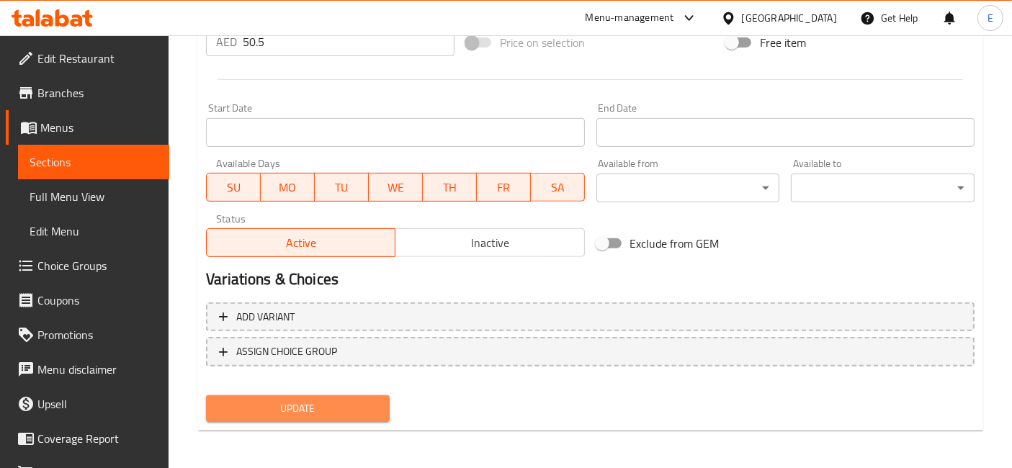
click at [323, 400] on span "Update" at bounding box center [298, 409] width 161 height 18
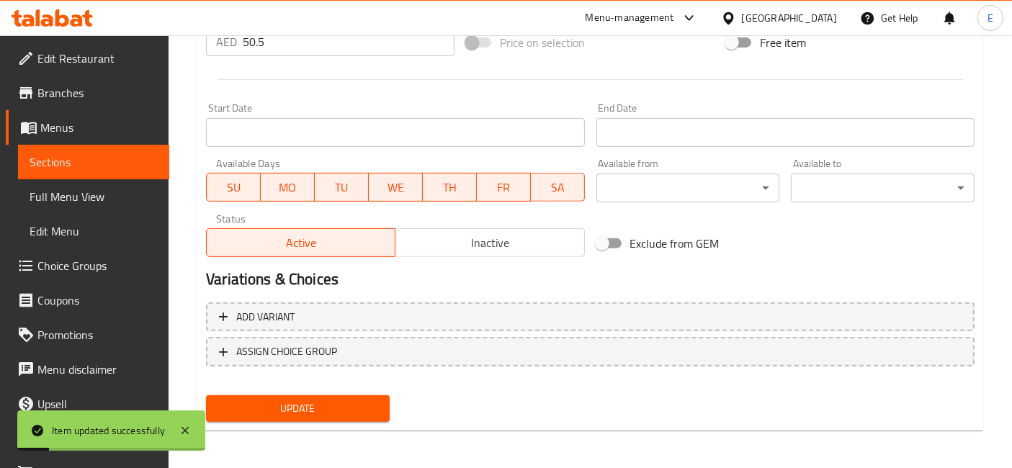
click at [318, 400] on span "Update" at bounding box center [298, 409] width 161 height 18
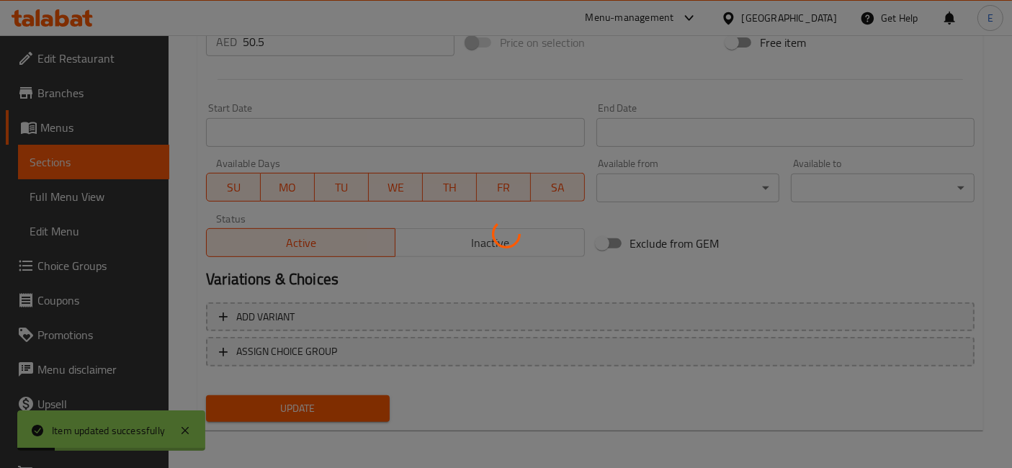
scroll to position [0, 0]
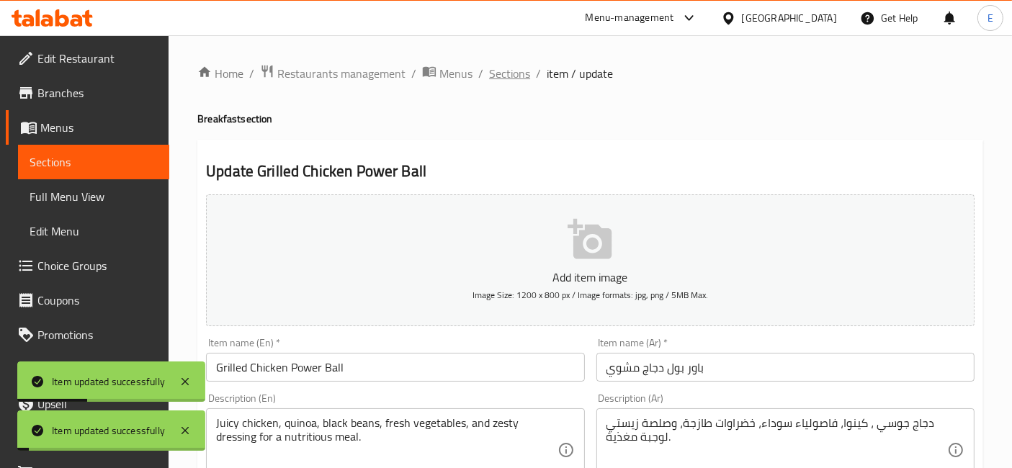
click at [512, 79] on span "Sections" at bounding box center [509, 73] width 41 height 17
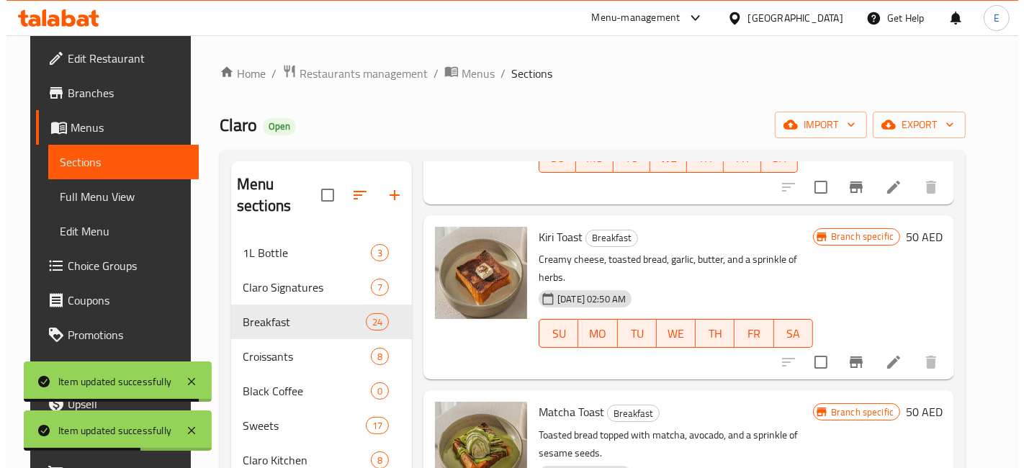
scroll to position [2612, 0]
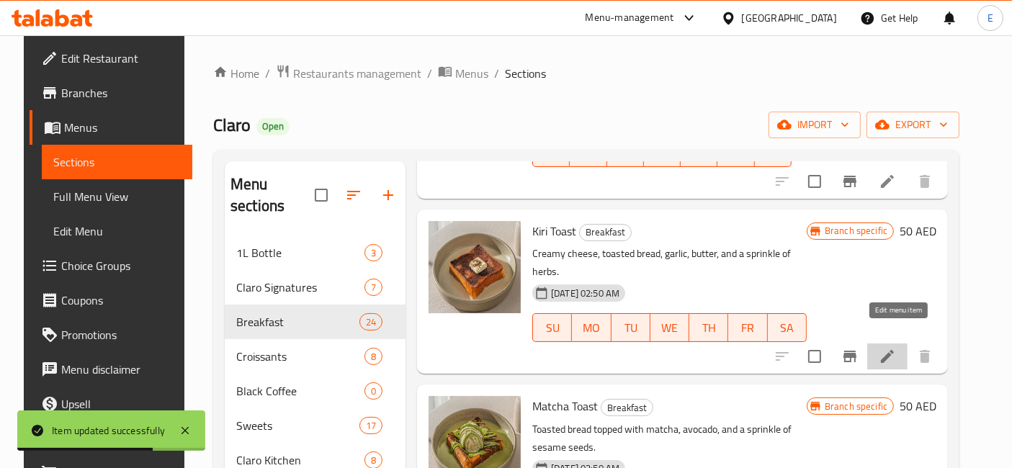
click at [894, 350] on icon at bounding box center [887, 356] width 13 height 13
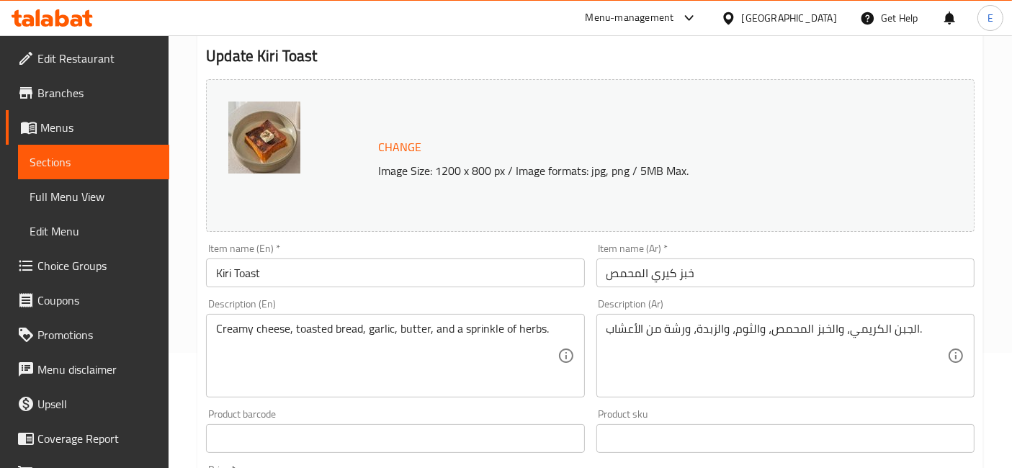
scroll to position [416, 0]
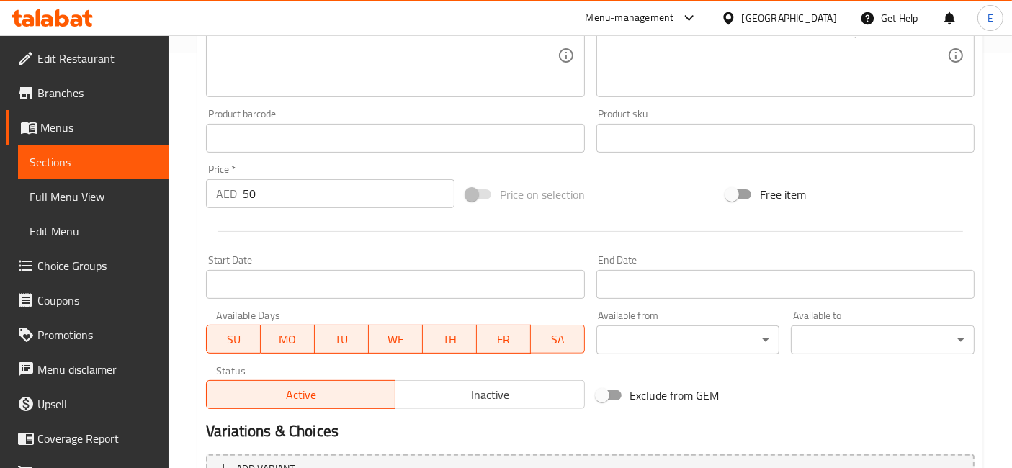
click at [339, 200] on input "50" at bounding box center [349, 193] width 212 height 29
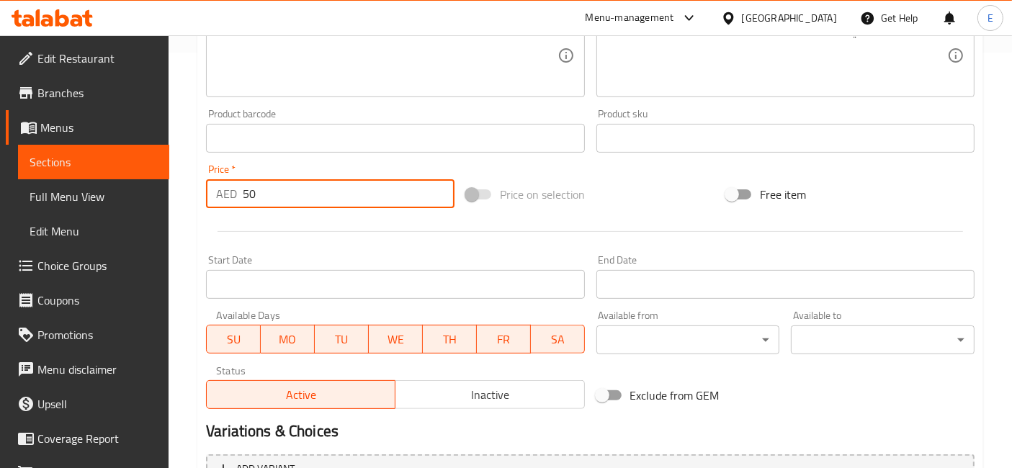
click at [339, 200] on input "50" at bounding box center [349, 193] width 212 height 29
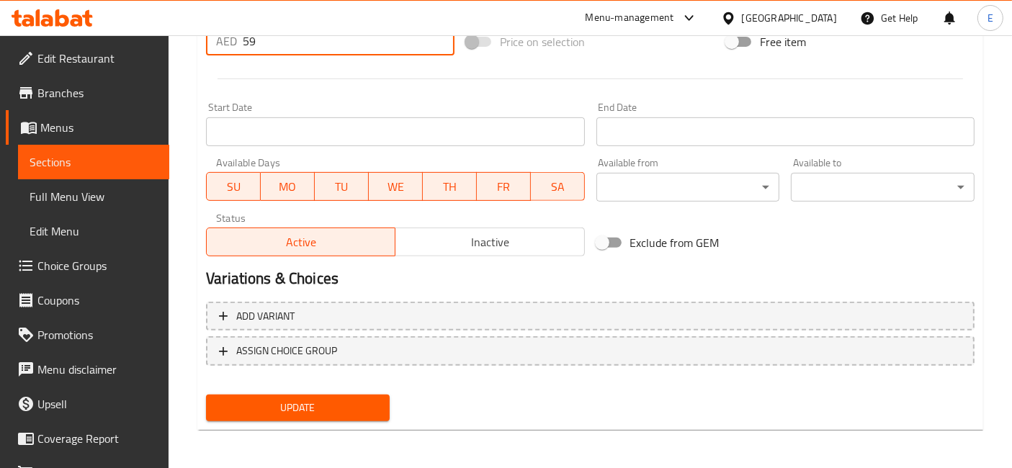
type input "59"
click at [335, 404] on span "Update" at bounding box center [298, 408] width 161 height 18
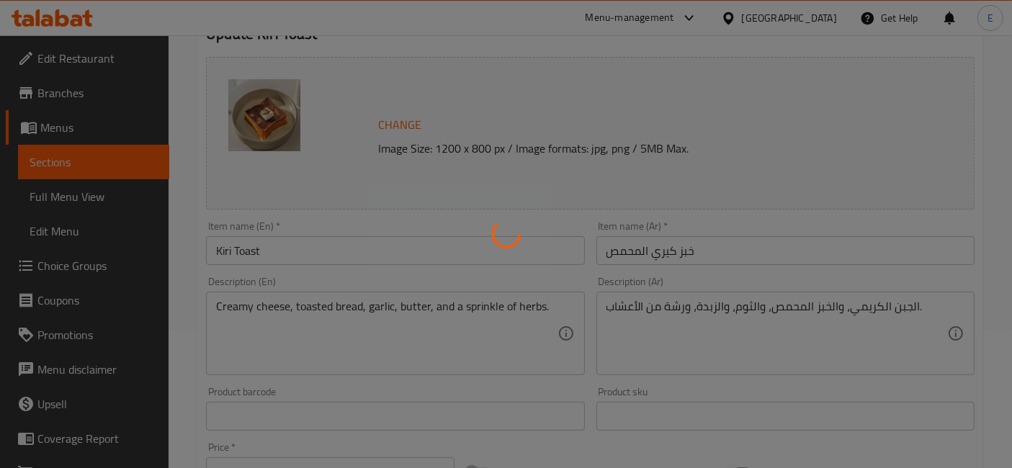
scroll to position [0, 0]
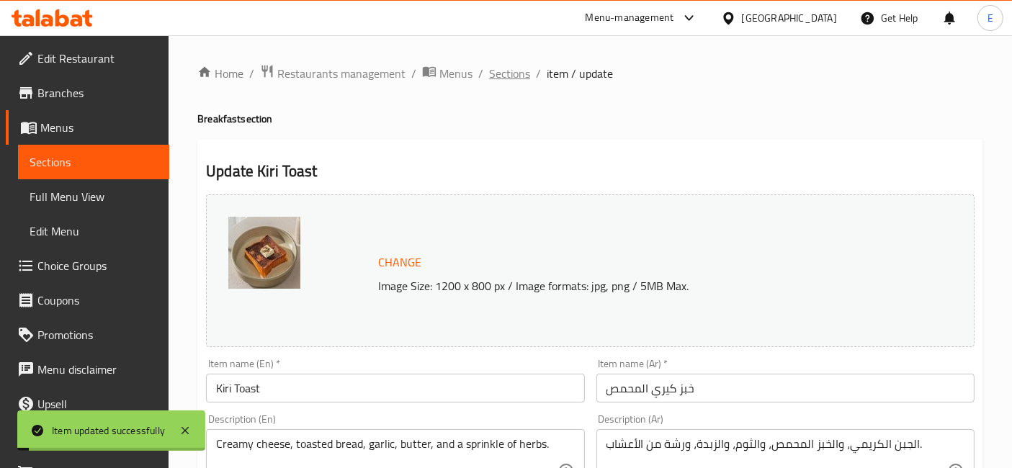
click at [514, 78] on span "Sections" at bounding box center [509, 73] width 41 height 17
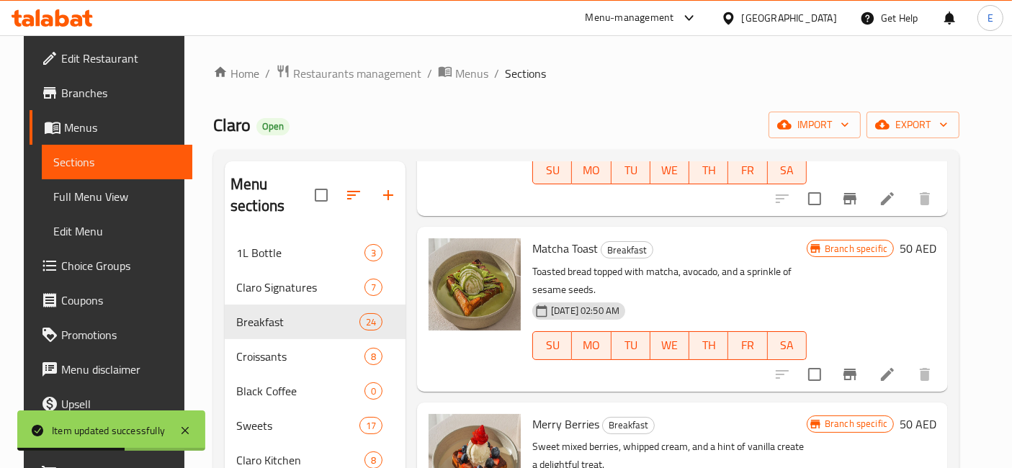
scroll to position [2769, 0]
click at [890, 367] on icon at bounding box center [887, 375] width 17 height 17
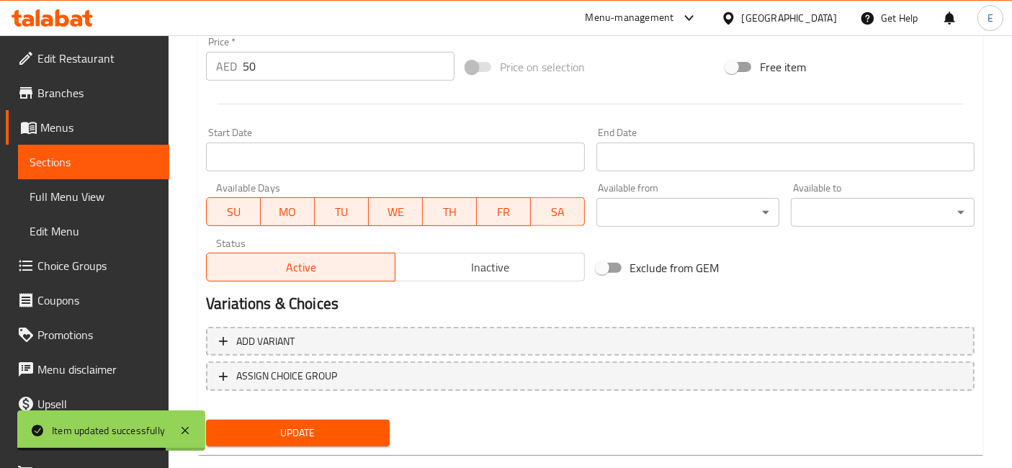
scroll to position [545, 0]
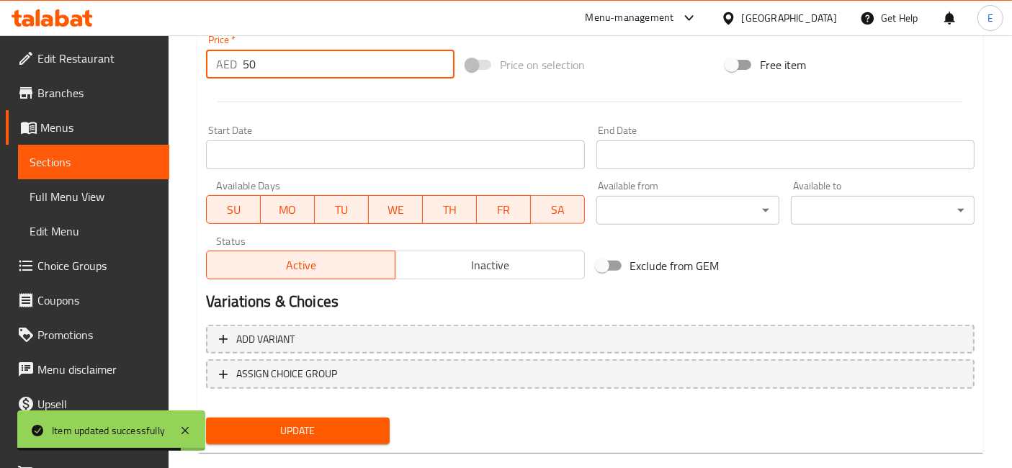
click at [272, 67] on input "50" at bounding box center [349, 64] width 212 height 29
click at [272, 67] on input "5" at bounding box center [349, 64] width 212 height 29
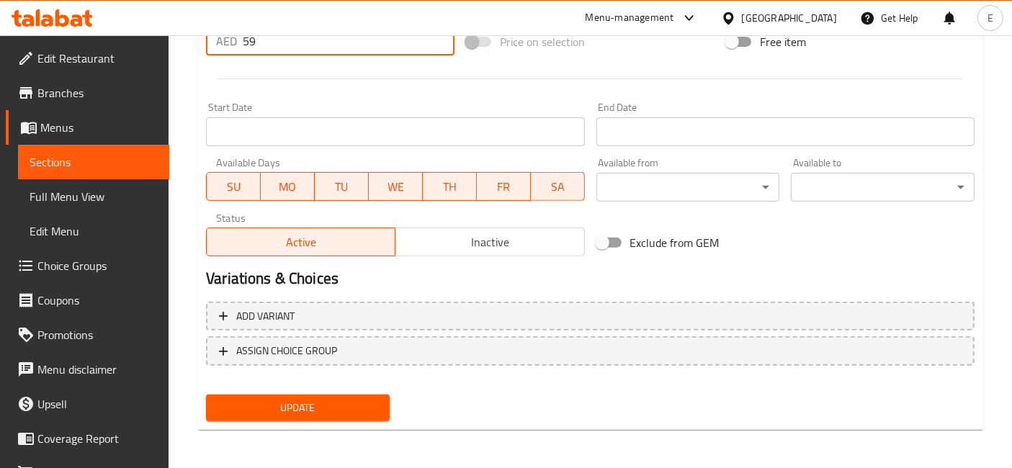
type input "59"
click at [317, 399] on span "Update" at bounding box center [298, 408] width 161 height 18
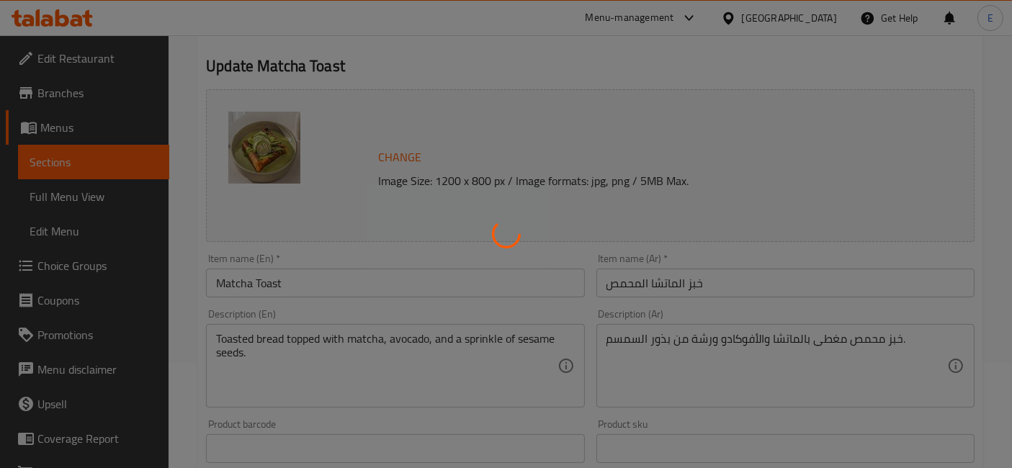
scroll to position [0, 0]
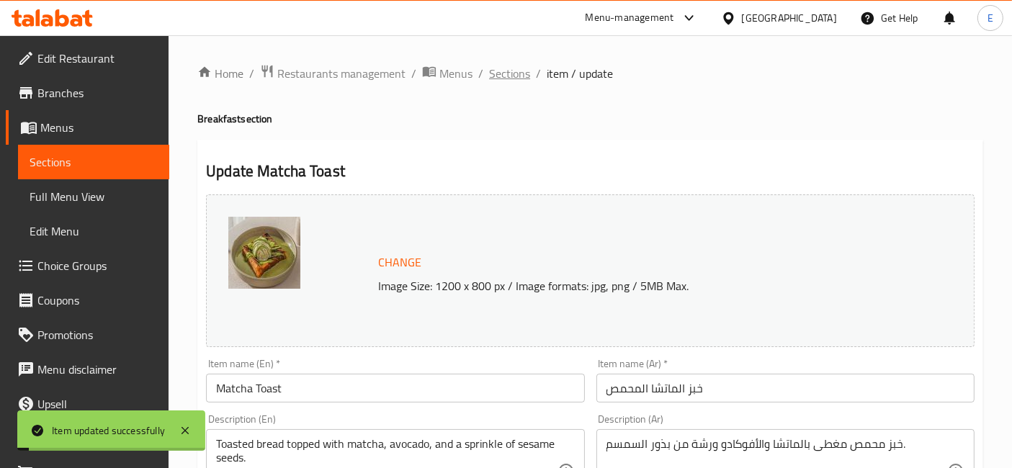
click at [512, 75] on span "Sections" at bounding box center [509, 73] width 41 height 17
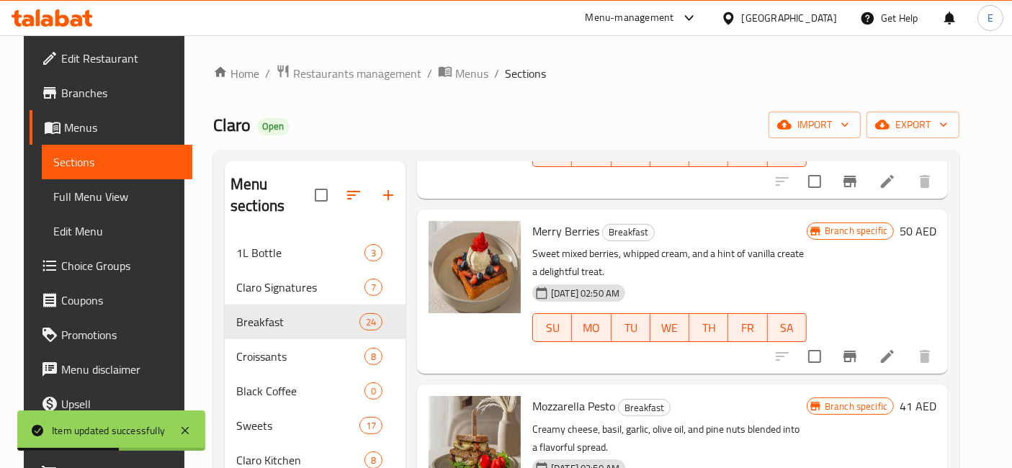
scroll to position [2963, 0]
click at [891, 347] on icon at bounding box center [887, 355] width 17 height 17
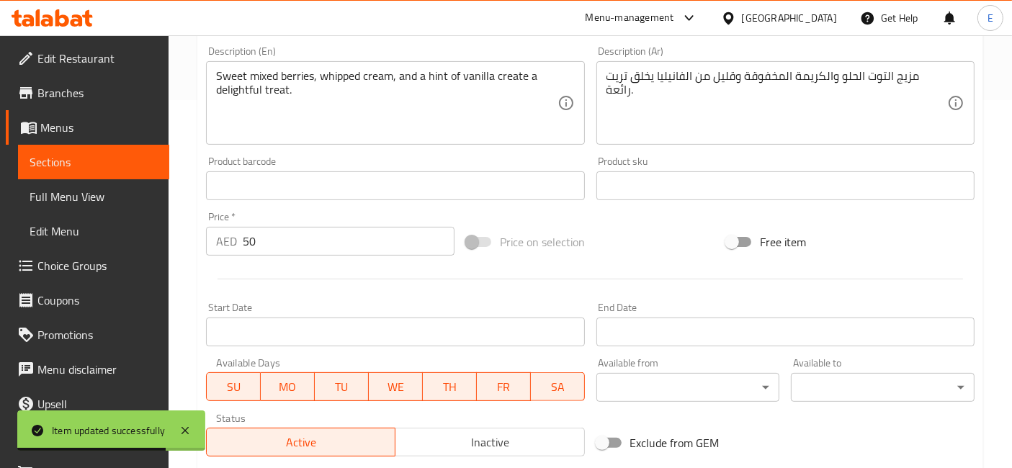
scroll to position [390, 0]
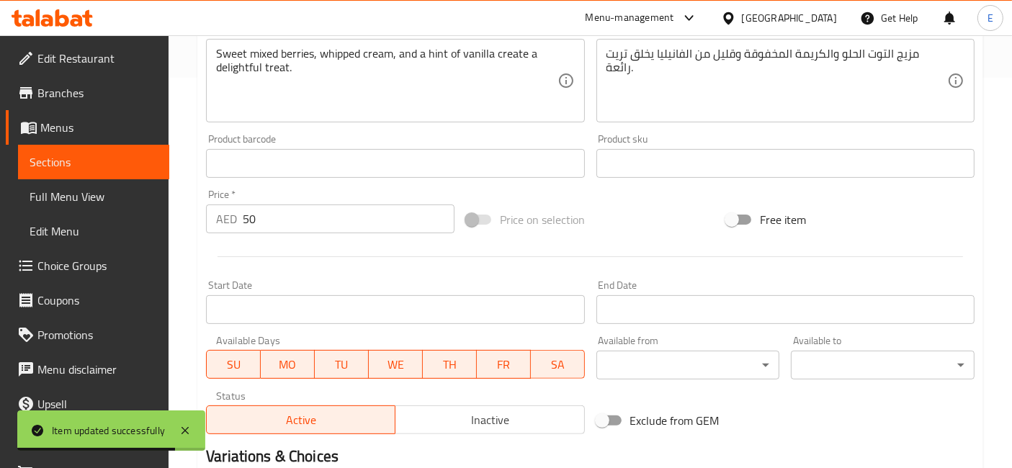
click at [313, 216] on input "50" at bounding box center [349, 219] width 212 height 29
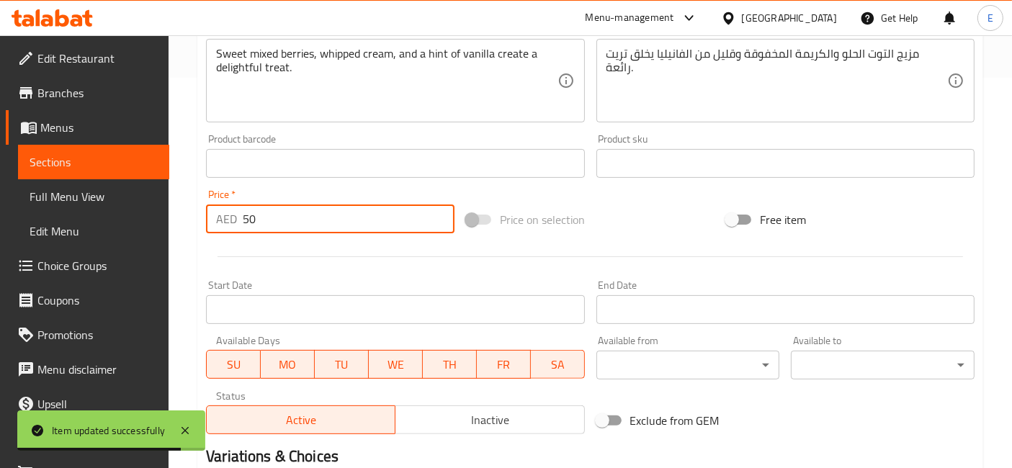
click at [313, 216] on input "50" at bounding box center [349, 219] width 212 height 29
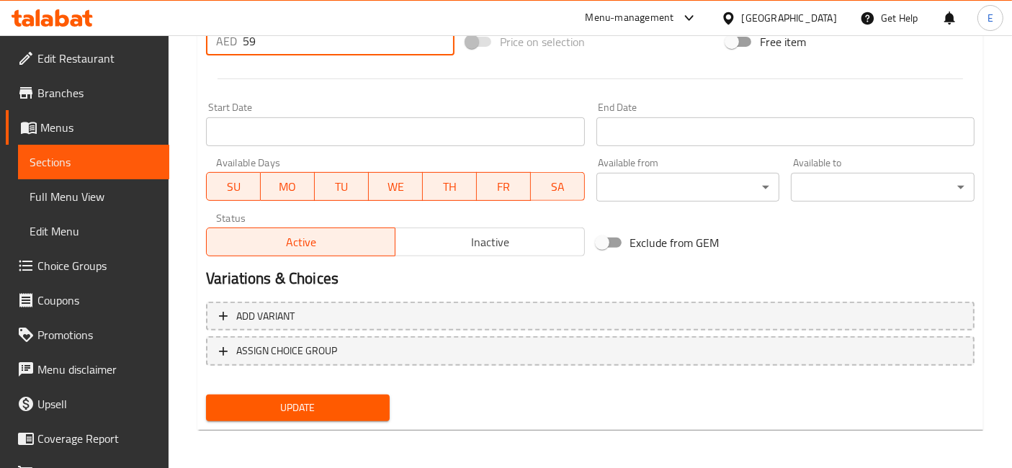
type input "59"
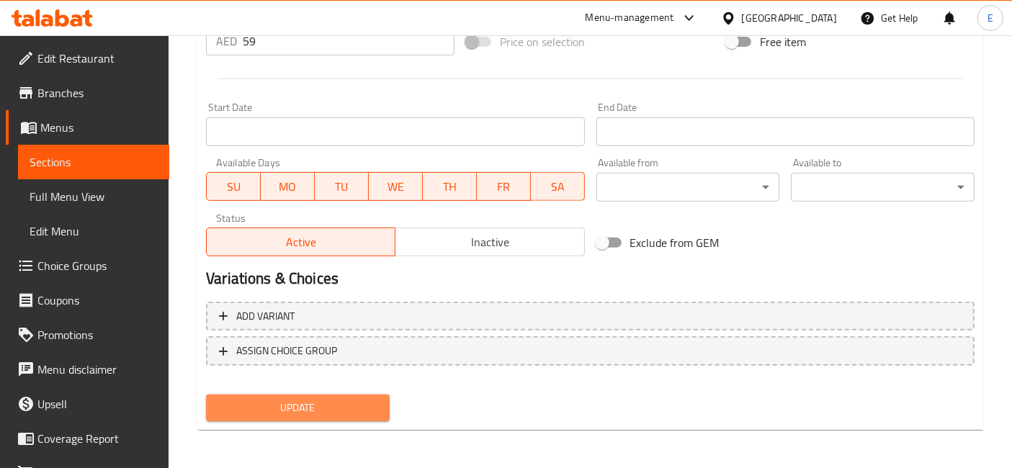
click at [346, 395] on button "Update" at bounding box center [298, 408] width 184 height 27
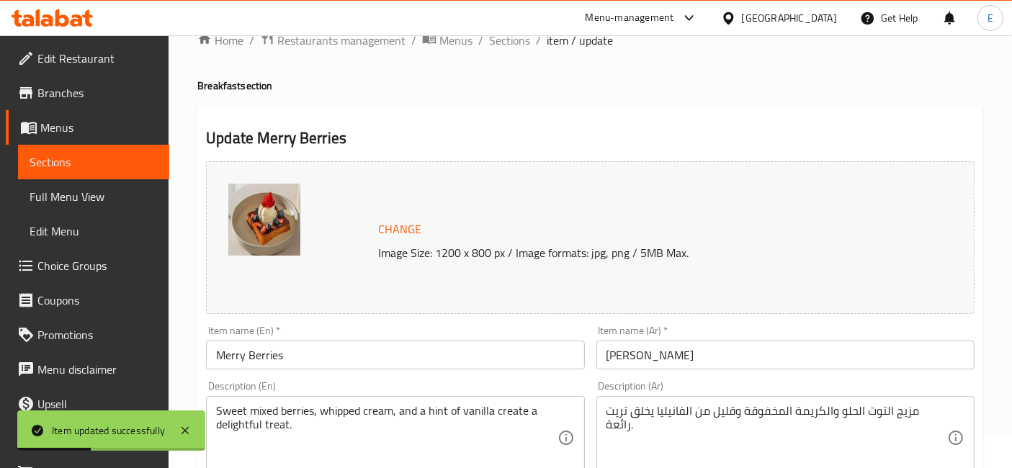
scroll to position [0, 0]
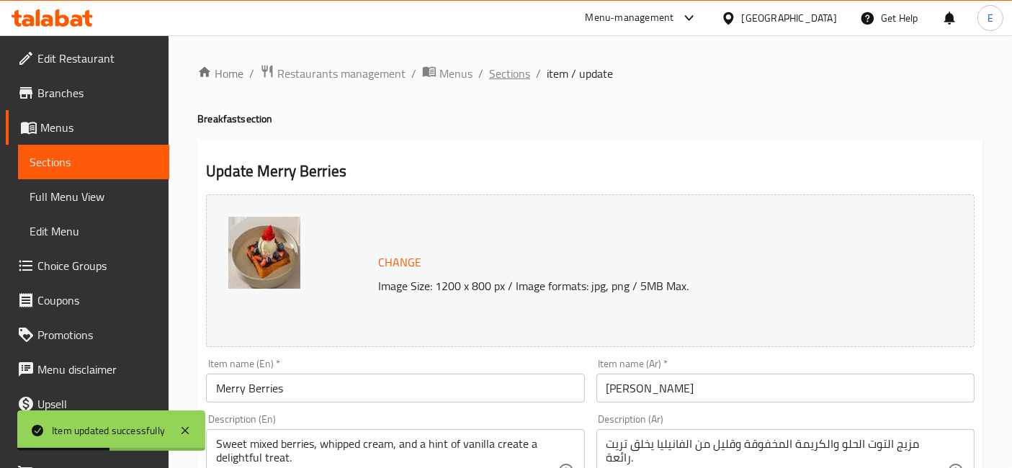
click at [514, 76] on span "Sections" at bounding box center [509, 73] width 41 height 17
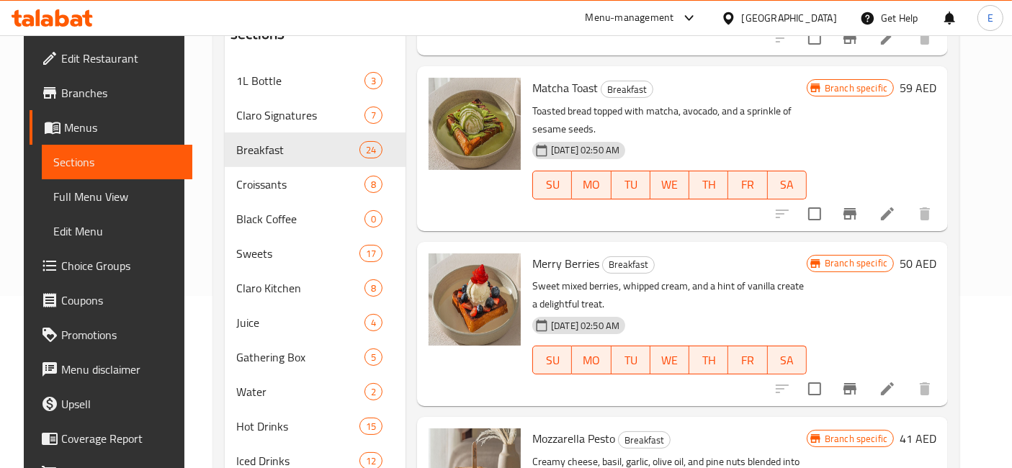
scroll to position [2757, 0]
click at [894, 383] on icon at bounding box center [887, 389] width 13 height 13
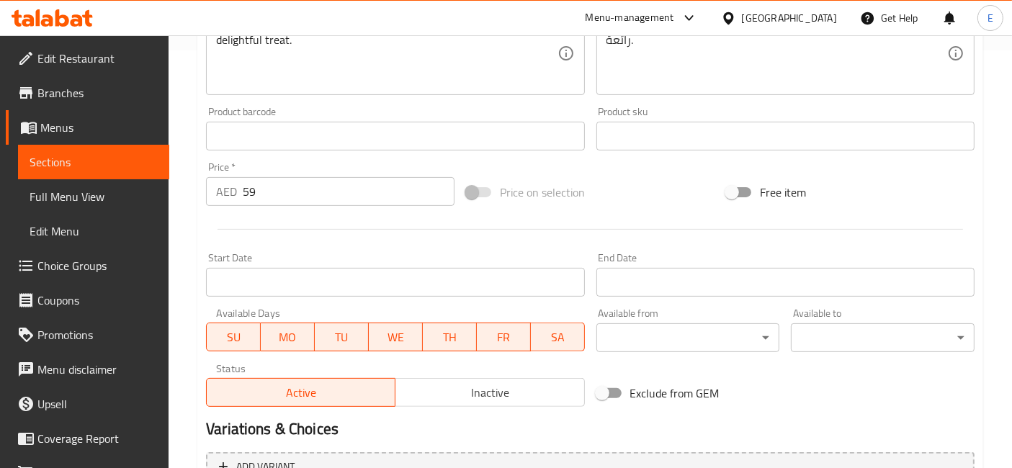
scroll to position [568, 0]
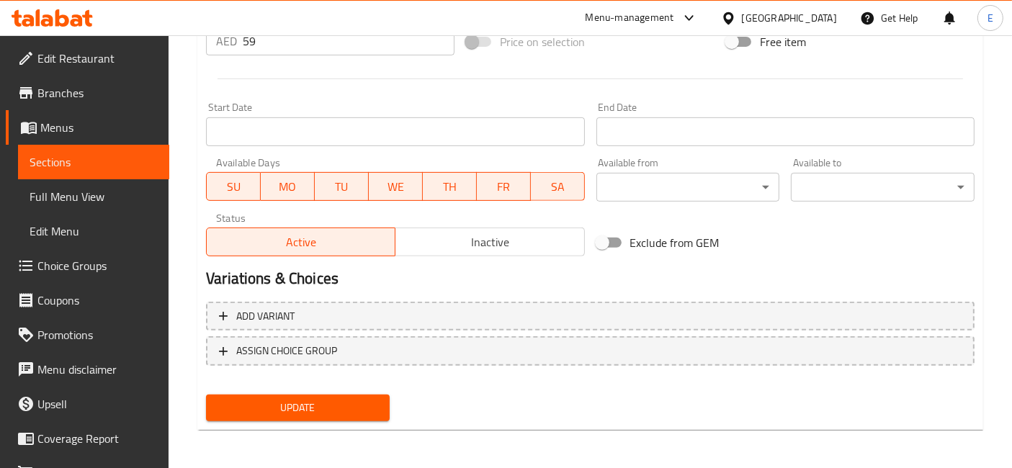
click at [390, 412] on div "Update" at bounding box center [297, 408] width 195 height 38
click at [360, 404] on span "Update" at bounding box center [298, 408] width 161 height 18
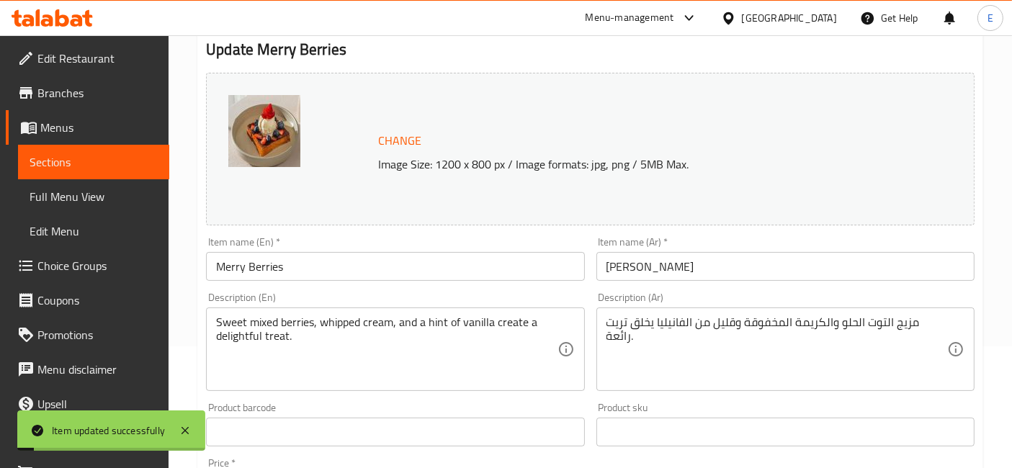
scroll to position [0, 0]
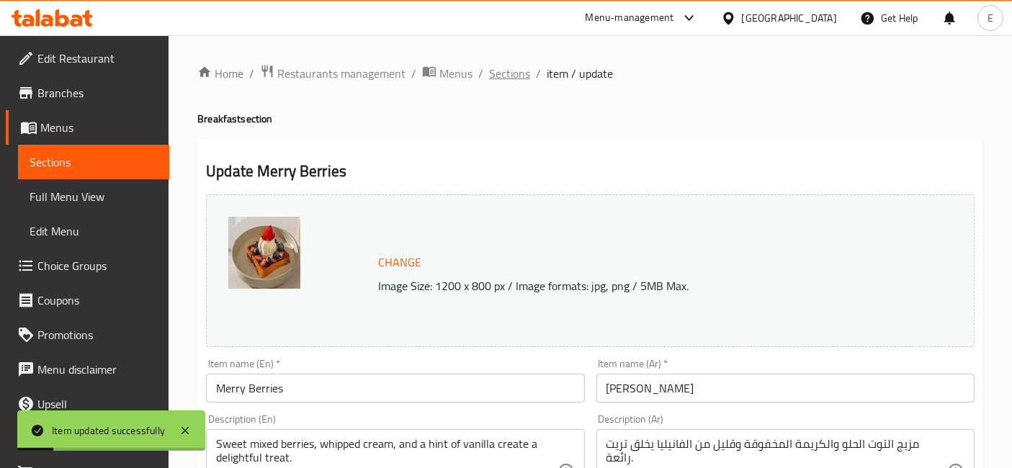
click at [504, 73] on span "Sections" at bounding box center [509, 73] width 41 height 17
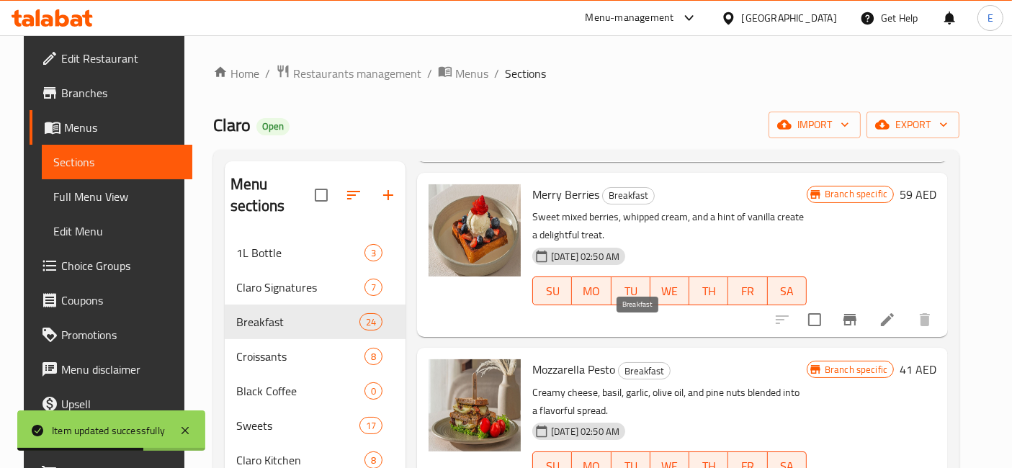
scroll to position [3076, 0]
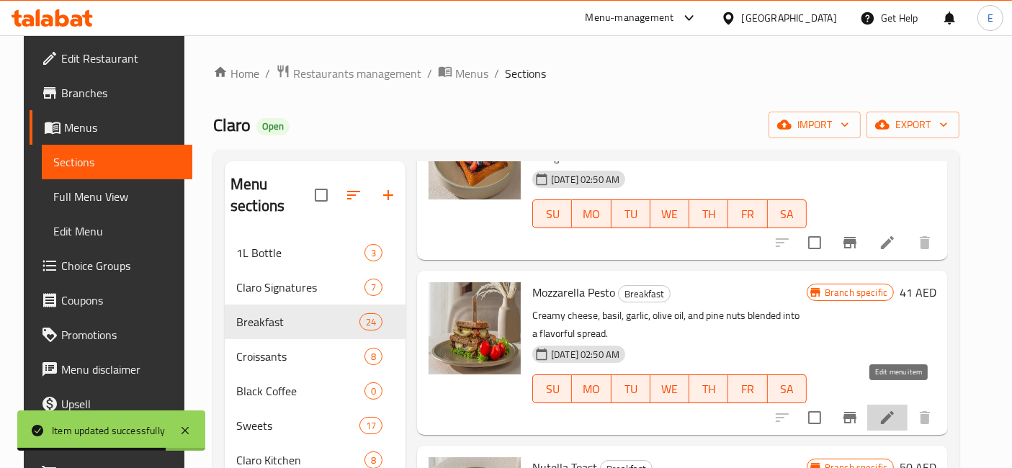
click at [896, 409] on icon at bounding box center [887, 417] width 17 height 17
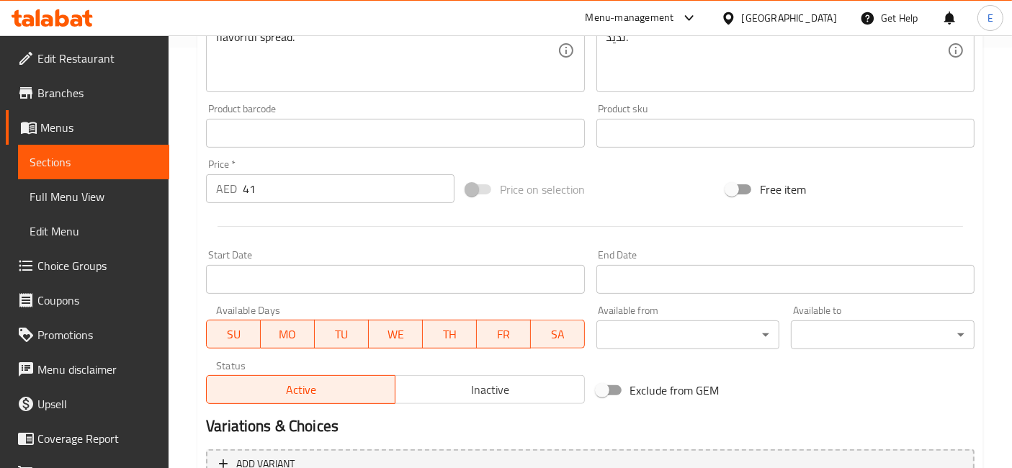
scroll to position [461, 0]
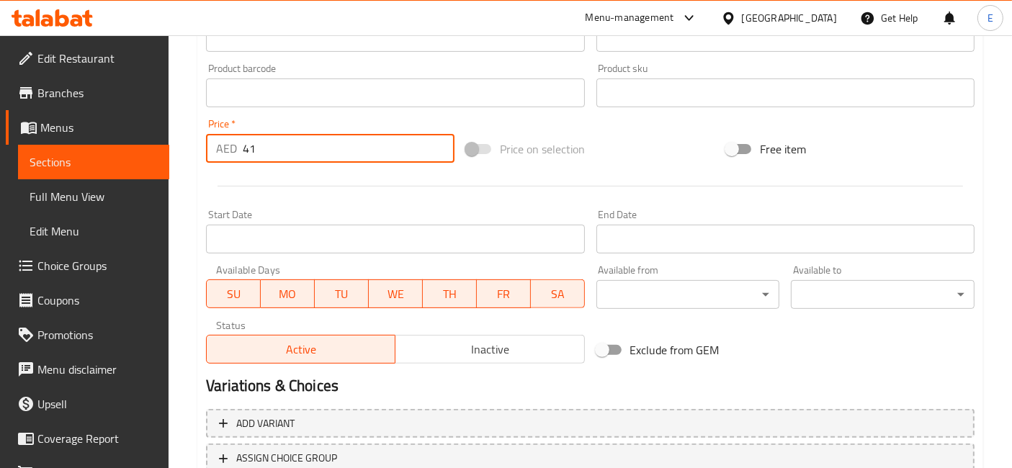
click at [344, 153] on input "41" at bounding box center [349, 148] width 212 height 29
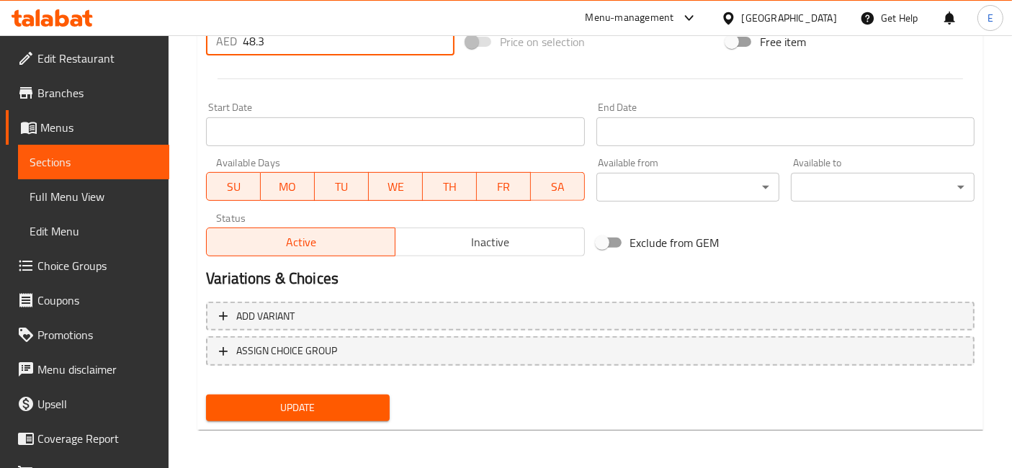
type input "48.3"
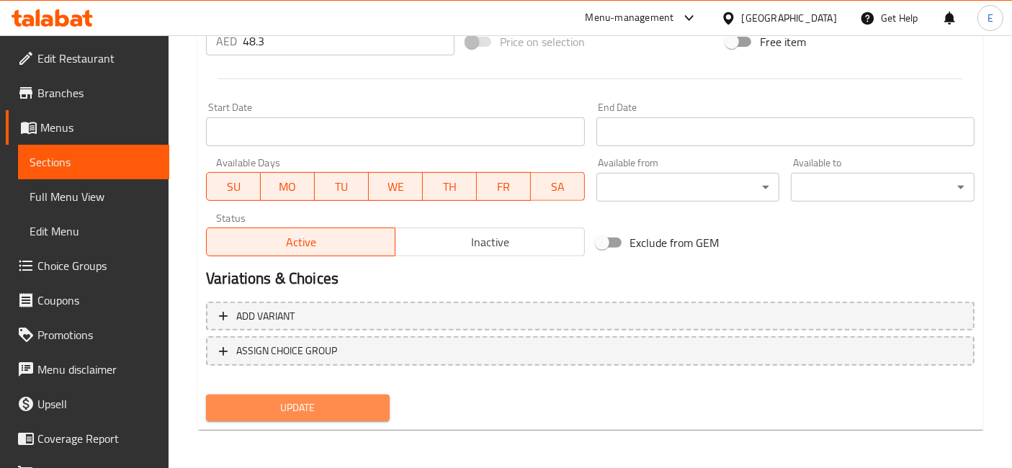
click at [346, 400] on span "Update" at bounding box center [298, 408] width 161 height 18
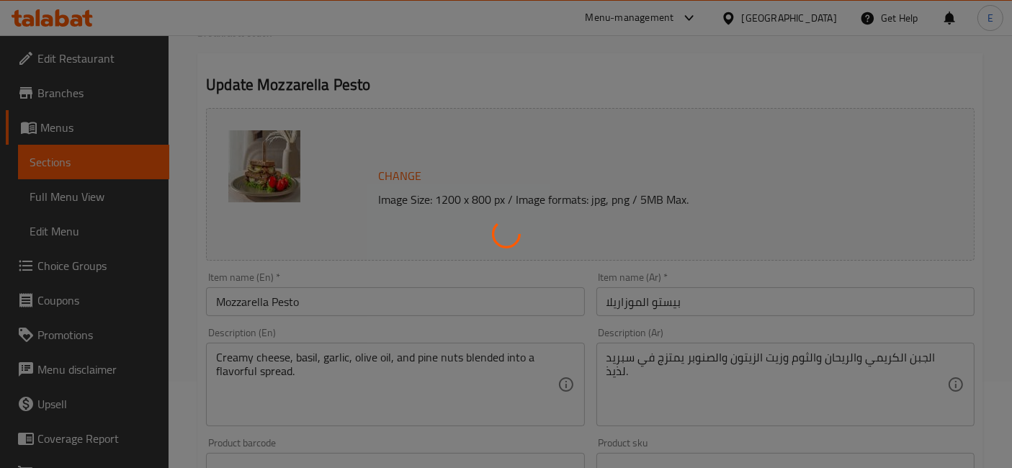
scroll to position [0, 0]
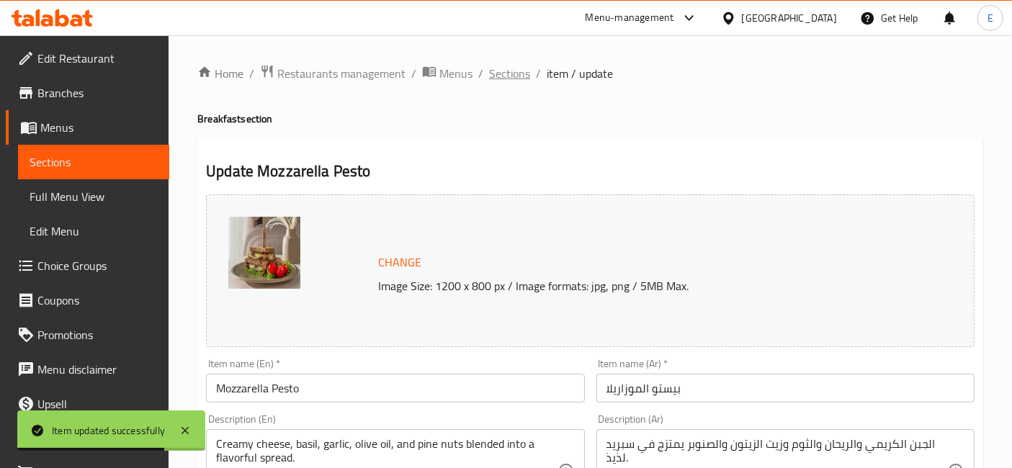
click at [504, 81] on span "Sections" at bounding box center [509, 73] width 41 height 17
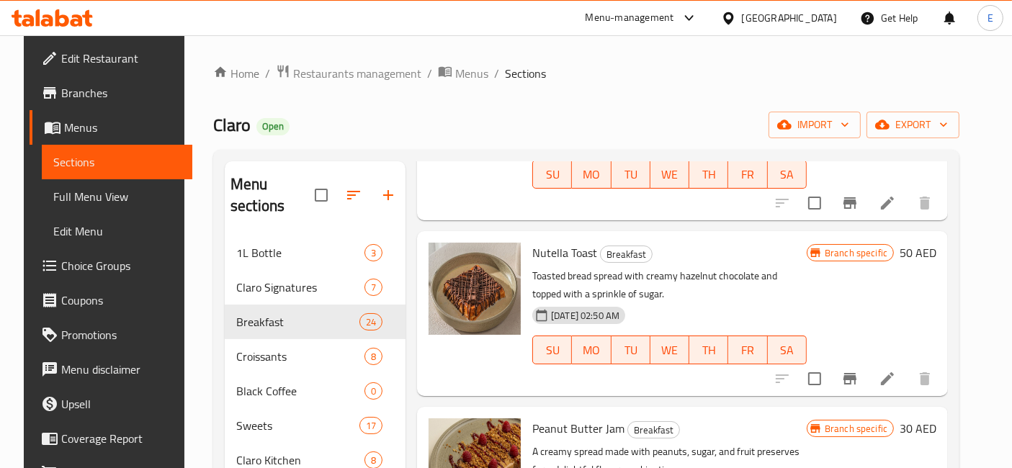
scroll to position [3341, 0]
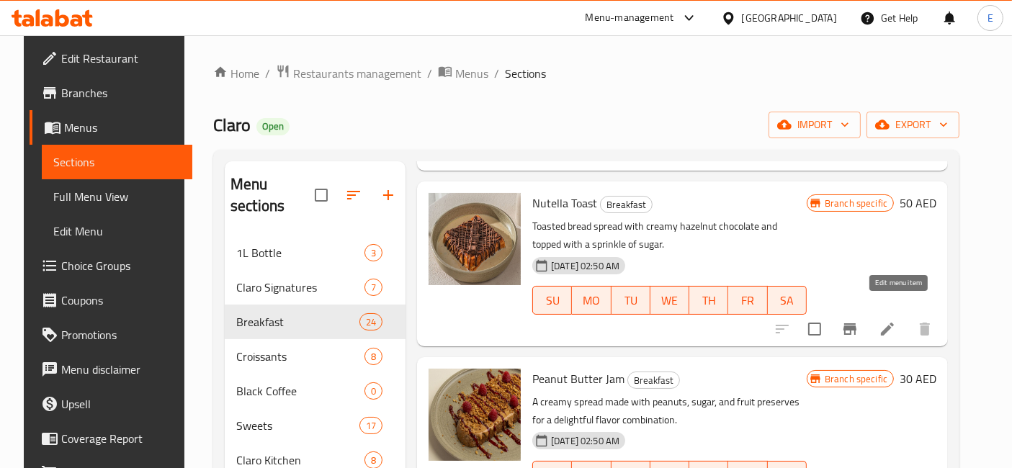
click at [893, 321] on icon at bounding box center [887, 329] width 17 height 17
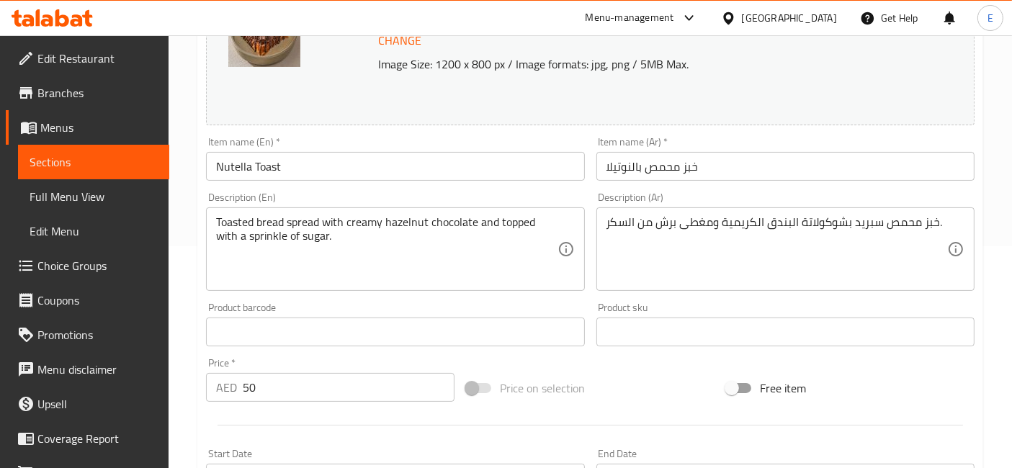
scroll to position [224, 0]
click at [292, 379] on input "50" at bounding box center [349, 385] width 212 height 29
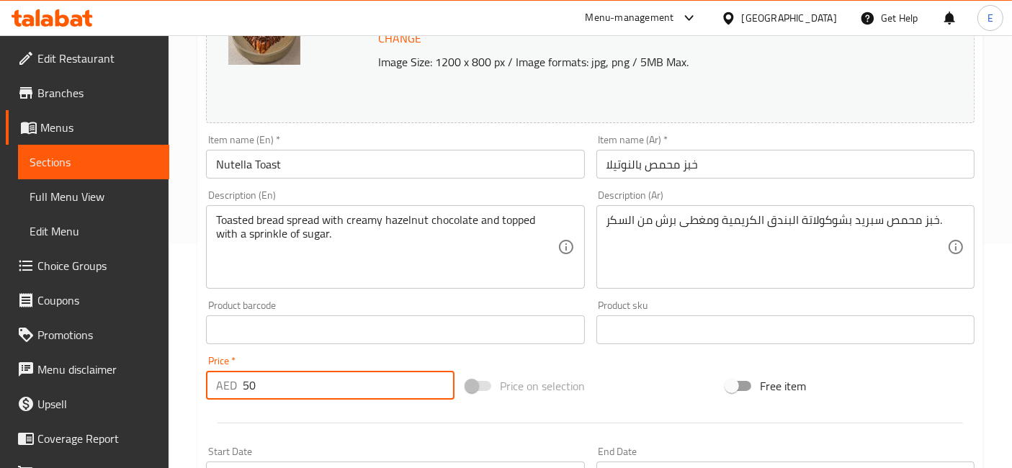
click at [292, 379] on input "50" at bounding box center [349, 385] width 212 height 29
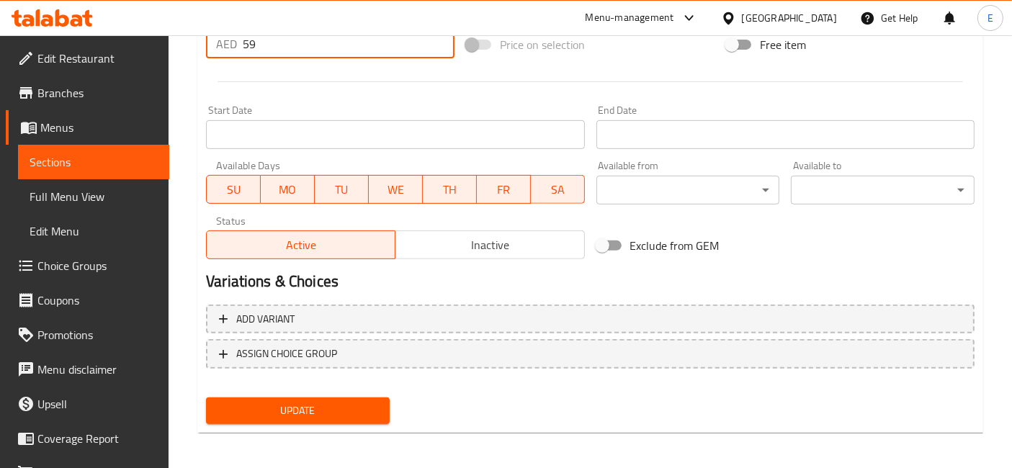
scroll to position [568, 0]
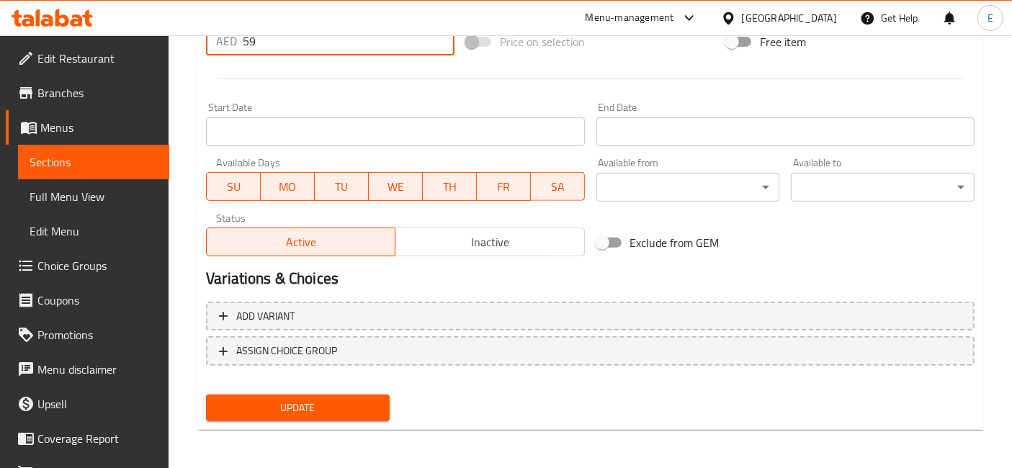
type input "59"
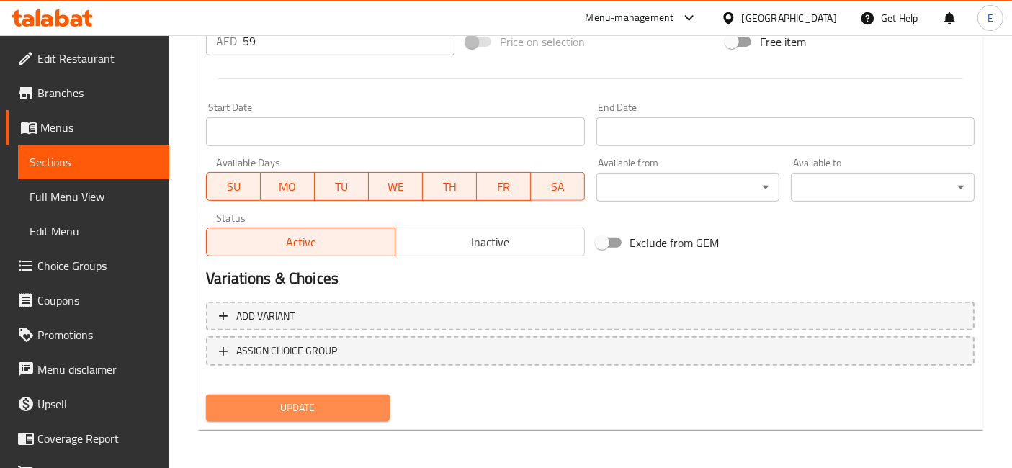
click at [294, 408] on span "Update" at bounding box center [298, 408] width 161 height 18
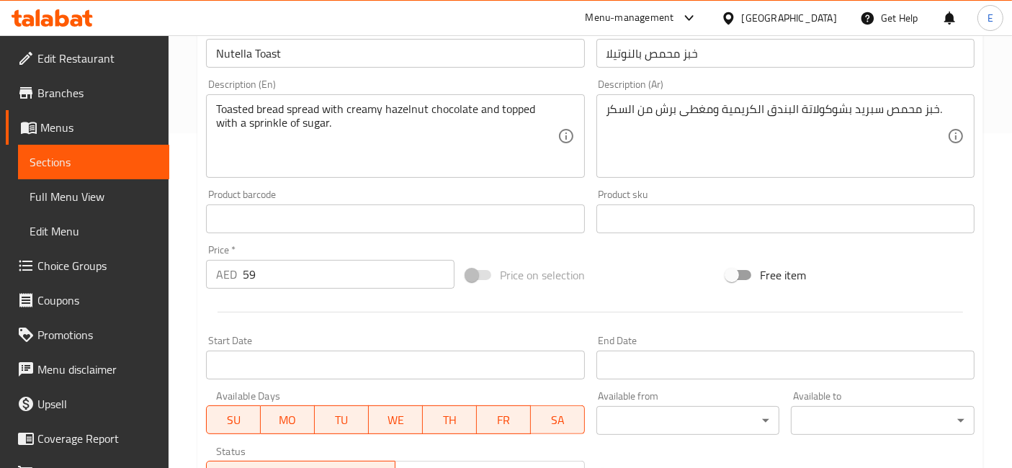
scroll to position [329, 0]
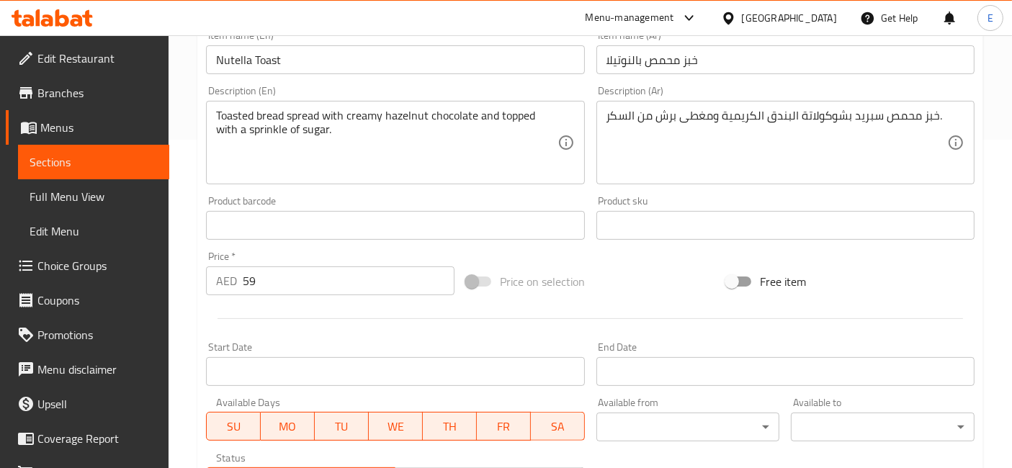
click at [980, 258] on div "Change Image Size: 1200 x 800 px / Image formats: jpg, png / 5MB Max. Item name…" at bounding box center [590, 181] width 780 height 642
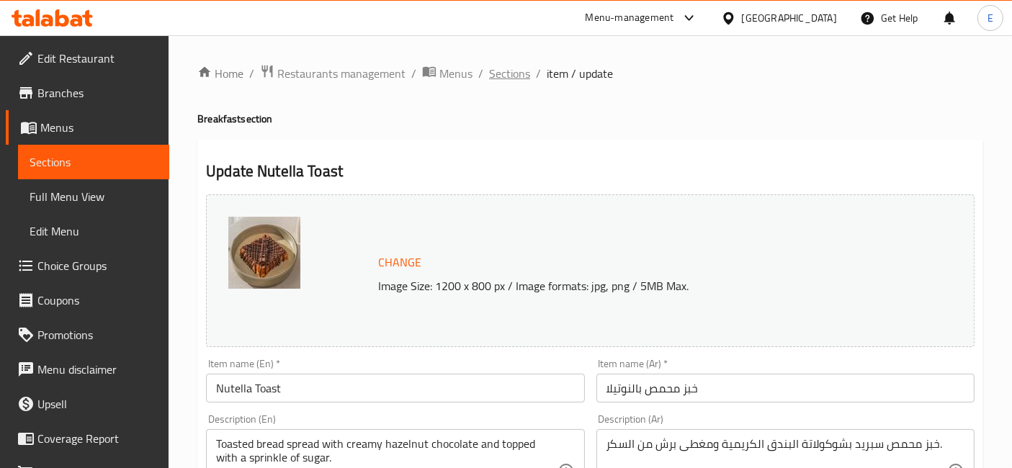
click at [502, 79] on span "Sections" at bounding box center [509, 73] width 41 height 17
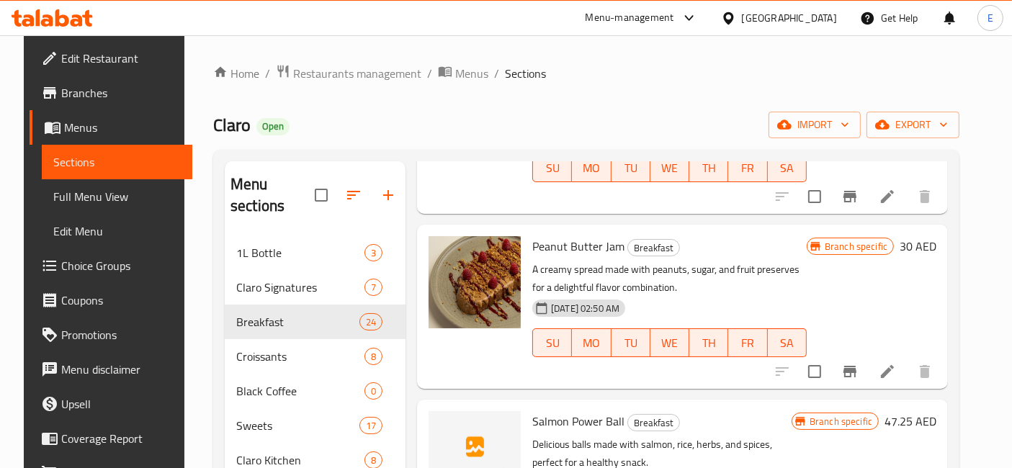
scroll to position [3474, 0]
click at [895, 362] on icon at bounding box center [887, 370] width 17 height 17
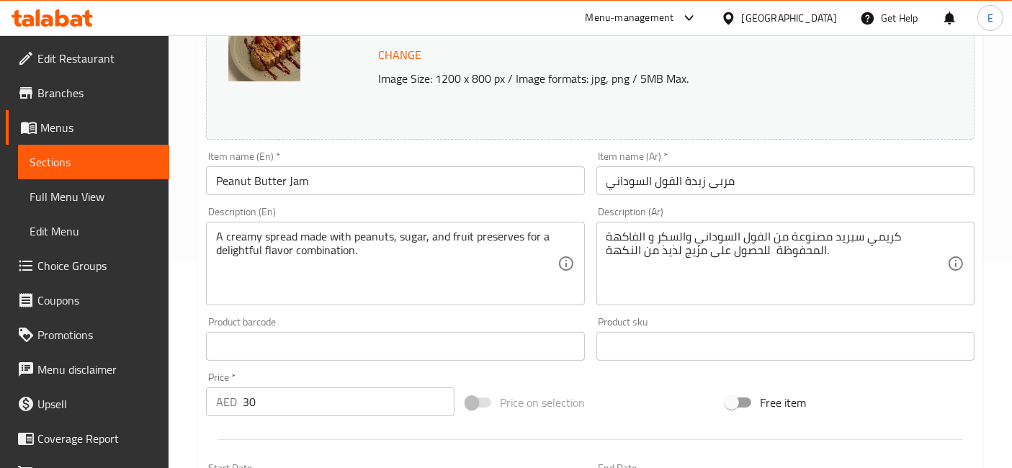
scroll to position [211, 0]
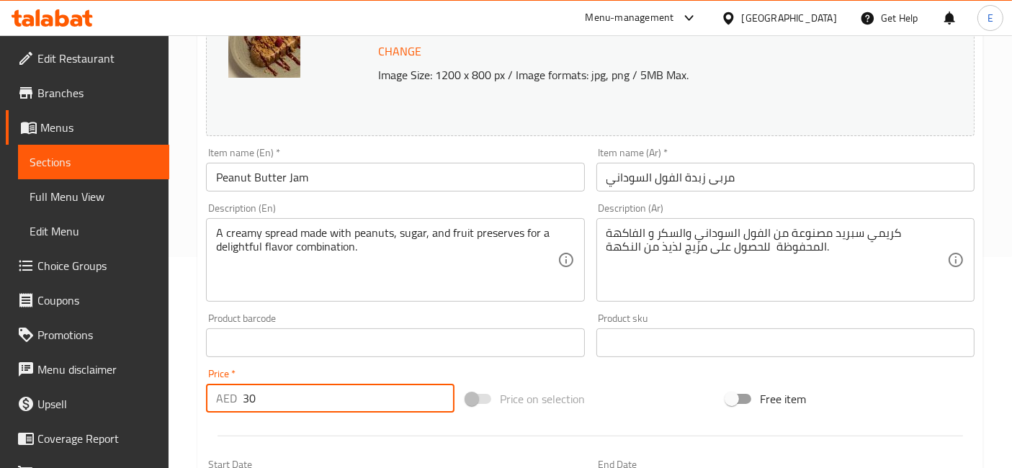
click at [325, 397] on input "30" at bounding box center [349, 398] width 212 height 29
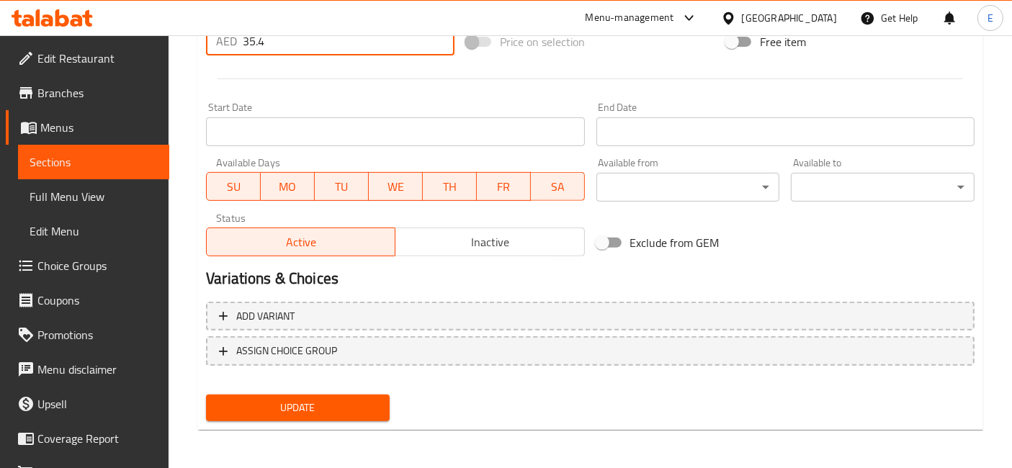
type input "35.4"
click at [316, 408] on span "Update" at bounding box center [298, 408] width 161 height 18
click at [309, 404] on span "Update" at bounding box center [298, 408] width 161 height 18
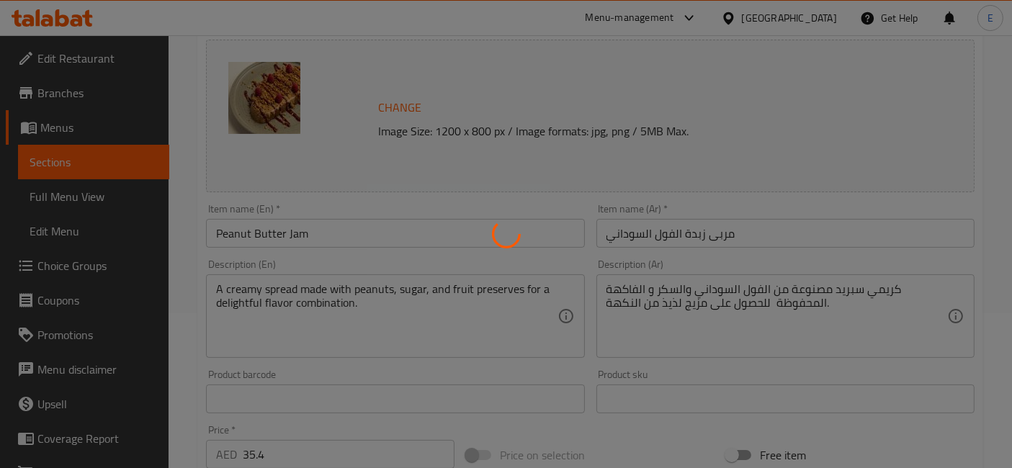
scroll to position [0, 0]
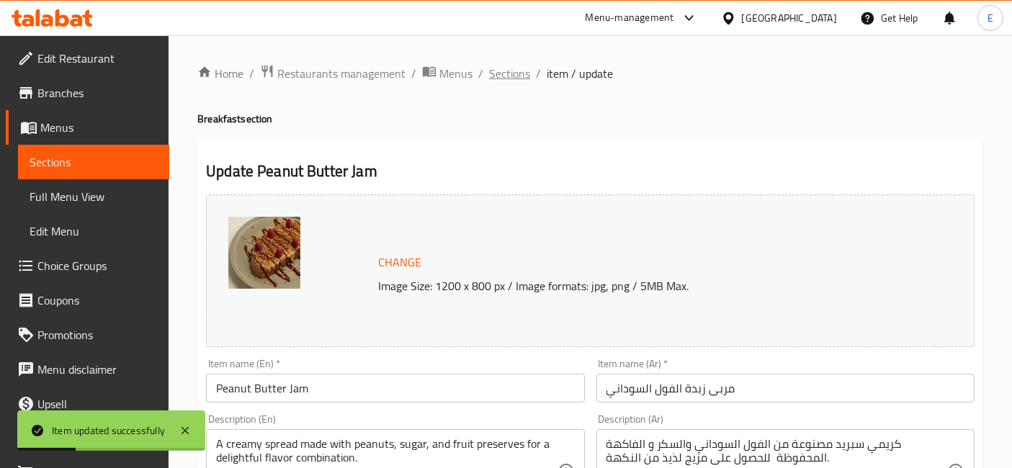
click at [512, 78] on span "Sections" at bounding box center [509, 73] width 41 height 17
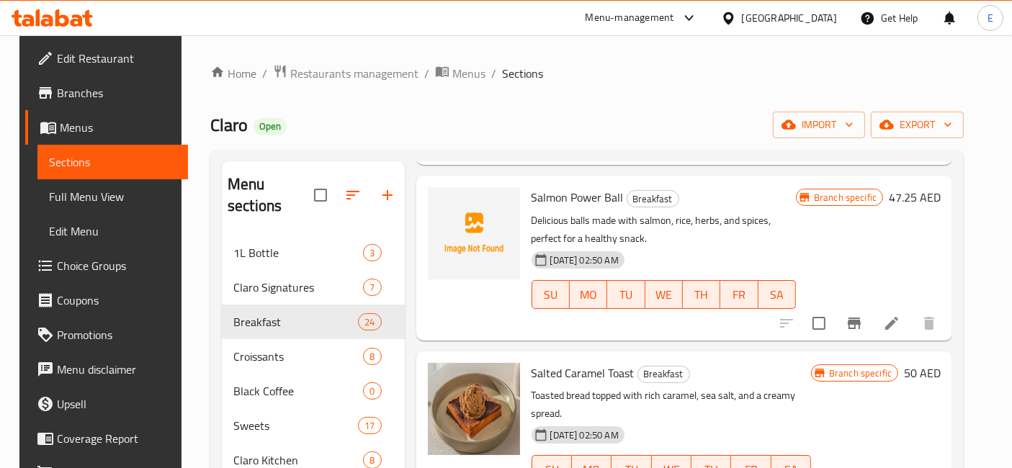
scroll to position [3699, 0]
click at [899, 314] on icon at bounding box center [891, 322] width 17 height 17
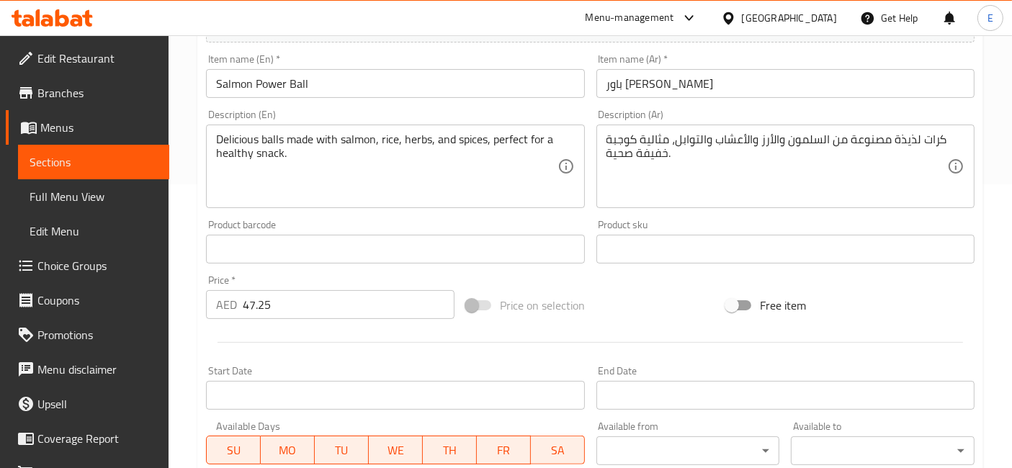
scroll to position [285, 0]
click at [270, 302] on input "47.25" at bounding box center [349, 304] width 212 height 29
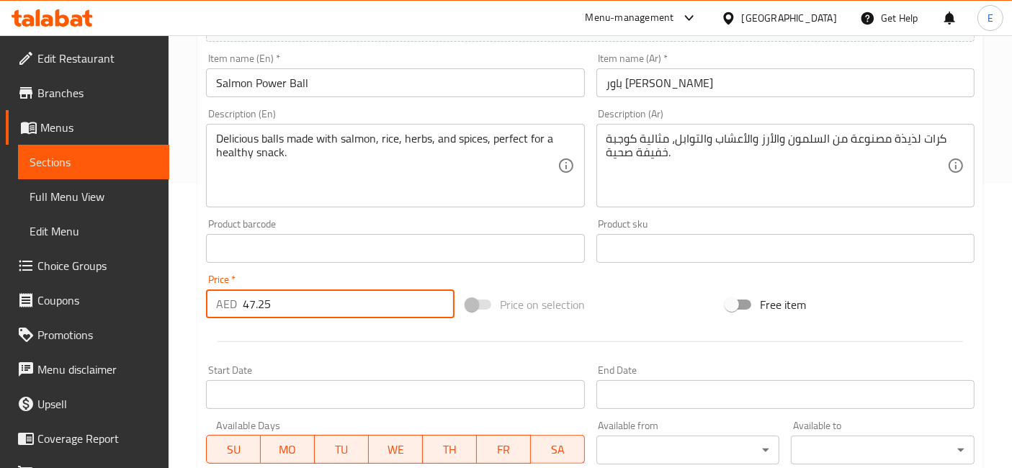
click at [270, 302] on input "47.25" at bounding box center [349, 304] width 212 height 29
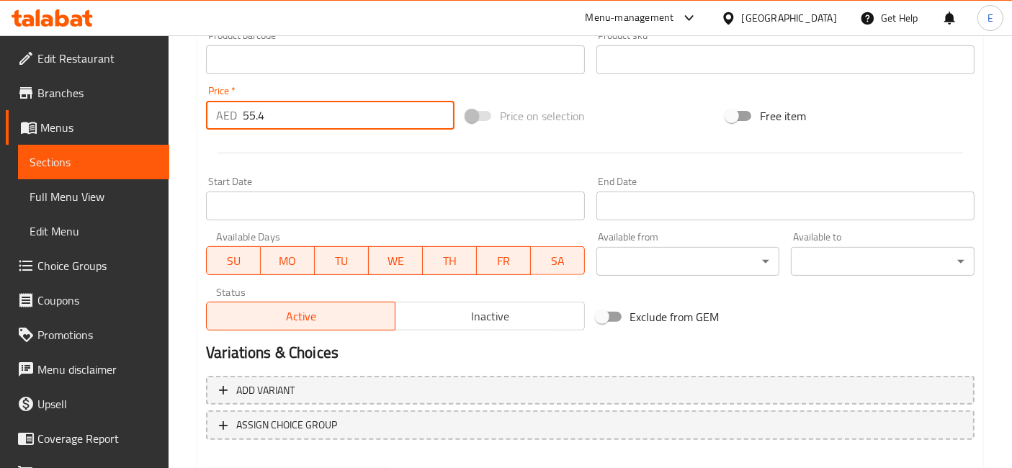
scroll to position [547, 0]
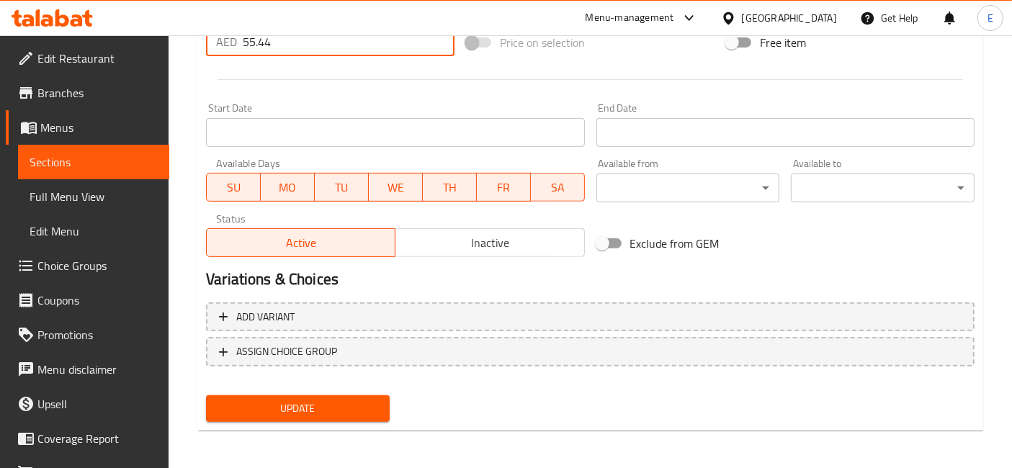
type input "55.44"
click at [309, 403] on span "Update" at bounding box center [298, 409] width 161 height 18
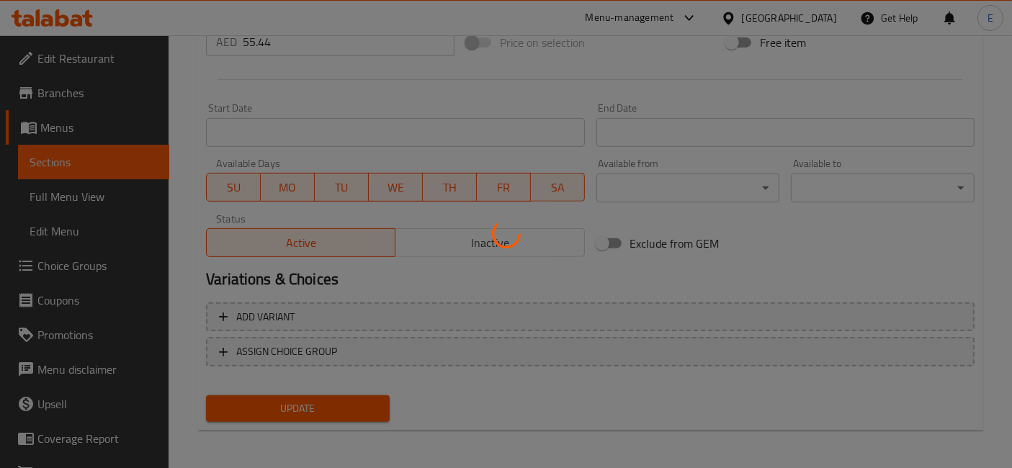
scroll to position [0, 0]
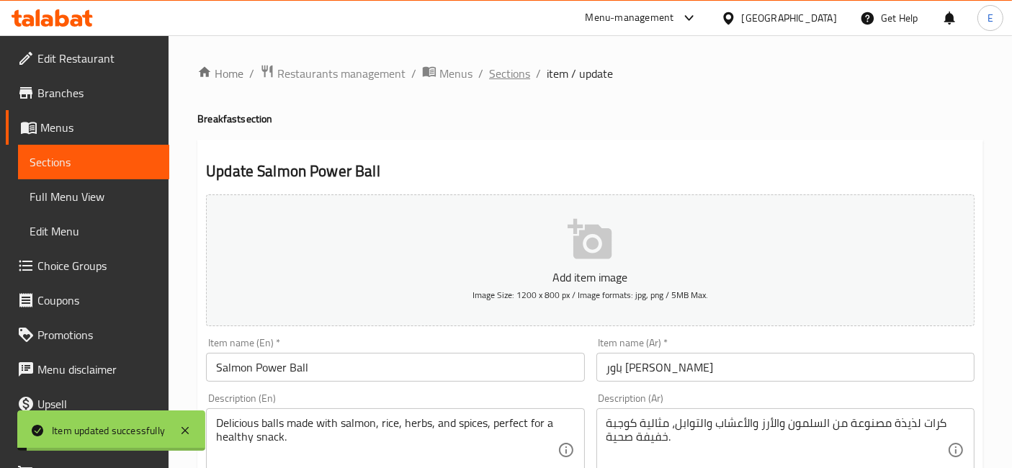
click at [496, 74] on span "Sections" at bounding box center [509, 73] width 41 height 17
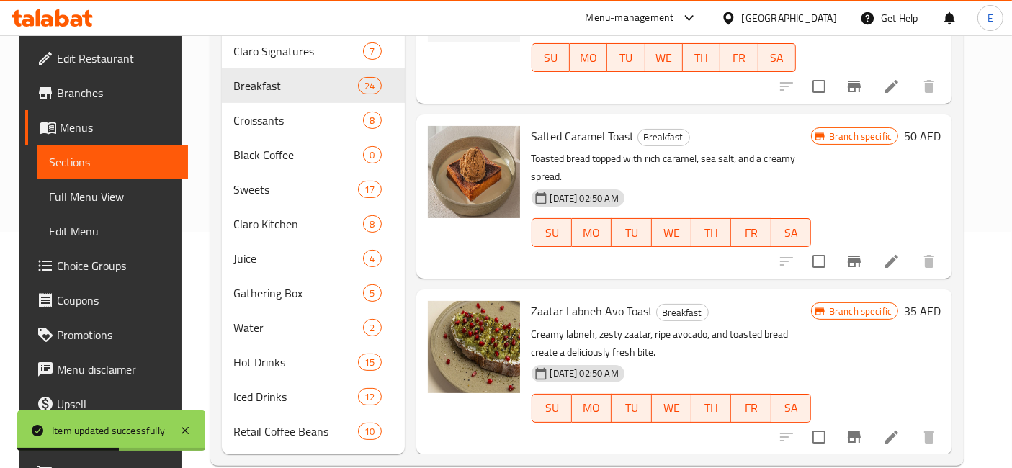
scroll to position [241, 0]
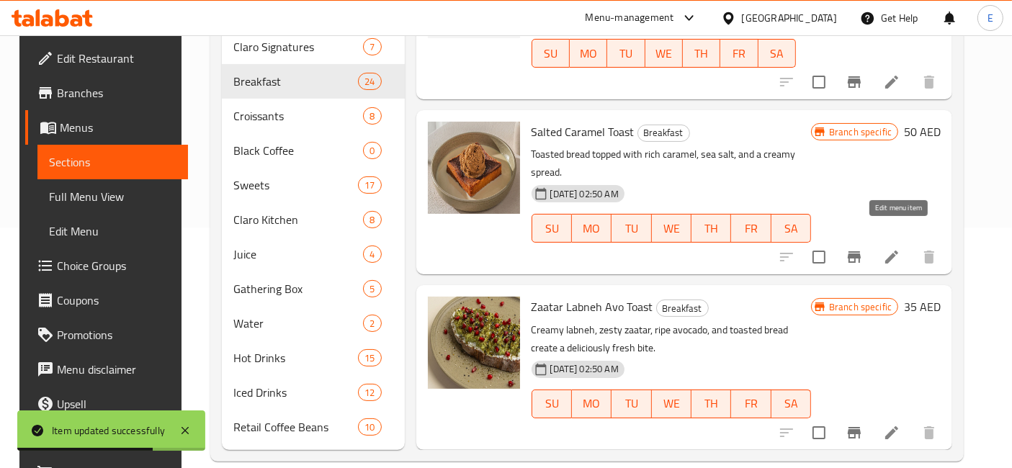
click at [895, 251] on icon at bounding box center [891, 257] width 13 height 13
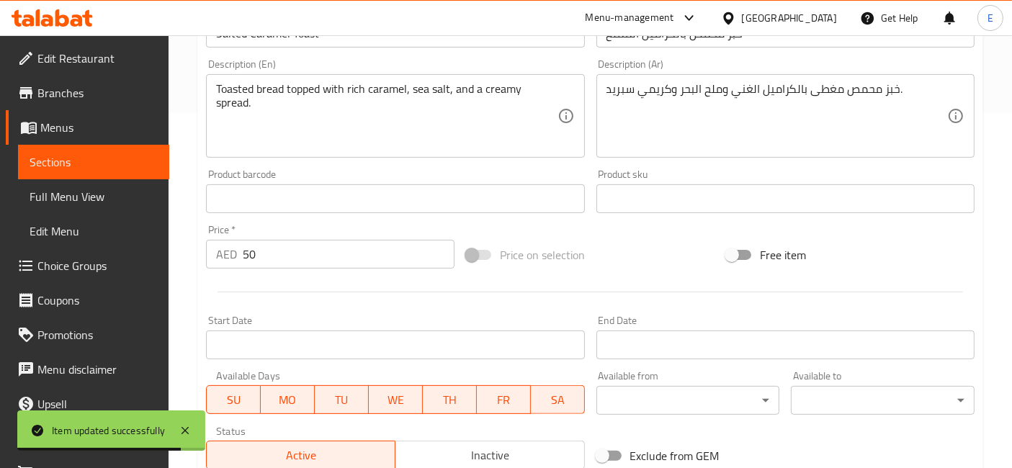
scroll to position [390, 0]
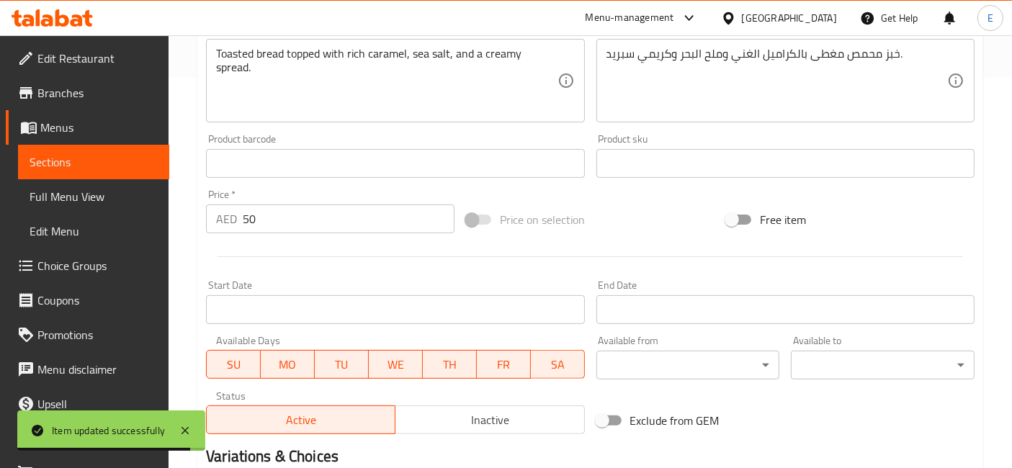
click at [311, 223] on input "50" at bounding box center [349, 219] width 212 height 29
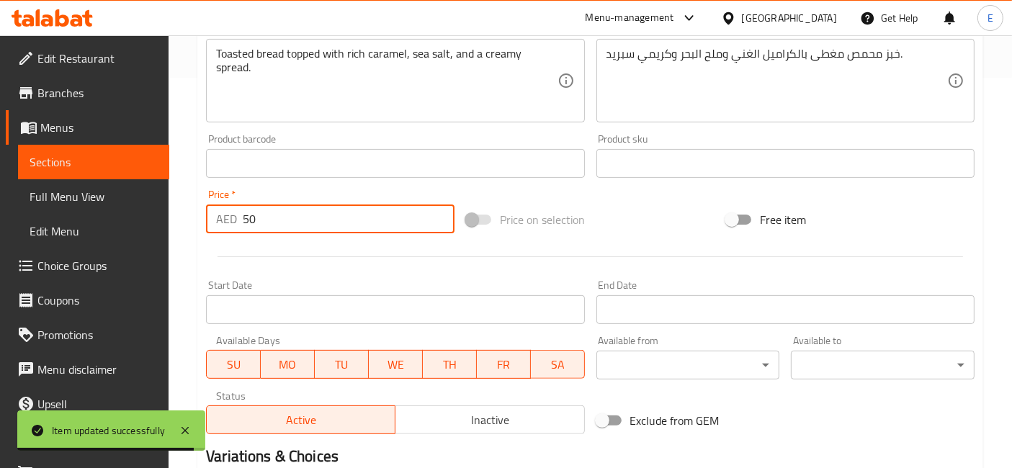
click at [311, 223] on input "50" at bounding box center [349, 219] width 212 height 29
click at [311, 223] on input "5" at bounding box center [349, 219] width 212 height 29
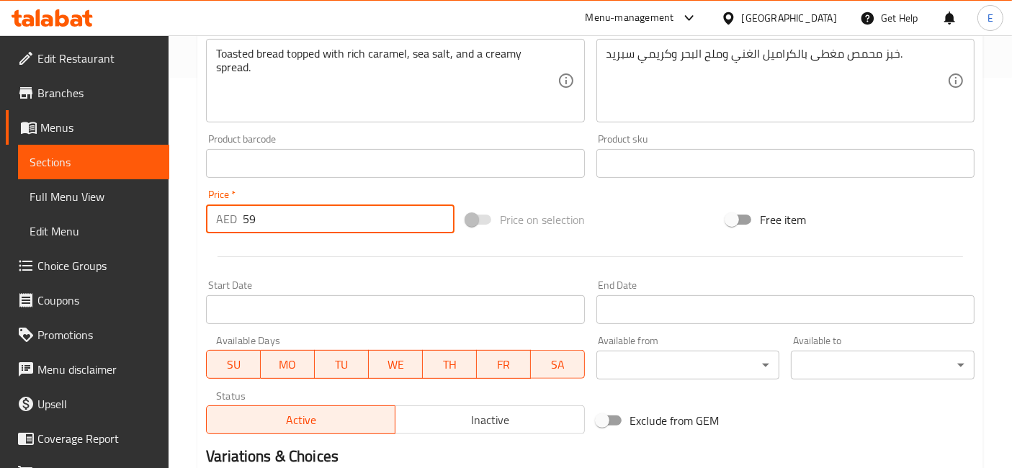
scroll to position [568, 0]
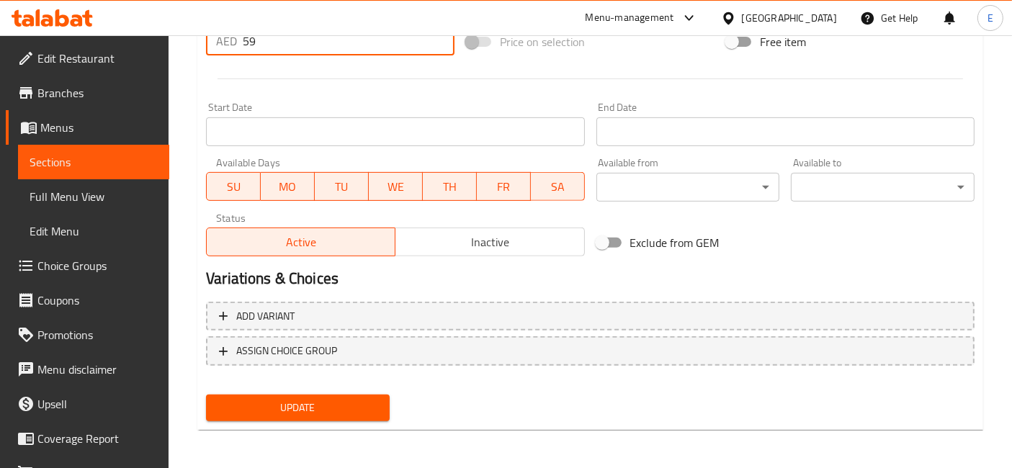
type input "59"
click at [333, 403] on span "Update" at bounding box center [298, 408] width 161 height 18
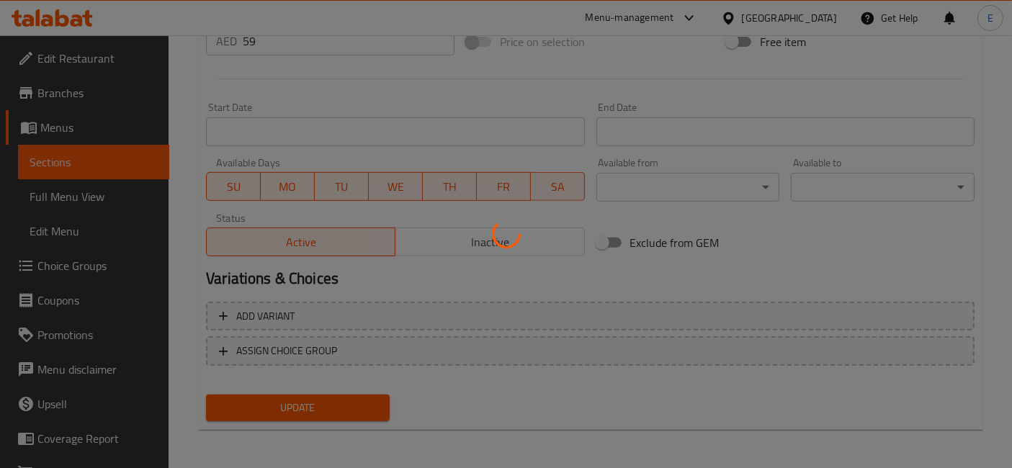
scroll to position [0, 0]
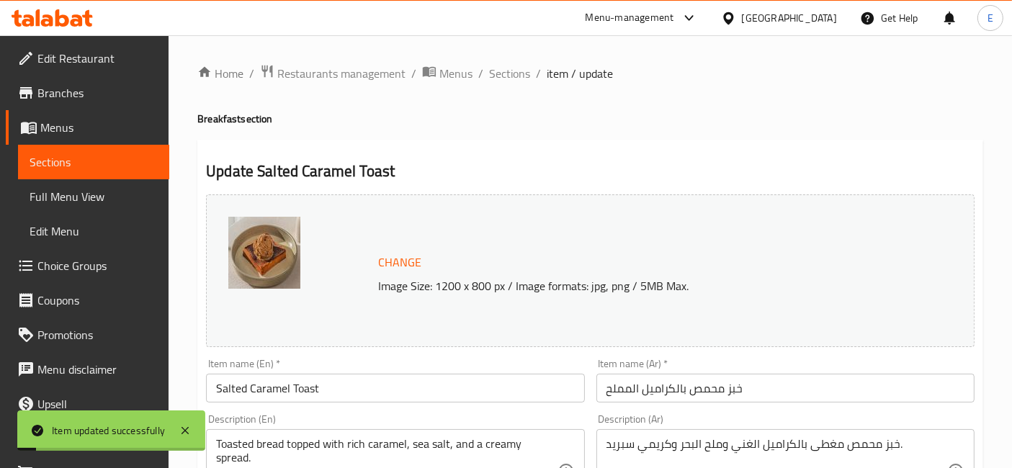
click at [518, 76] on span "Sections" at bounding box center [509, 73] width 41 height 17
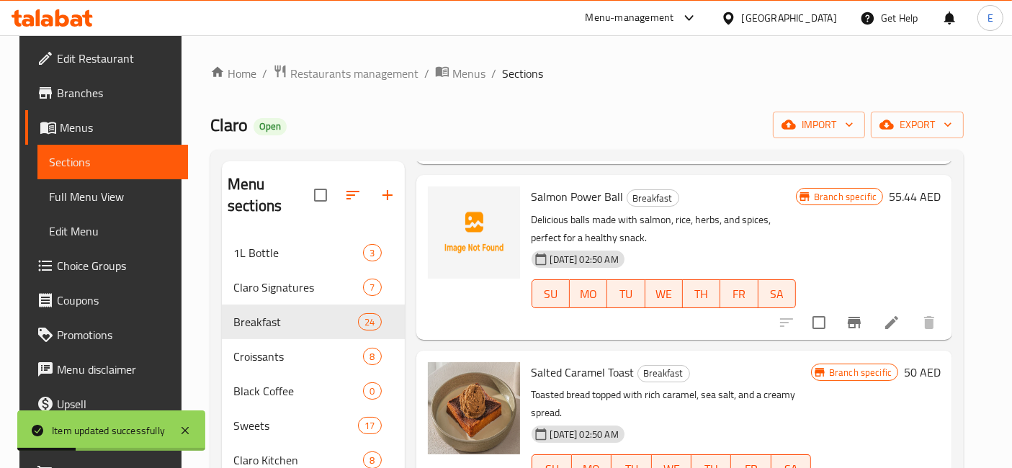
scroll to position [241, 0]
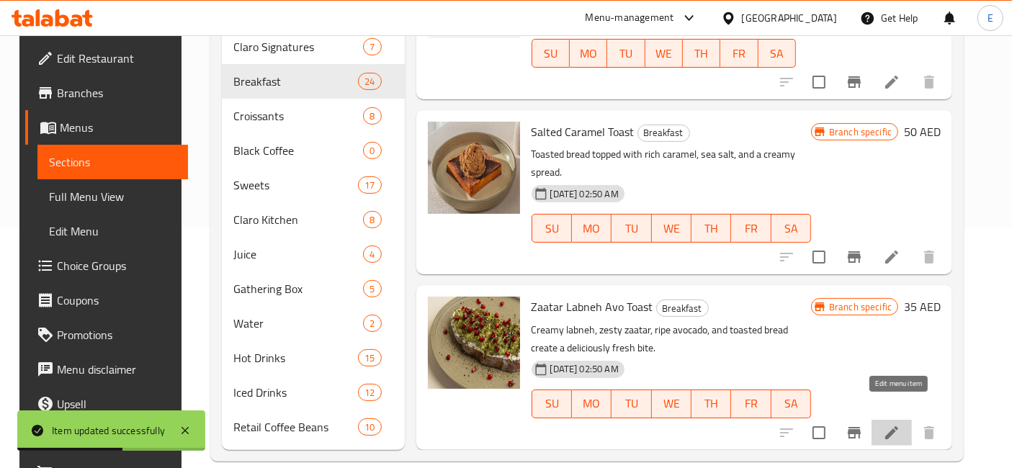
click at [896, 427] on icon at bounding box center [891, 433] width 13 height 13
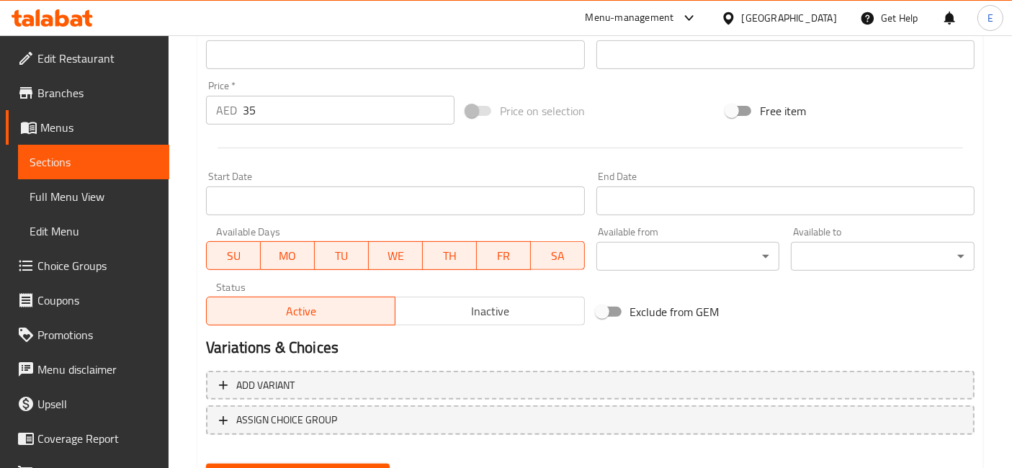
scroll to position [500, 0]
click at [259, 110] on input "35" at bounding box center [349, 109] width 212 height 29
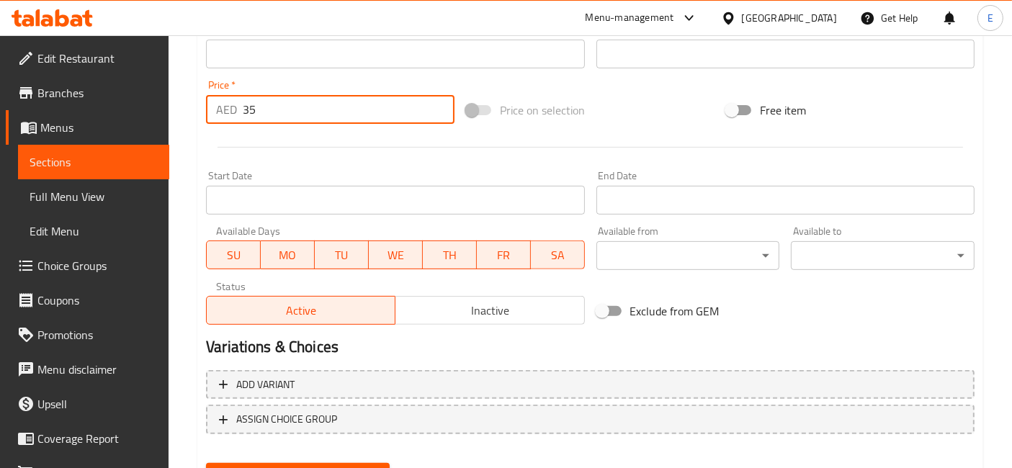
click at [259, 110] on input "35" at bounding box center [349, 109] width 212 height 29
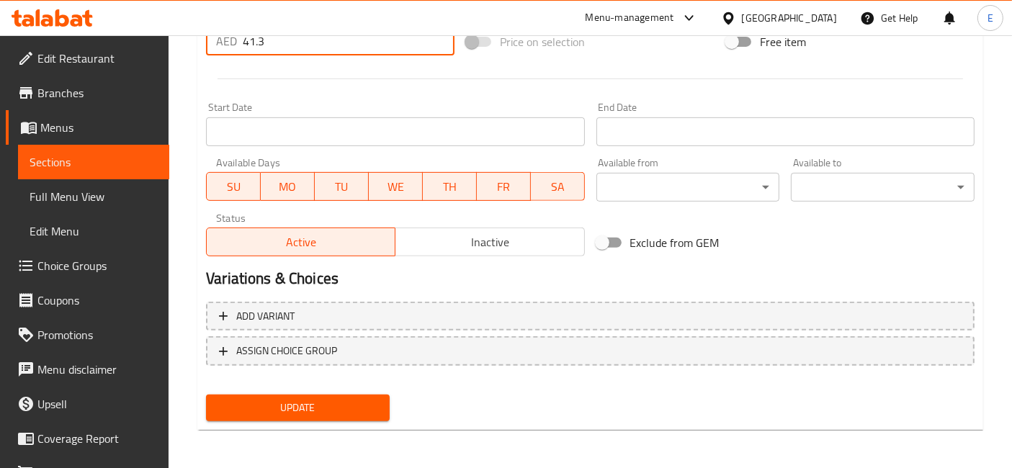
type input "41.3"
click at [294, 408] on span "Update" at bounding box center [298, 408] width 161 height 18
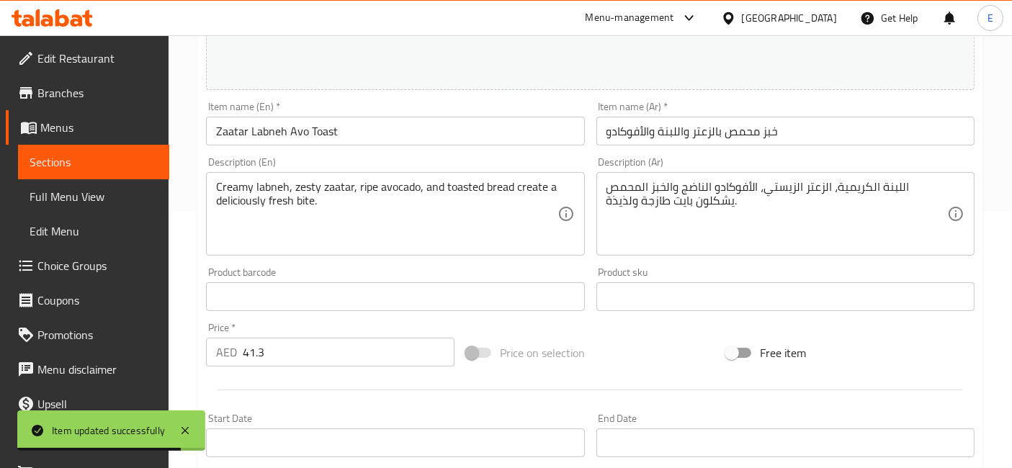
scroll to position [0, 0]
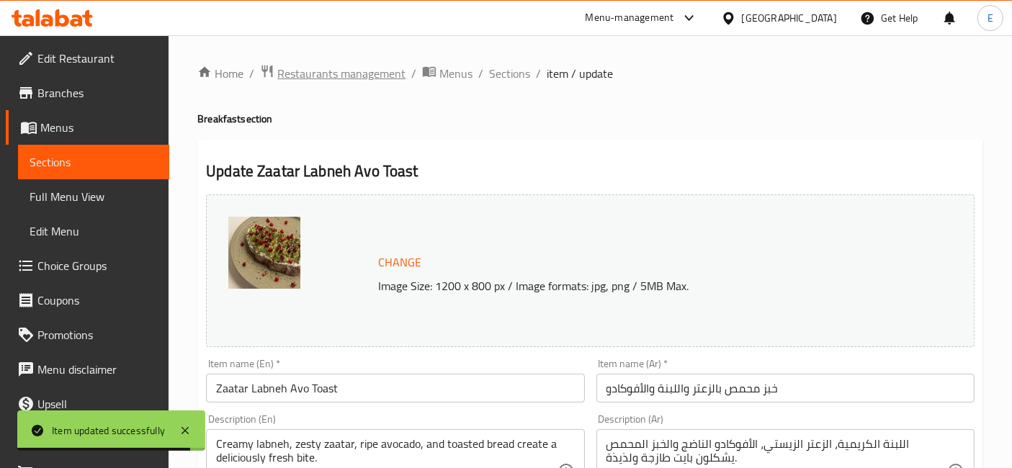
click at [331, 76] on span "Restaurants management" at bounding box center [341, 73] width 128 height 17
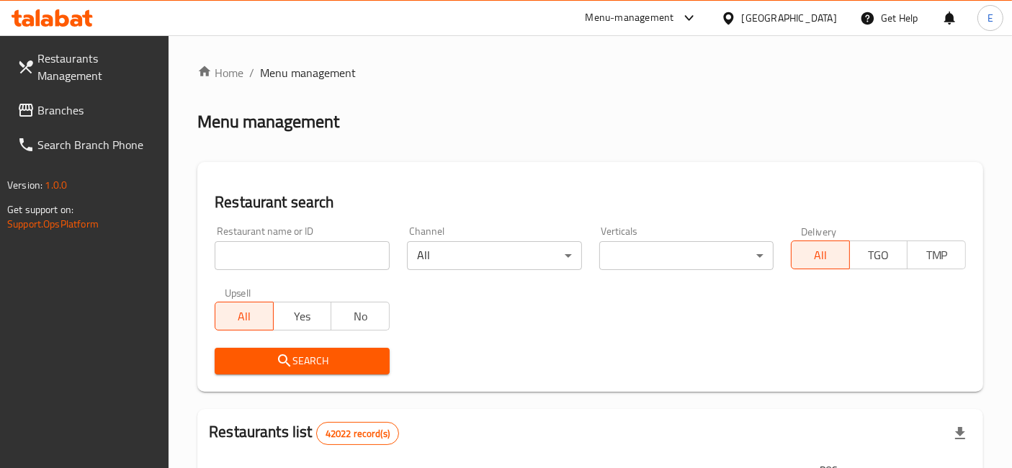
click at [651, 11] on div "Menu-management" at bounding box center [630, 17] width 89 height 17
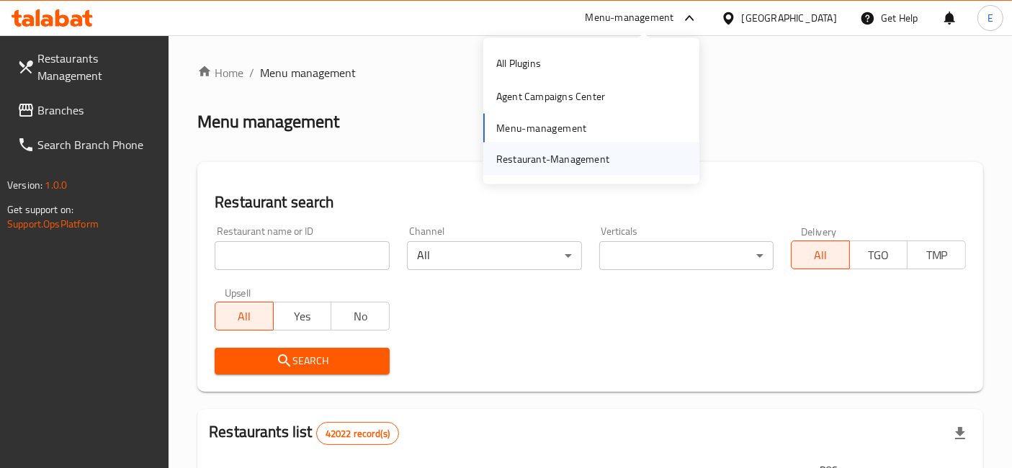
click at [604, 156] on div "Restaurant-Management" at bounding box center [552, 159] width 113 height 16
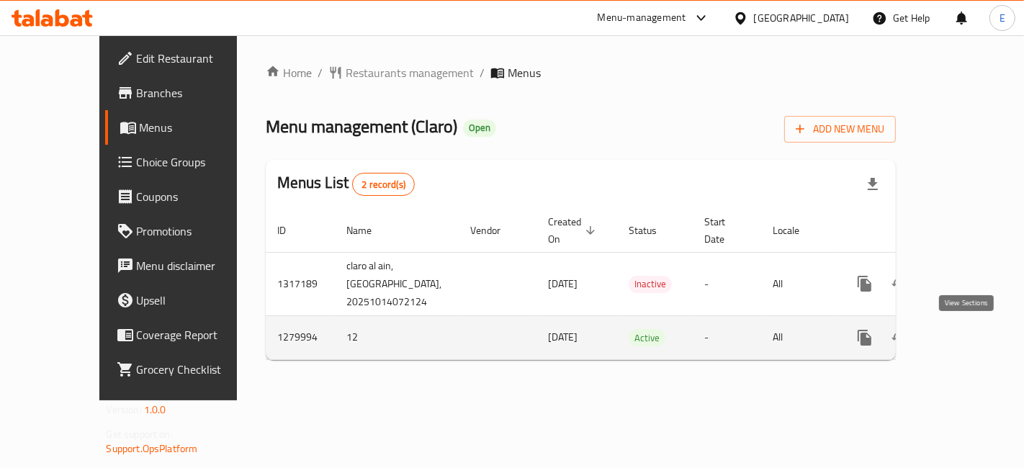
click at [965, 341] on icon "enhanced table" at bounding box center [969, 337] width 13 height 13
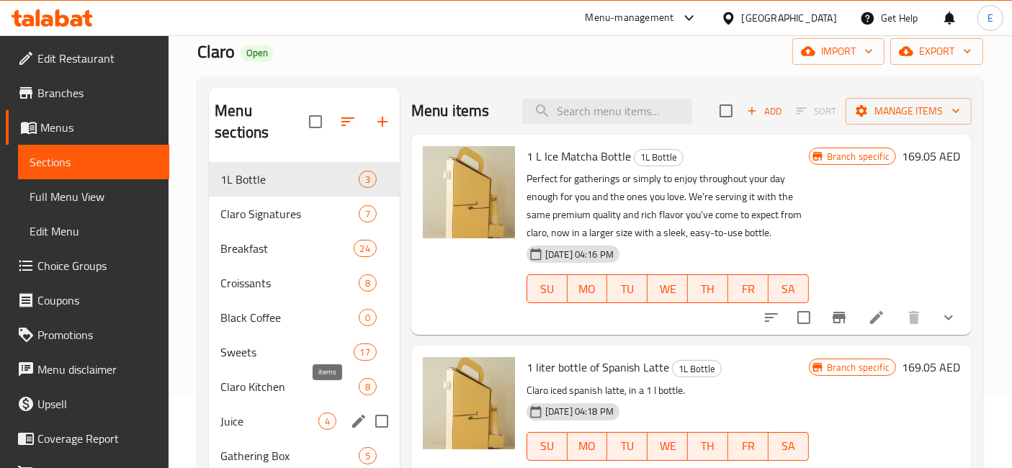
scroll to position [241, 0]
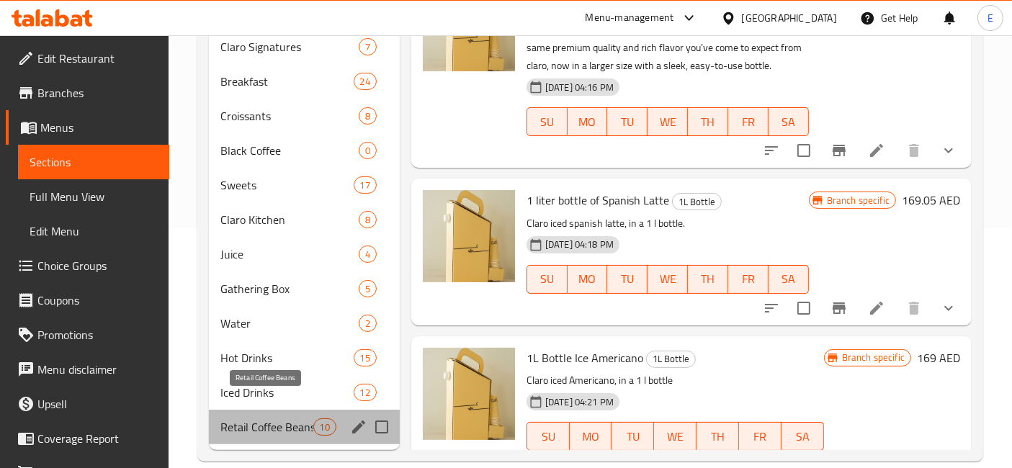
click at [275, 419] on span "Retail Coffee Beans" at bounding box center [266, 427] width 92 height 17
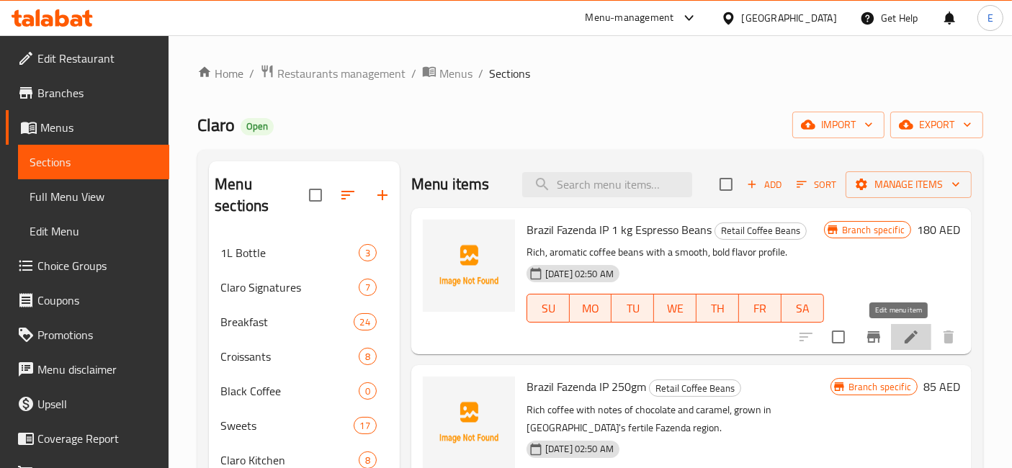
click at [903, 338] on icon at bounding box center [911, 337] width 17 height 17
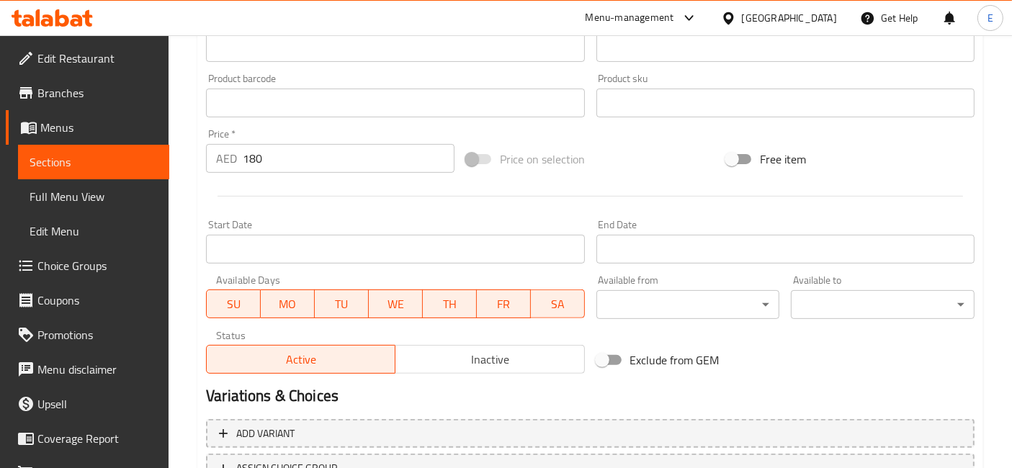
scroll to position [429, 0]
click at [251, 158] on input "180" at bounding box center [349, 160] width 212 height 29
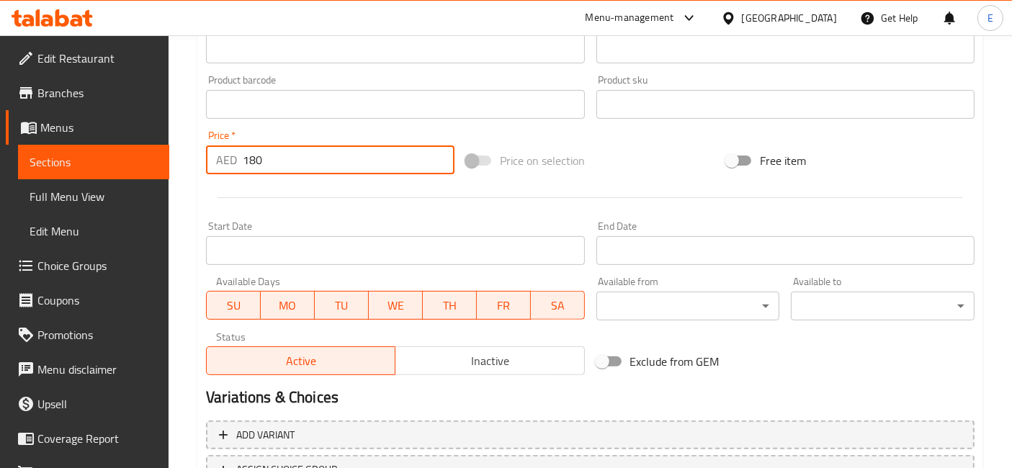
click at [251, 158] on input "180" at bounding box center [349, 160] width 212 height 29
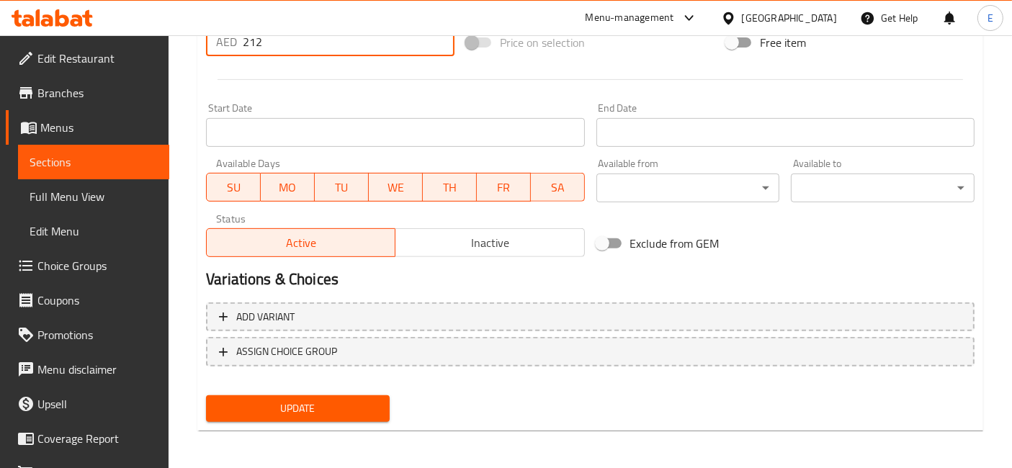
type input "212"
click at [306, 400] on span "Update" at bounding box center [298, 409] width 161 height 18
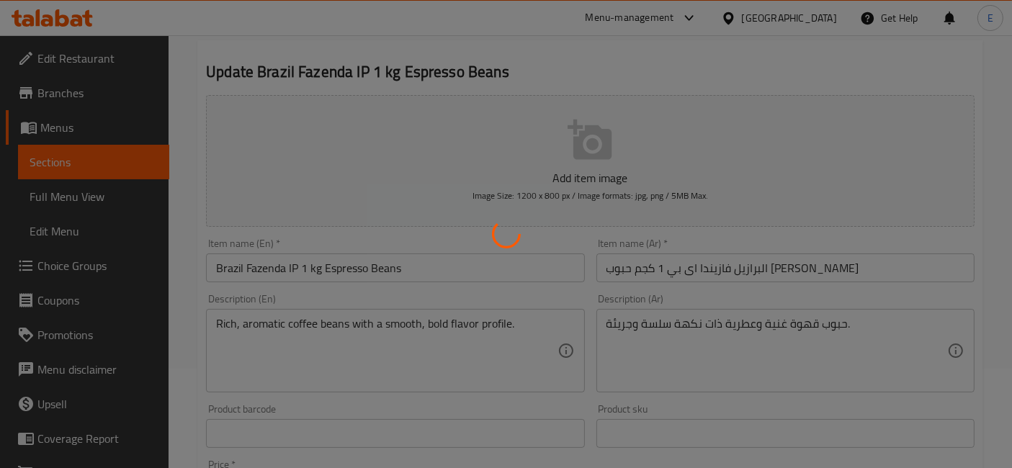
scroll to position [0, 0]
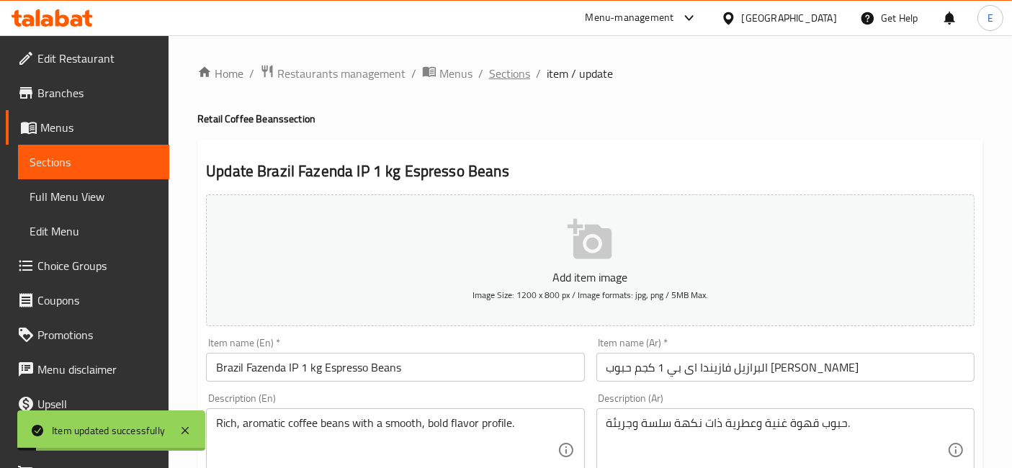
click at [513, 75] on span "Sections" at bounding box center [509, 73] width 41 height 17
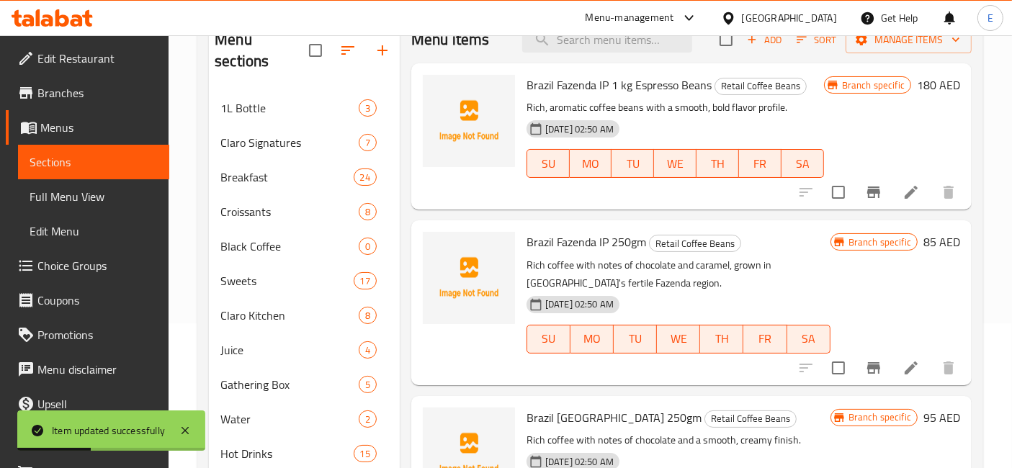
scroll to position [146, 0]
click at [903, 362] on icon at bounding box center [911, 367] width 17 height 17
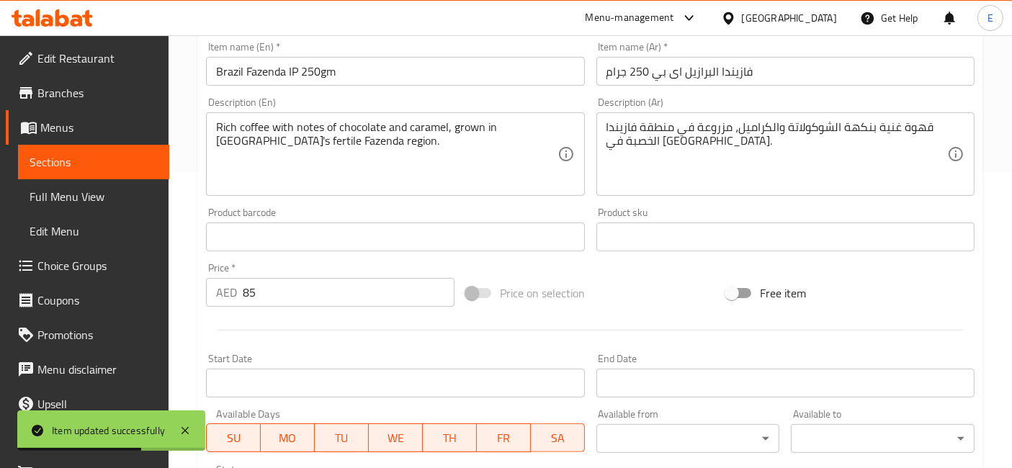
scroll to position [384, 0]
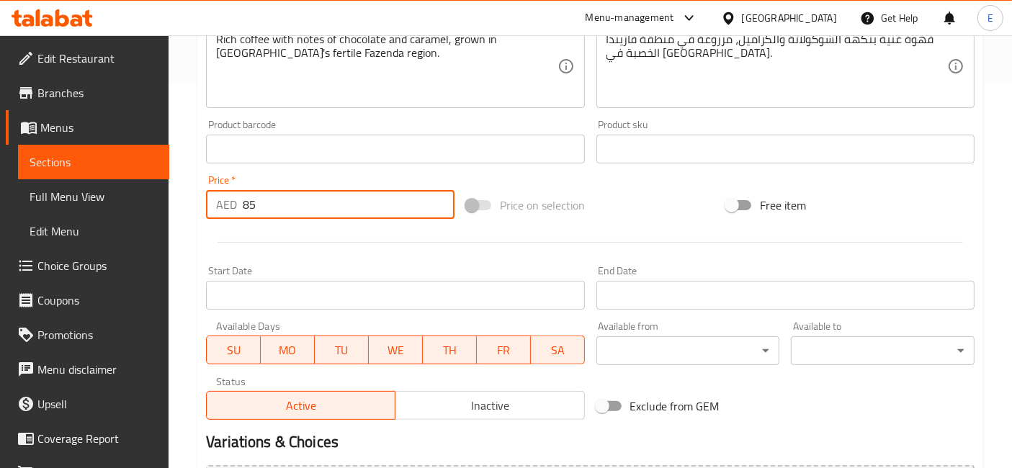
click at [372, 207] on input "85" at bounding box center [349, 204] width 212 height 29
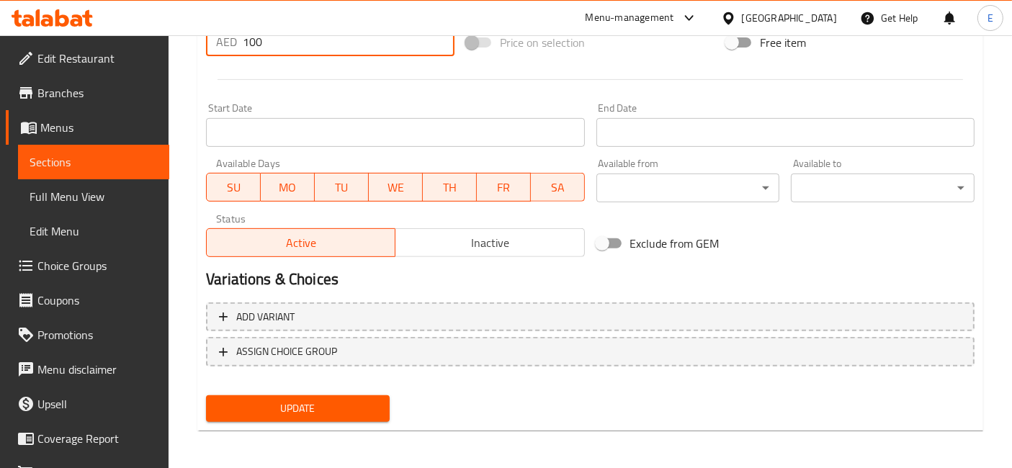
type input "100"
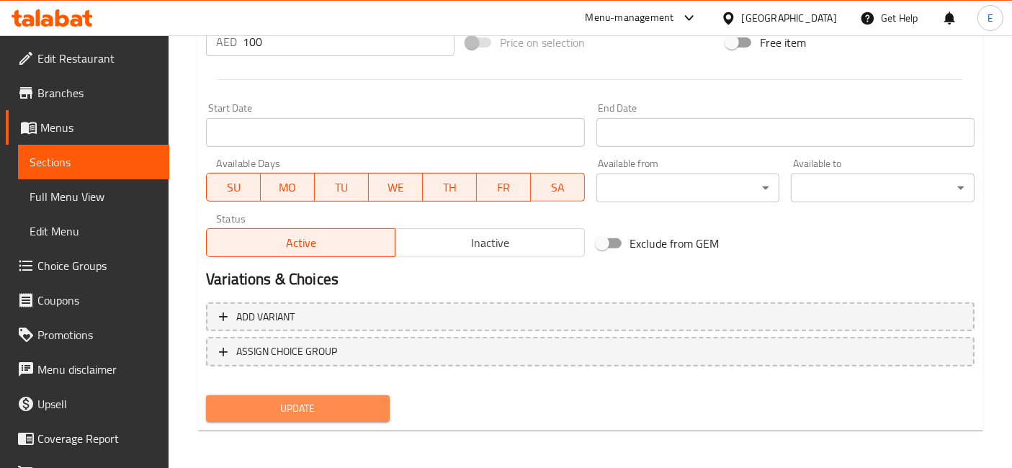
click at [338, 400] on span "Update" at bounding box center [298, 409] width 161 height 18
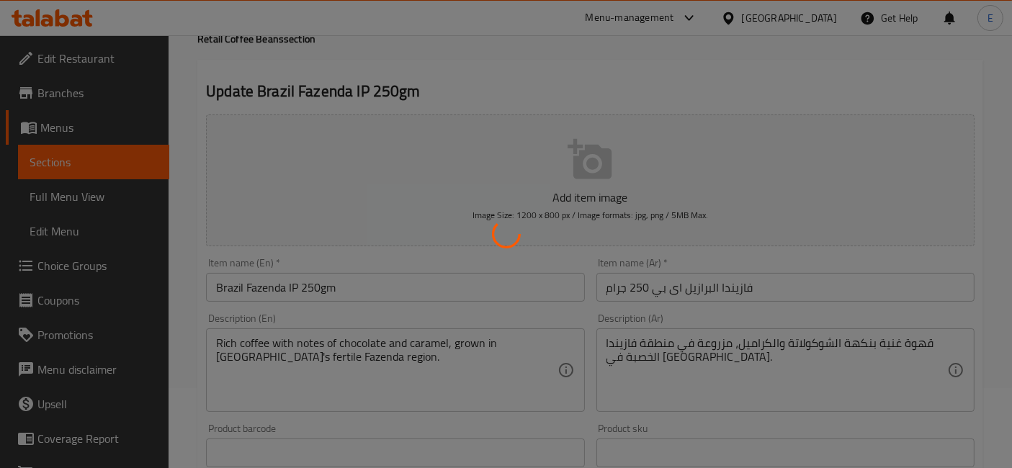
scroll to position [0, 0]
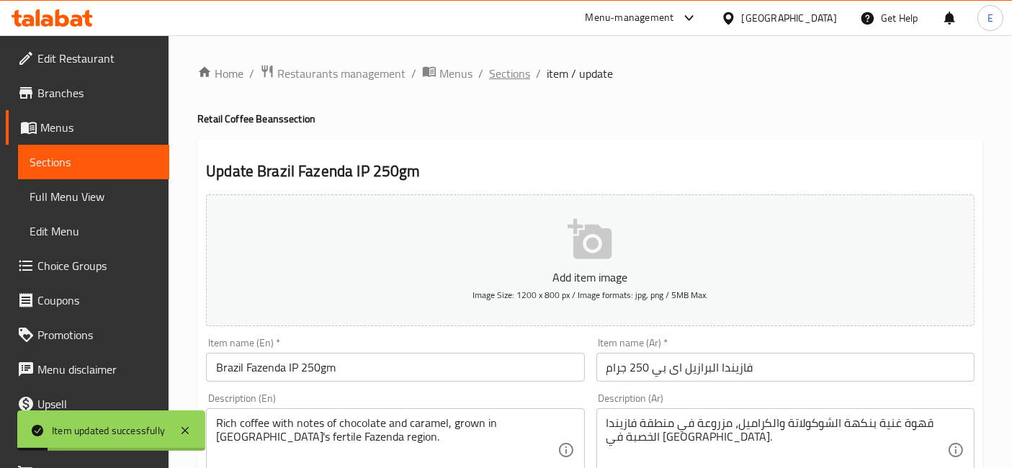
click at [510, 74] on span "Sections" at bounding box center [509, 73] width 41 height 17
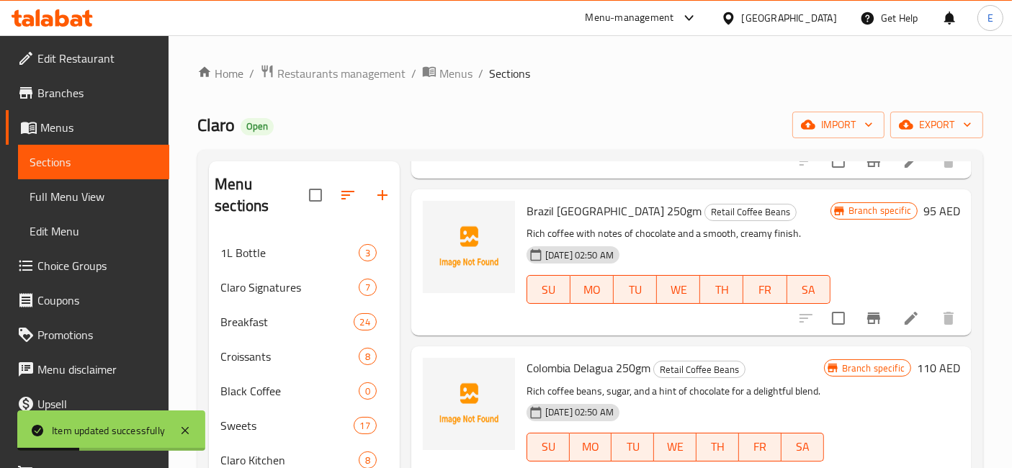
scroll to position [360, 0]
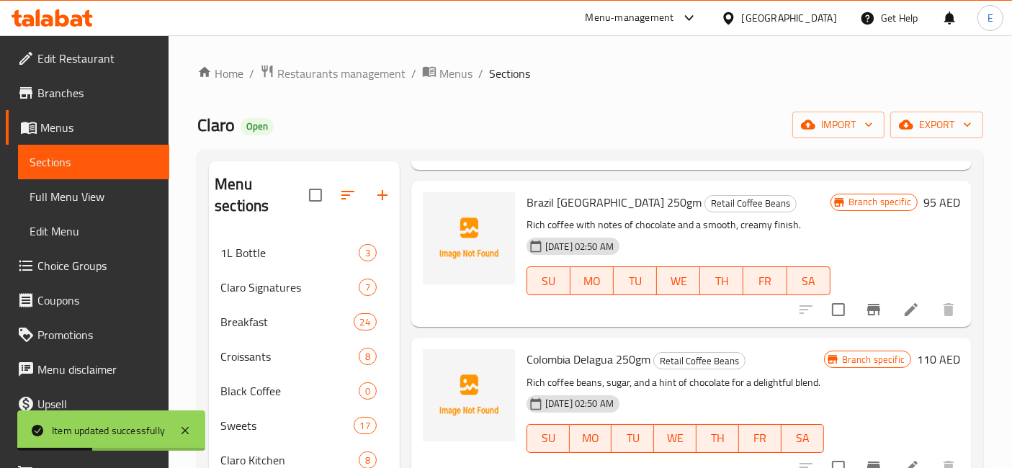
click at [905, 310] on icon at bounding box center [911, 309] width 13 height 13
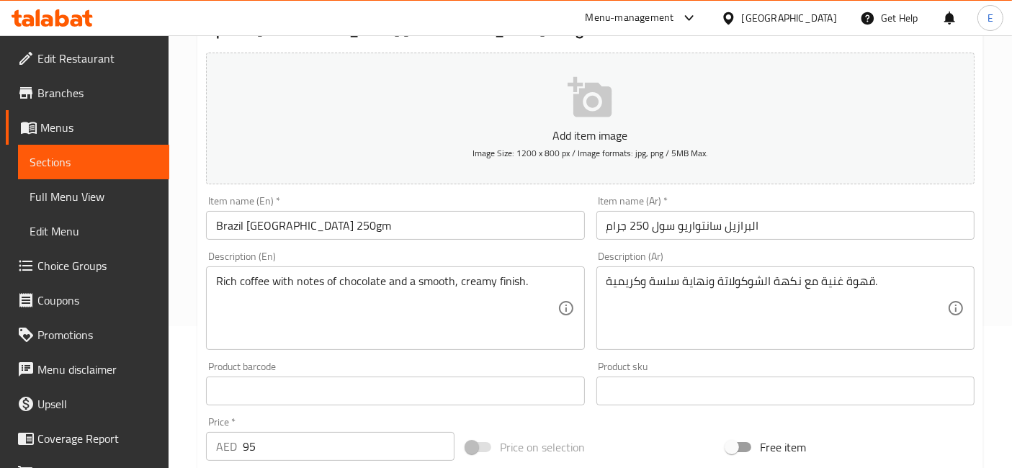
scroll to position [235, 0]
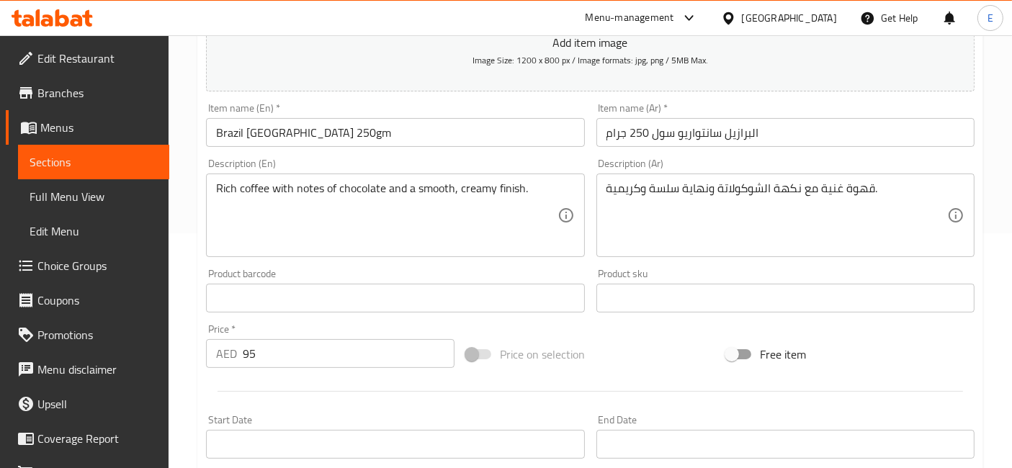
click at [298, 367] on div "Price   * AED 95 Price *" at bounding box center [330, 345] width 260 height 55
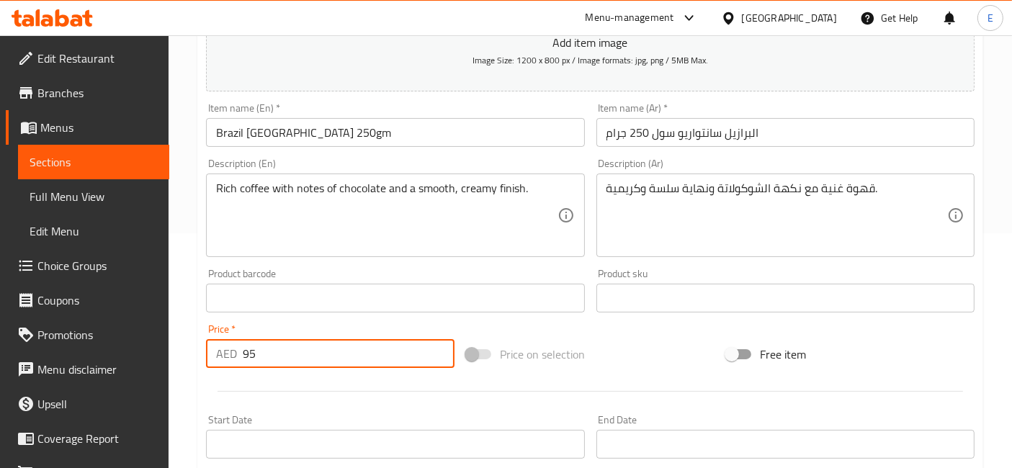
click at [296, 361] on input "95" at bounding box center [349, 353] width 212 height 29
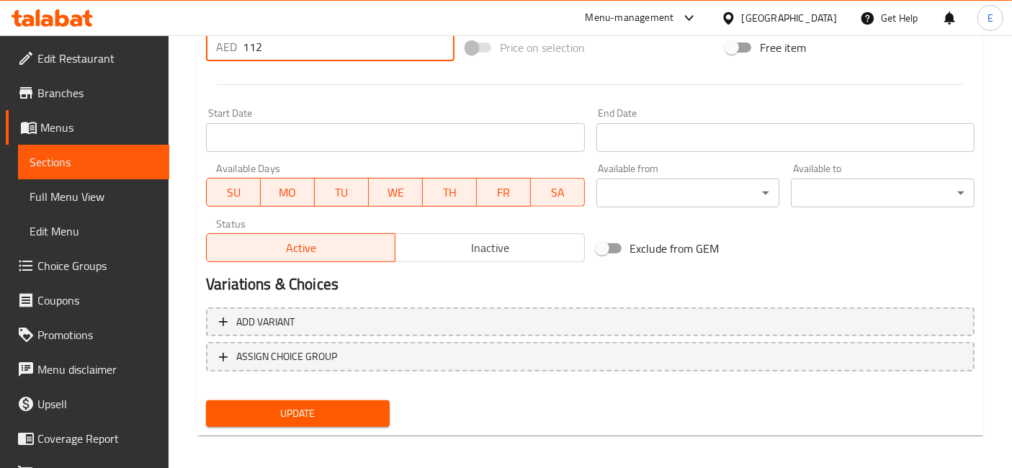
scroll to position [547, 0]
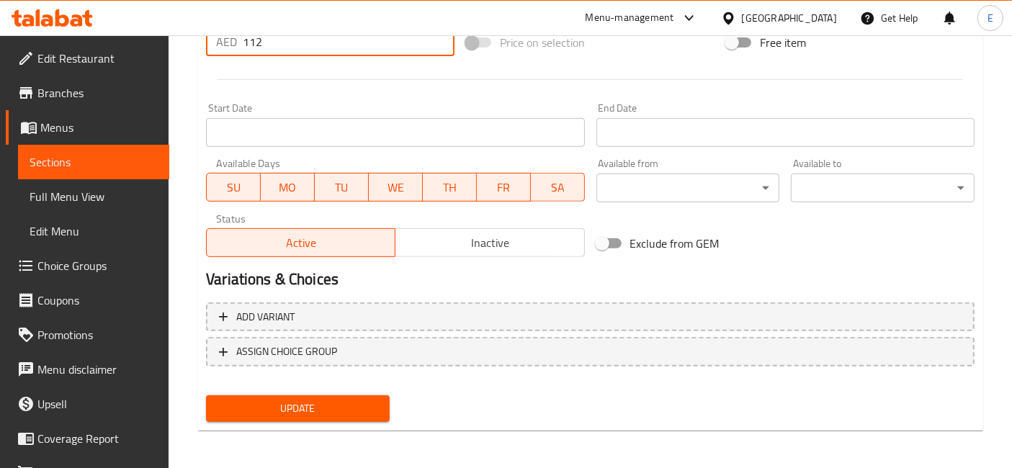
type input "112"
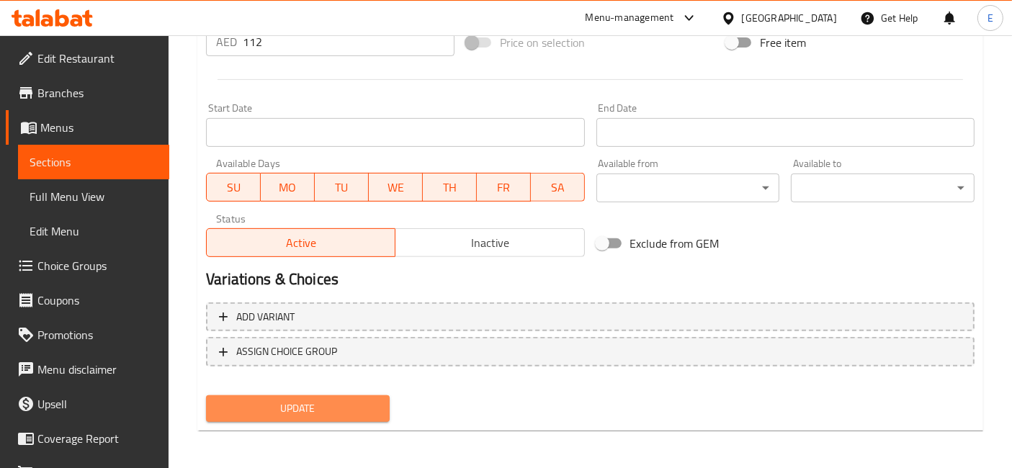
click at [363, 404] on span "Update" at bounding box center [298, 409] width 161 height 18
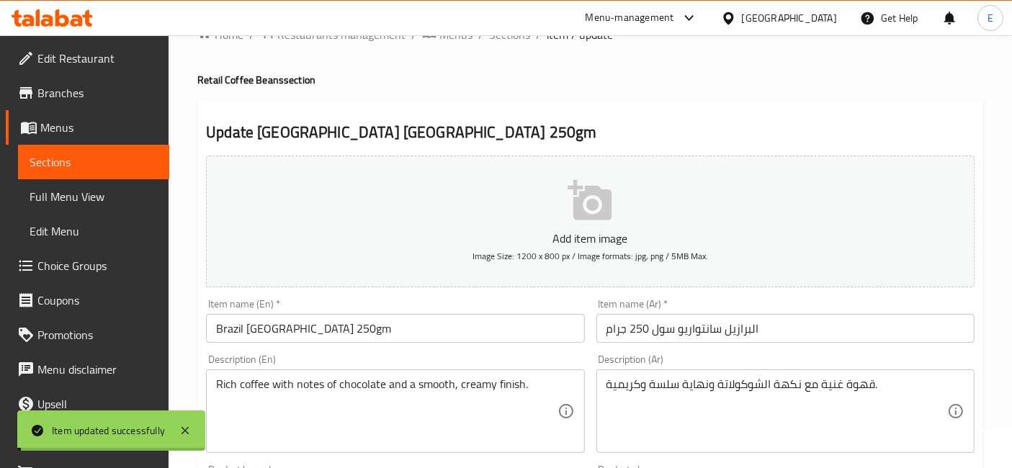
scroll to position [0, 0]
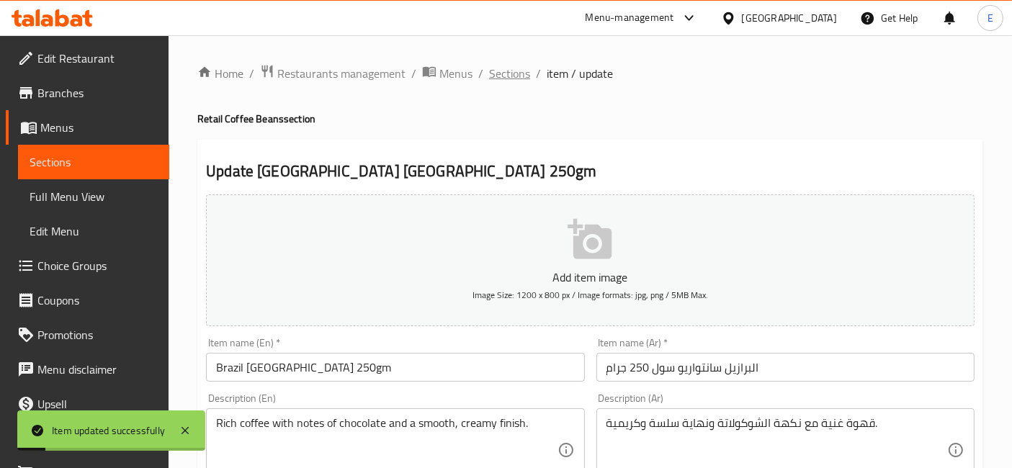
click at [512, 75] on span "Sections" at bounding box center [509, 73] width 41 height 17
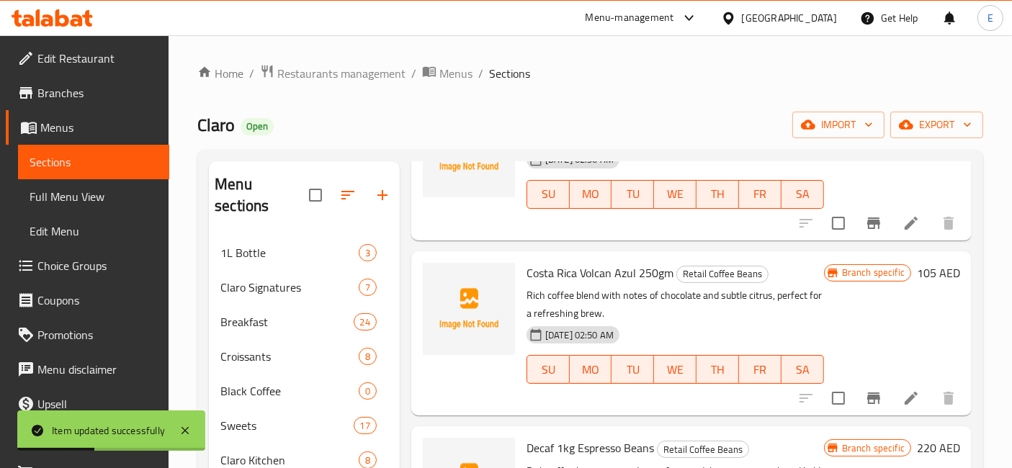
scroll to position [619, 0]
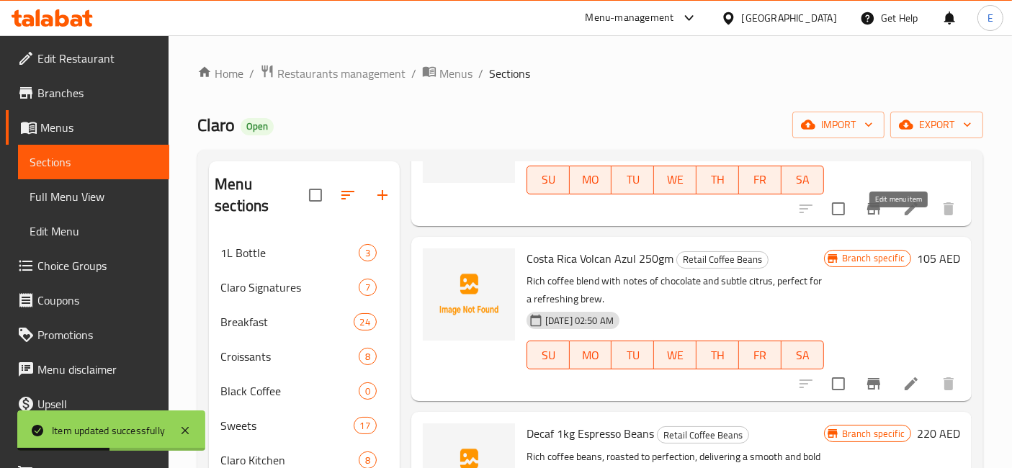
click at [903, 218] on icon at bounding box center [911, 208] width 17 height 17
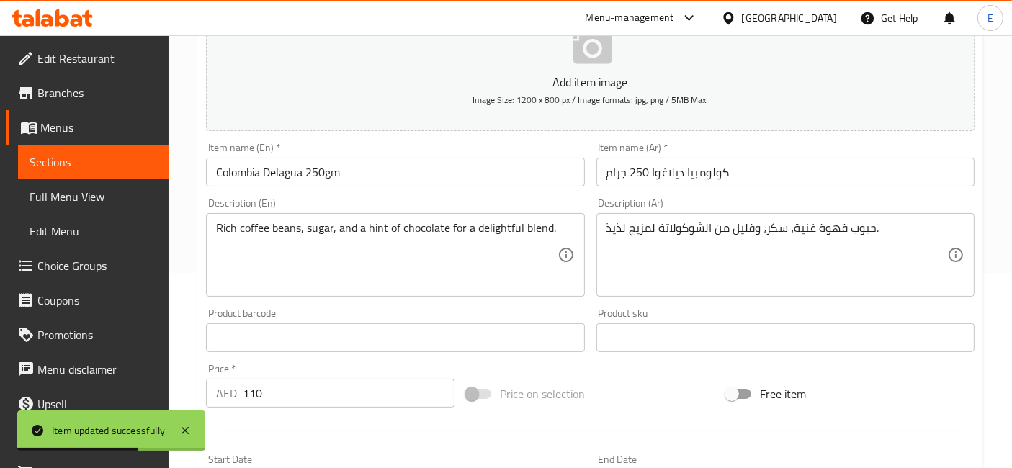
scroll to position [209, 0]
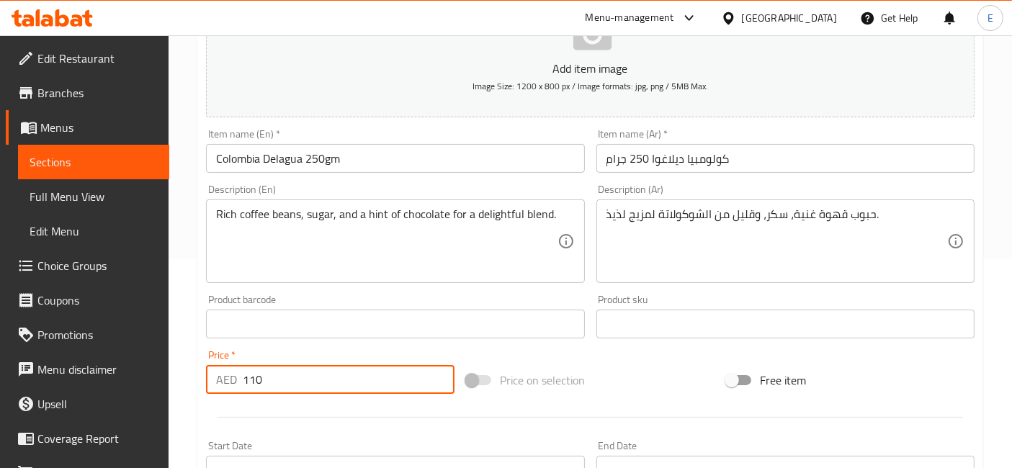
click at [292, 376] on input "110" at bounding box center [349, 379] width 212 height 29
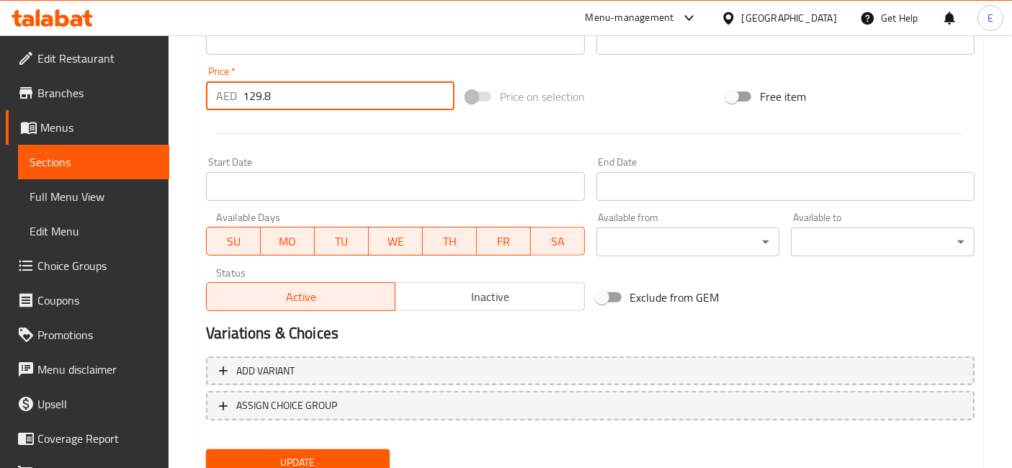
scroll to position [547, 0]
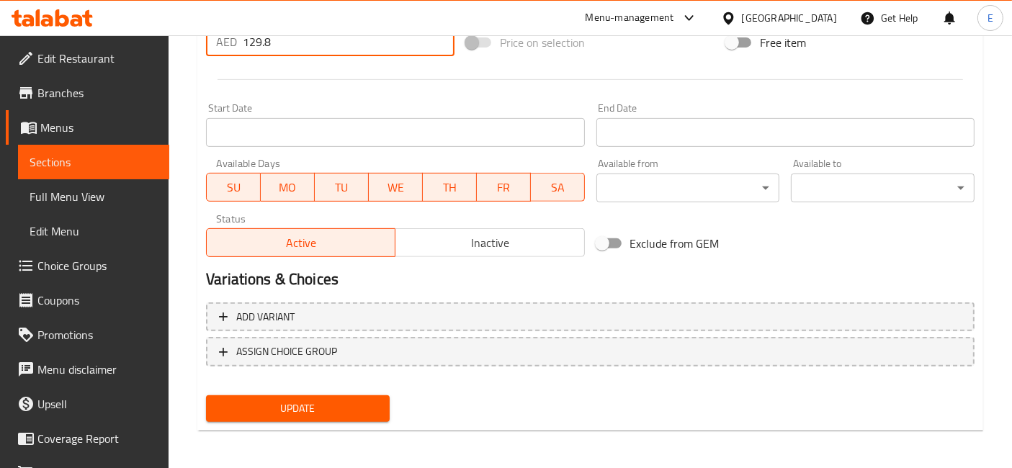
type input "129.8"
click at [298, 403] on span "Update" at bounding box center [298, 409] width 161 height 18
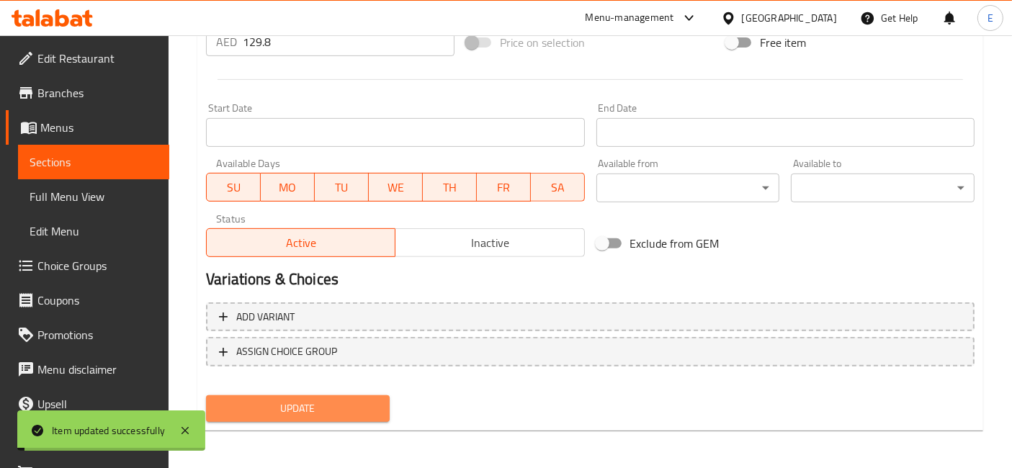
click at [300, 407] on span "Update" at bounding box center [298, 409] width 161 height 18
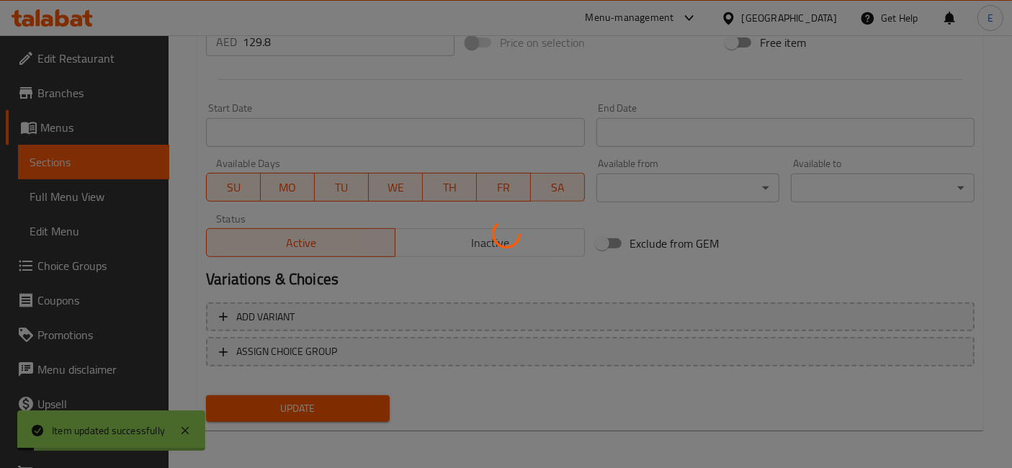
scroll to position [0, 0]
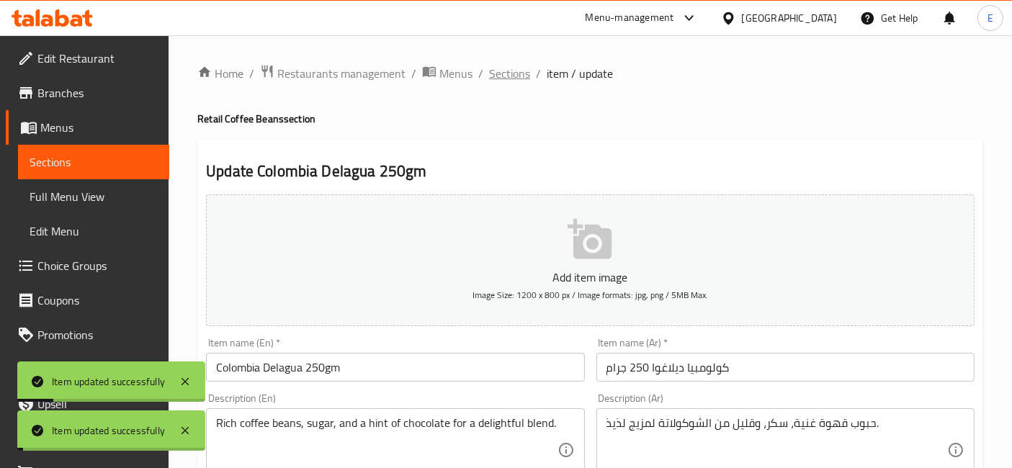
click at [517, 72] on span "Sections" at bounding box center [509, 73] width 41 height 17
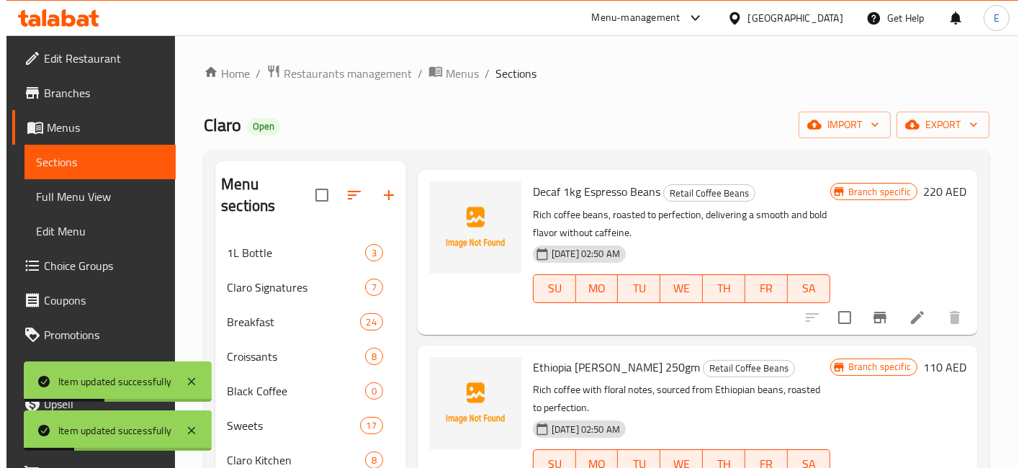
scroll to position [859, 0]
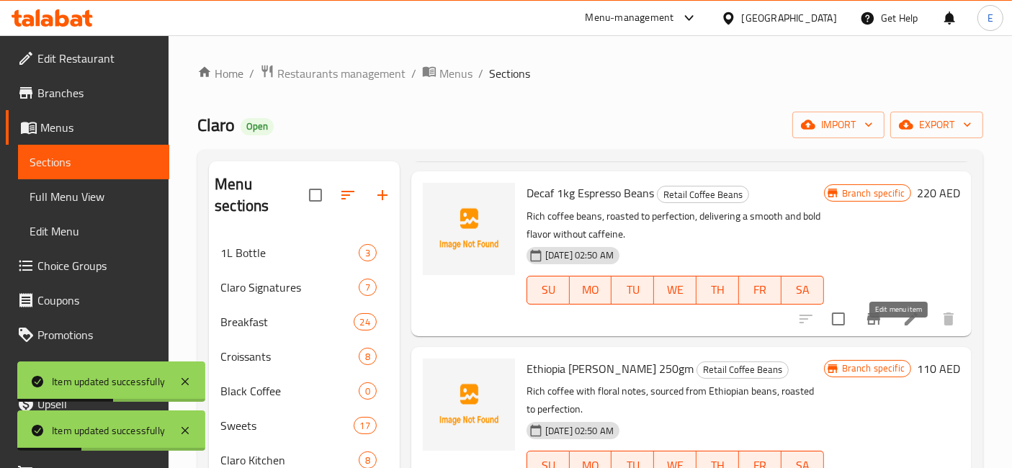
click at [905, 326] on icon at bounding box center [911, 319] width 13 height 13
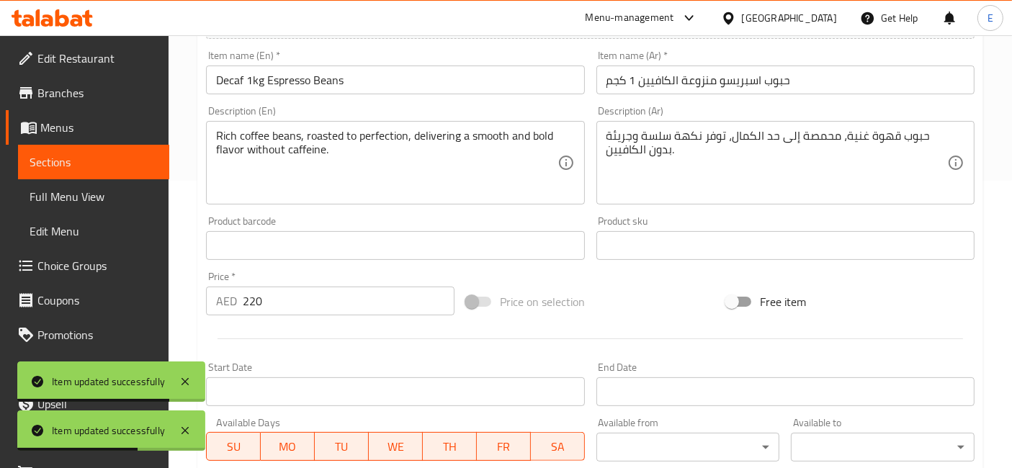
scroll to position [290, 0]
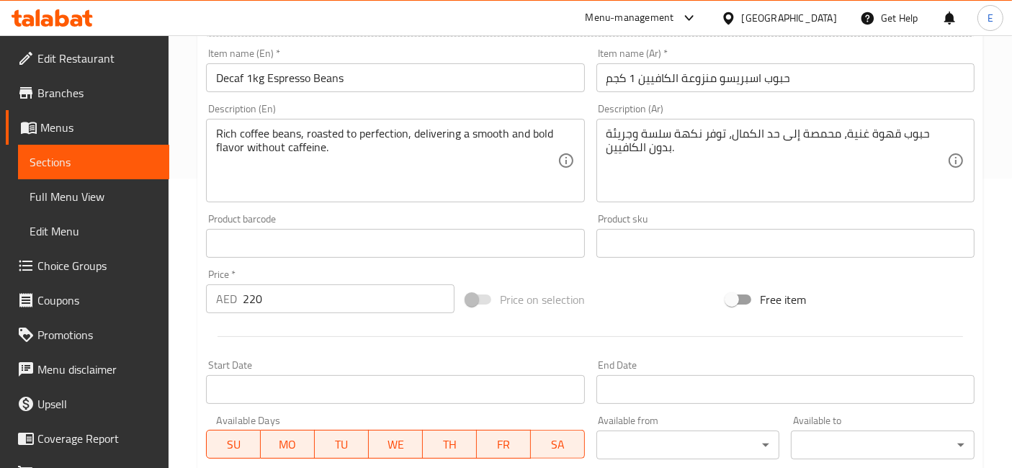
click at [299, 292] on input "220" at bounding box center [349, 299] width 212 height 29
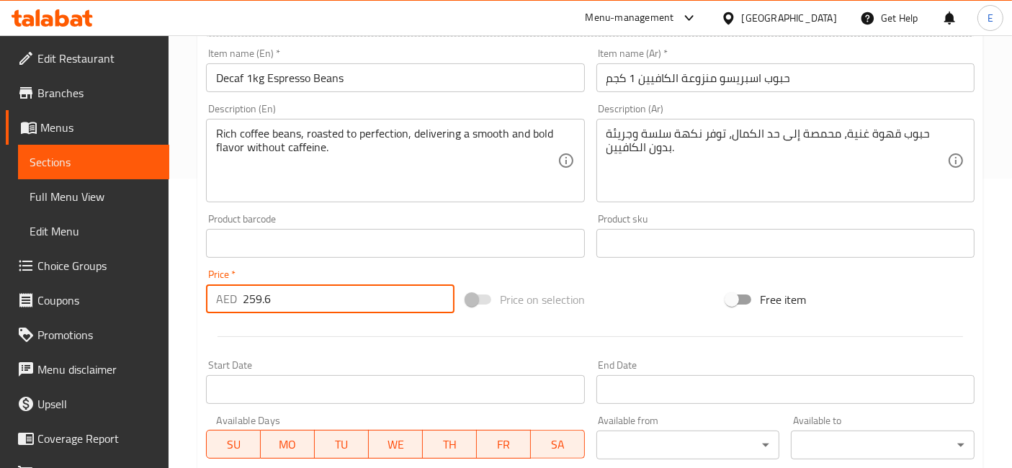
scroll to position [547, 0]
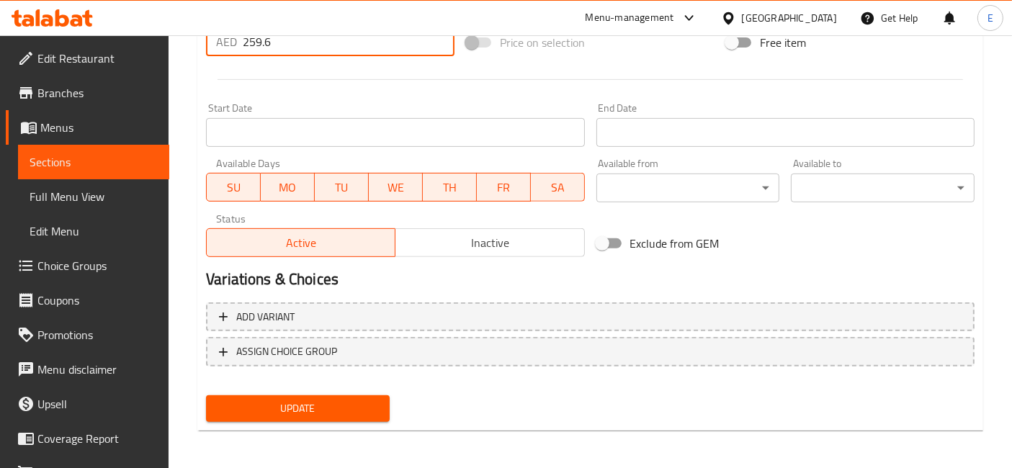
type input "259.6"
click at [323, 414] on span "Update" at bounding box center [298, 409] width 161 height 18
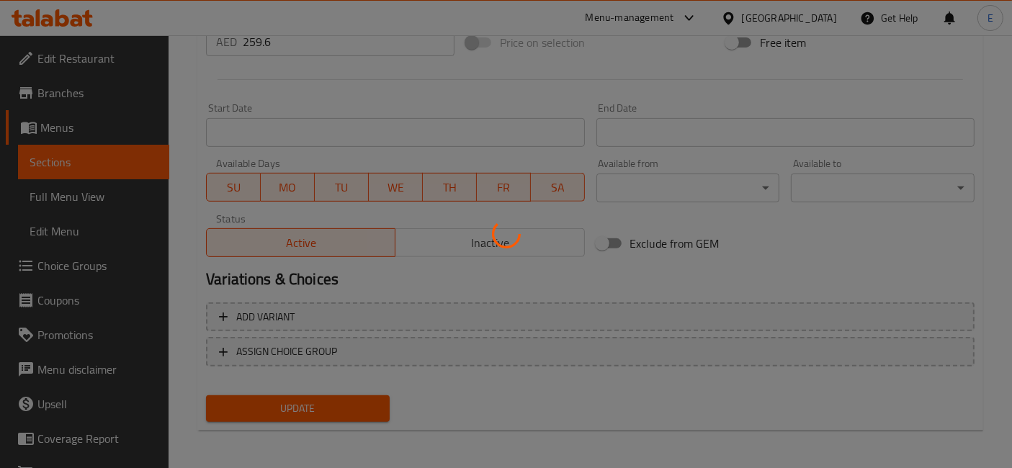
scroll to position [0, 0]
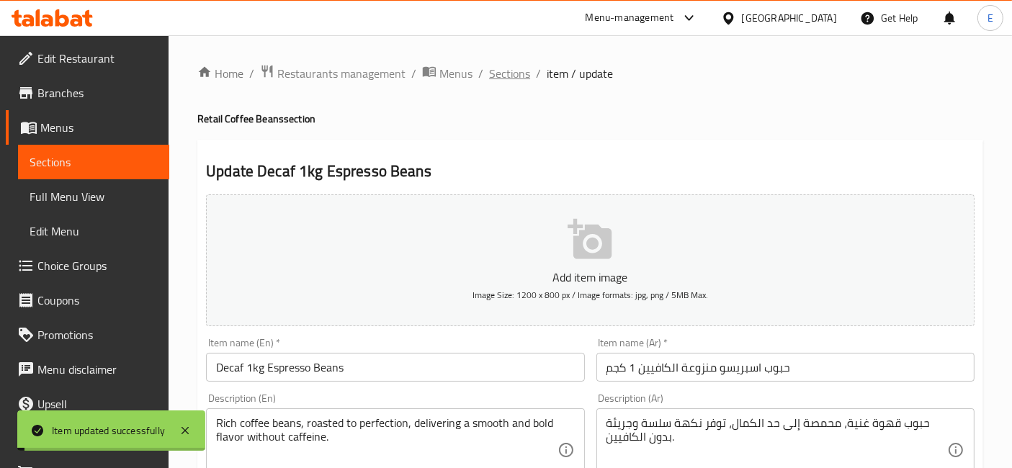
click at [510, 79] on span "Sections" at bounding box center [509, 73] width 41 height 17
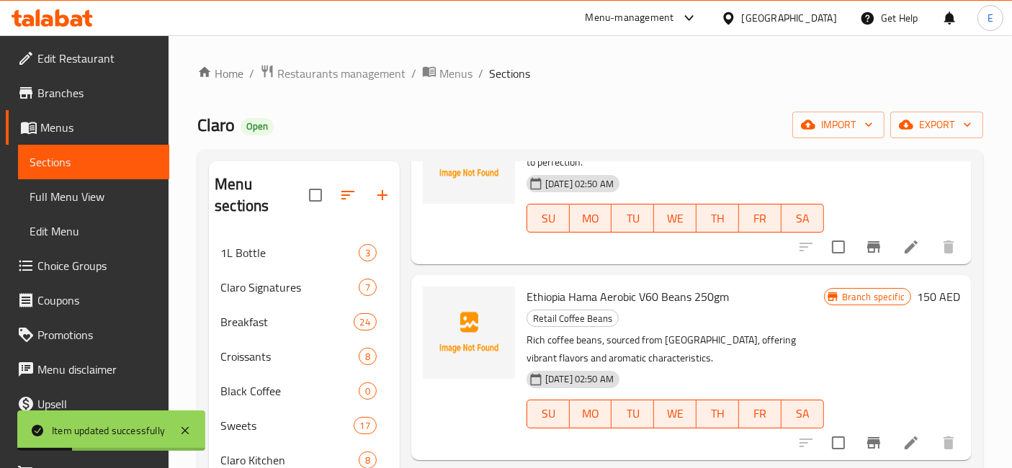
scroll to position [1125, 0]
click at [905, 253] on icon at bounding box center [911, 246] width 13 height 13
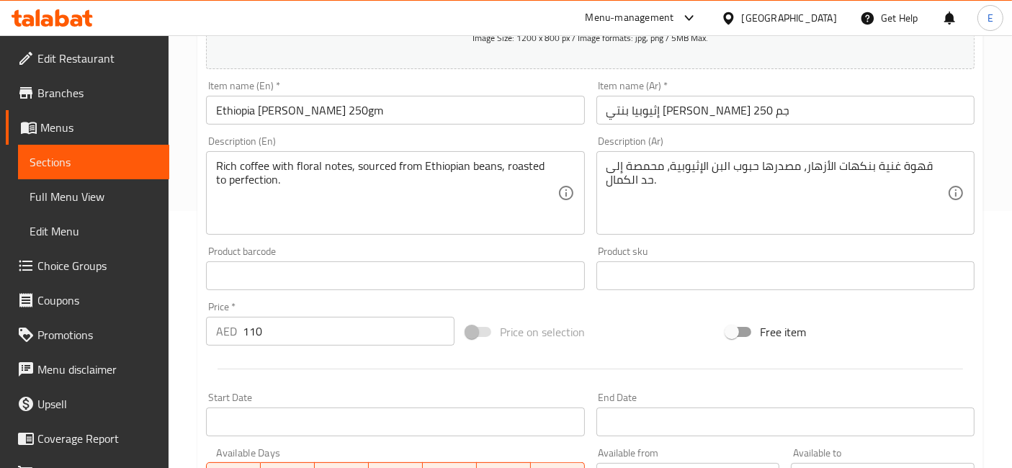
scroll to position [290, 0]
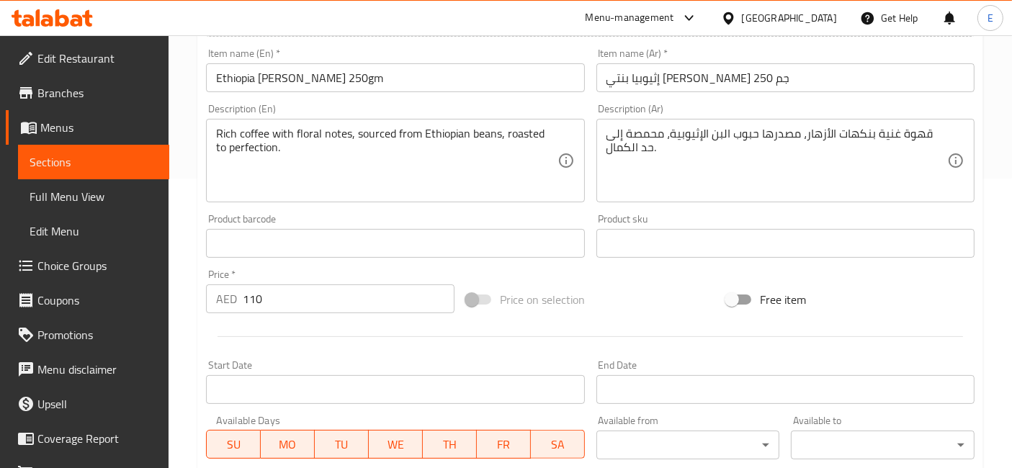
click at [323, 300] on input "110" at bounding box center [349, 299] width 212 height 29
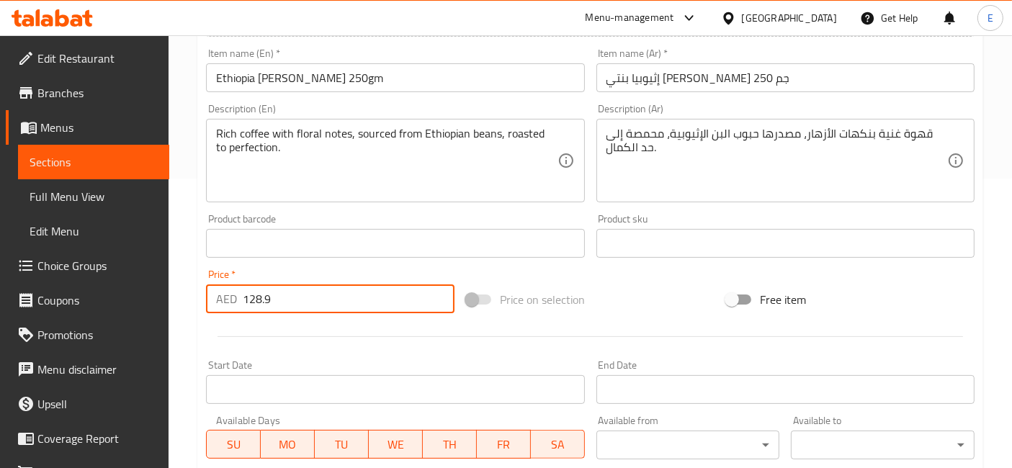
scroll to position [547, 0]
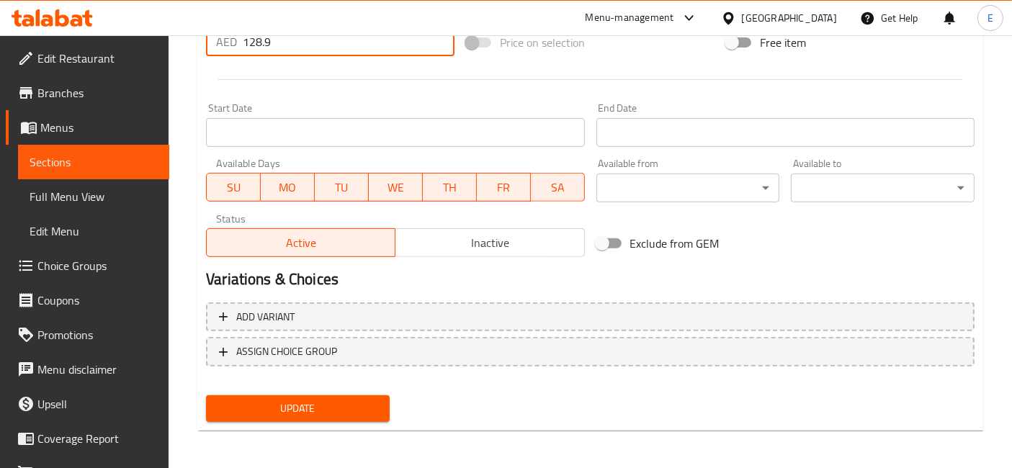
type input "128.9"
click at [339, 400] on span "Update" at bounding box center [298, 409] width 161 height 18
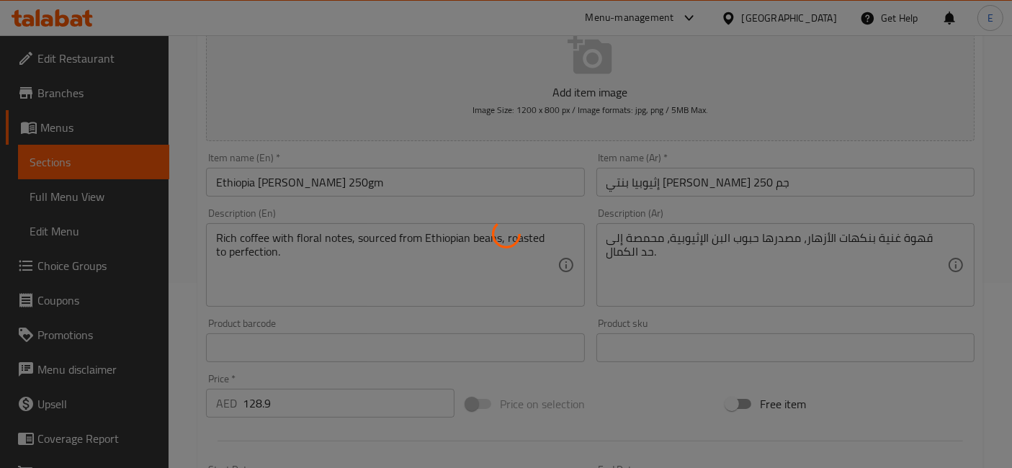
scroll to position [0, 0]
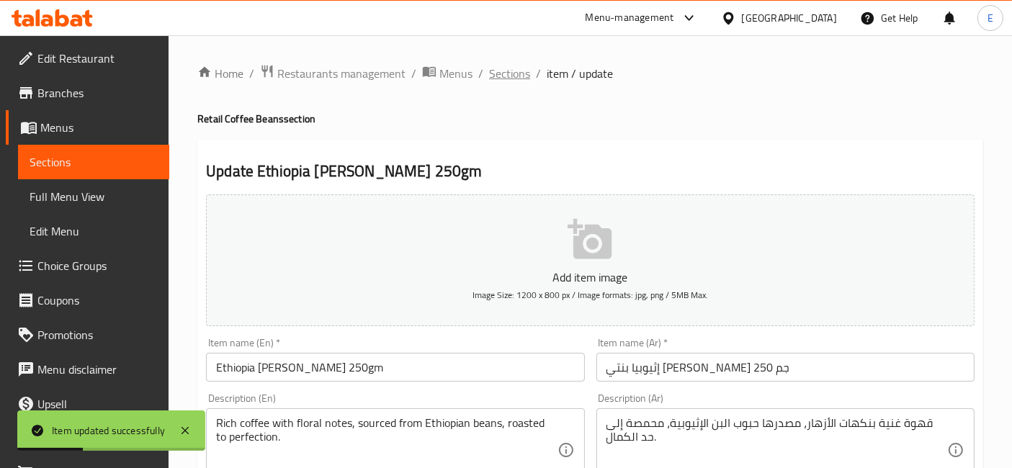
click at [500, 75] on span "Sections" at bounding box center [509, 73] width 41 height 17
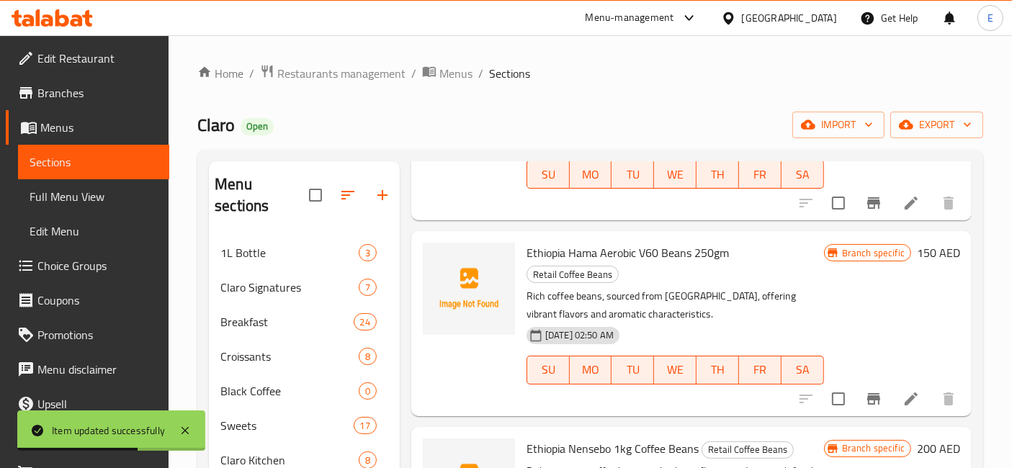
scroll to position [1250, 0]
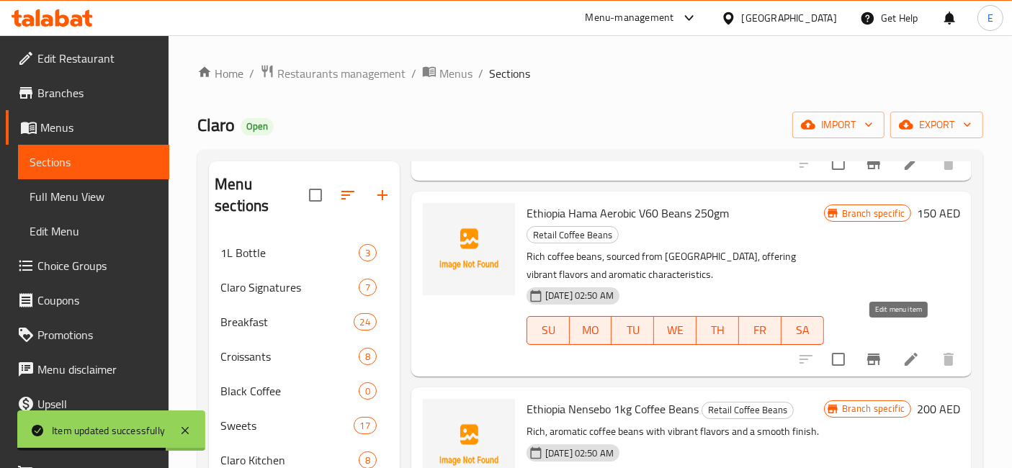
click at [903, 351] on icon at bounding box center [911, 359] width 17 height 17
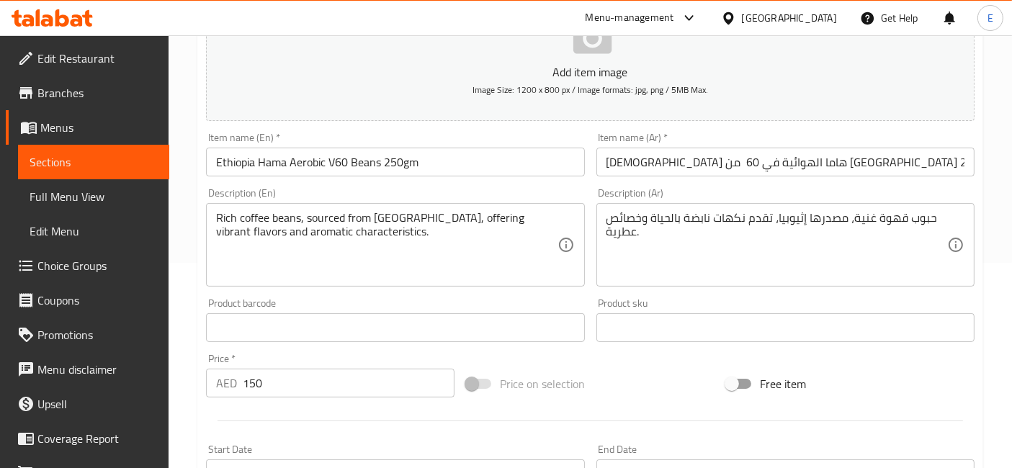
scroll to position [211, 0]
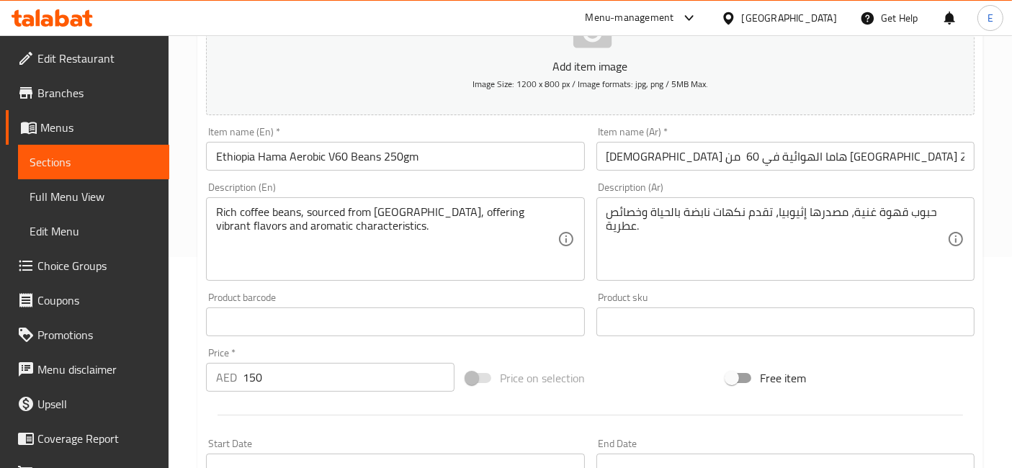
click at [313, 372] on input "150" at bounding box center [349, 377] width 212 height 29
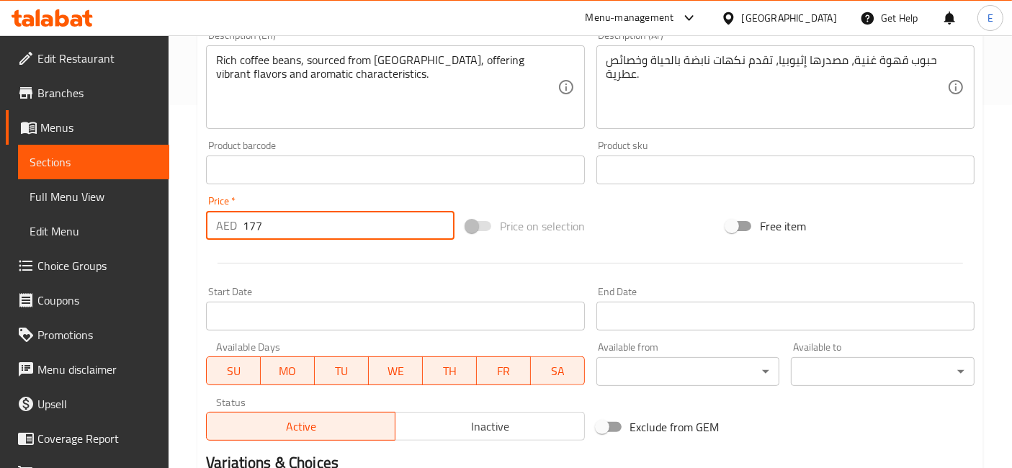
scroll to position [547, 0]
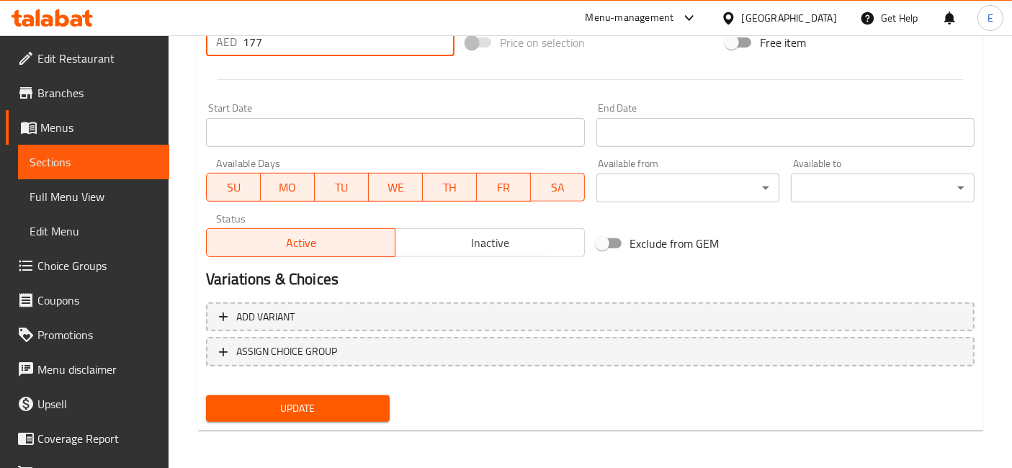
type input "177"
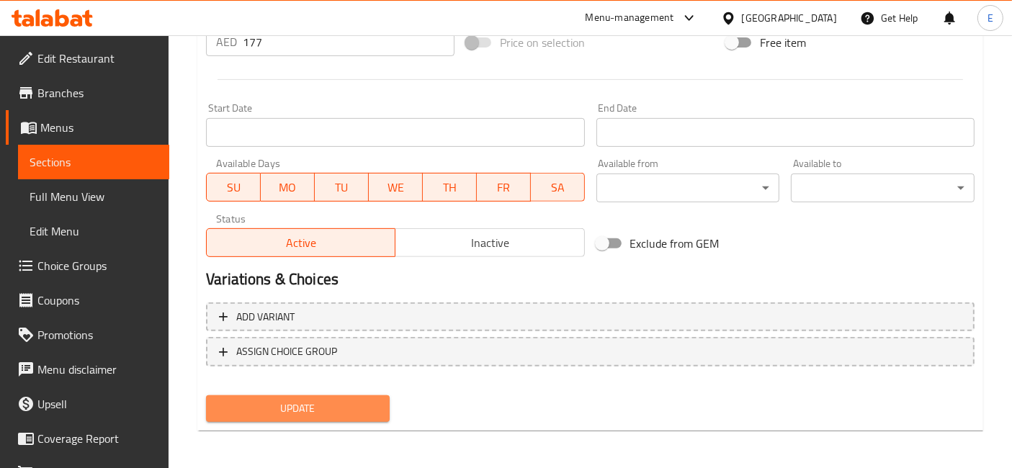
click at [311, 403] on span "Update" at bounding box center [298, 409] width 161 height 18
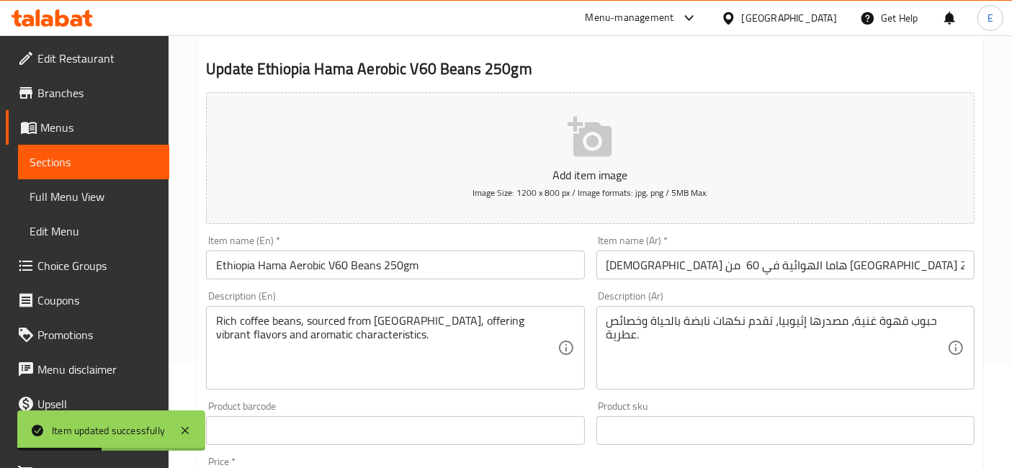
scroll to position [0, 0]
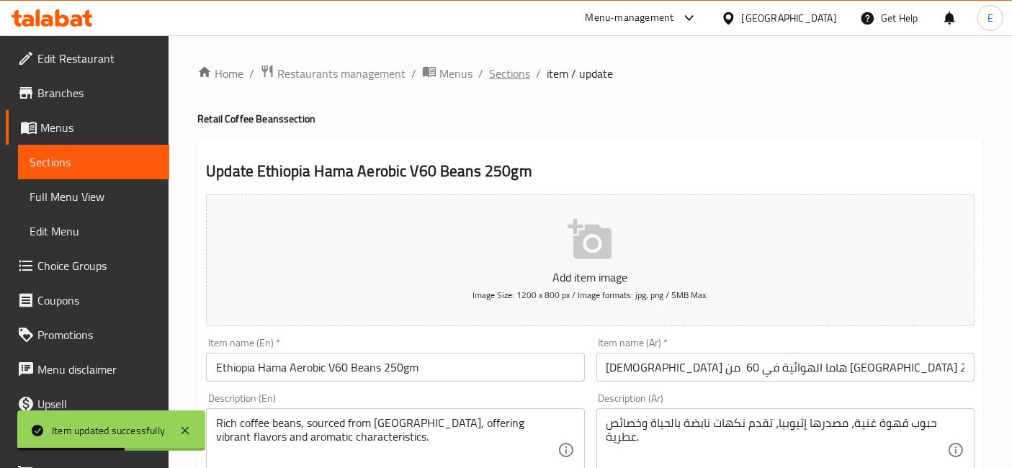
click at [498, 79] on span "Sections" at bounding box center [509, 73] width 41 height 17
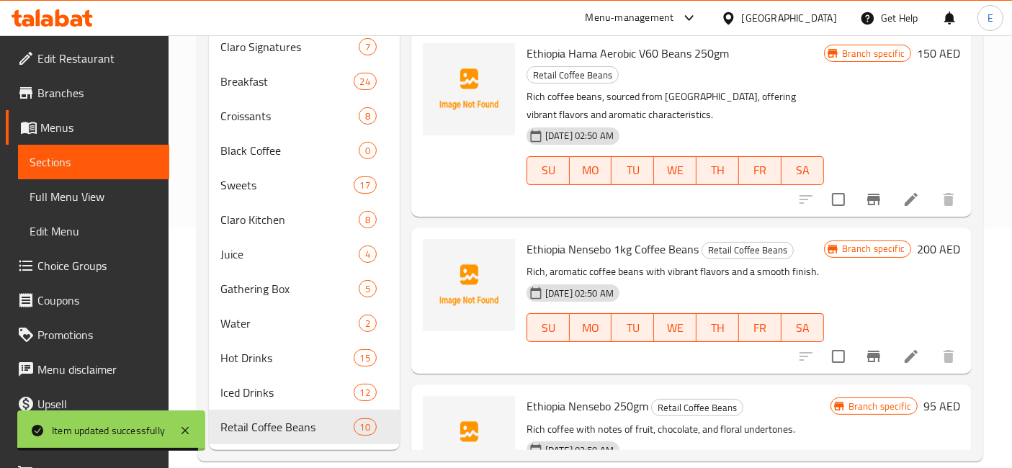
scroll to position [1125, 0]
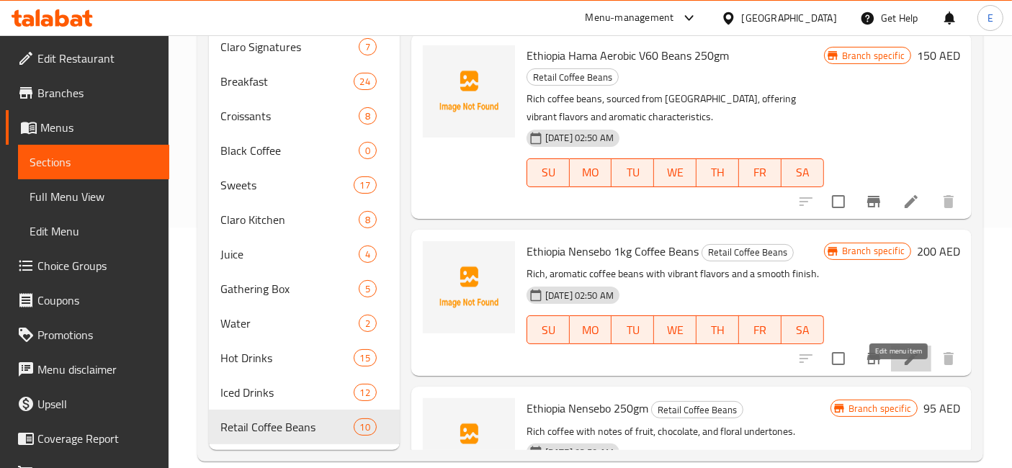
click at [904, 367] on icon at bounding box center [911, 358] width 17 height 17
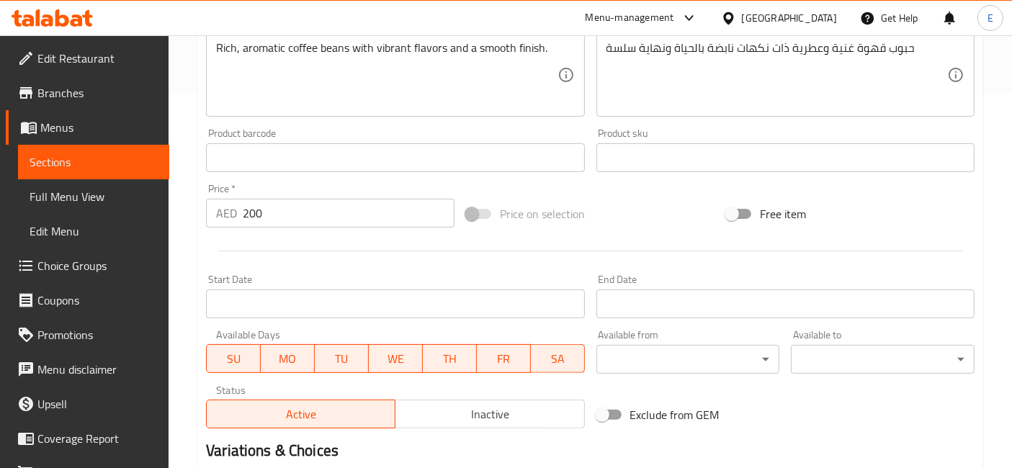
scroll to position [377, 0]
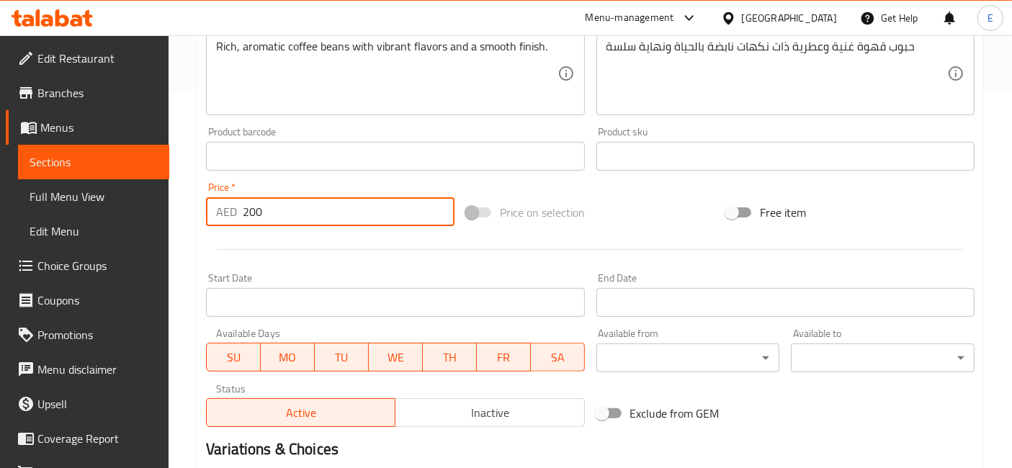
click at [317, 213] on input "200" at bounding box center [349, 211] width 212 height 29
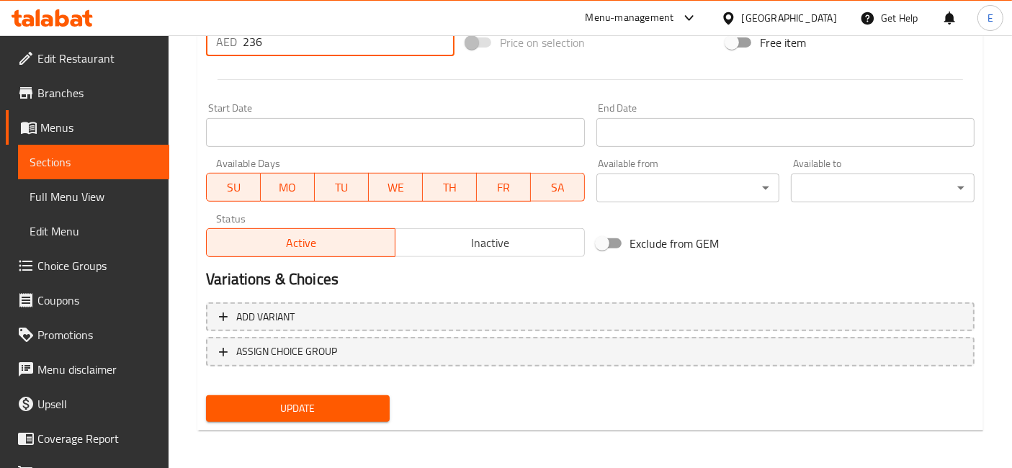
type input "236"
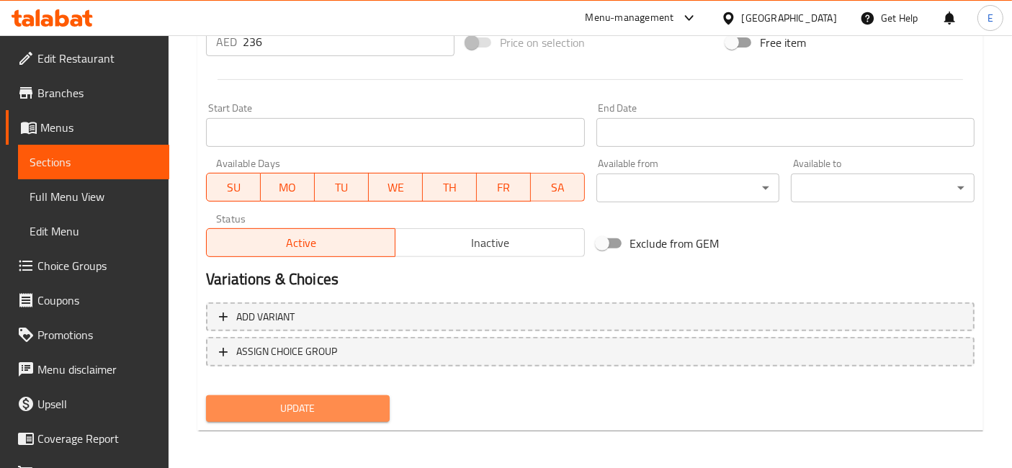
click at [331, 409] on span "Update" at bounding box center [298, 409] width 161 height 18
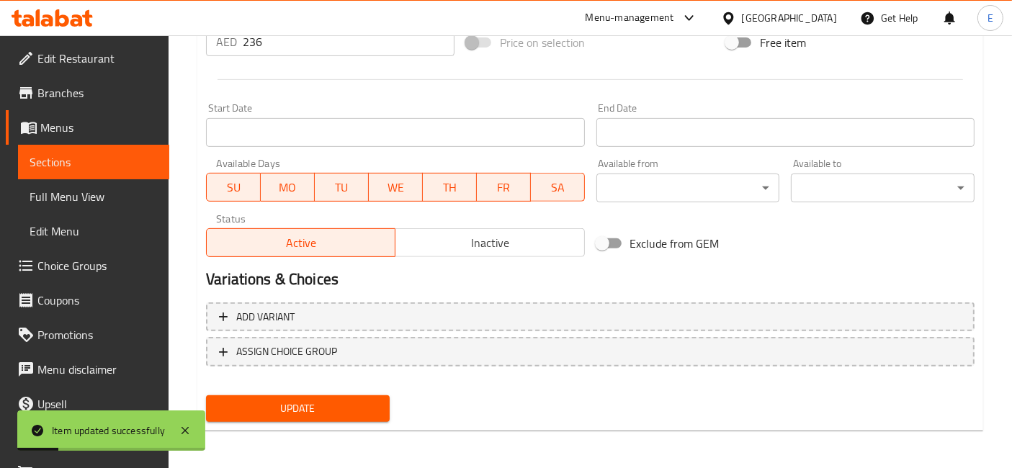
scroll to position [0, 0]
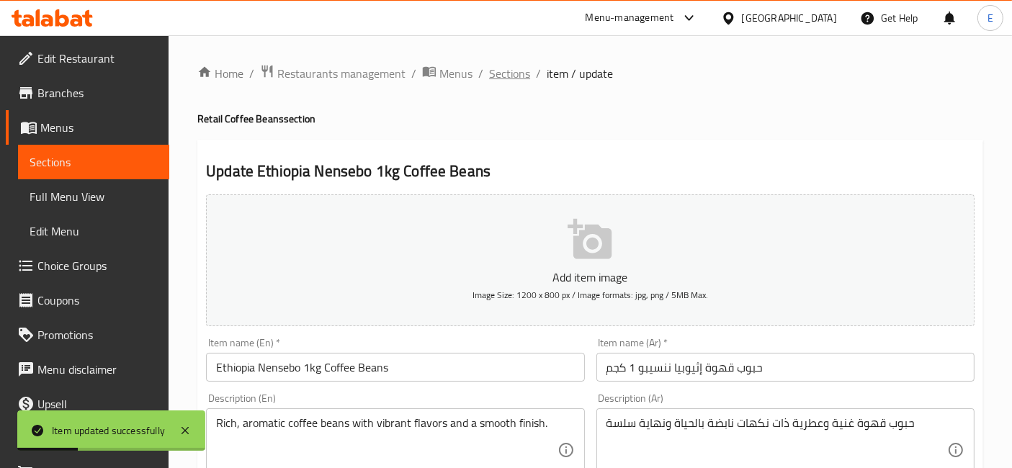
click at [506, 77] on span "Sections" at bounding box center [509, 73] width 41 height 17
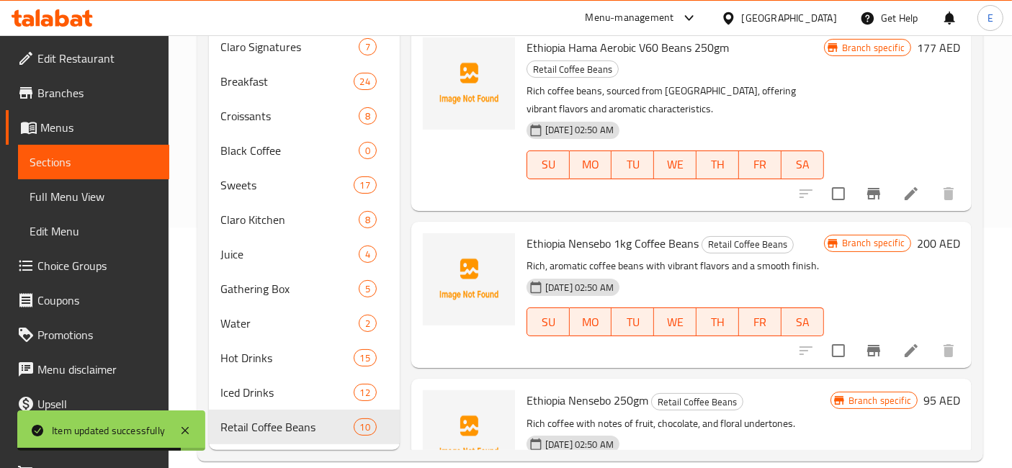
scroll to position [1250, 0]
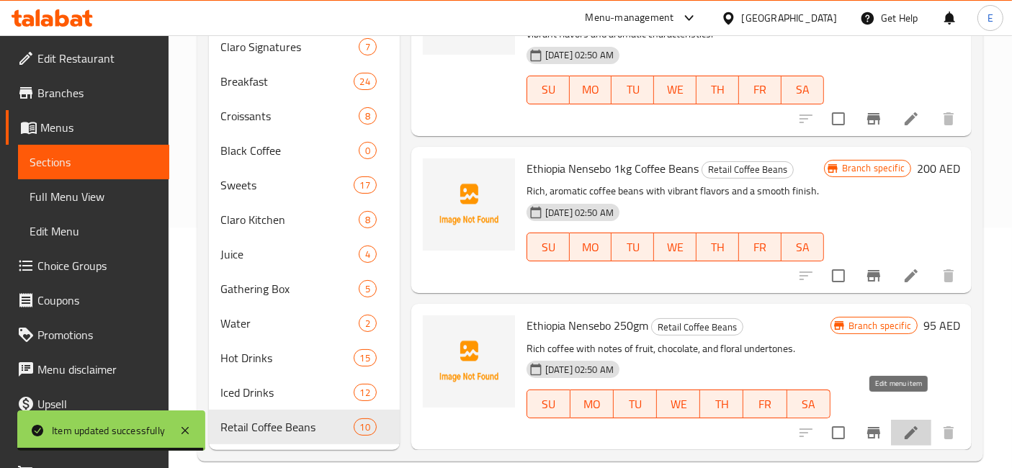
click at [903, 424] on icon at bounding box center [911, 432] width 17 height 17
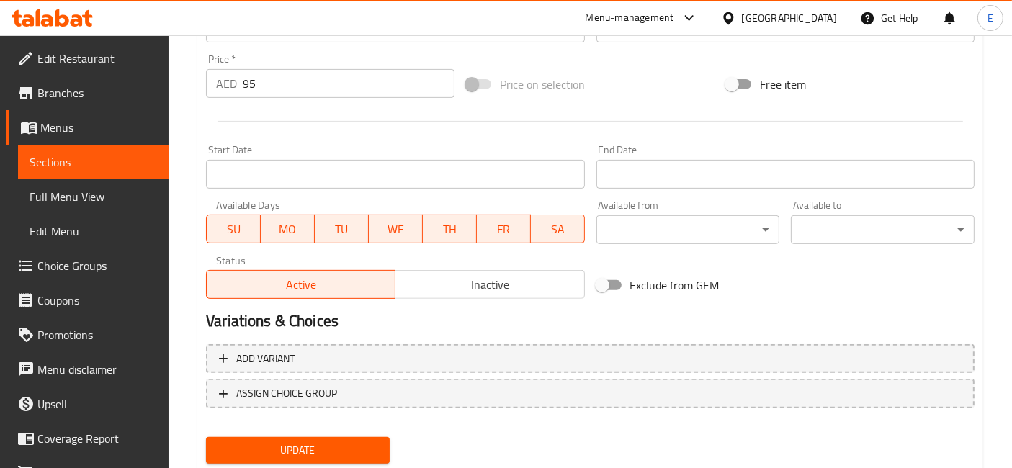
scroll to position [510, 0]
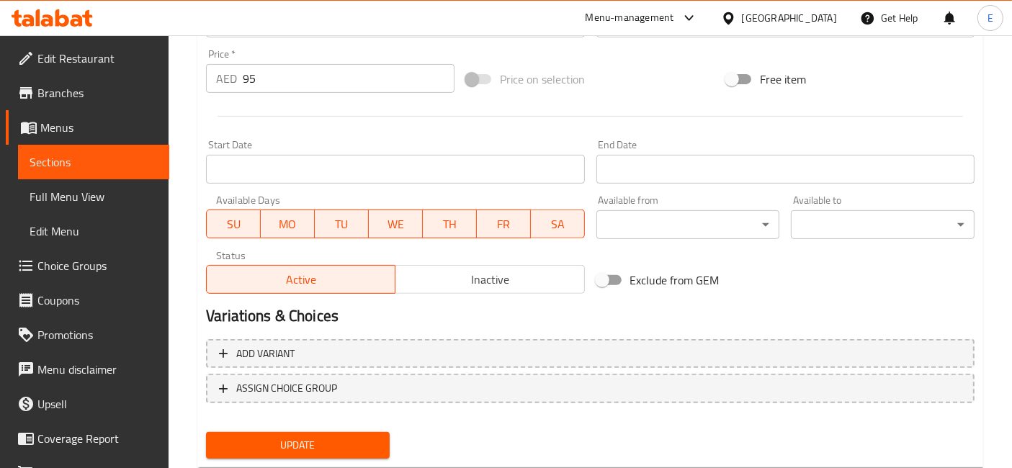
click at [253, 80] on input "95" at bounding box center [349, 78] width 212 height 29
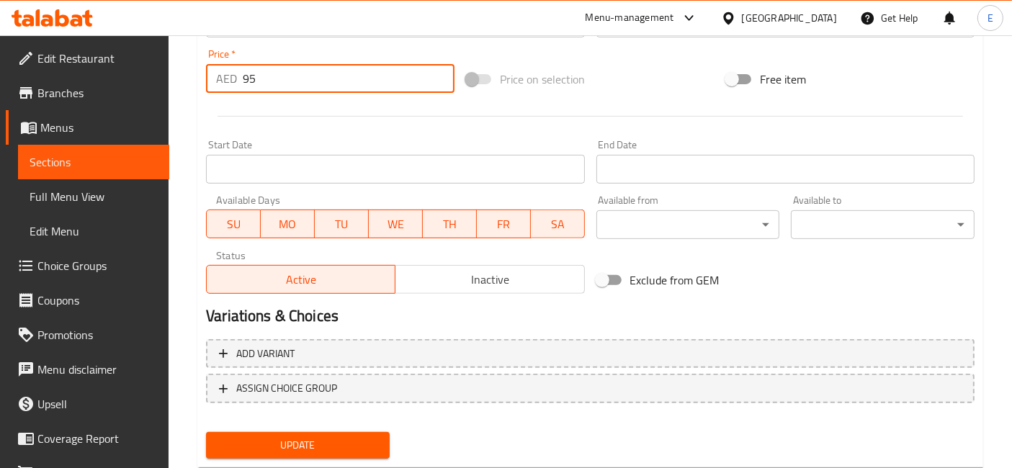
click at [253, 80] on input "95" at bounding box center [349, 78] width 212 height 29
type input "112"
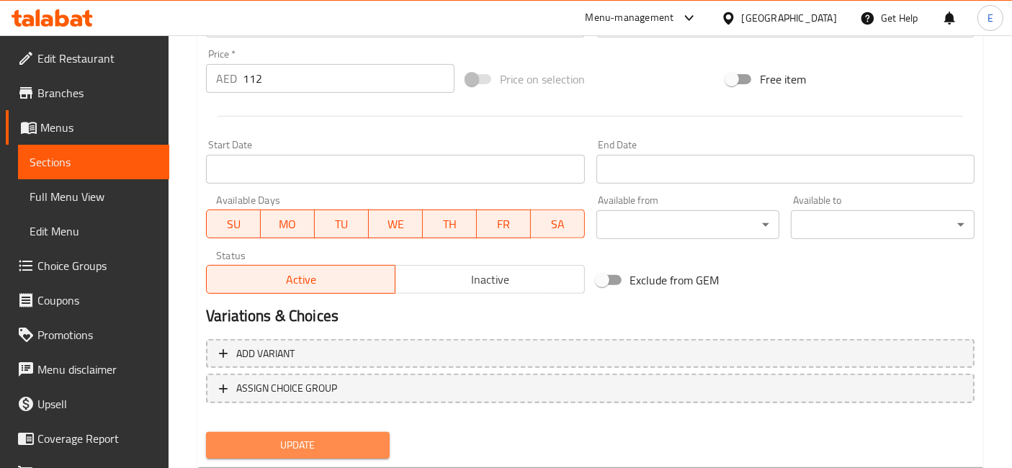
click at [376, 447] on span "Update" at bounding box center [298, 446] width 161 height 18
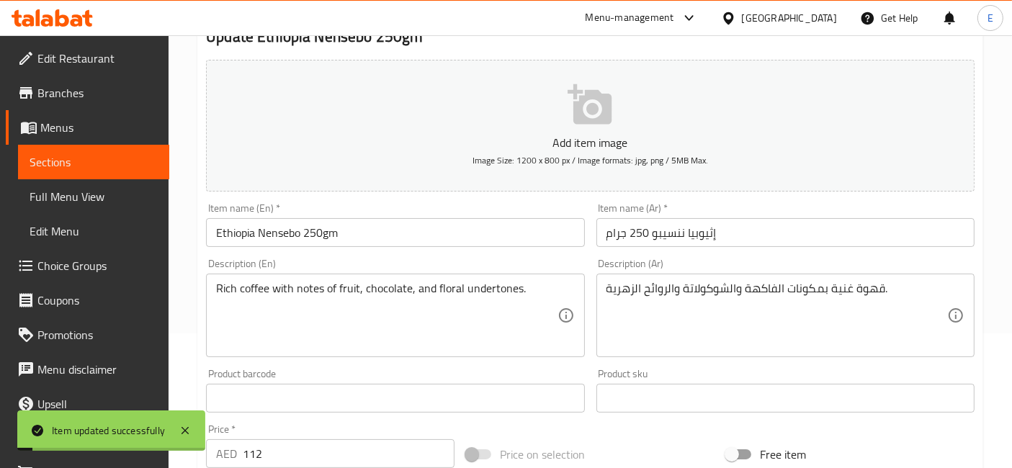
scroll to position [0, 0]
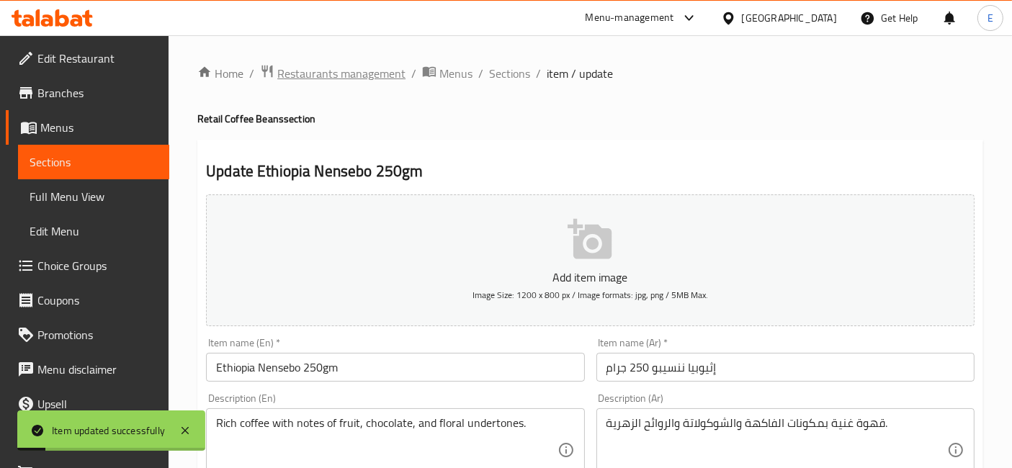
click at [364, 75] on span "Restaurants management" at bounding box center [341, 73] width 128 height 17
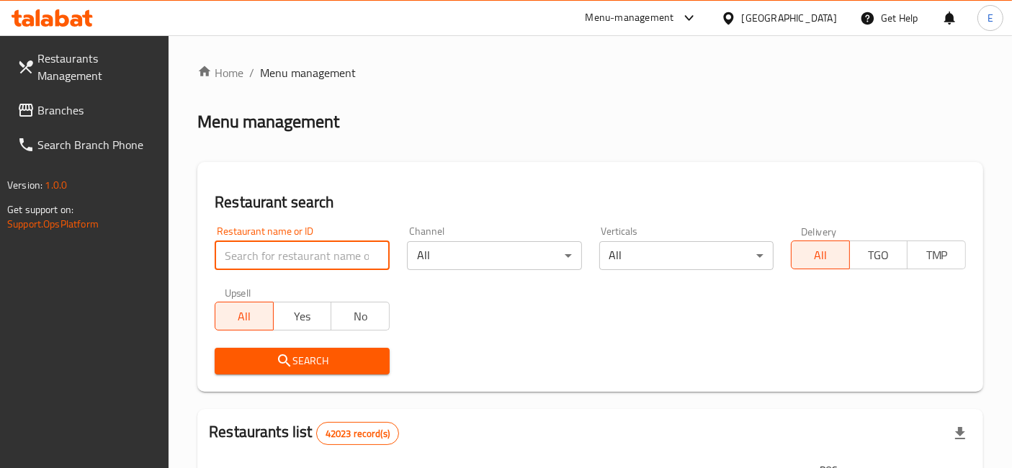
click at [298, 263] on input "search" at bounding box center [302, 255] width 175 height 29
type input "shamiyat"
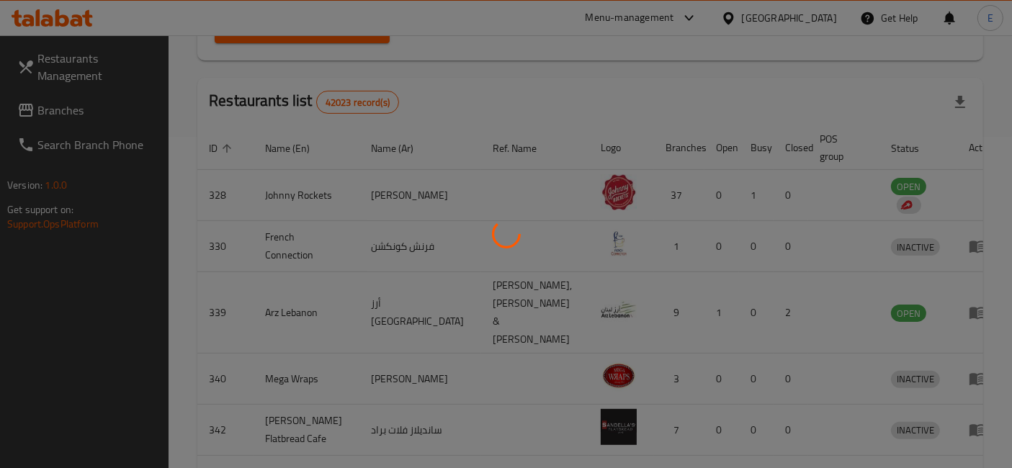
scroll to position [236, 0]
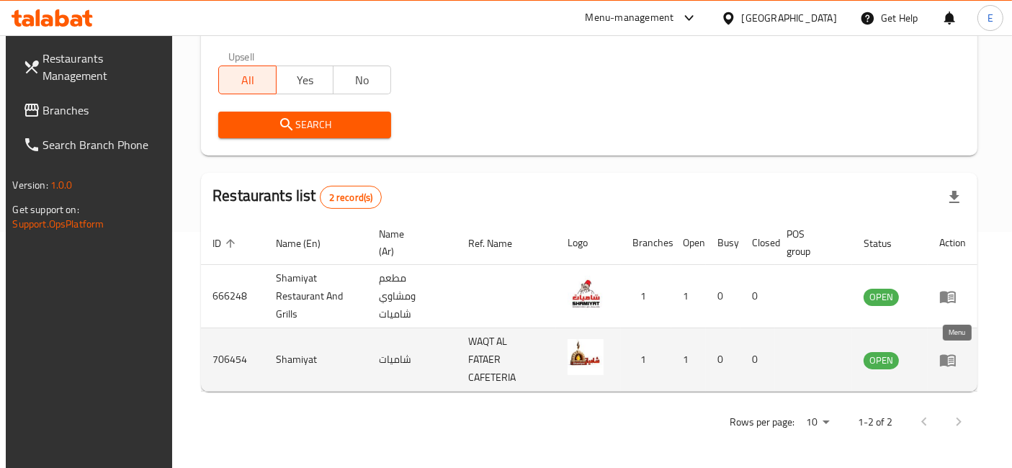
click at [956, 364] on icon "enhanced table" at bounding box center [948, 360] width 16 height 12
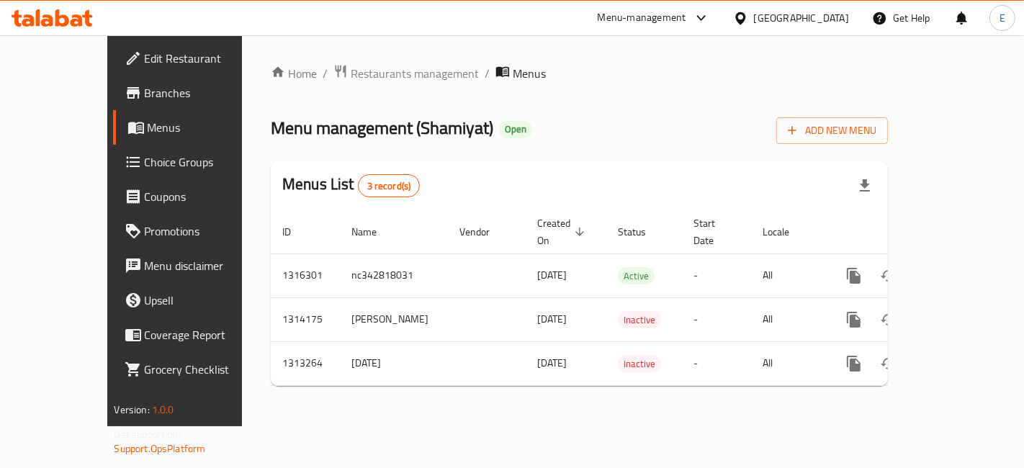
click at [148, 131] on span "Menus" at bounding box center [207, 127] width 119 height 17
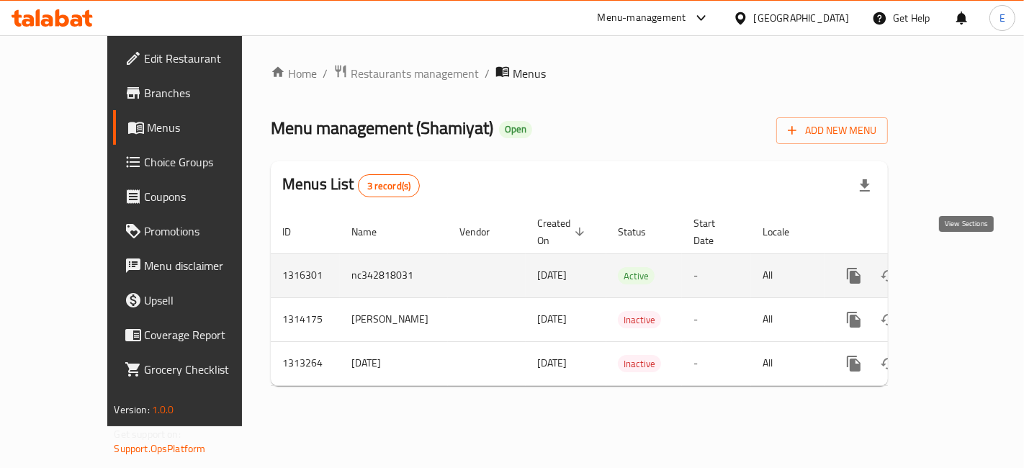
click at [957, 261] on link "enhanced table" at bounding box center [958, 276] width 35 height 35
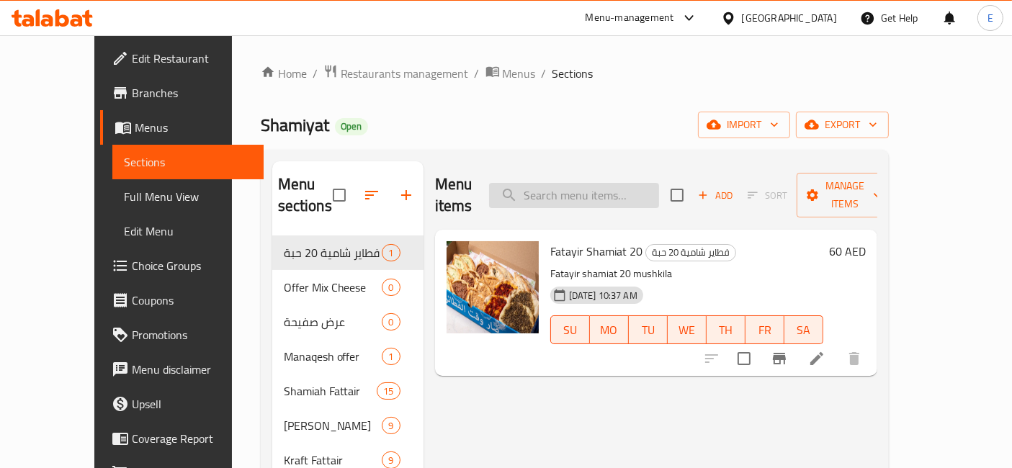
click at [550, 183] on input "search" at bounding box center [574, 195] width 170 height 25
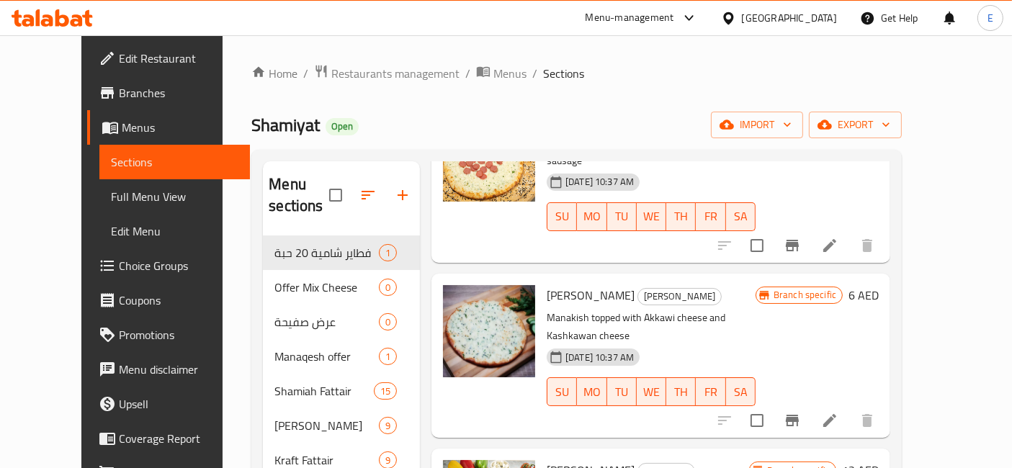
scroll to position [1306, 0]
click at [452, 296] on span "upload picture" at bounding box center [463, 304] width 29 height 17
click at [456, 298] on icon "upload picture" at bounding box center [463, 304] width 14 height 13
click at [455, 296] on icon "upload picture" at bounding box center [463, 304] width 17 height 17
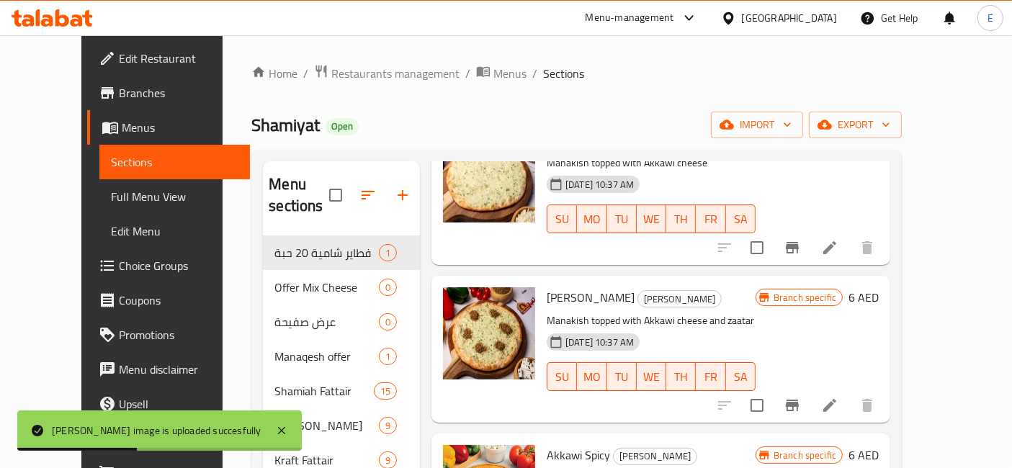
scroll to position [0, 0]
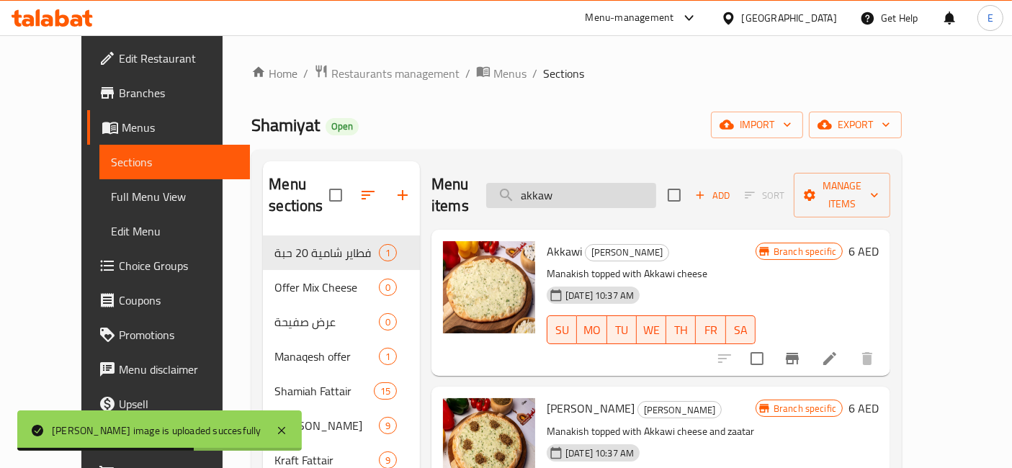
click at [598, 183] on input "akkaw" at bounding box center [571, 195] width 170 height 25
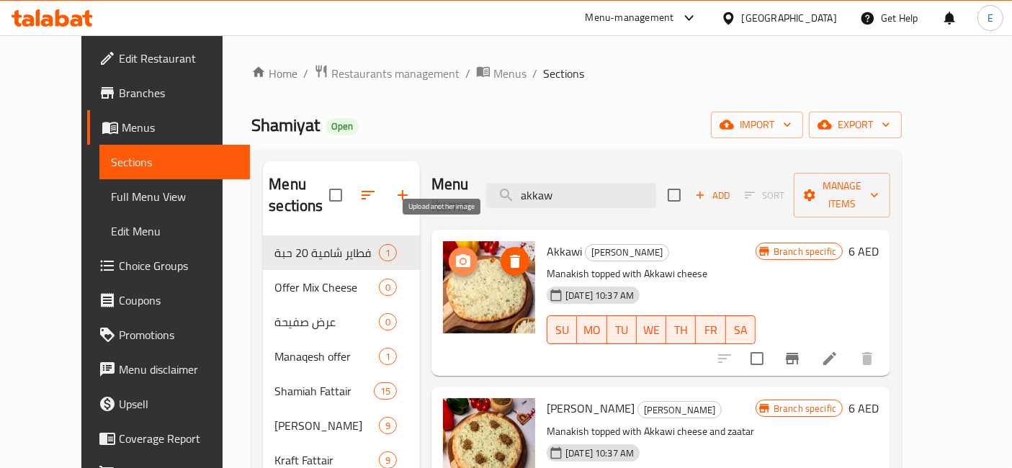
click at [456, 254] on icon "upload picture" at bounding box center [463, 260] width 14 height 13
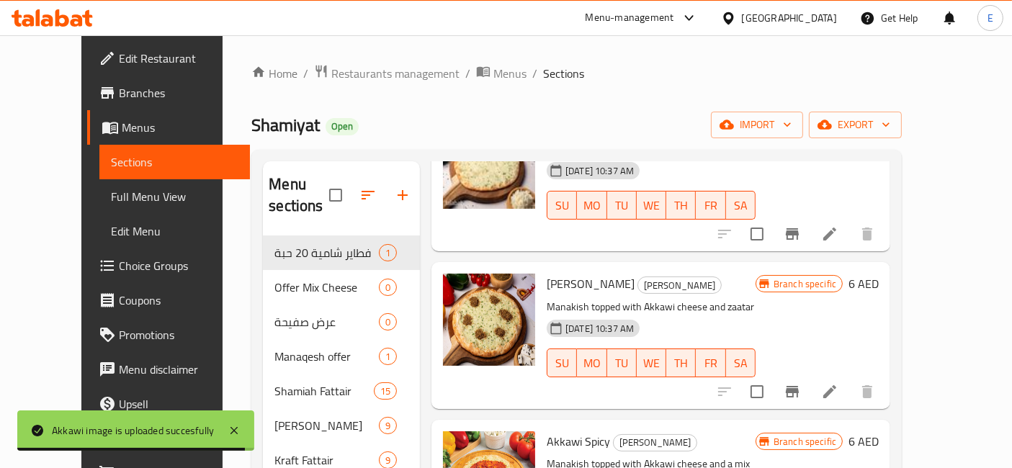
scroll to position [156, 0]
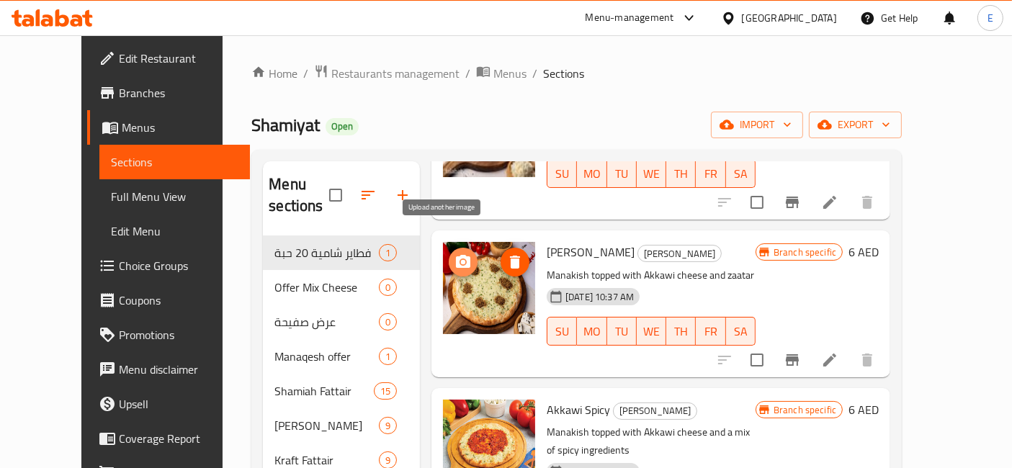
click at [456, 255] on icon "upload picture" at bounding box center [463, 261] width 14 height 13
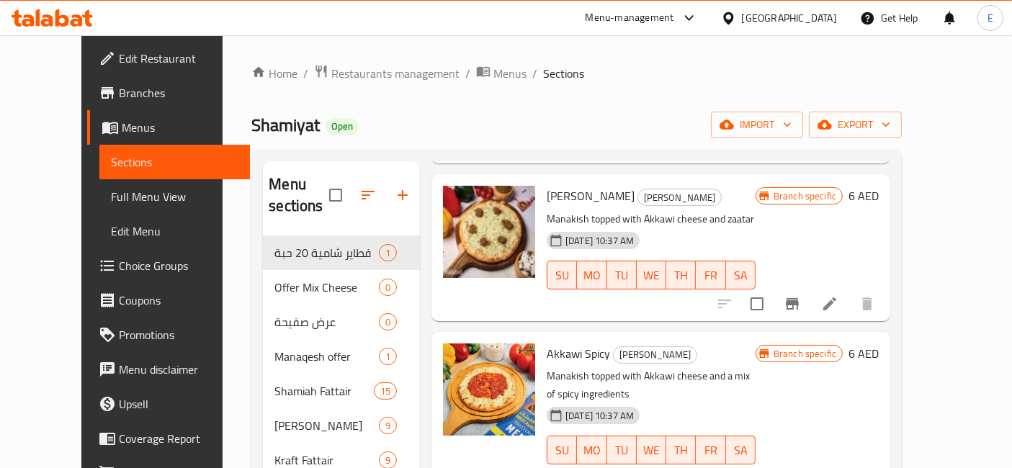
scroll to position [0, 0]
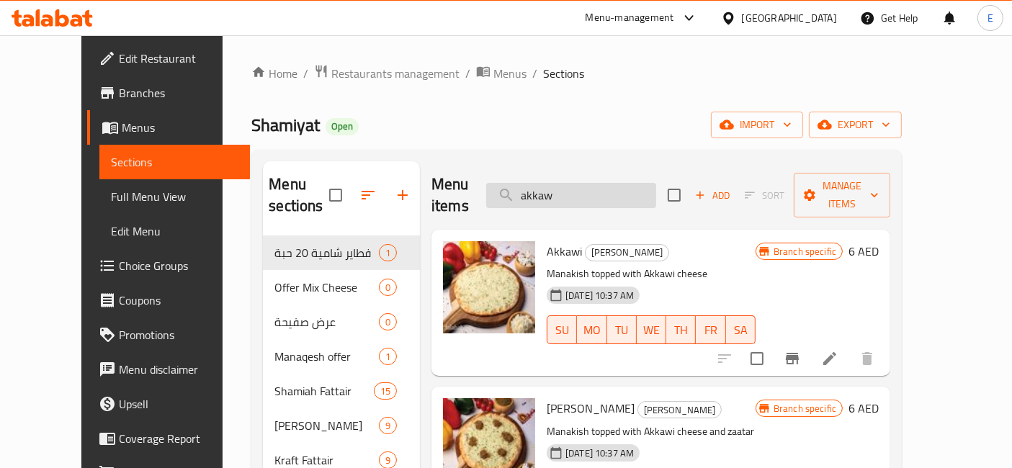
click at [571, 184] on input "akkaw" at bounding box center [571, 195] width 170 height 25
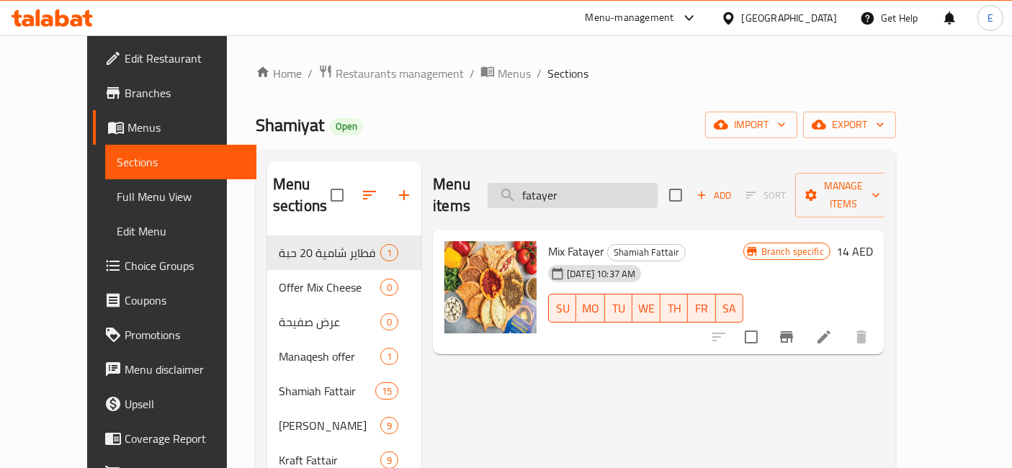
click at [587, 189] on input "fatayer" at bounding box center [573, 195] width 170 height 25
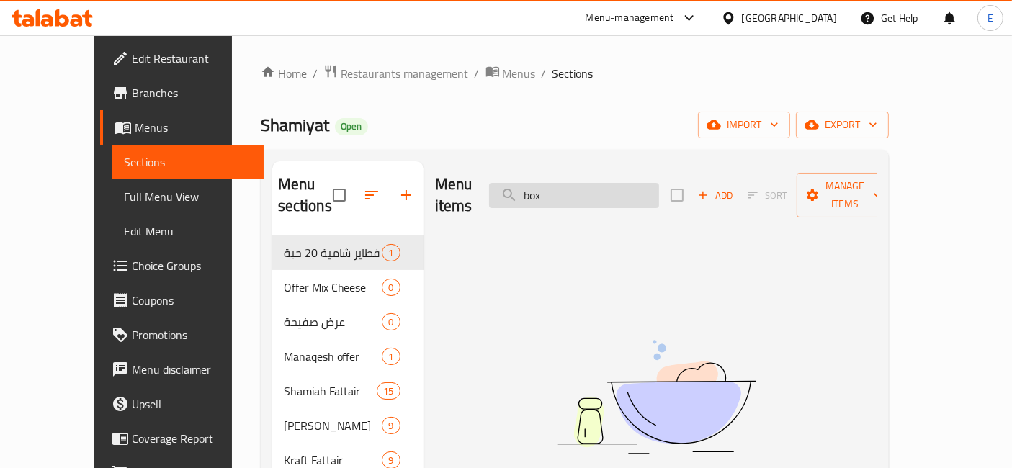
click at [578, 186] on input "box" at bounding box center [574, 195] width 170 height 25
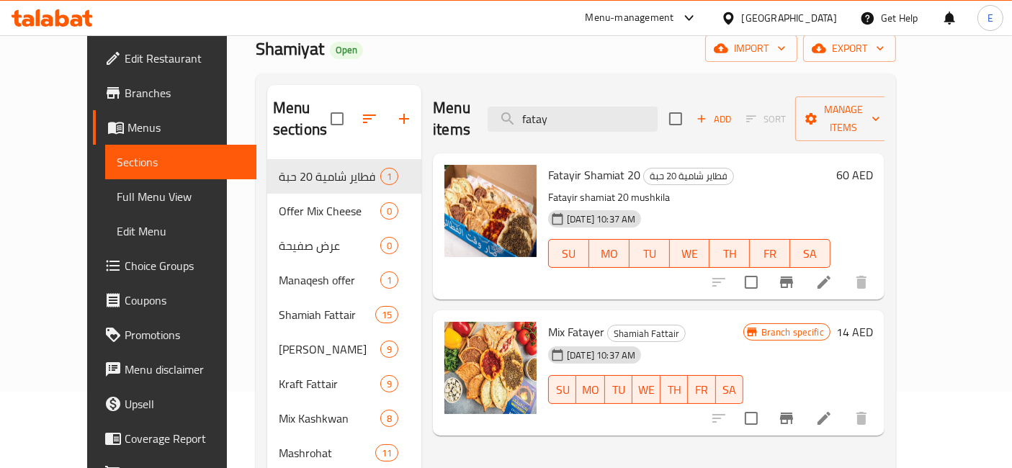
scroll to position [78, 0]
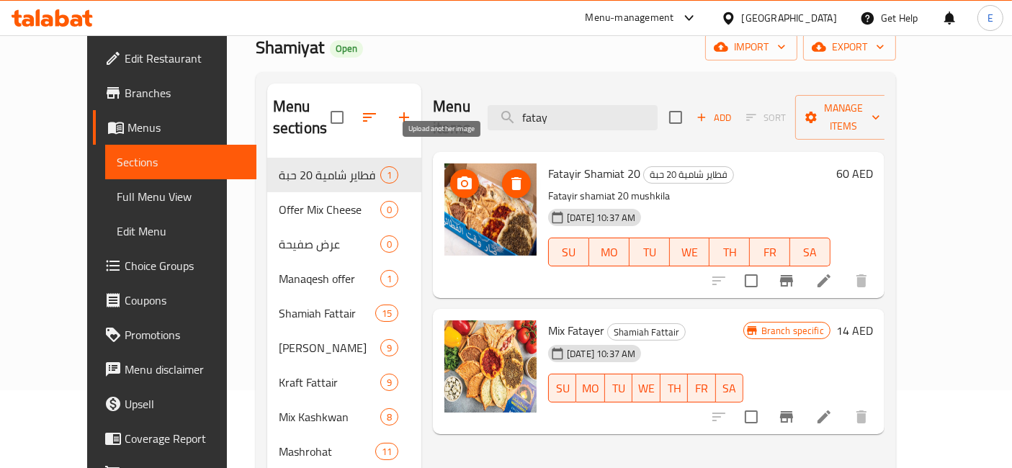
click at [463, 182] on circle "upload picture" at bounding box center [465, 184] width 4 height 4
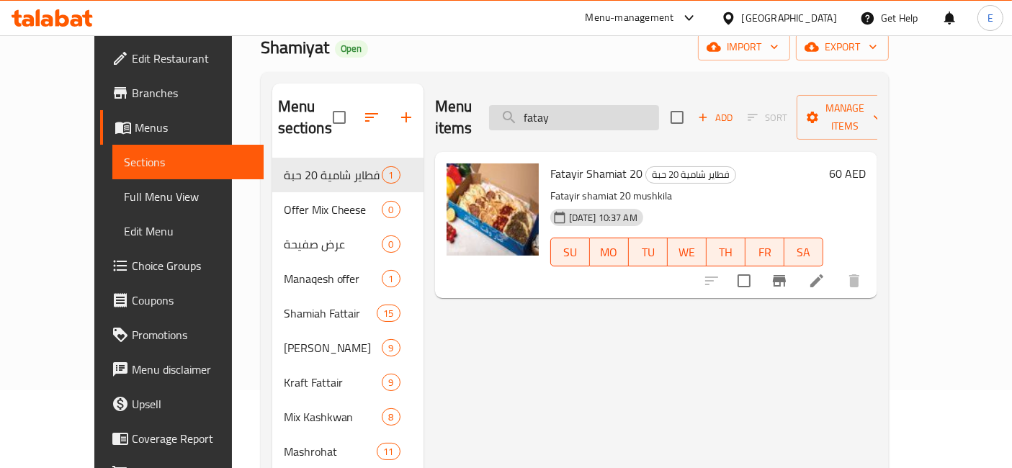
click at [566, 108] on input "fatay" at bounding box center [574, 117] width 170 height 25
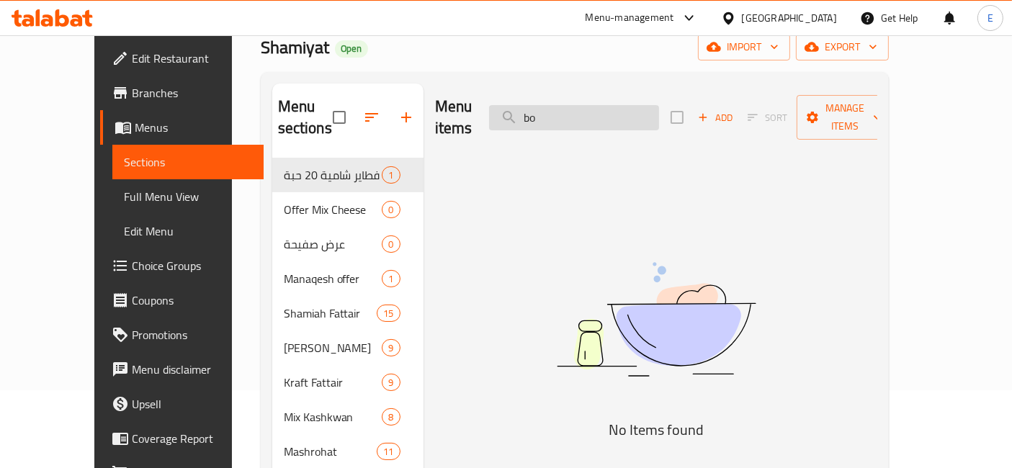
type input "box"
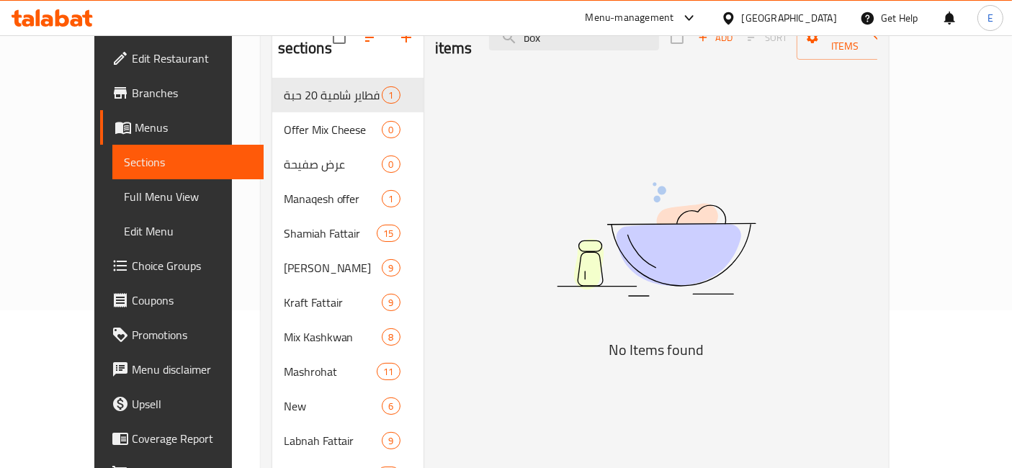
scroll to position [0, 0]
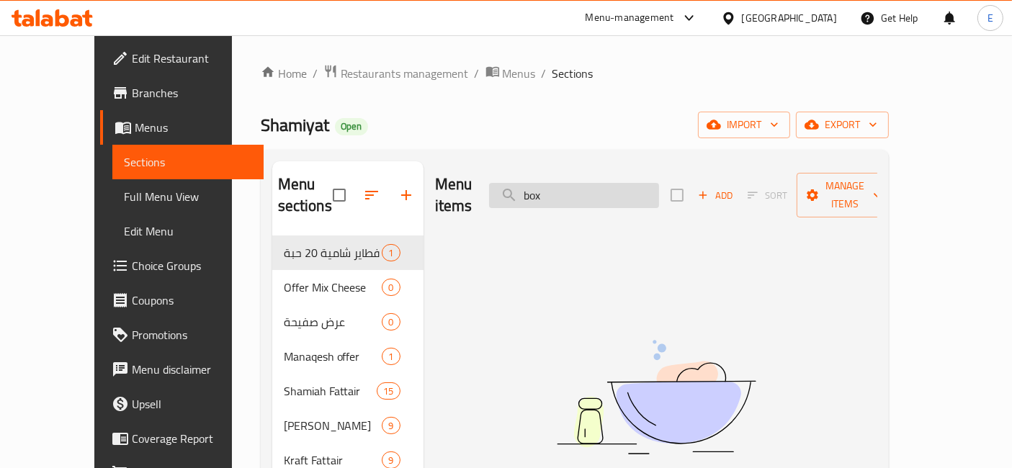
click at [604, 184] on input "box" at bounding box center [574, 195] width 170 height 25
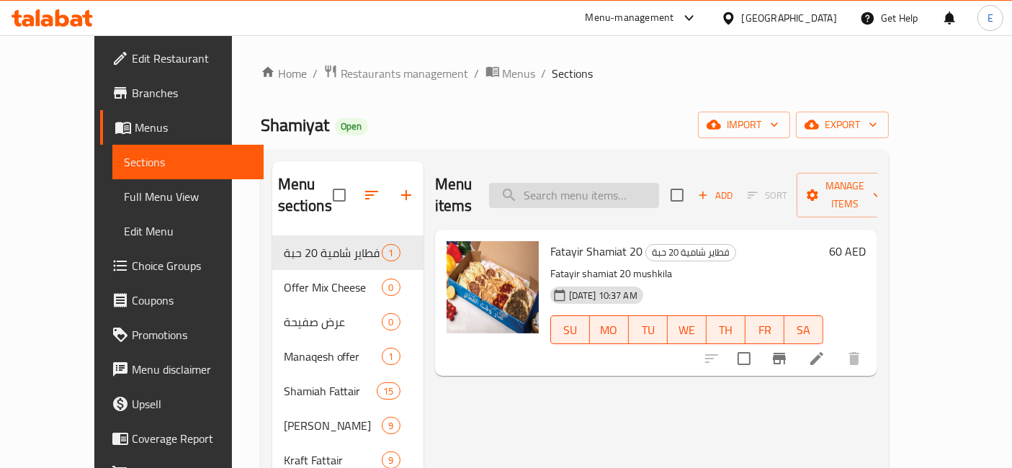
click at [604, 184] on input "search" at bounding box center [574, 195] width 170 height 25
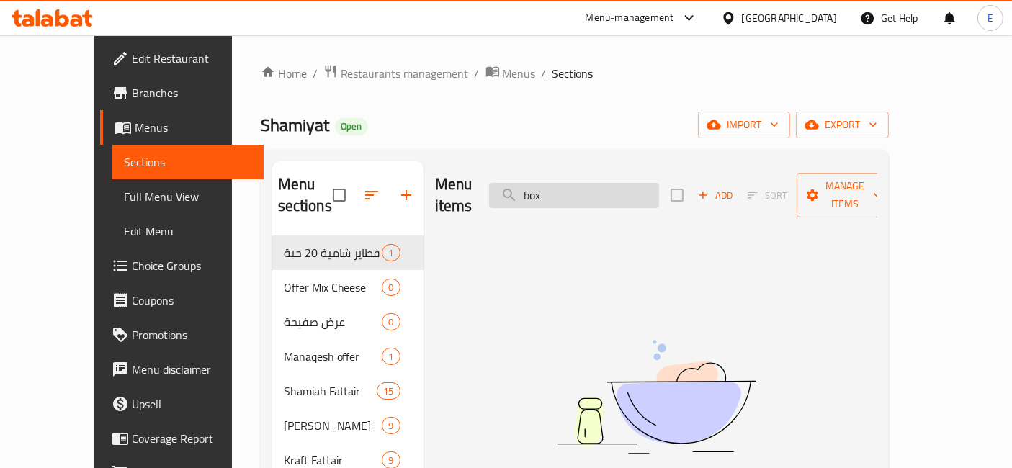
click at [633, 183] on input "box" at bounding box center [574, 195] width 170 height 25
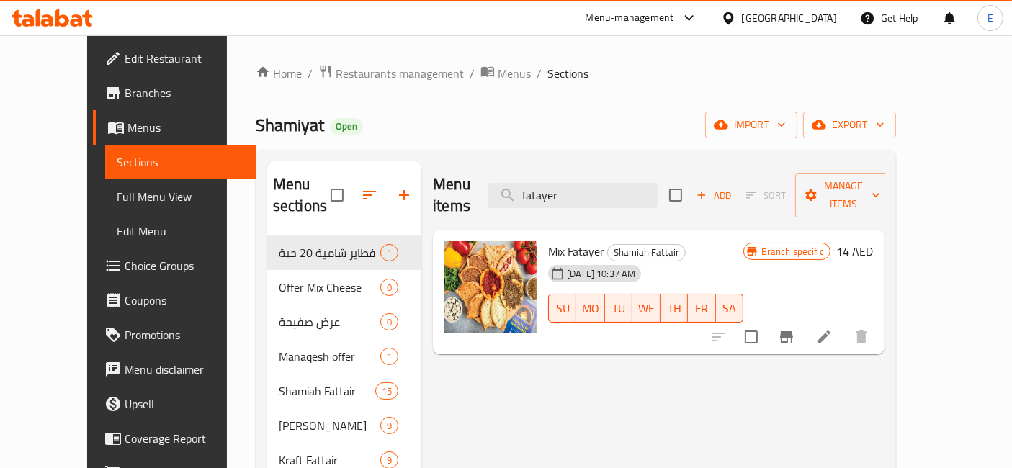
scroll to position [17, 0]
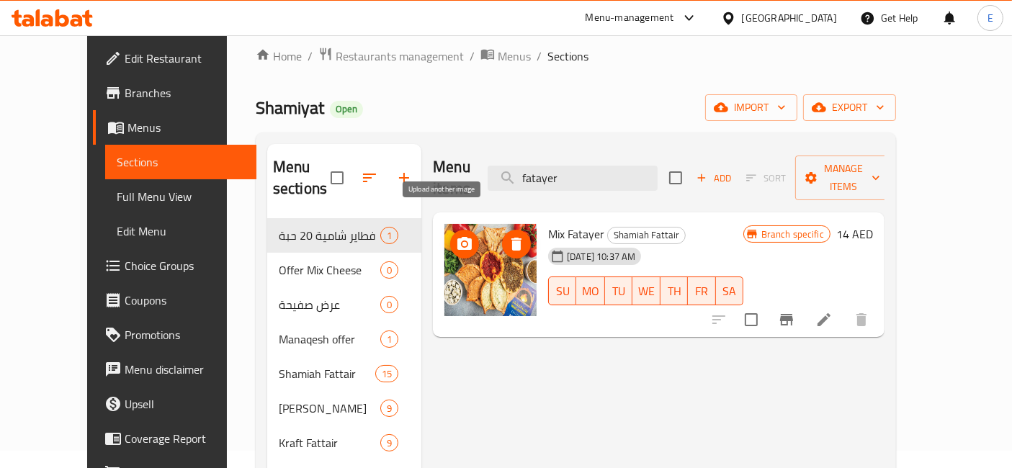
click at [457, 237] on icon "upload picture" at bounding box center [464, 243] width 14 height 13
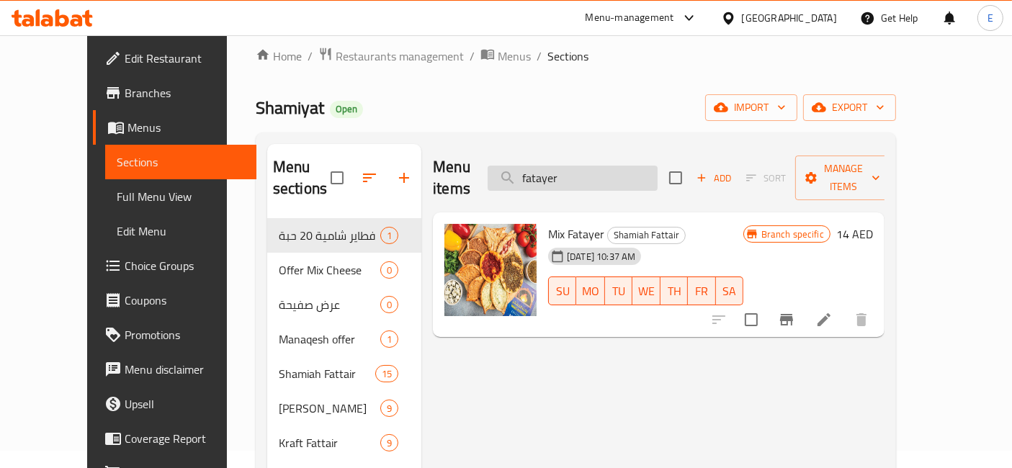
click at [586, 166] on input "fatayer" at bounding box center [573, 178] width 170 height 25
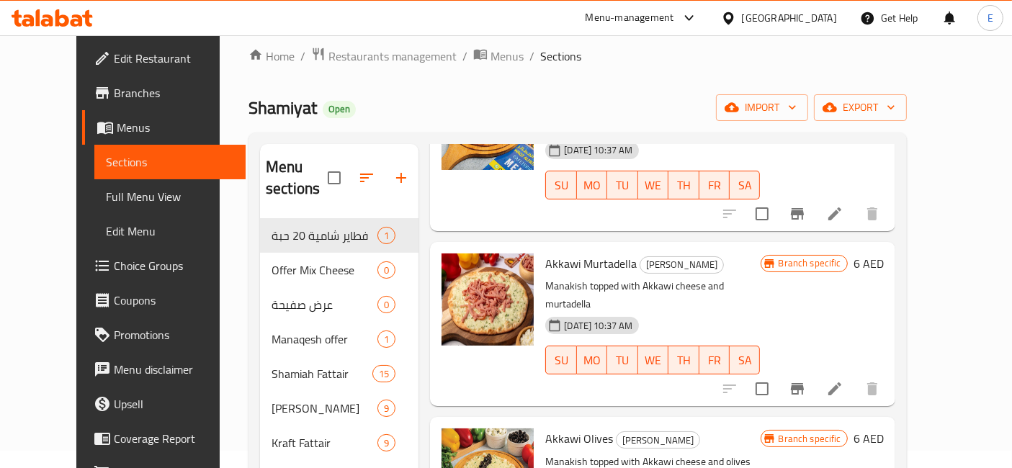
scroll to position [0, 0]
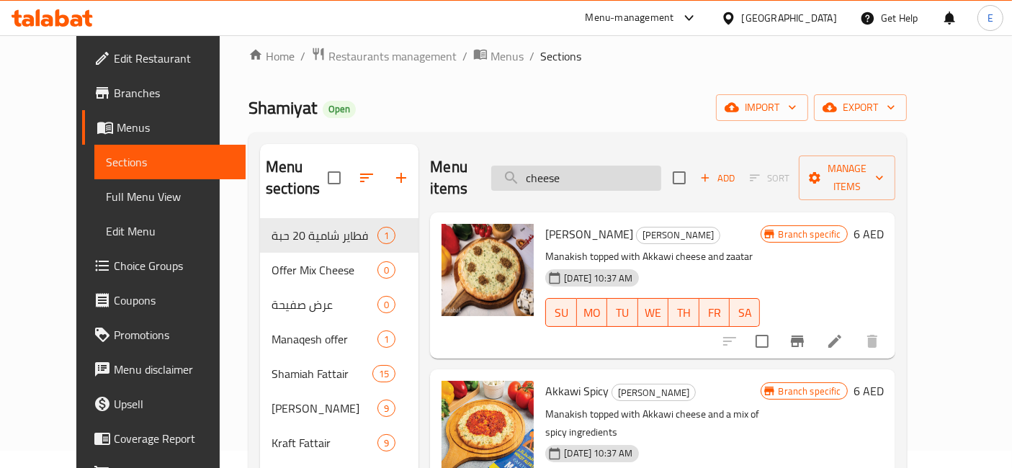
click at [644, 166] on input "cheese" at bounding box center [576, 178] width 170 height 25
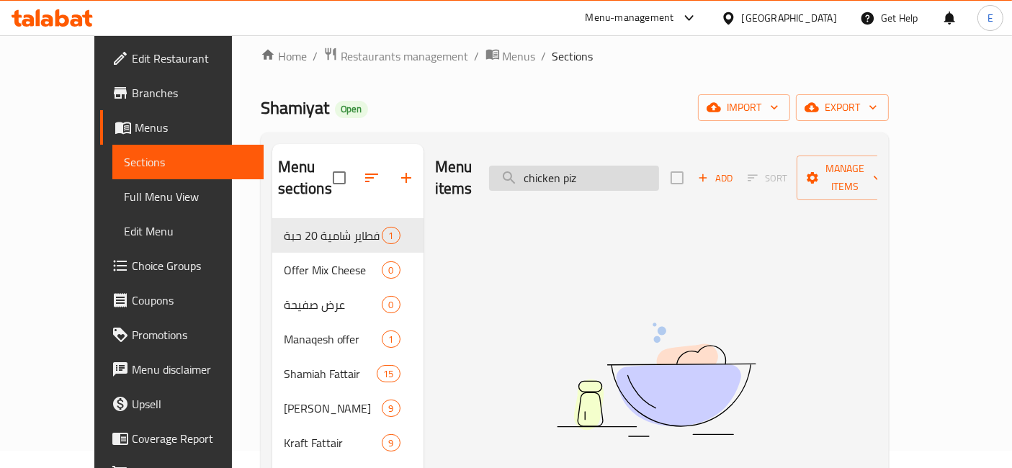
click at [582, 166] on input "chicken piz" at bounding box center [574, 178] width 170 height 25
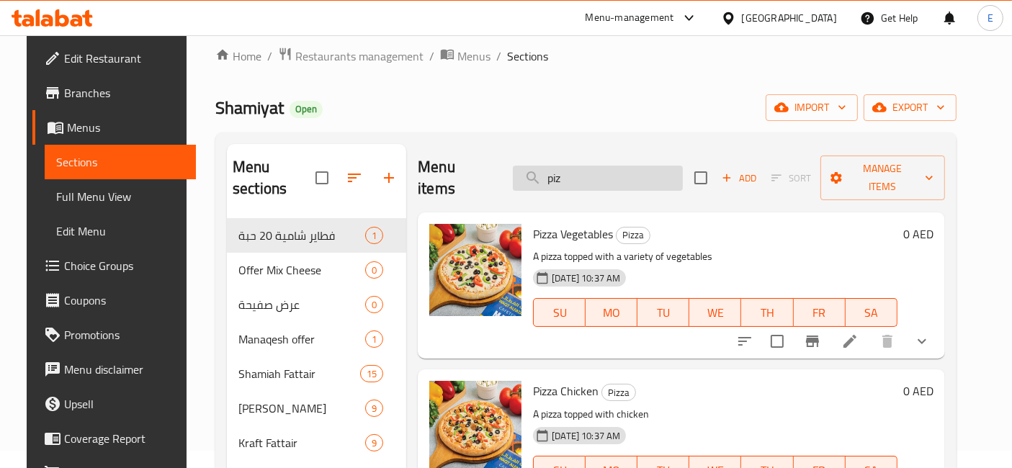
click at [581, 166] on input "piz" at bounding box center [598, 178] width 170 height 25
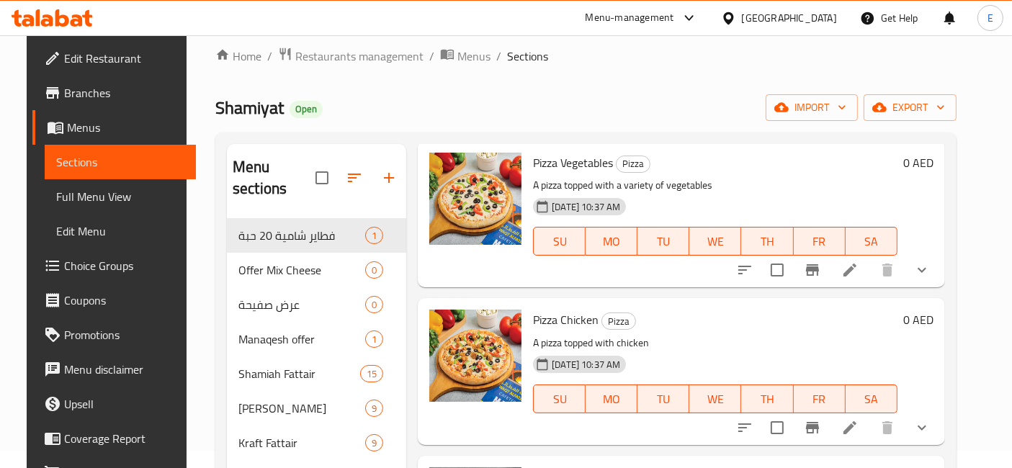
scroll to position [72, 0]
click at [441, 321] on icon "upload picture" at bounding box center [449, 329] width 17 height 17
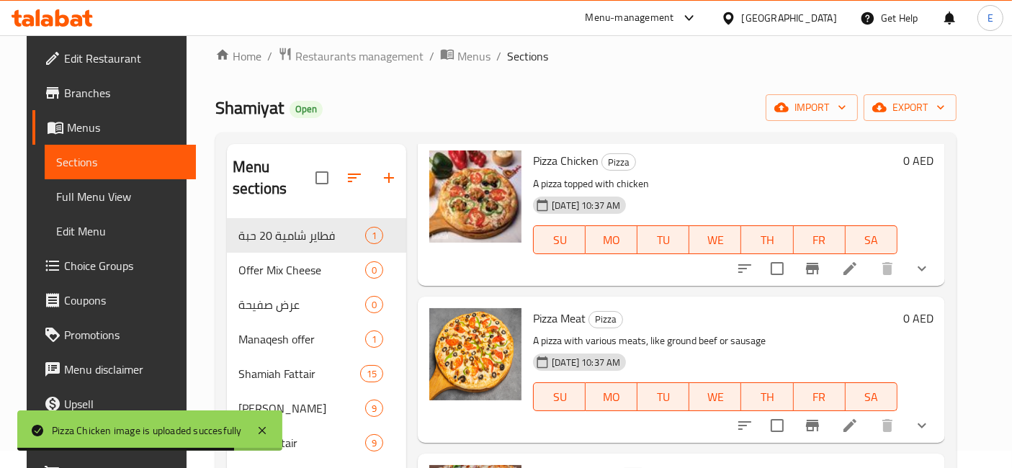
scroll to position [0, 0]
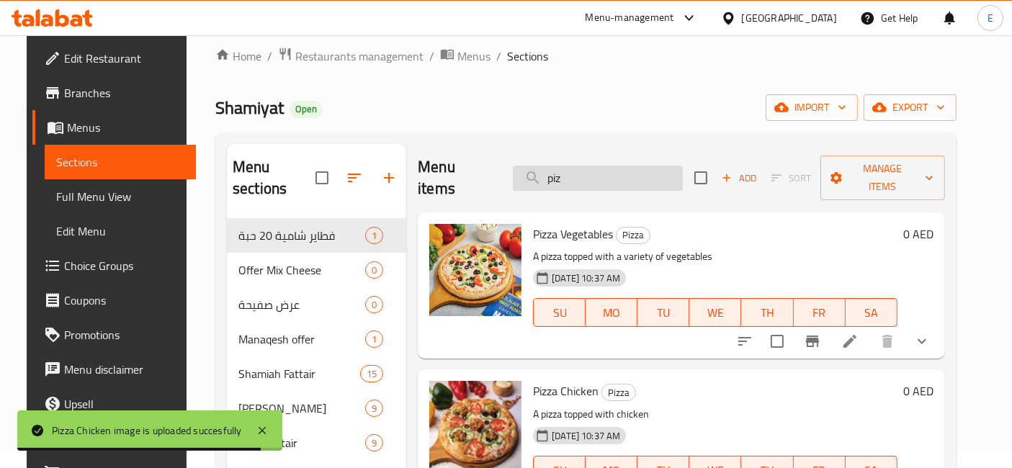
click at [637, 166] on input "piz" at bounding box center [598, 178] width 170 height 25
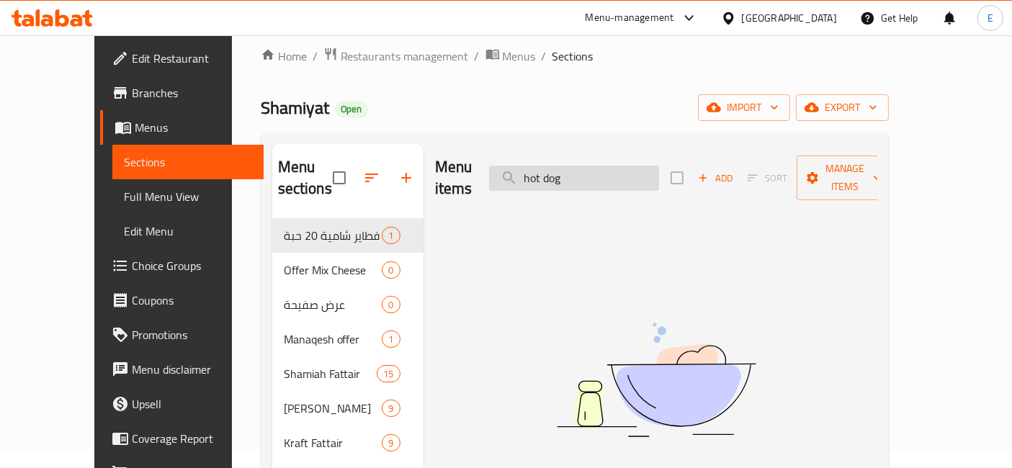
click at [582, 169] on input "hot dog" at bounding box center [574, 178] width 170 height 25
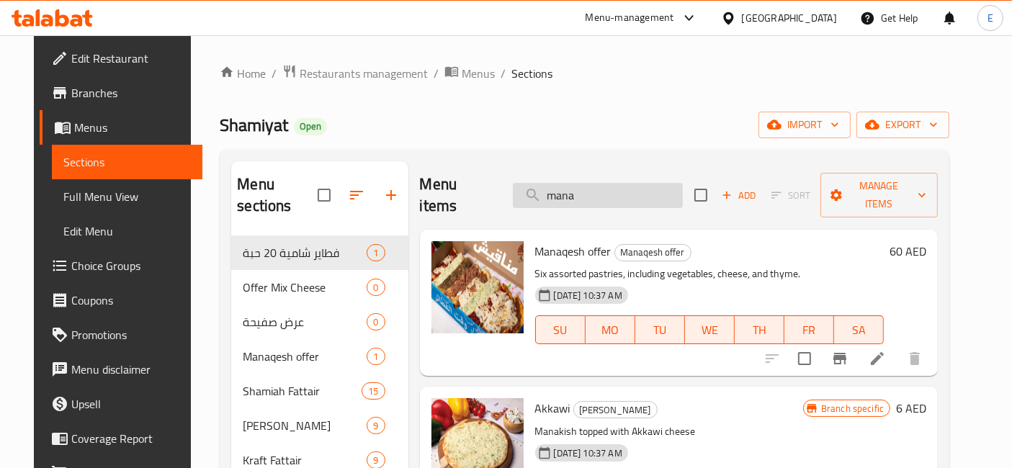
click at [615, 186] on input "mana" at bounding box center [598, 195] width 170 height 25
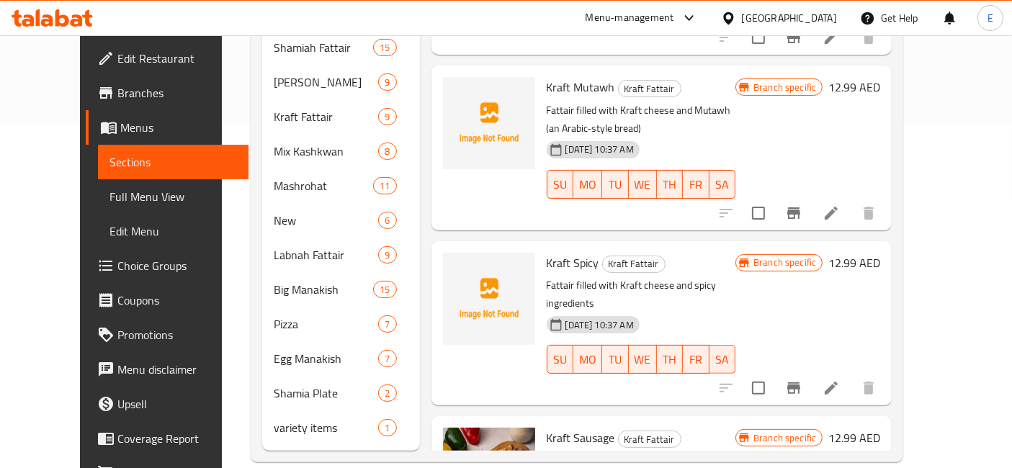
scroll to position [584, 0]
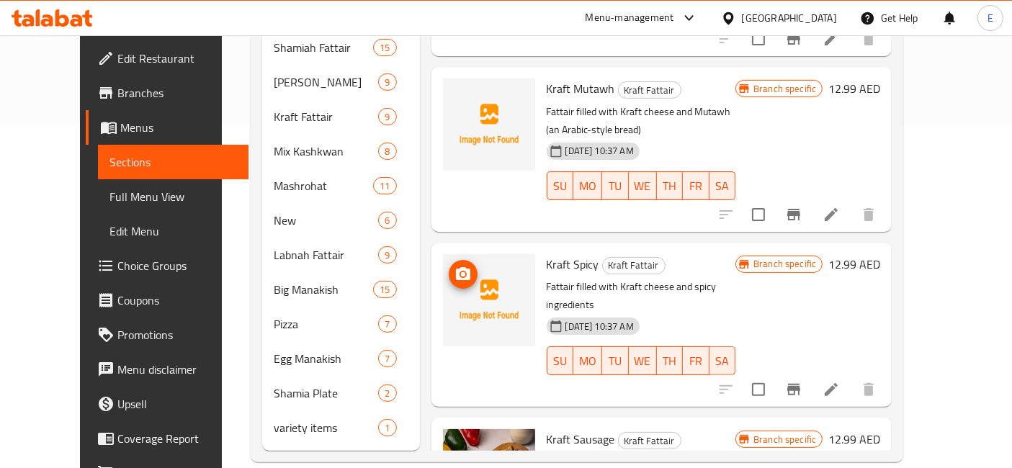
click at [456, 267] on icon "upload picture" at bounding box center [463, 273] width 14 height 13
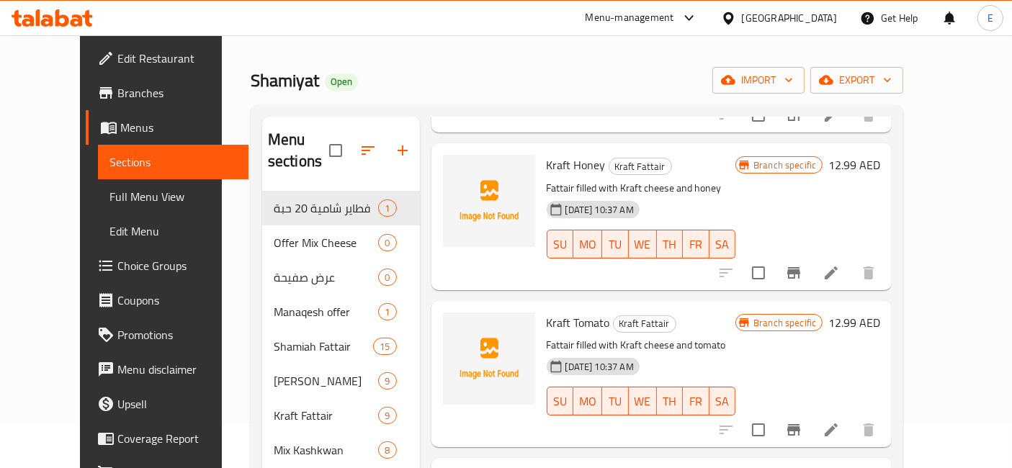
scroll to position [492, 0]
click at [456, 168] on icon "upload picture" at bounding box center [463, 174] width 14 height 13
click at [455, 166] on icon "upload picture" at bounding box center [463, 174] width 17 height 17
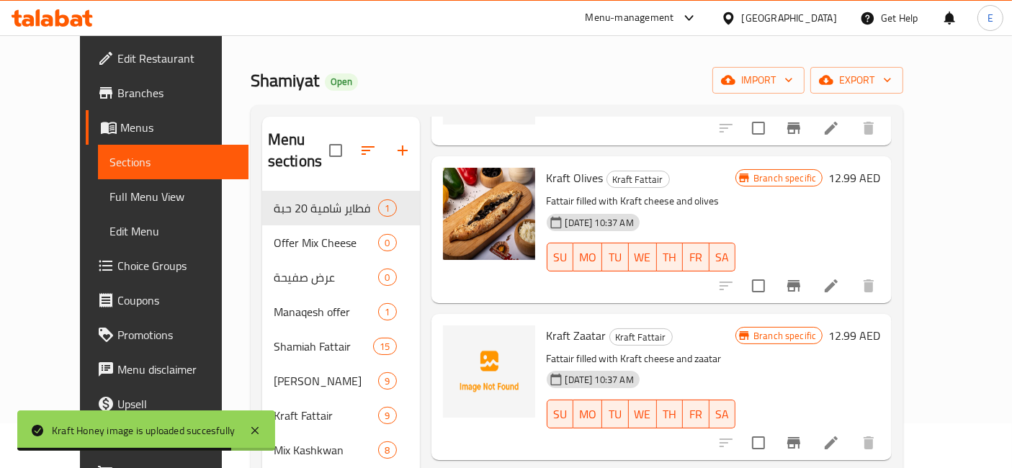
scroll to position [0, 0]
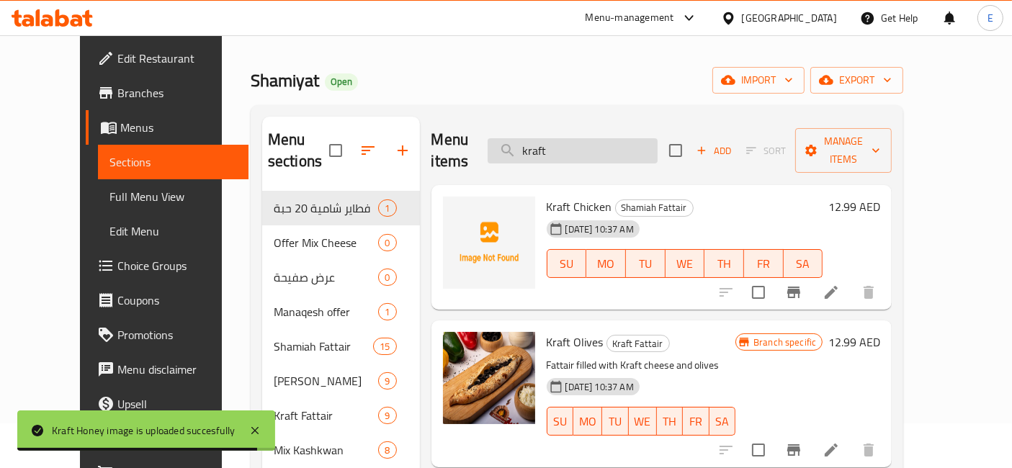
click at [625, 146] on input "kraft" at bounding box center [573, 150] width 170 height 25
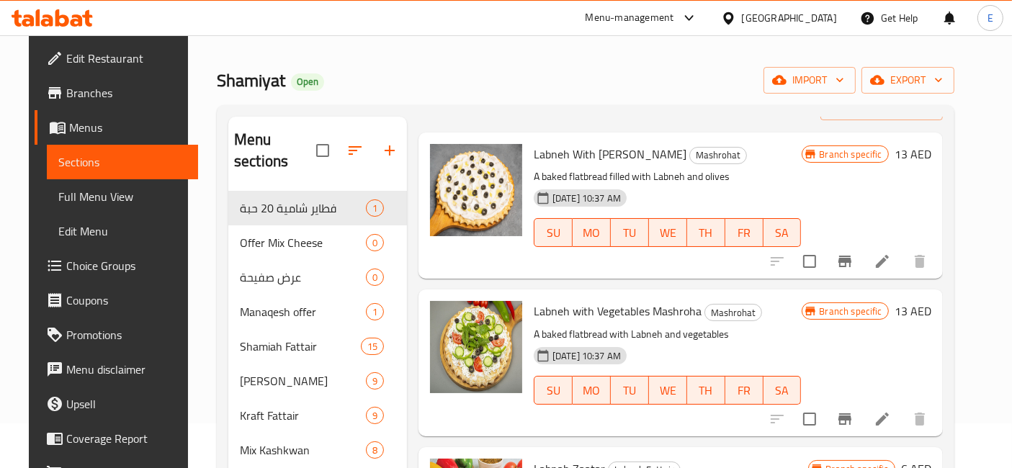
scroll to position [87, 0]
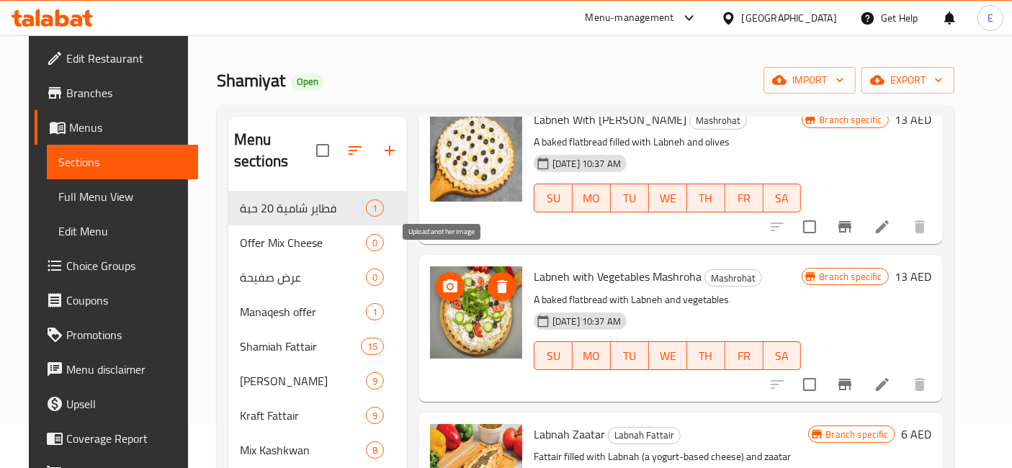
click at [450, 278] on icon "upload picture" at bounding box center [450, 286] width 17 height 17
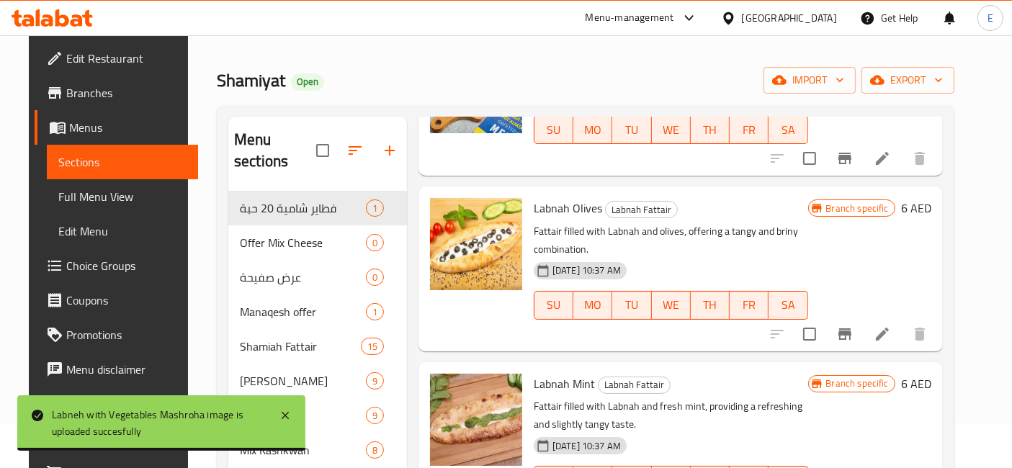
scroll to position [471, 0]
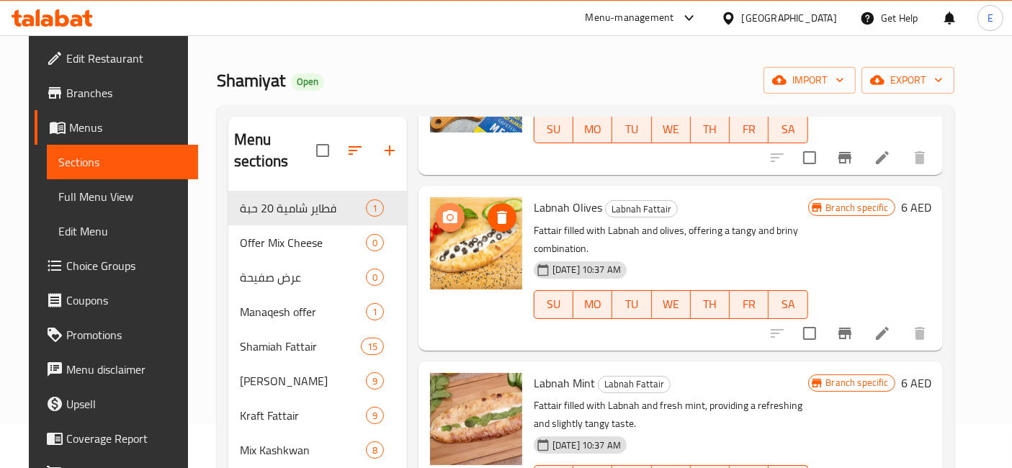
click at [443, 210] on icon "upload picture" at bounding box center [450, 216] width 14 height 13
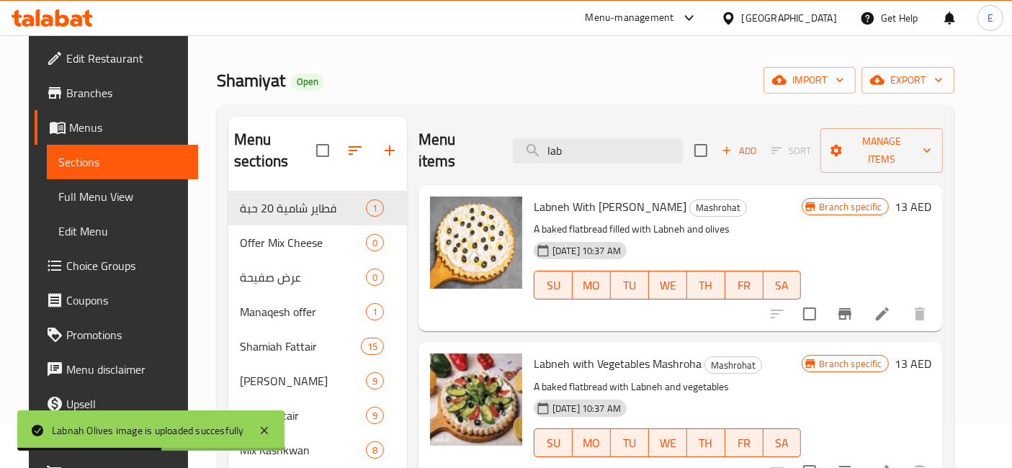
scroll to position [0, 0]
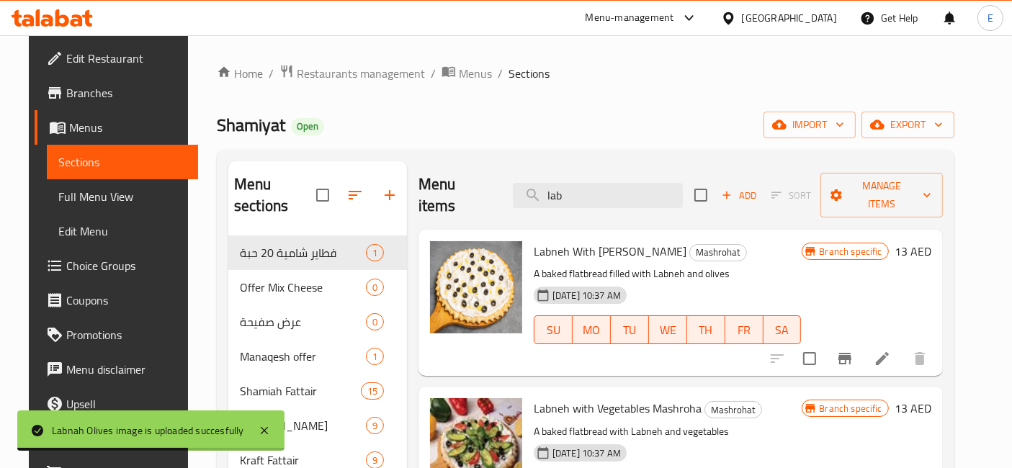
click at [584, 206] on div "Menu items lab Add Sort Manage items" at bounding box center [681, 195] width 524 height 68
click at [574, 184] on input "lab" at bounding box center [598, 195] width 170 height 25
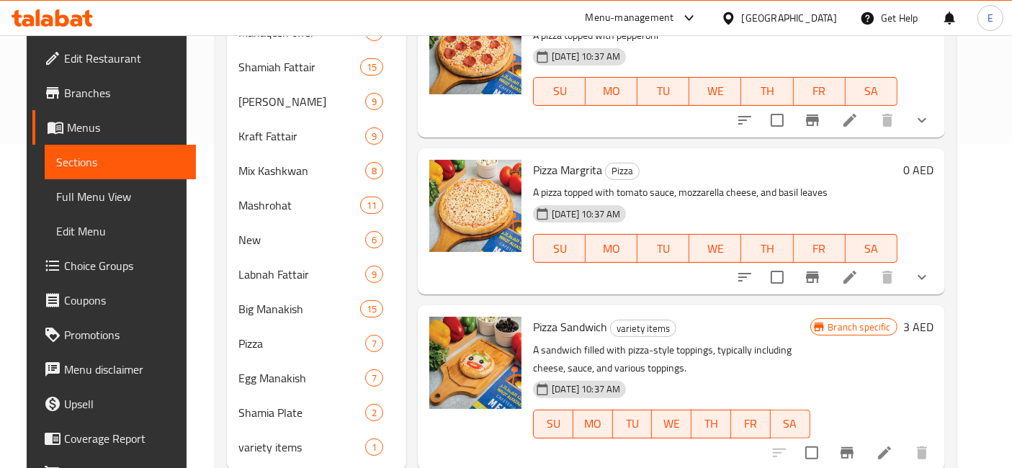
scroll to position [344, 0]
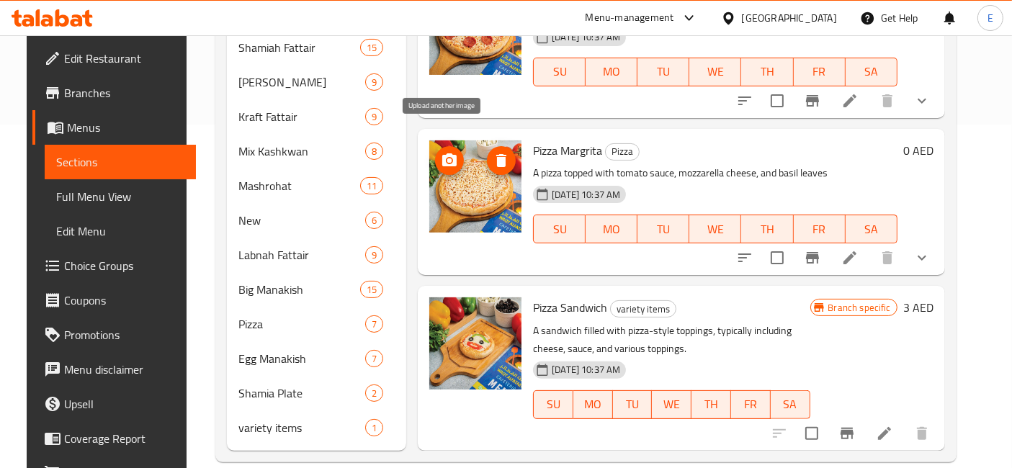
type input "pizza"
click at [447, 158] on circle "upload picture" at bounding box center [449, 160] width 4 height 4
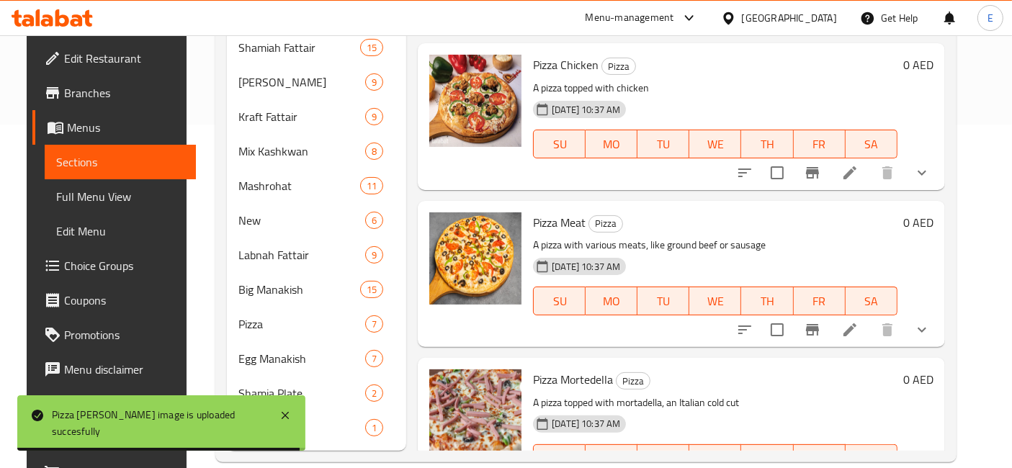
scroll to position [0, 0]
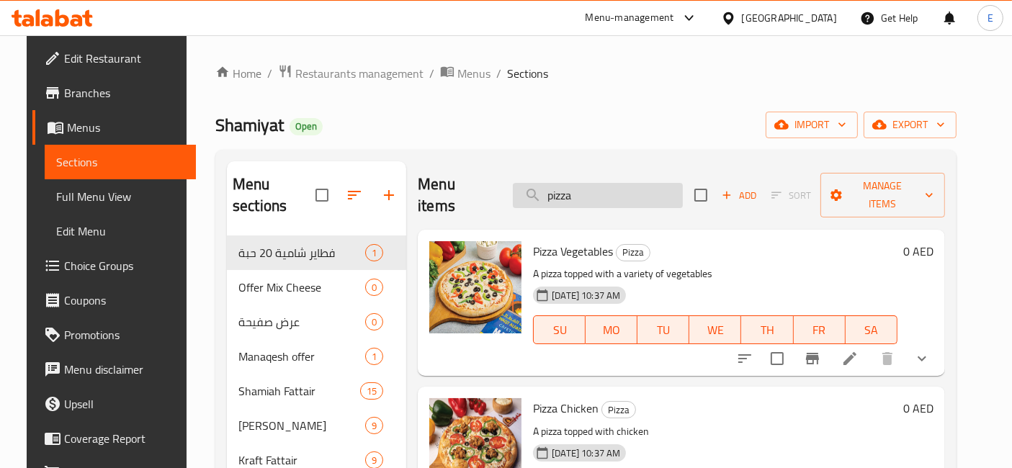
click at [576, 186] on input "pizza" at bounding box center [598, 195] width 170 height 25
type input "e"
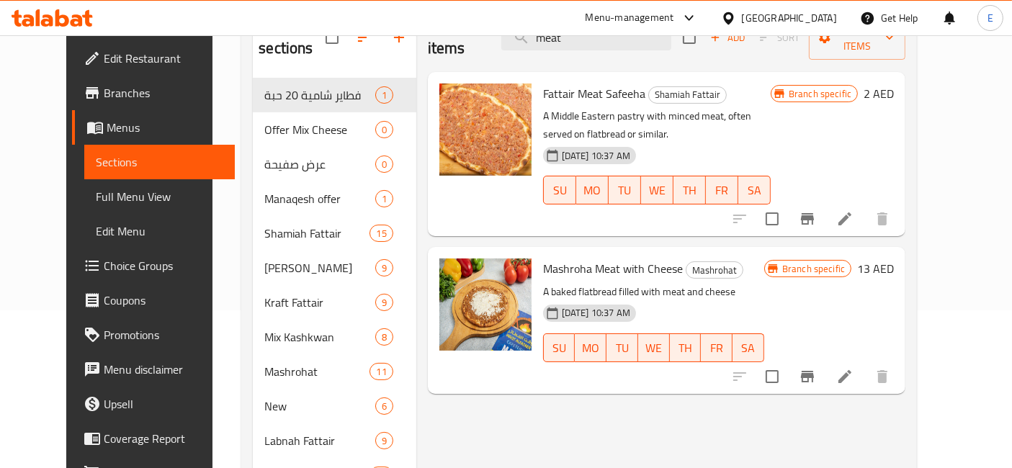
scroll to position [253, 0]
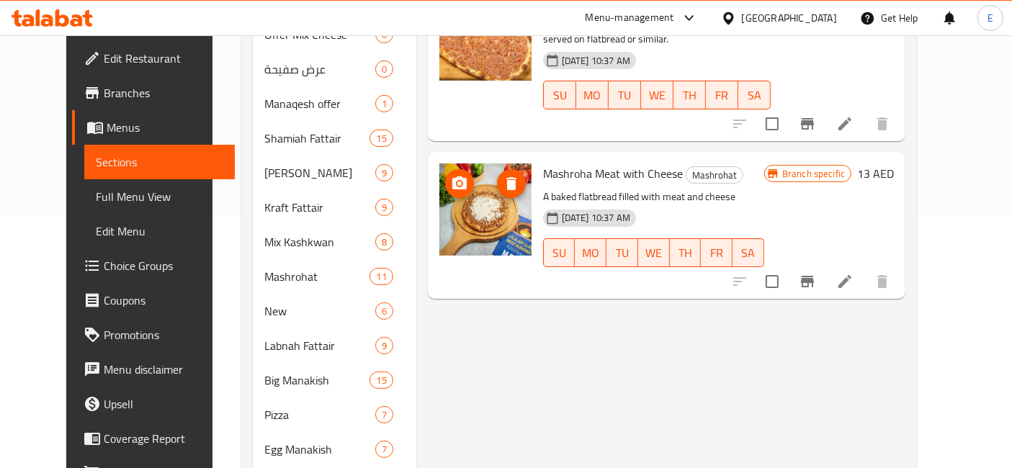
click at [452, 177] on icon "upload picture" at bounding box center [459, 183] width 14 height 13
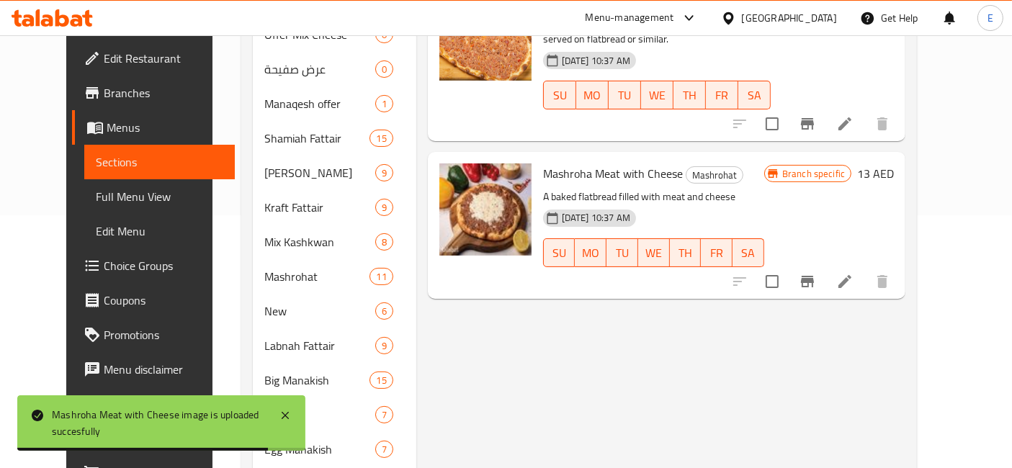
scroll to position [0, 0]
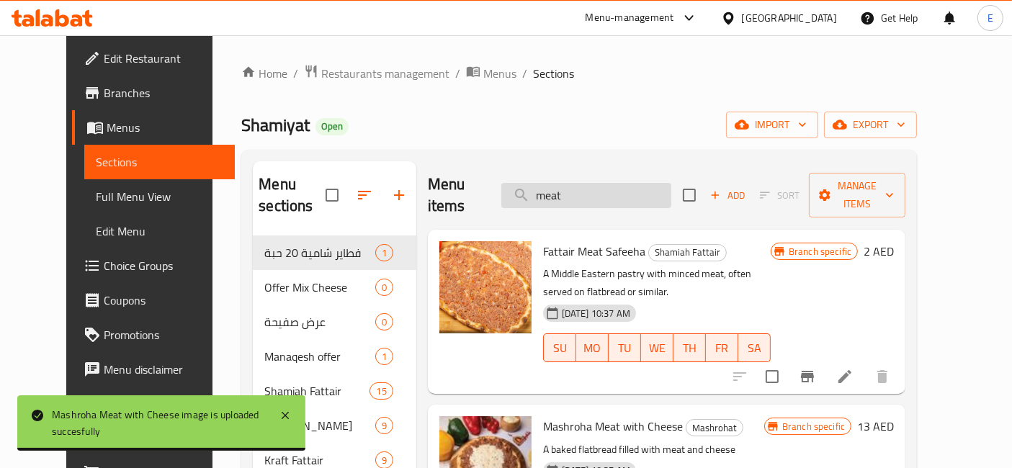
click at [574, 183] on input "meat" at bounding box center [586, 195] width 170 height 25
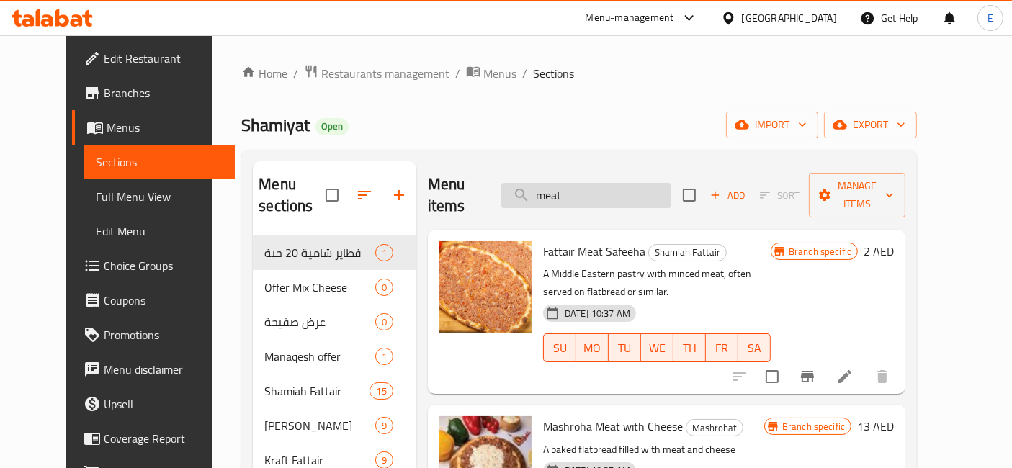
click at [574, 183] on input "meat" at bounding box center [586, 195] width 170 height 25
paste input "MeatWithBegetable"
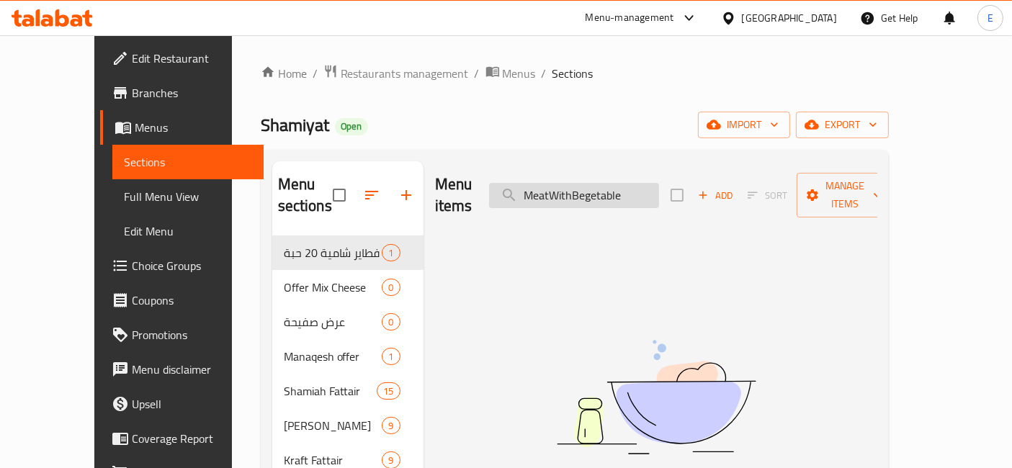
click at [584, 186] on input "MeatWithBegetable" at bounding box center [574, 195] width 170 height 25
click at [609, 186] on input "Meat With Begetable" at bounding box center [574, 195] width 170 height 25
drag, startPoint x: 609, startPoint y: 185, endPoint x: 664, endPoint y: 180, distance: 55.7
click at [659, 183] on input "Meat With Begetable" at bounding box center [574, 195] width 170 height 25
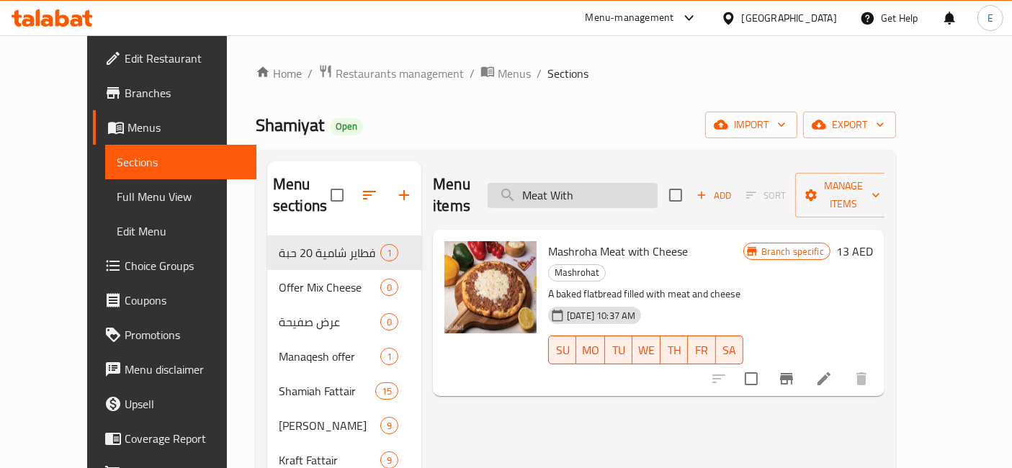
click at [597, 186] on input "Meat With" at bounding box center [573, 195] width 170 height 25
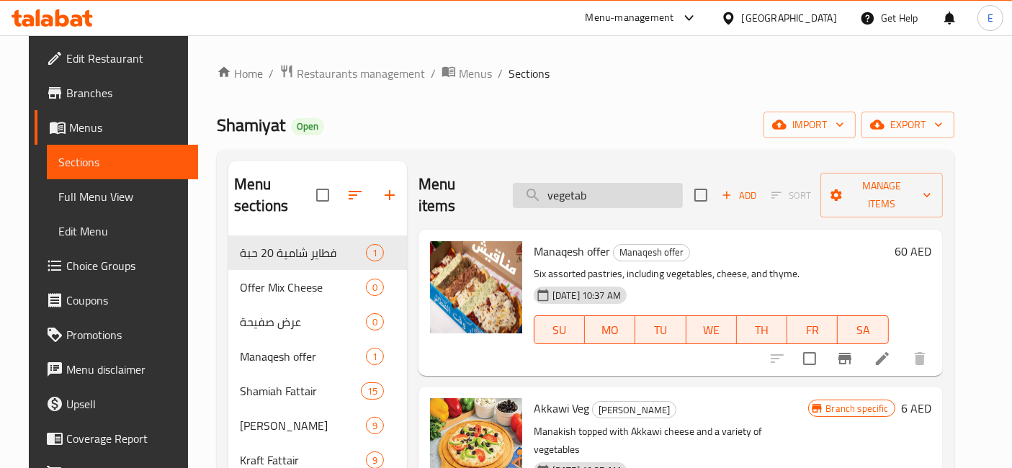
click at [616, 183] on input "vegetab" at bounding box center [598, 195] width 170 height 25
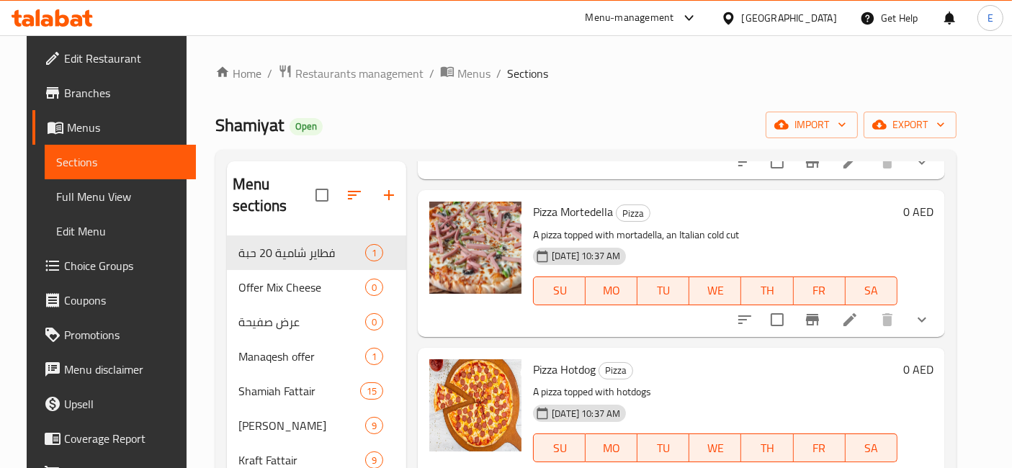
scroll to position [513, 0]
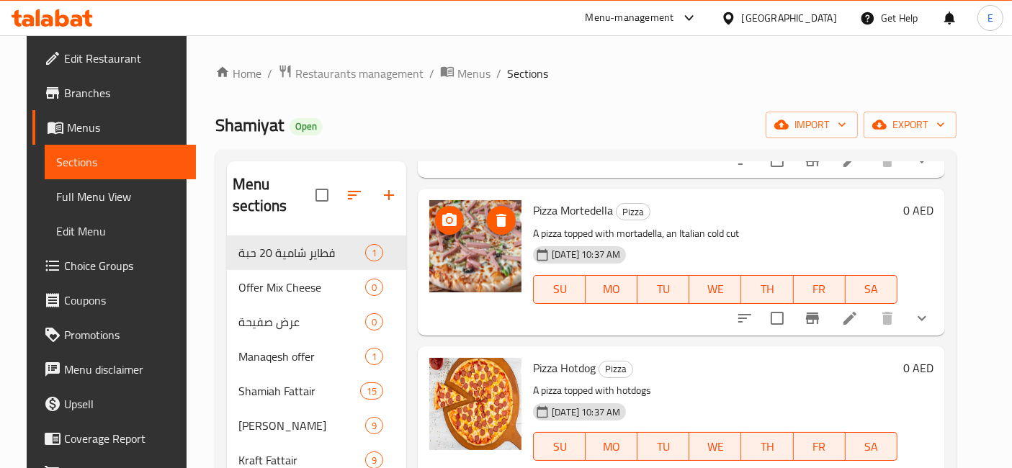
click at [447, 213] on icon "upload picture" at bounding box center [449, 219] width 14 height 13
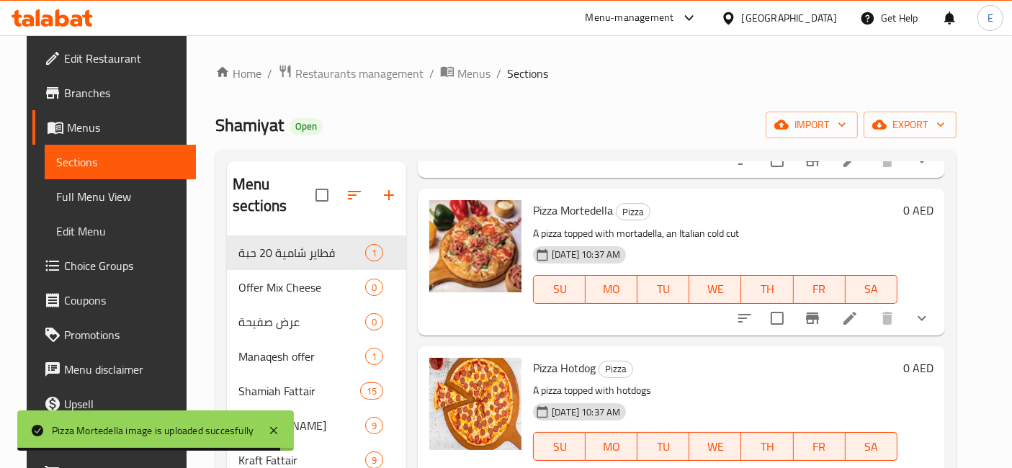
scroll to position [0, 0]
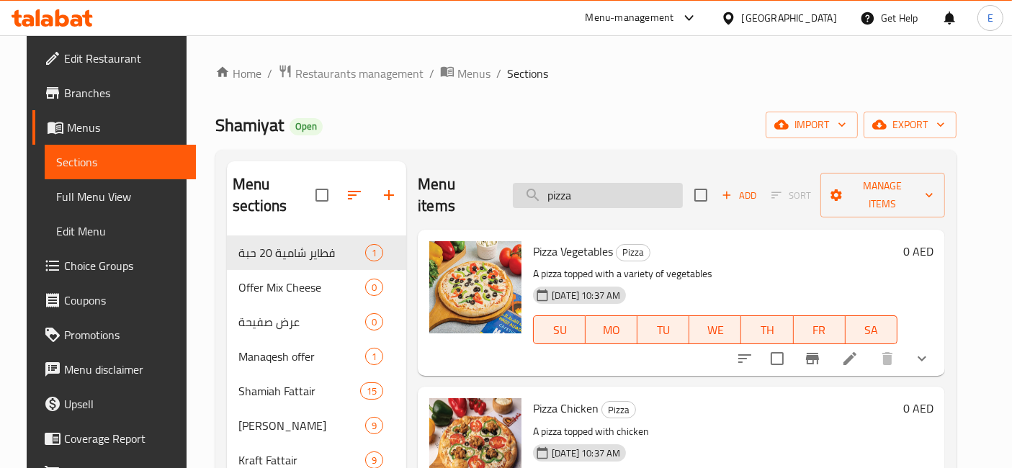
click at [611, 192] on input "pizza" at bounding box center [598, 195] width 170 height 25
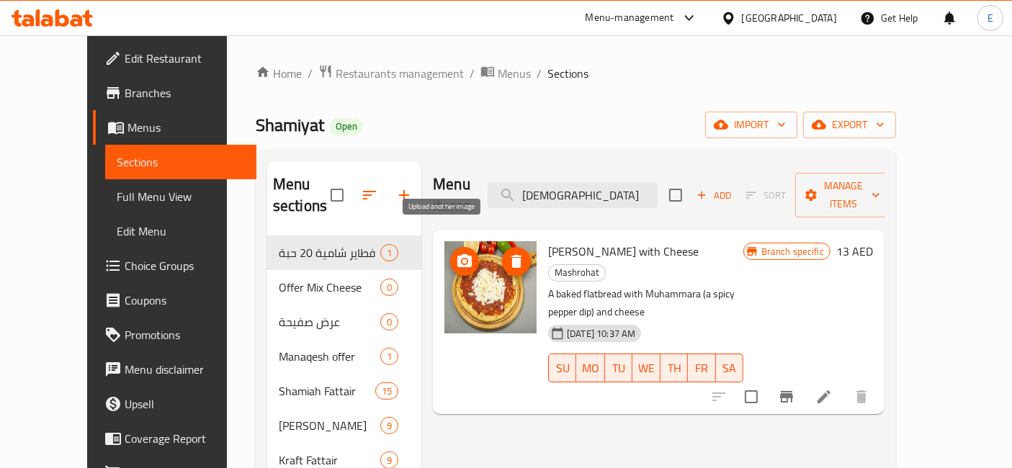
click at [456, 253] on icon "upload picture" at bounding box center [464, 261] width 17 height 17
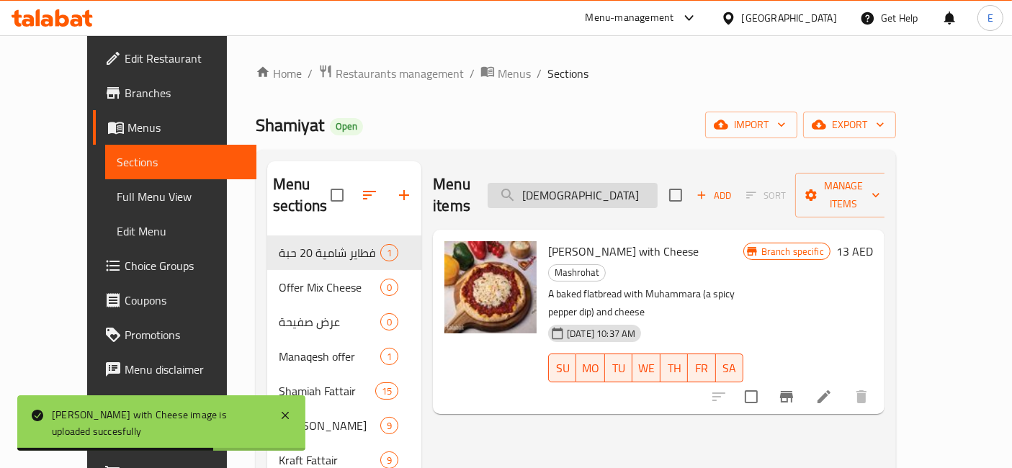
click at [628, 183] on input "muhamm" at bounding box center [573, 195] width 170 height 25
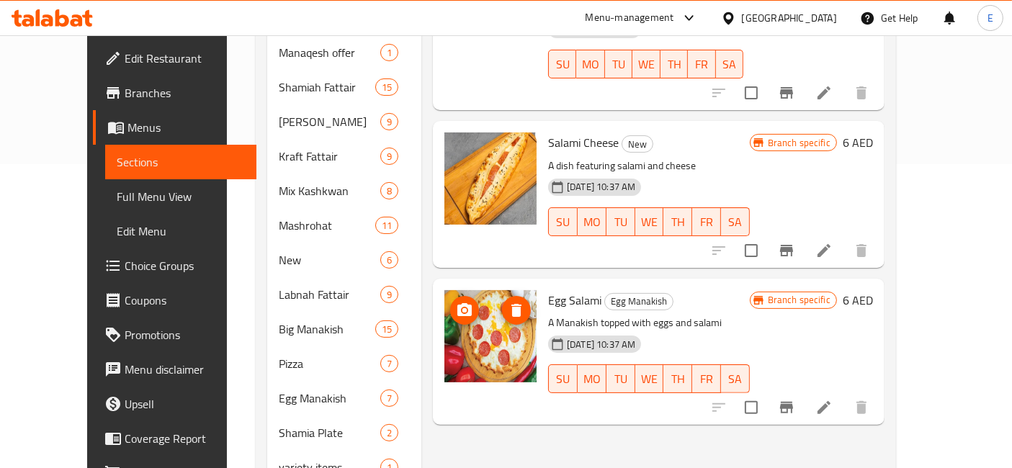
scroll to position [90, 0]
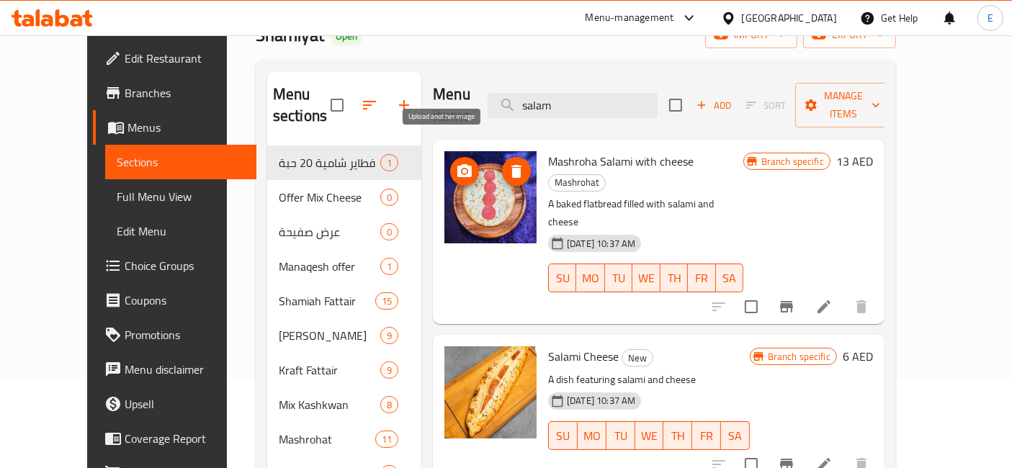
click at [457, 164] on icon "upload picture" at bounding box center [464, 170] width 14 height 13
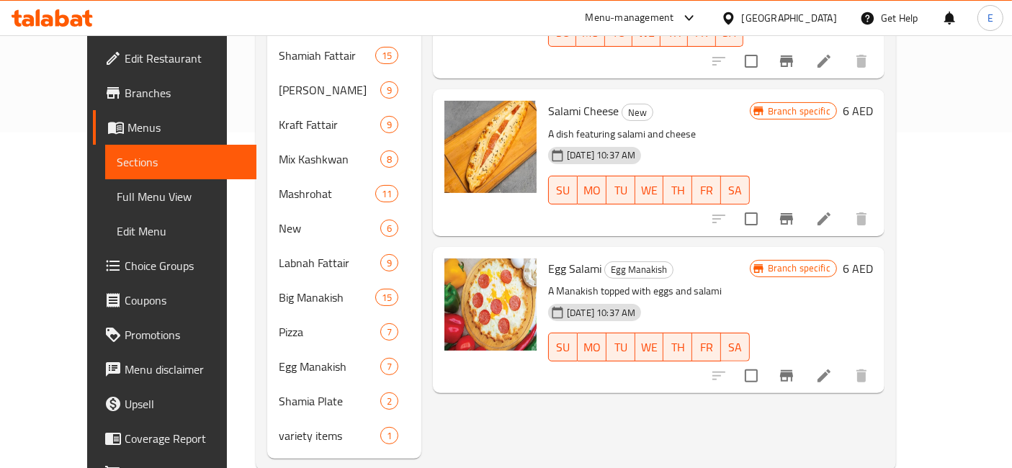
scroll to position [0, 0]
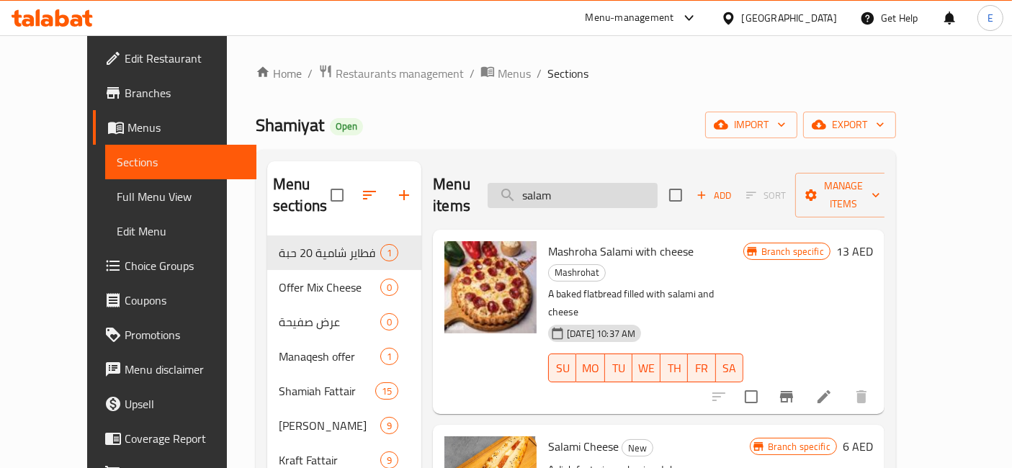
click at [609, 187] on input "salam" at bounding box center [573, 195] width 170 height 25
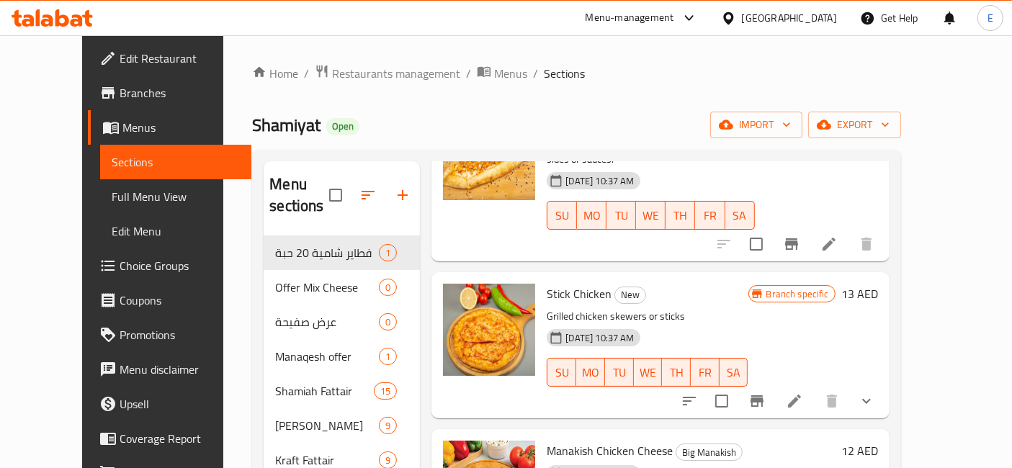
scroll to position [658, 0]
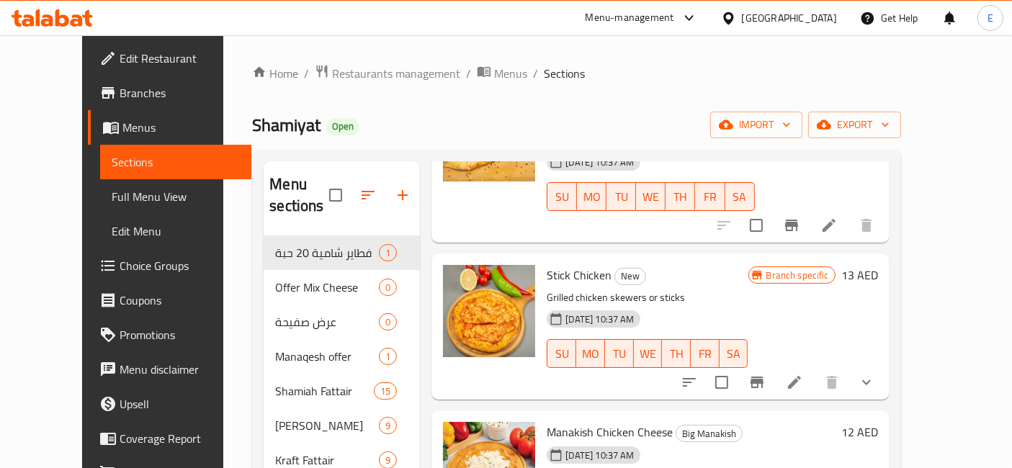
type input "chicken"
click at [815, 370] on li at bounding box center [794, 383] width 40 height 26
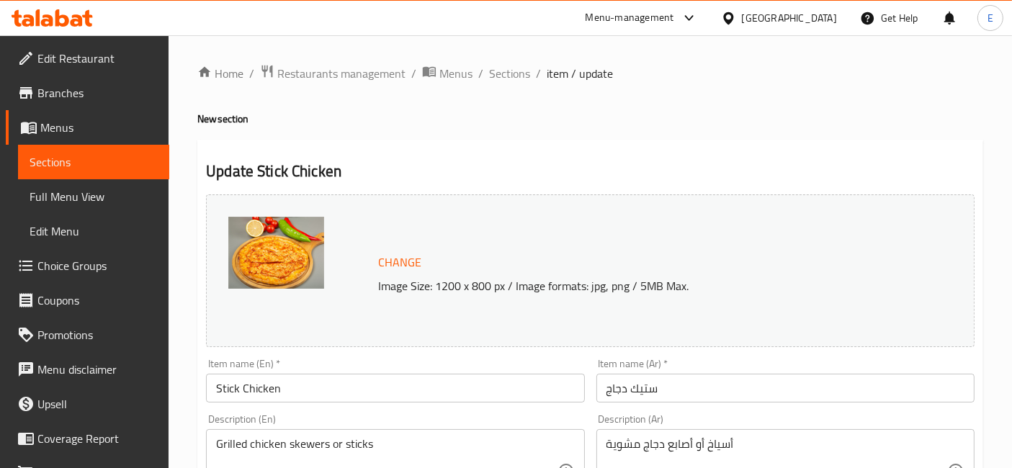
click at [640, 19] on div "Menu-management" at bounding box center [630, 17] width 89 height 17
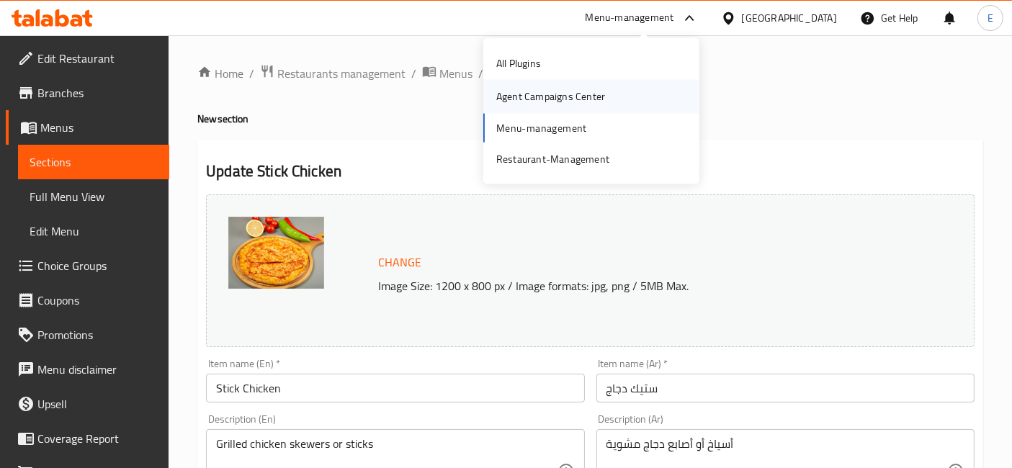
click at [527, 104] on div "Agent Campaigns Center" at bounding box center [550, 97] width 109 height 16
